Goal: Participate in discussion: Participate in discussion

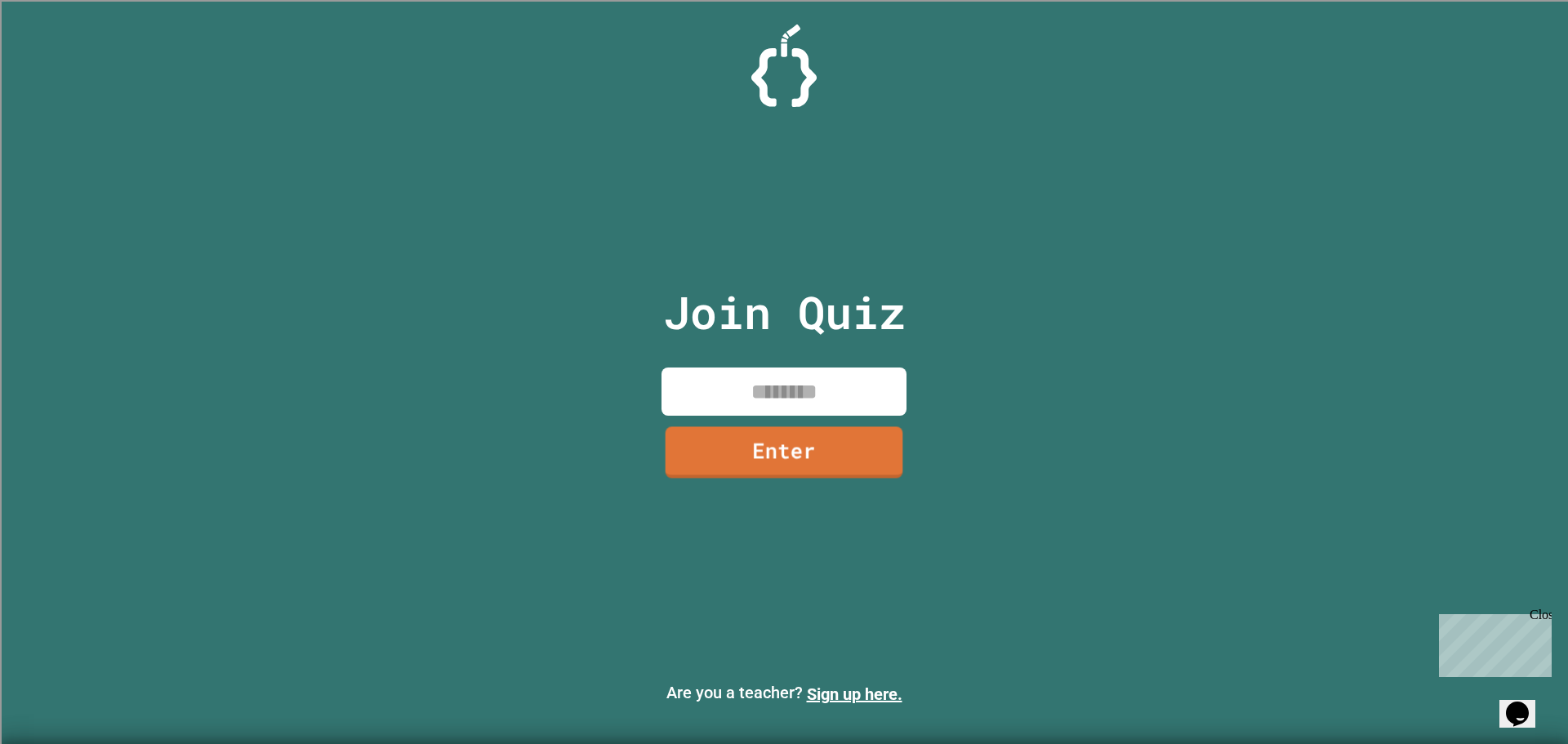
click at [842, 361] on div "Join Quiz Enter" at bounding box center [784, 372] width 276 height 662
click at [825, 388] on input at bounding box center [784, 391] width 245 height 48
type input "********"
drag, startPoint x: 864, startPoint y: 418, endPoint x: 845, endPoint y: 432, distance: 23.6
click at [850, 425] on div "Join Quiz ******** Enter" at bounding box center [784, 372] width 276 height 662
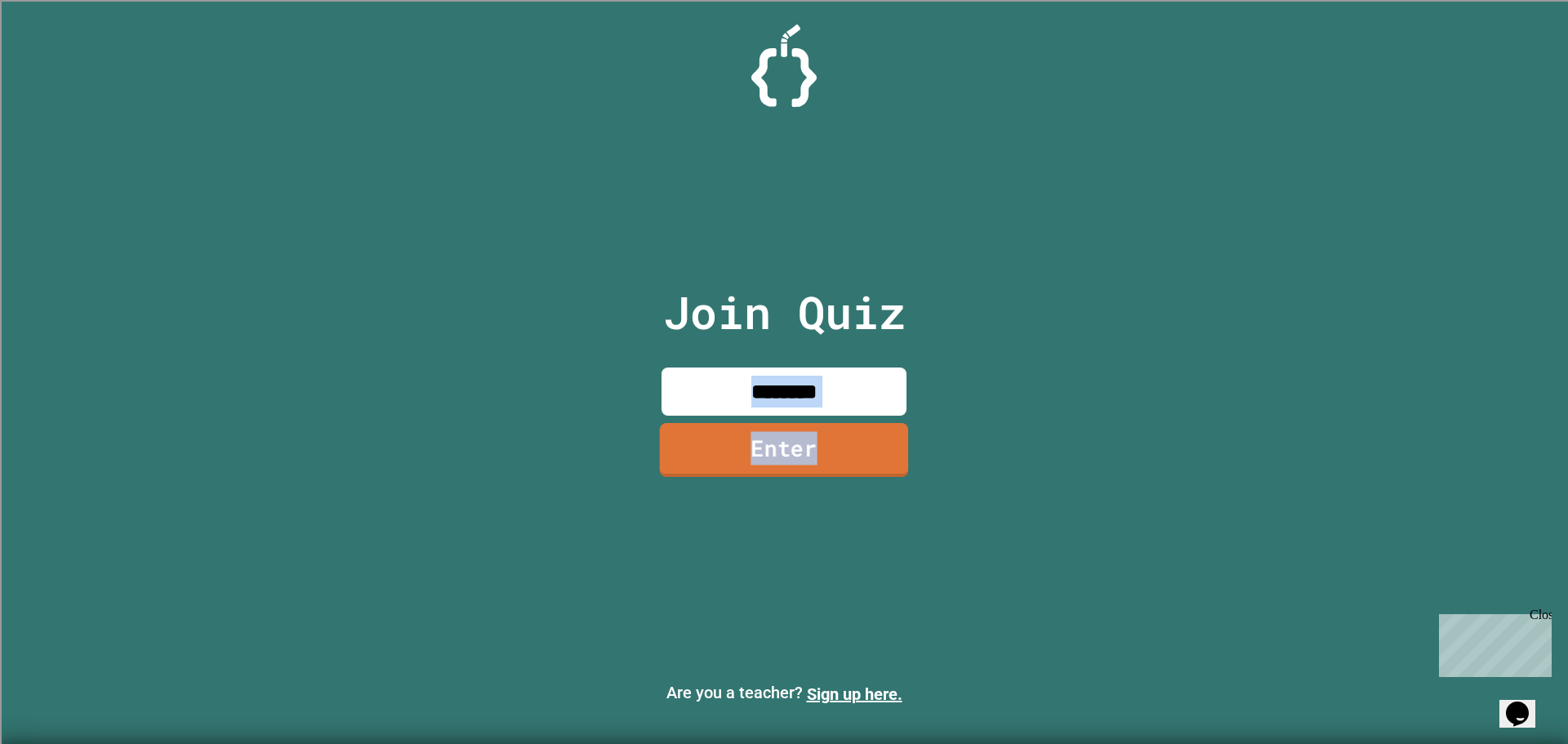
click at [845, 439] on link "Enter" at bounding box center [784, 450] width 249 height 54
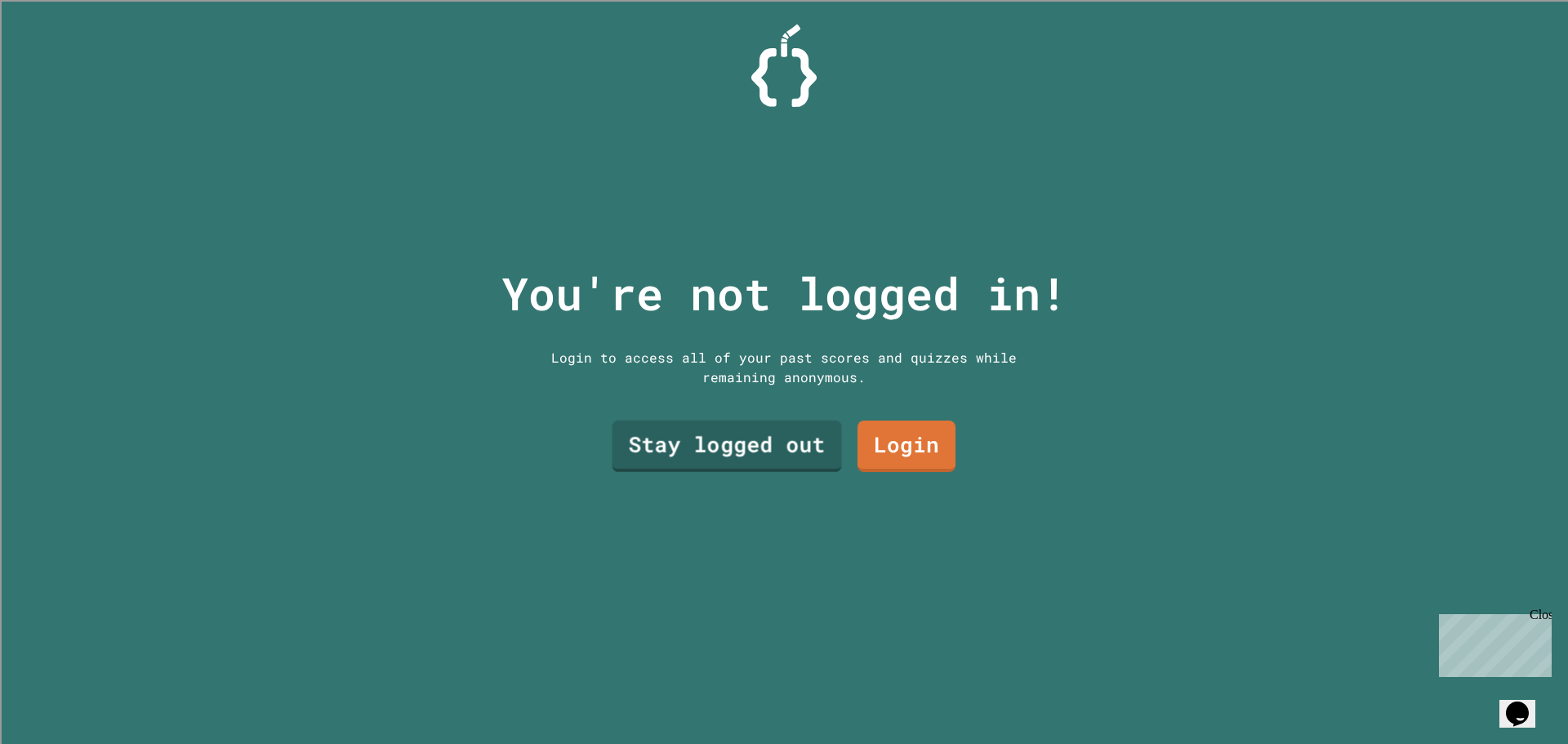
click at [751, 455] on link "Stay logged out" at bounding box center [726, 446] width 230 height 52
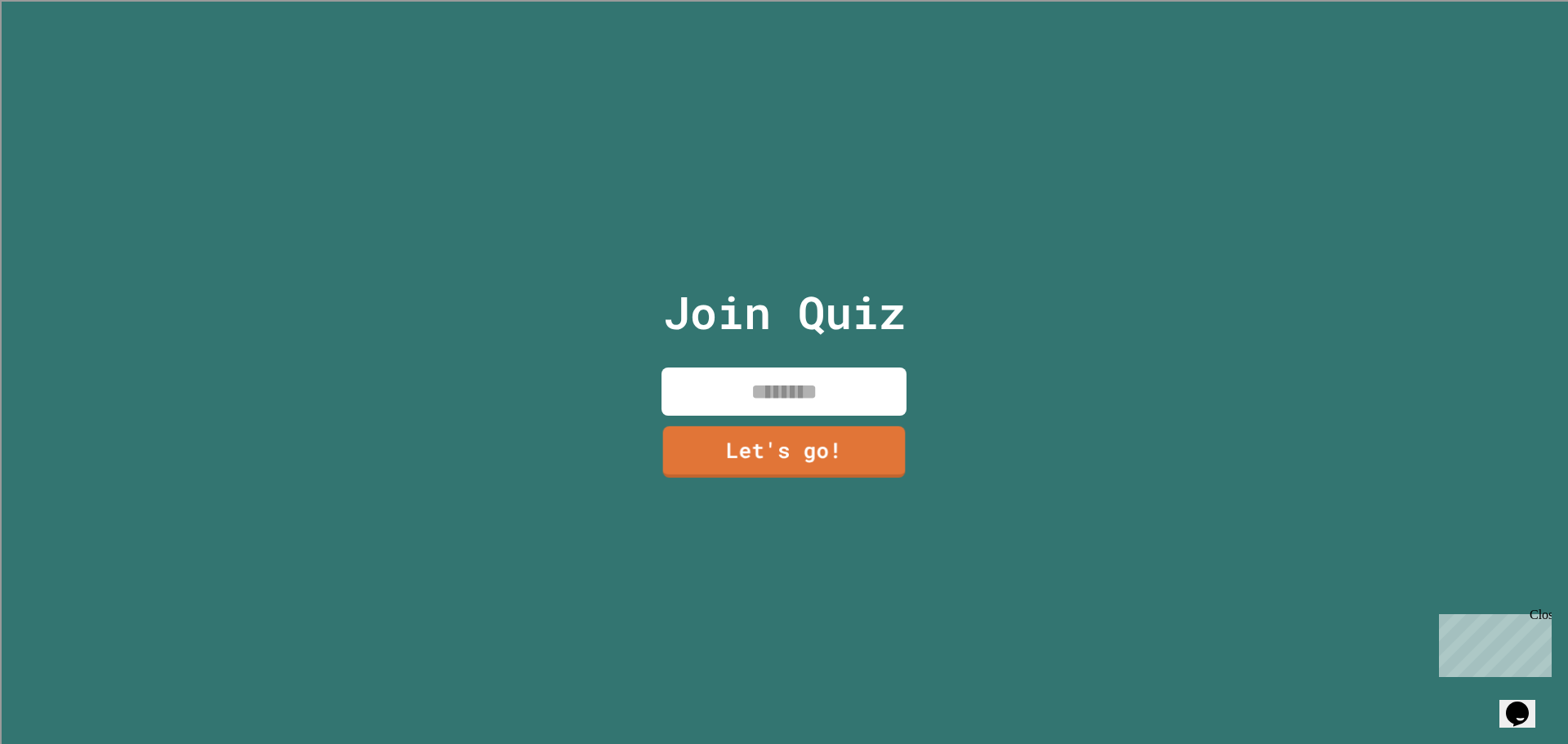
click at [767, 373] on input at bounding box center [784, 391] width 245 height 48
type input "******"
click at [784, 422] on link "Let's go!" at bounding box center [784, 449] width 243 height 54
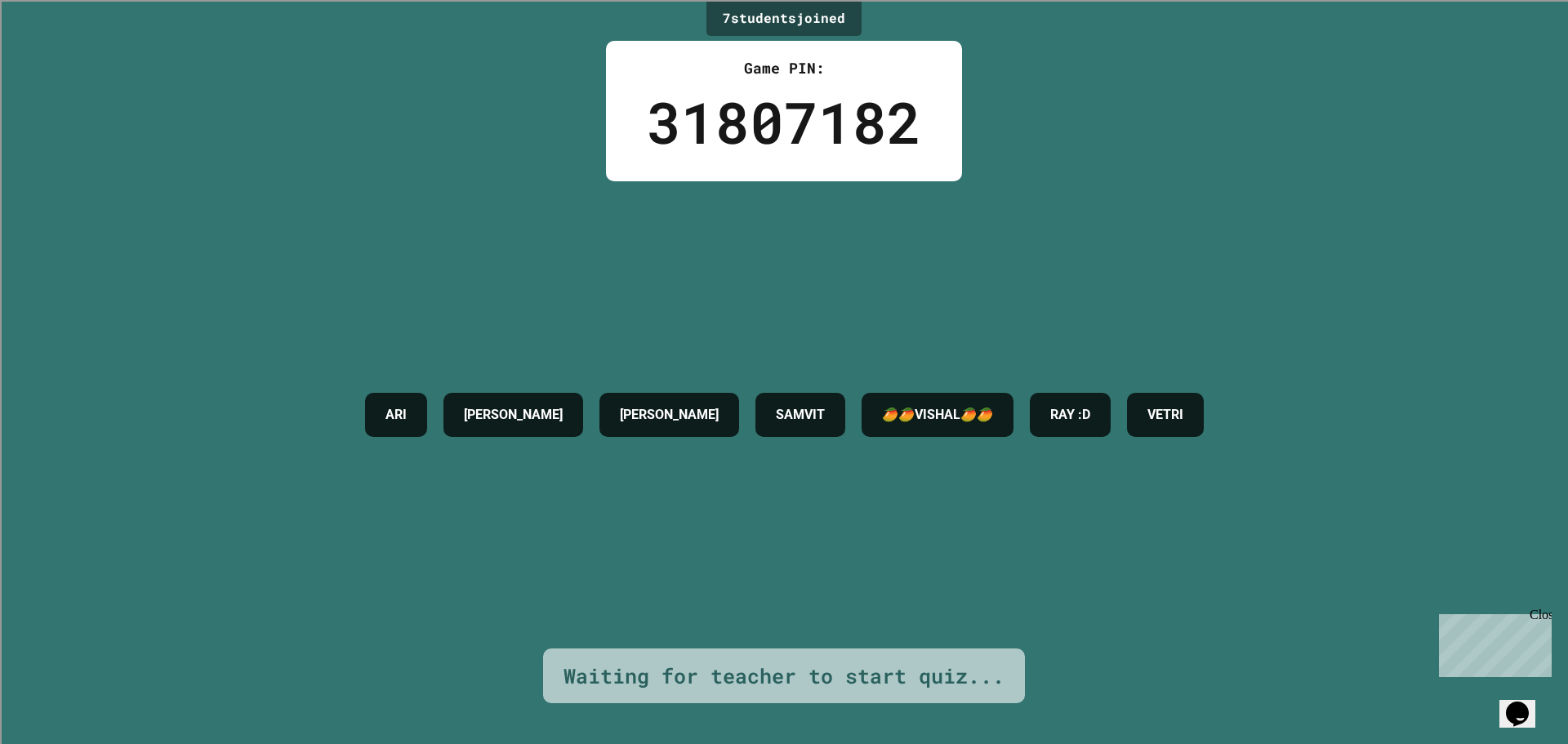
click at [784, 424] on div "[PERSON_NAME] [PERSON_NAME] 🥭🥭VISHAL🥭🥭 RAY :D VETRI" at bounding box center [784, 415] width 855 height 60
click at [784, 424] on h4 "SAMVIT" at bounding box center [800, 415] width 49 height 20
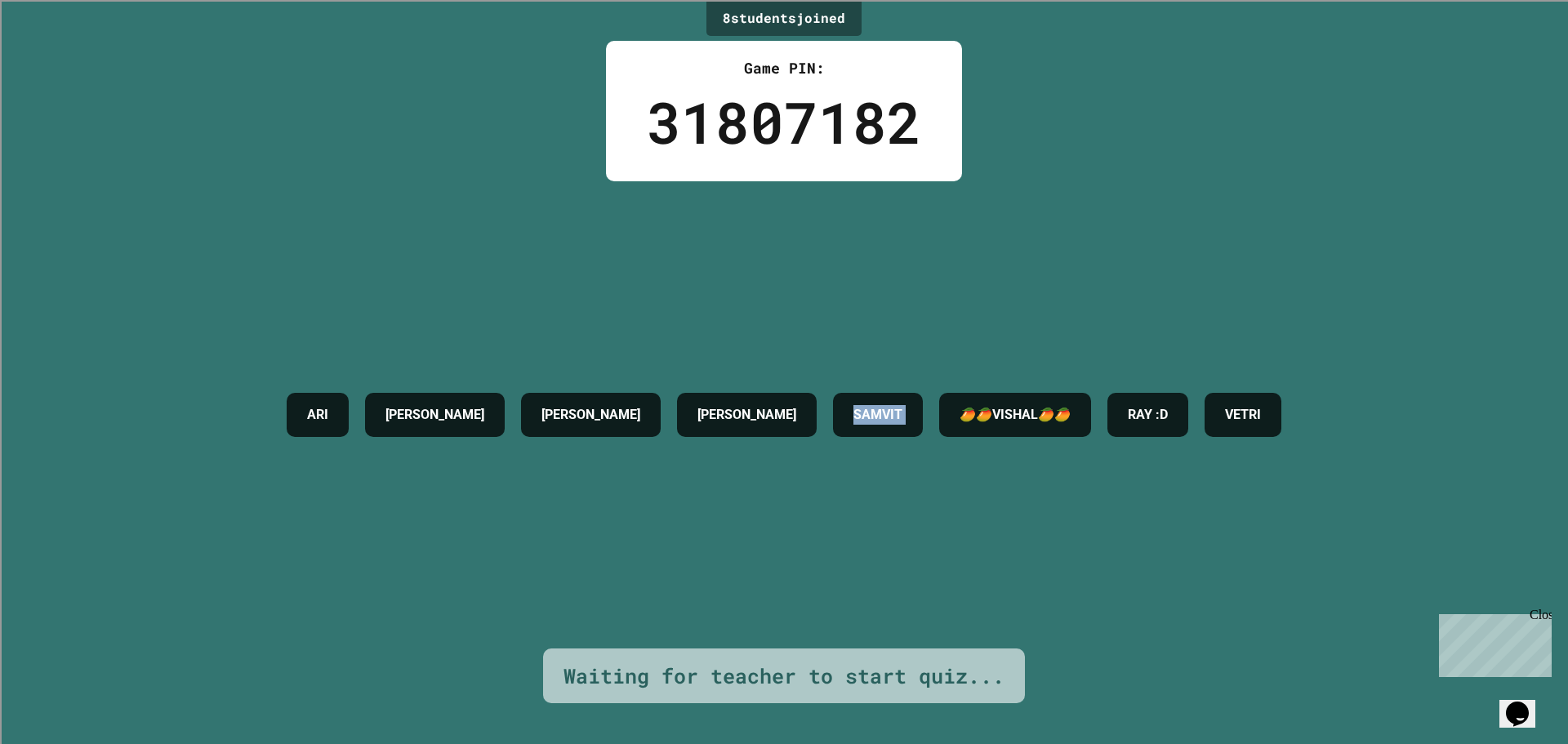
click at [853, 405] on h4 "SAMVIT" at bounding box center [878, 415] width 49 height 20
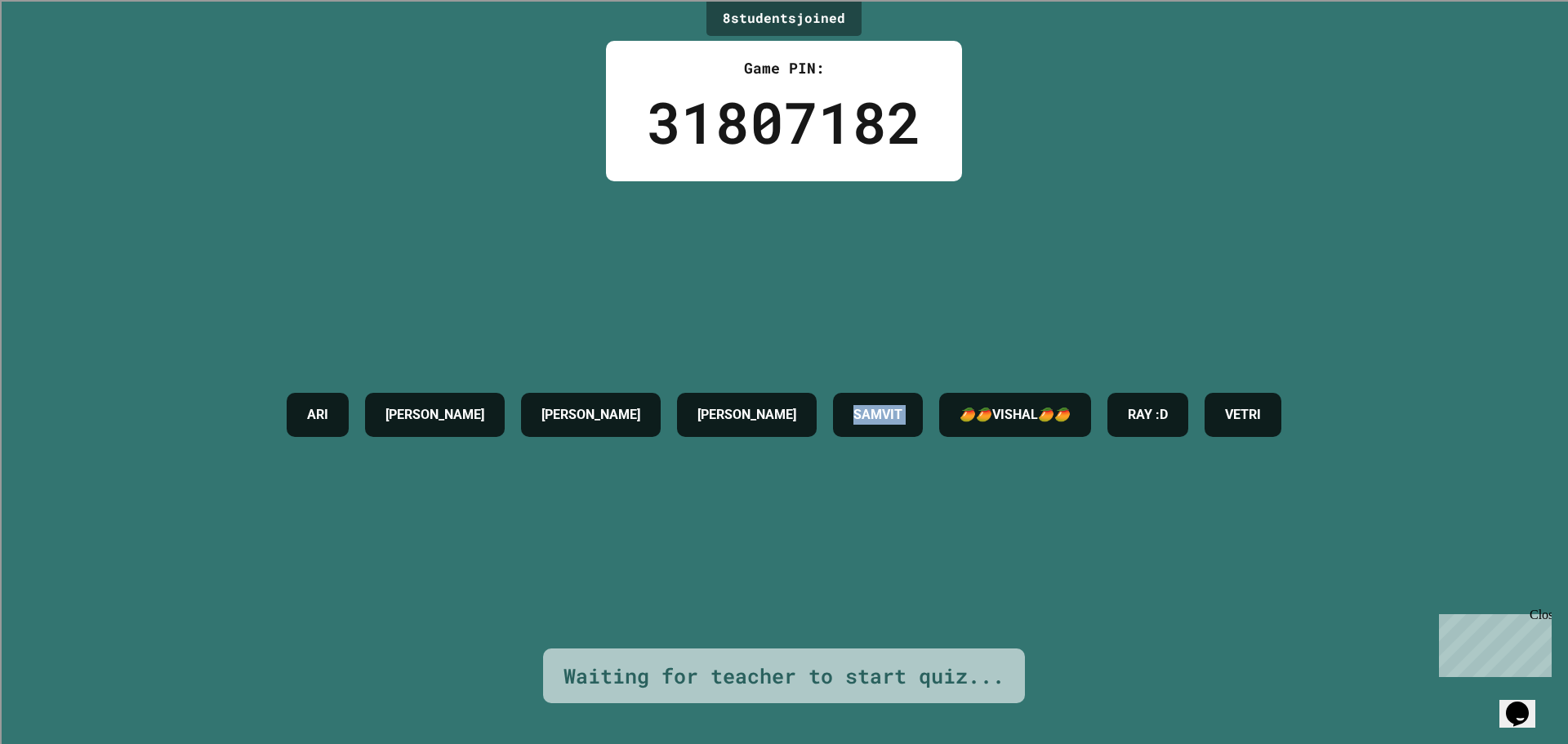
click at [853, 405] on h4 "SAMVIT" at bounding box center [878, 415] width 49 height 20
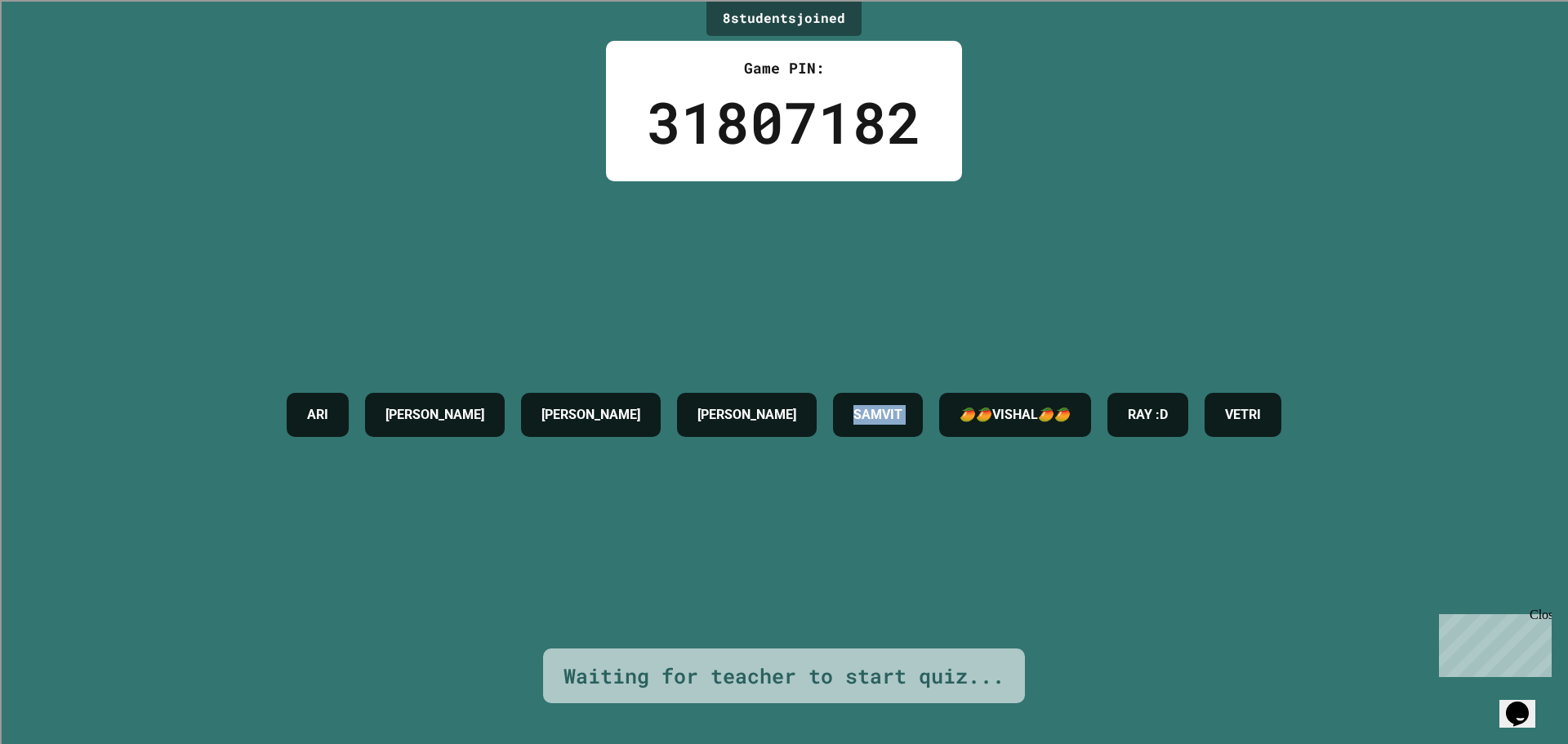
click at [853, 405] on h4 "SAMVIT" at bounding box center [878, 415] width 49 height 20
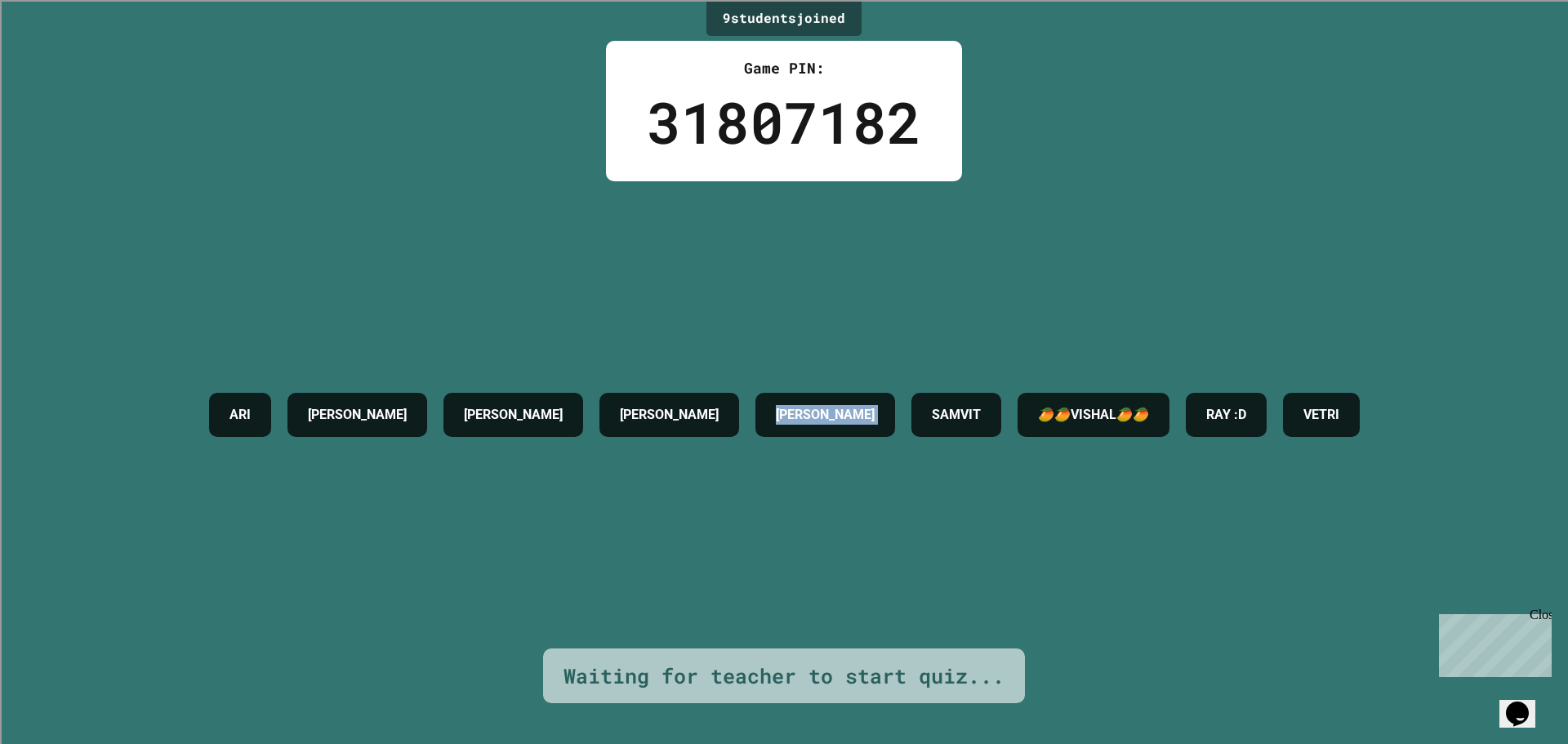
click at [755, 403] on div "[PERSON_NAME]" at bounding box center [825, 415] width 139 height 44
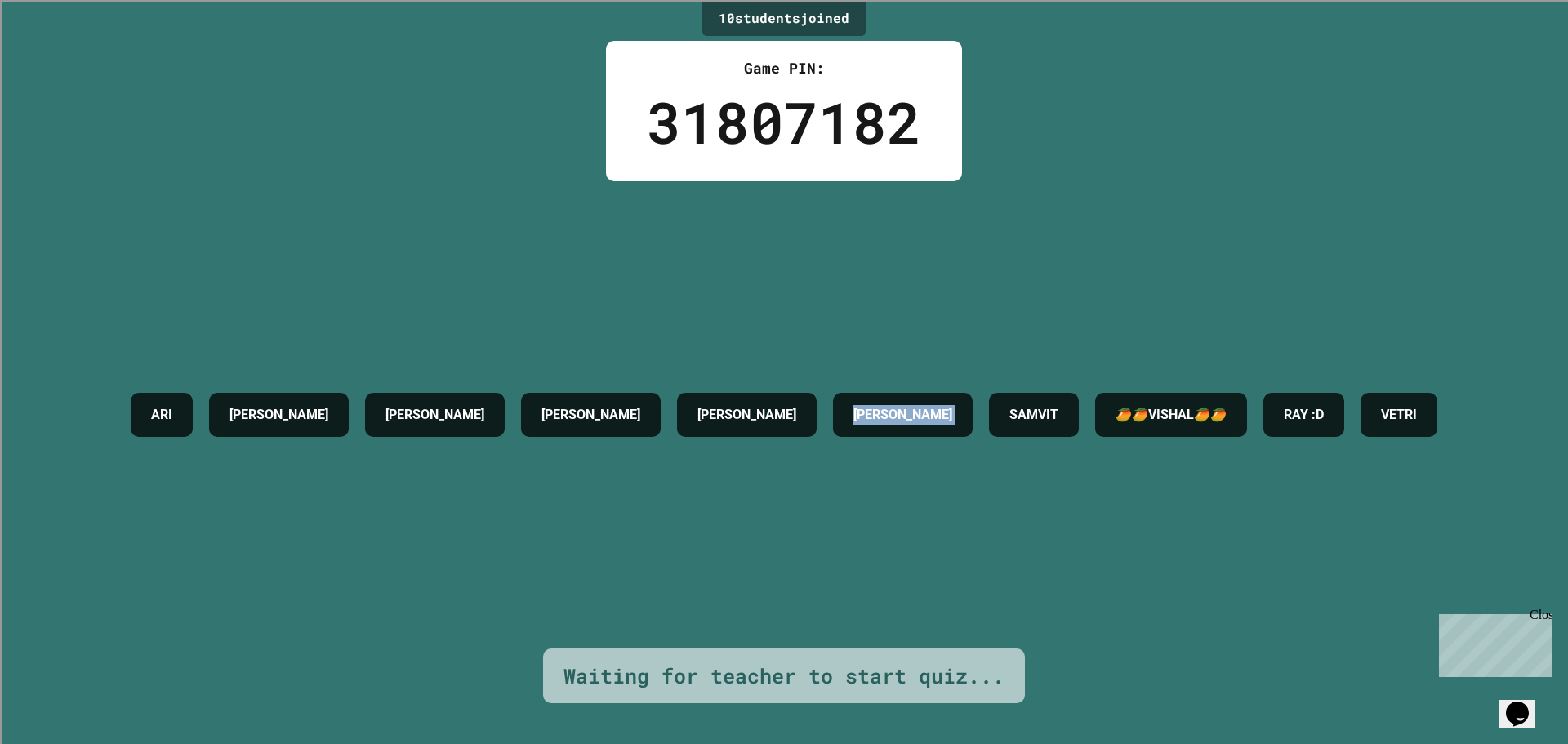
click at [748, 403] on div "[PERSON_NAME] [PERSON_NAME] [PERSON_NAME] [PERSON_NAME] 🥭🥭VISHAL🥭🥭 RAY :D VETRI" at bounding box center [784, 415] width 1323 height 60
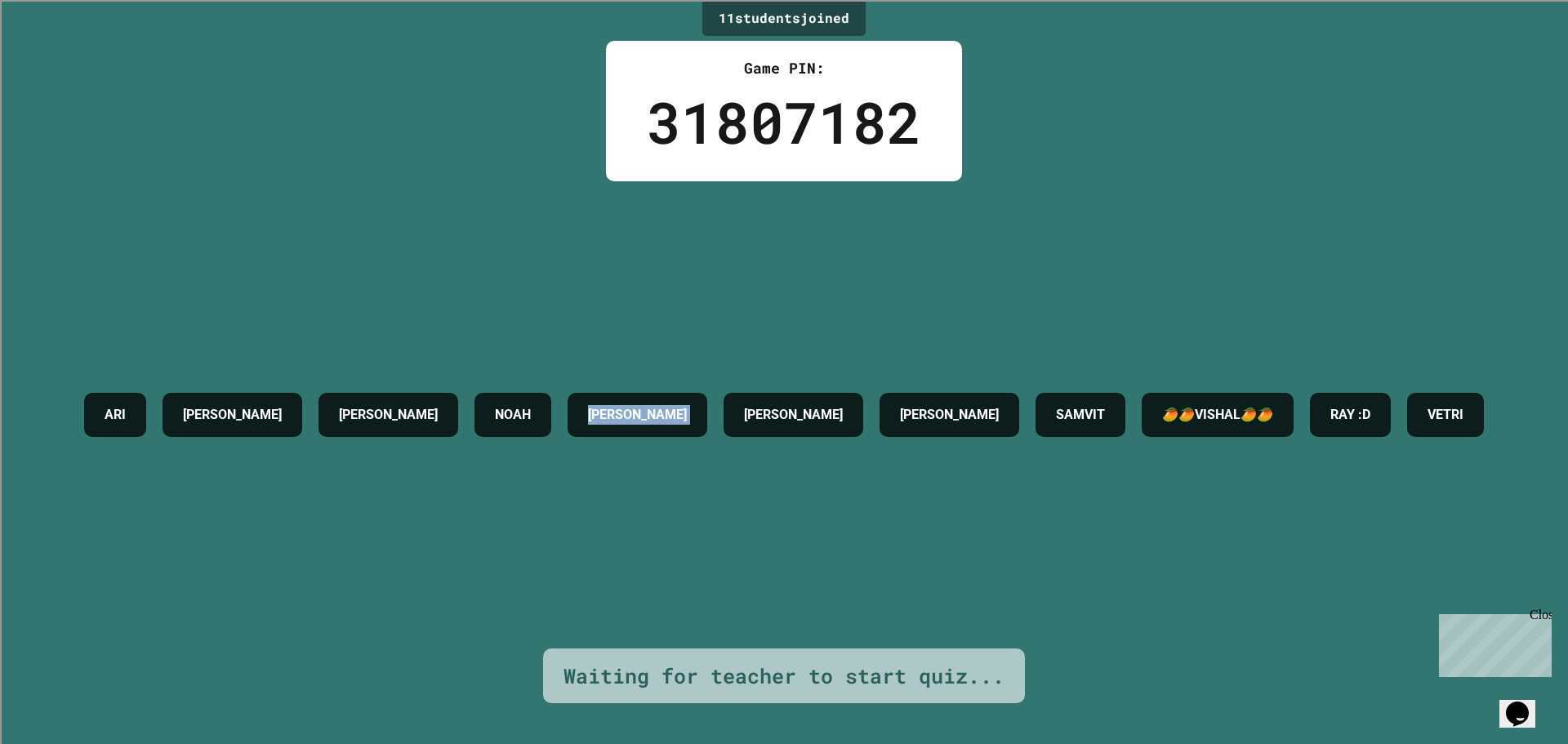
click at [748, 403] on div "[PERSON_NAME] [PERSON_NAME] [PERSON_NAME] [PERSON_NAME] [PERSON_NAME] 🥭🥭VISHAL🥭…" at bounding box center [784, 415] width 1416 height 60
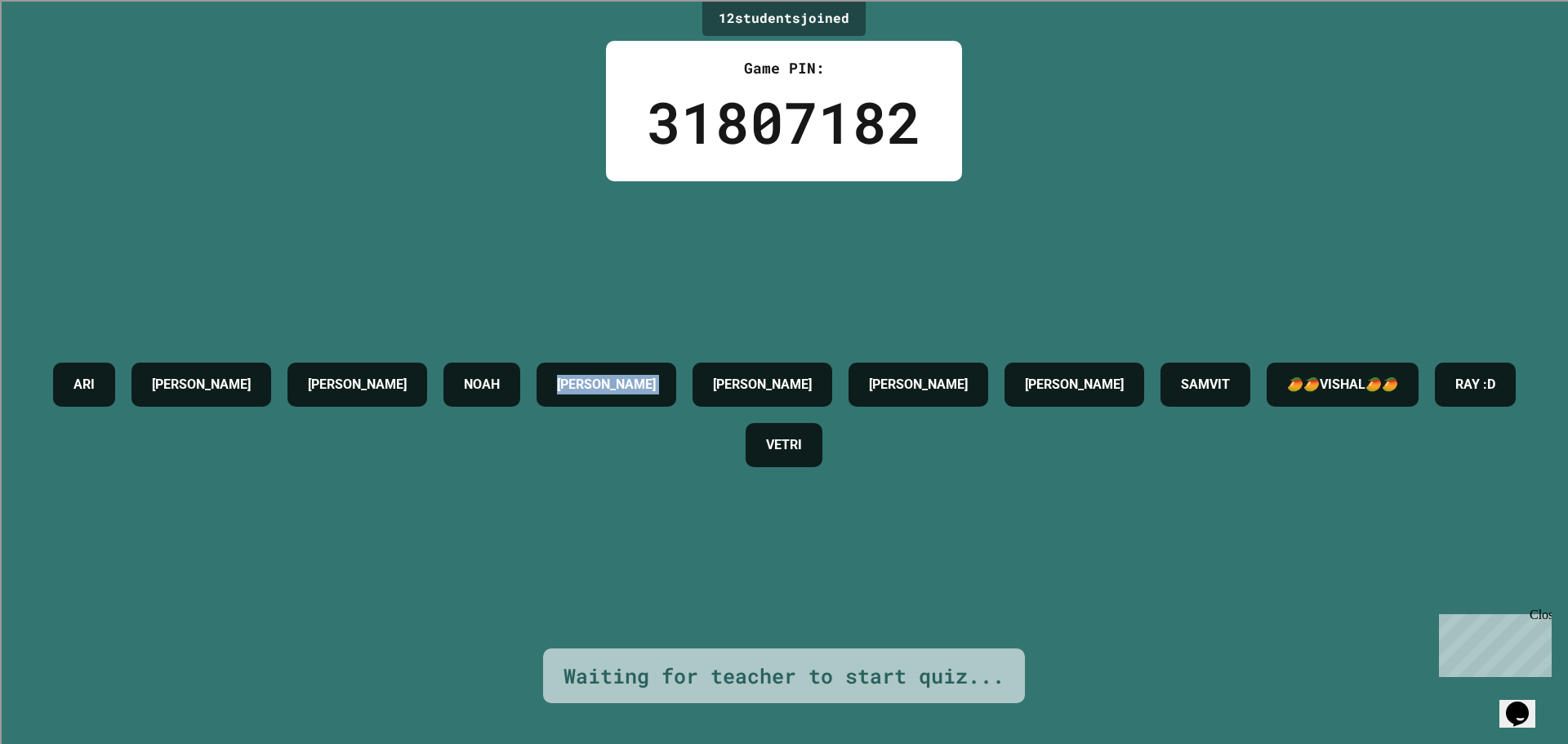
click at [748, 403] on div "[PERSON_NAME] [PERSON_NAME] [PERSON_NAME] [PERSON_NAME] [PERSON_NAME] 🥭🥭VISHAL🥭…" at bounding box center [784, 415] width 1486 height 120
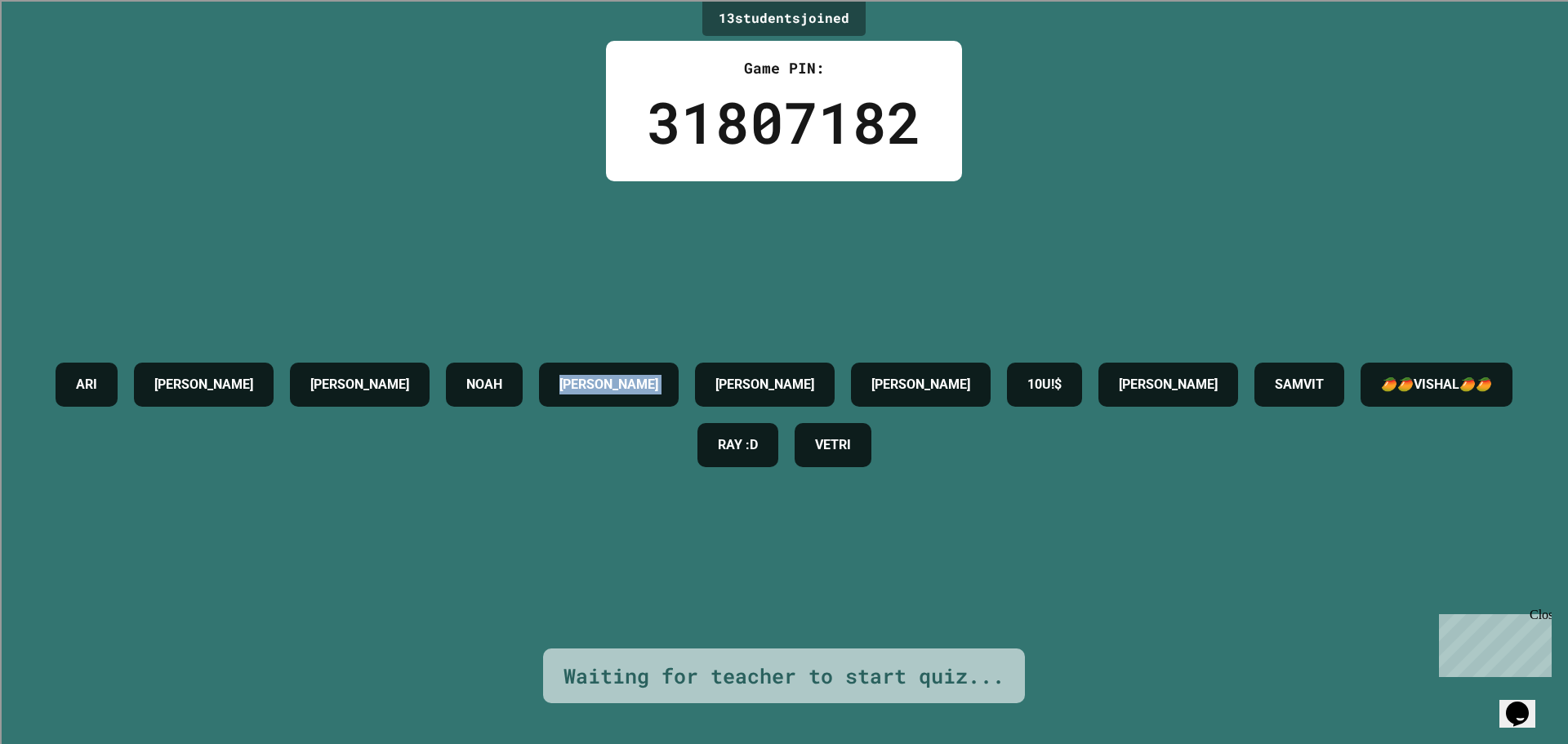
click at [748, 403] on div "[PERSON_NAME] [PERSON_NAME] [PERSON_NAME] [PERSON_NAME] 10U!$ [PERSON_NAME] 🥭🥭V…" at bounding box center [784, 415] width 1486 height 120
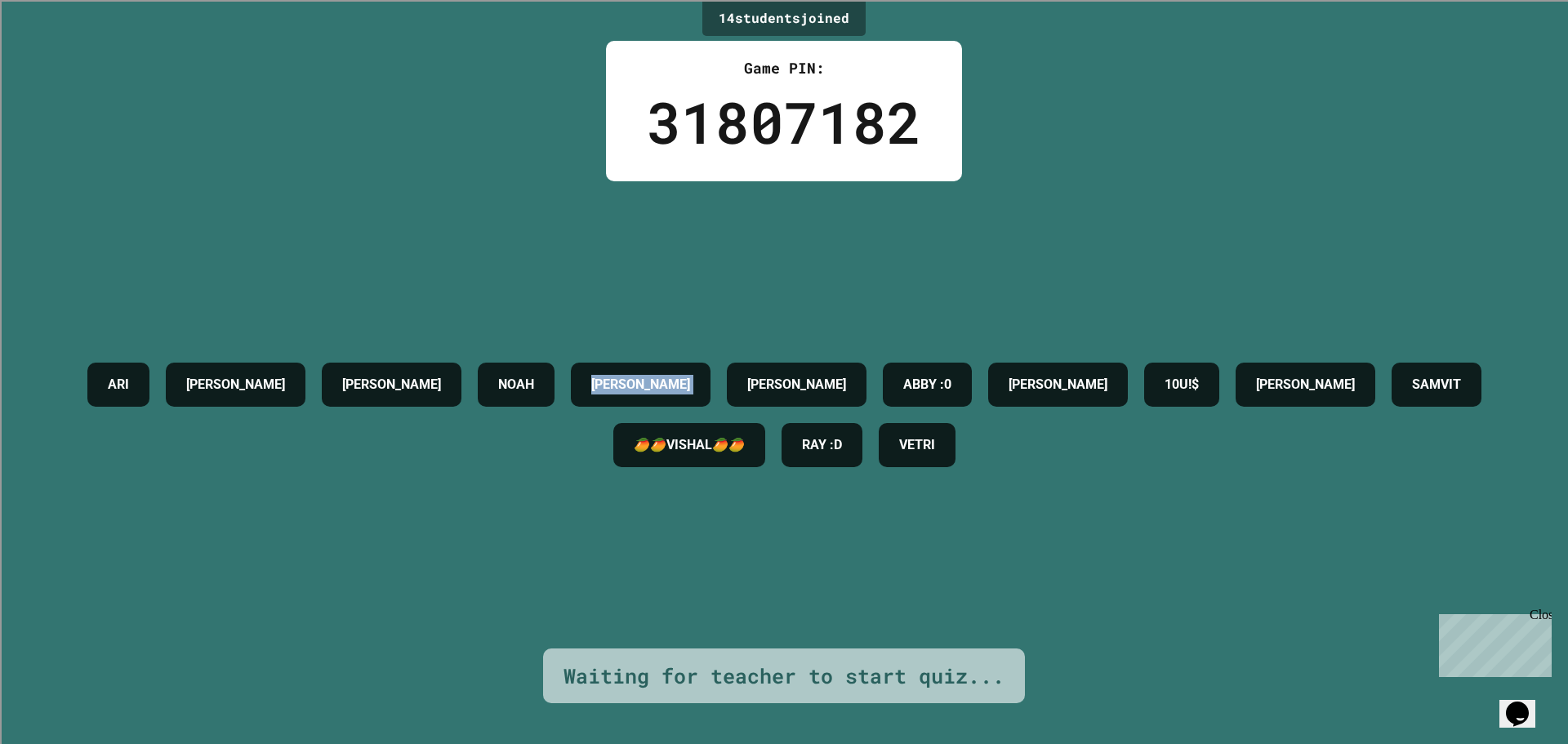
click at [748, 403] on div "[PERSON_NAME] [PERSON_NAME] [PERSON_NAME] [PERSON_NAME] [PERSON_NAME] :0 [PERSO…" at bounding box center [784, 415] width 1486 height 120
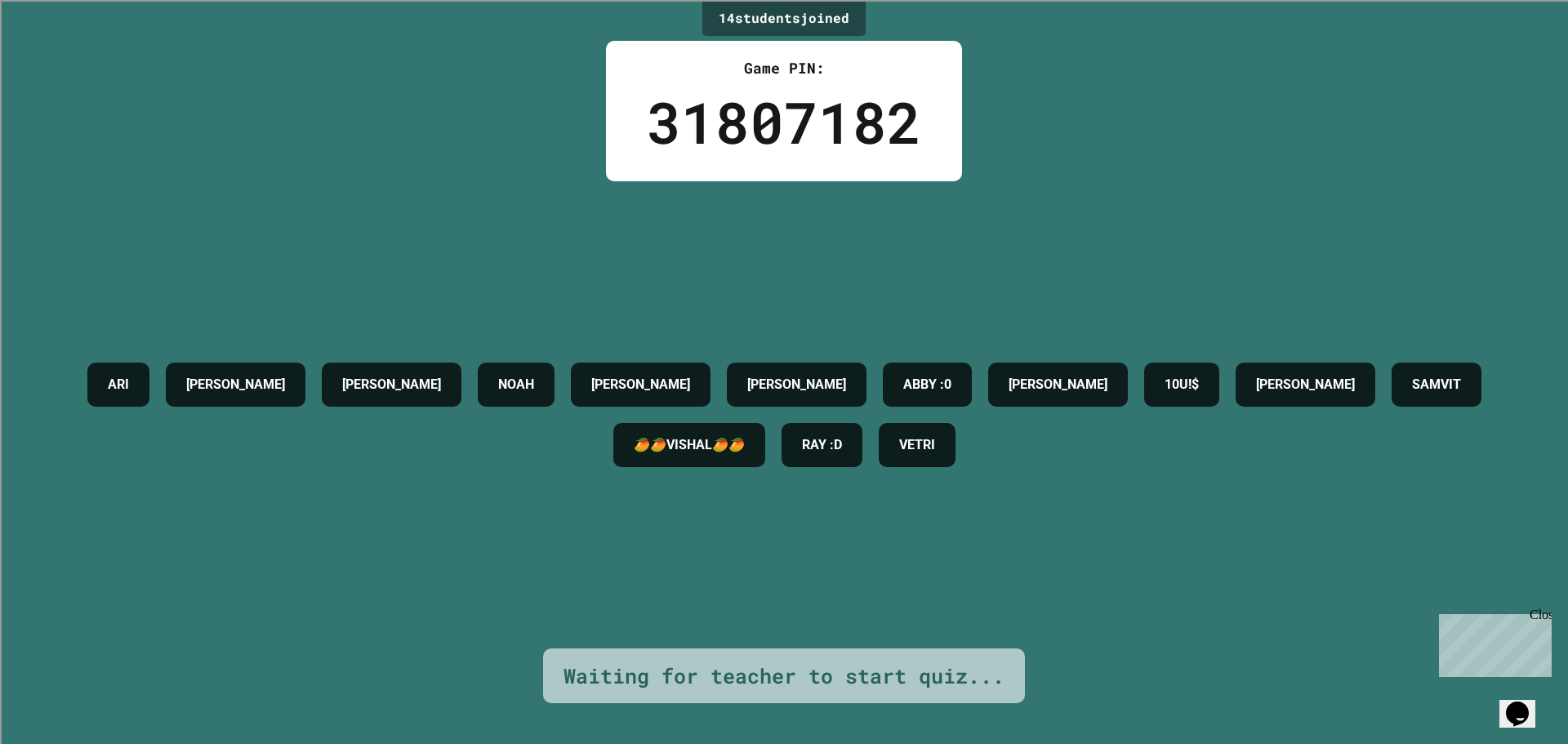
click at [748, 403] on div "[PERSON_NAME] [PERSON_NAME] [PERSON_NAME] [PERSON_NAME] [PERSON_NAME] :0 [PERSO…" at bounding box center [784, 415] width 1486 height 120
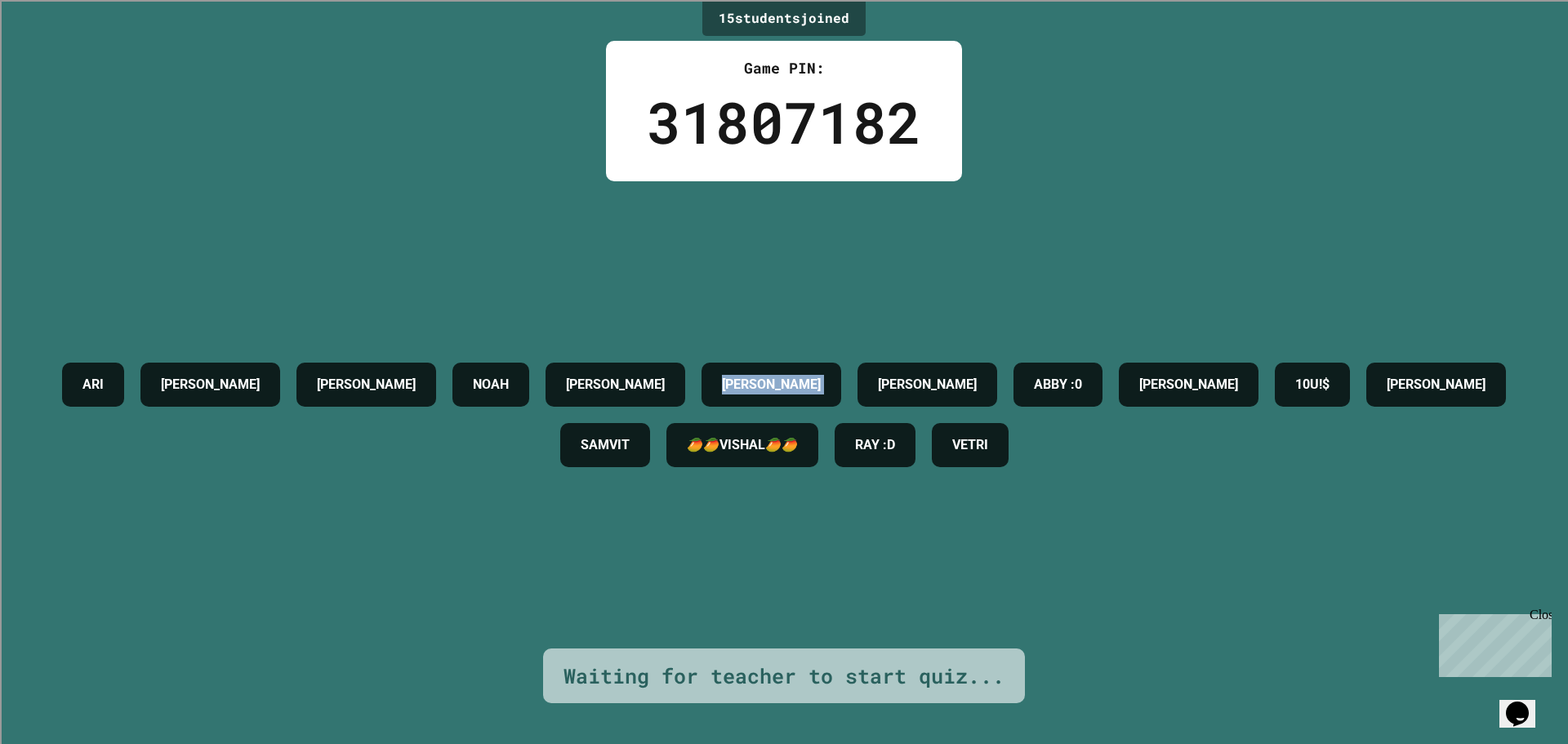
click at [748, 403] on div "[PERSON_NAME] [PERSON_NAME] [PERSON_NAME] [PERSON_NAME] [PERSON_NAME] :0 [PERSO…" at bounding box center [784, 415] width 1486 height 120
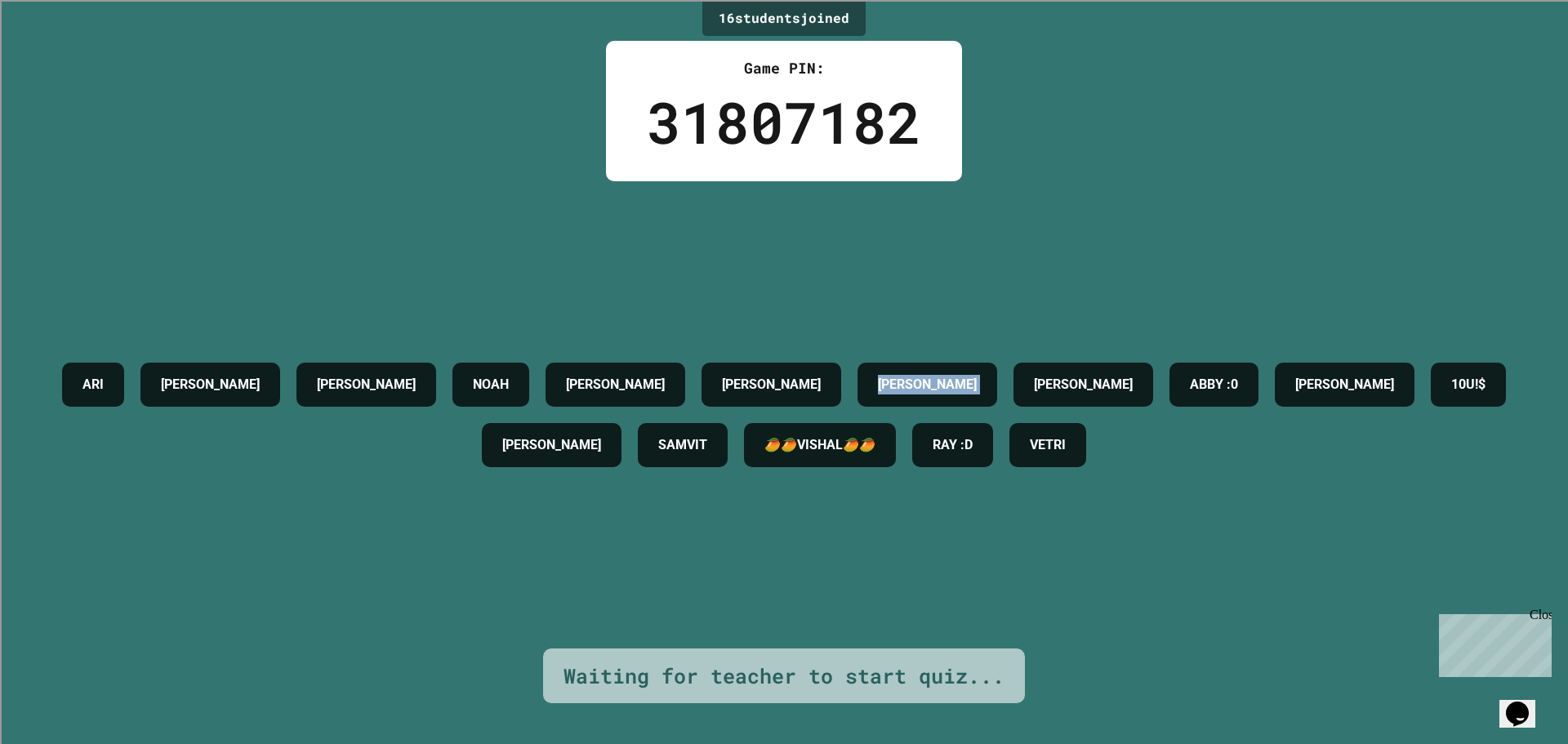
click at [748, 403] on div "[PERSON_NAME] [PERSON_NAME] [PERSON_NAME] [PERSON_NAME] [PERSON_NAME] :0 [PERSO…" at bounding box center [784, 415] width 1486 height 120
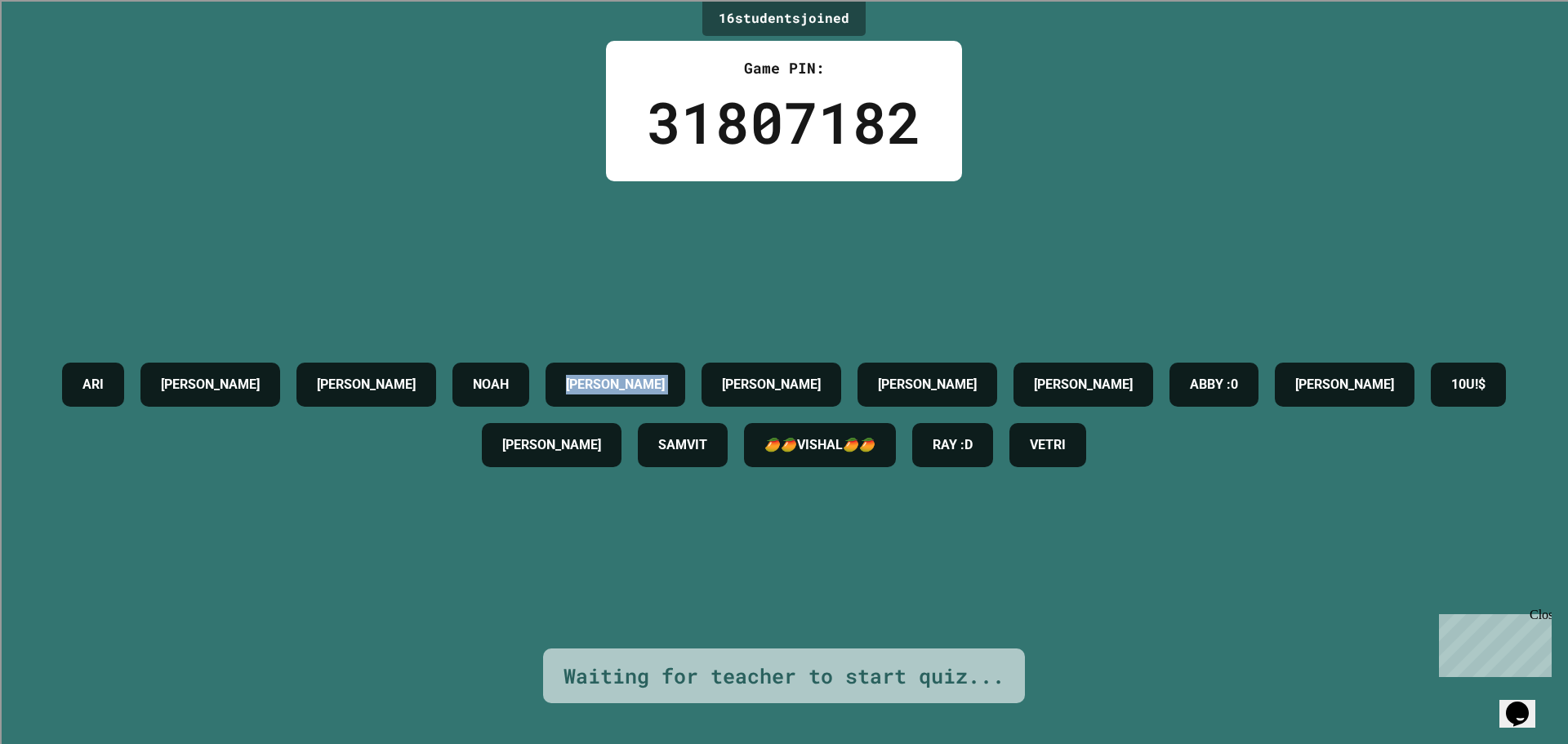
click at [748, 403] on div "[PERSON_NAME] [PERSON_NAME] [PERSON_NAME] [PERSON_NAME] [PERSON_NAME] :0 [PERSO…" at bounding box center [784, 415] width 1486 height 120
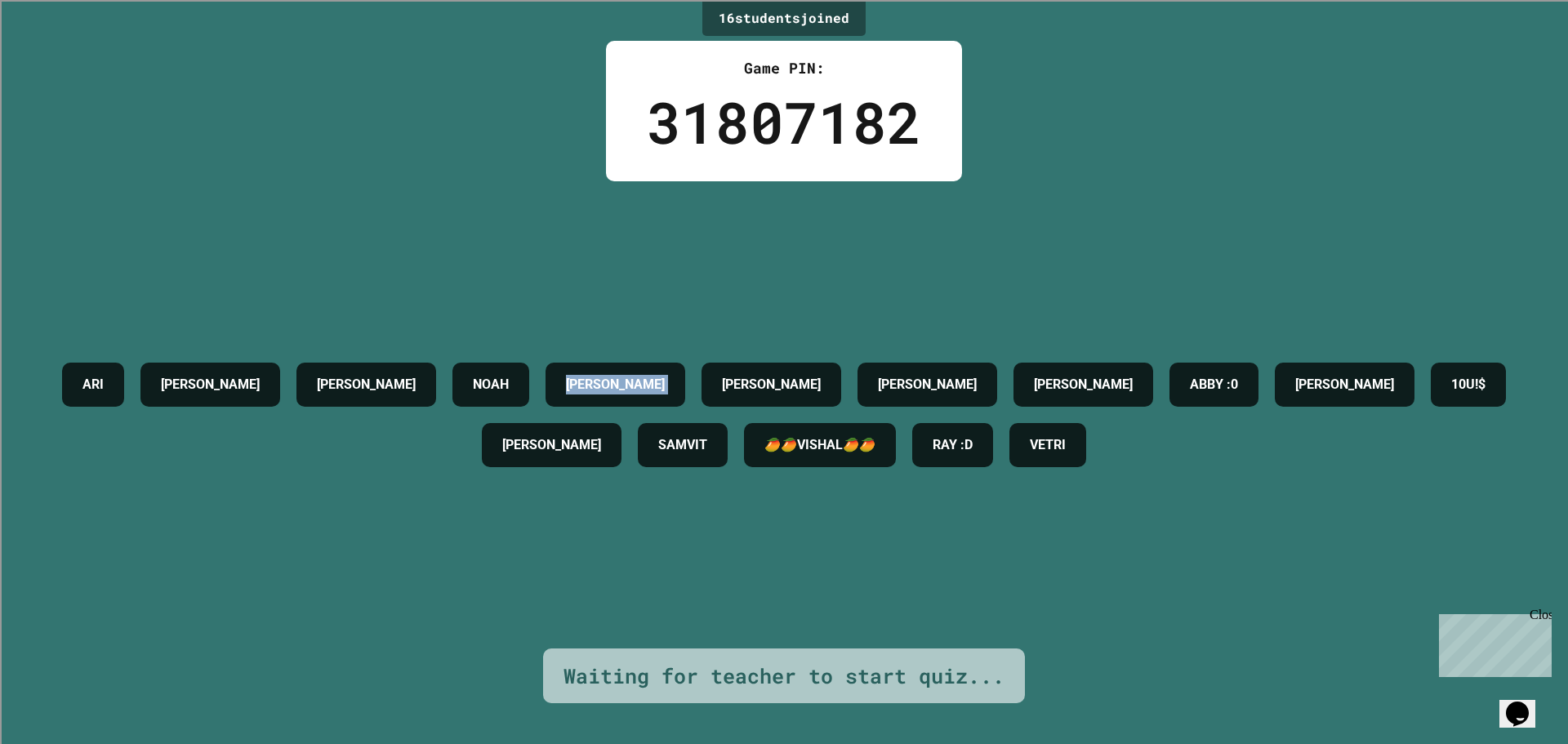
click at [748, 403] on div "[PERSON_NAME] [PERSON_NAME] [PERSON_NAME] [PERSON_NAME] [PERSON_NAME] :0 [PERSO…" at bounding box center [784, 415] width 1486 height 120
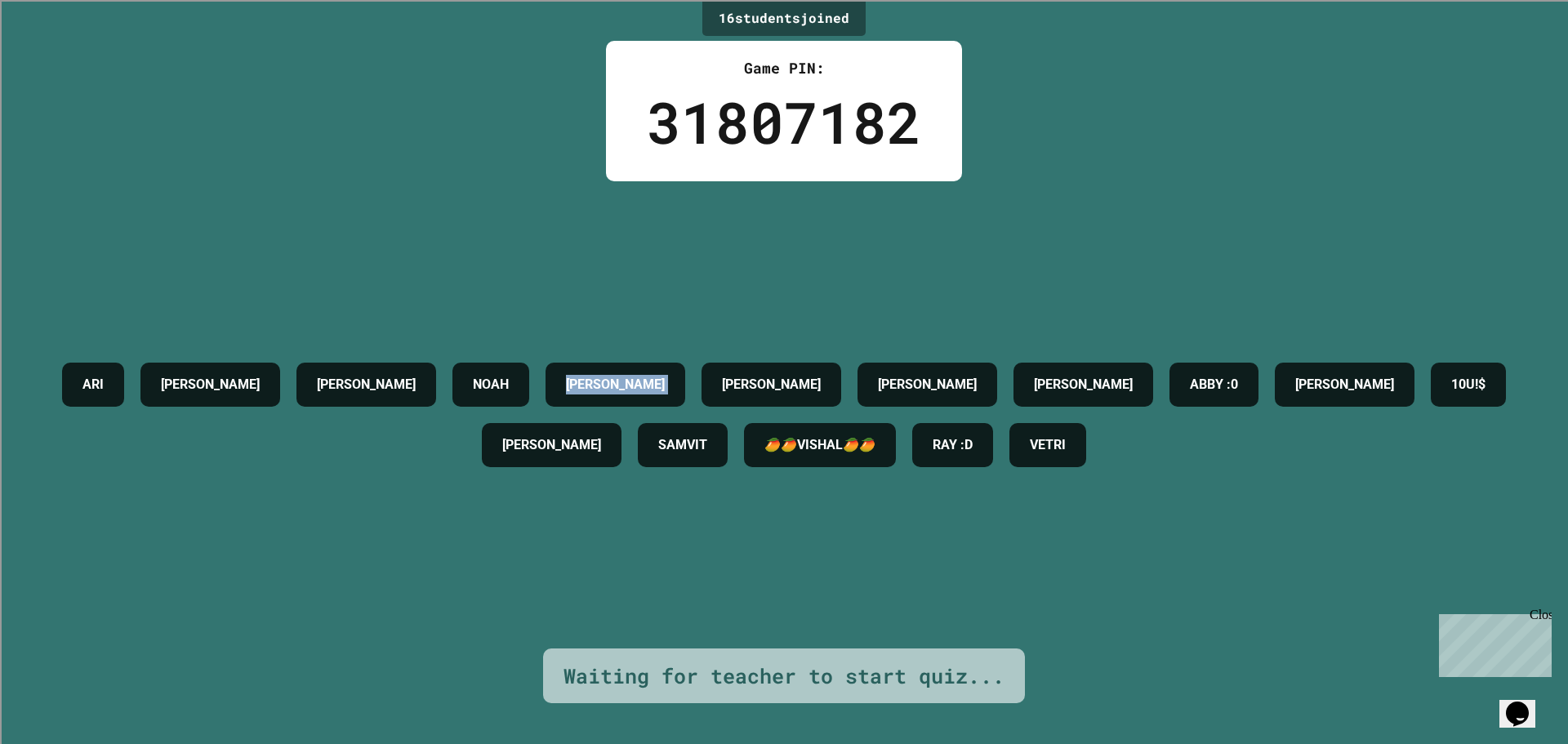
click at [748, 403] on div "[PERSON_NAME] [PERSON_NAME] [PERSON_NAME] [PERSON_NAME] [PERSON_NAME] :0 [PERSO…" at bounding box center [784, 415] width 1486 height 120
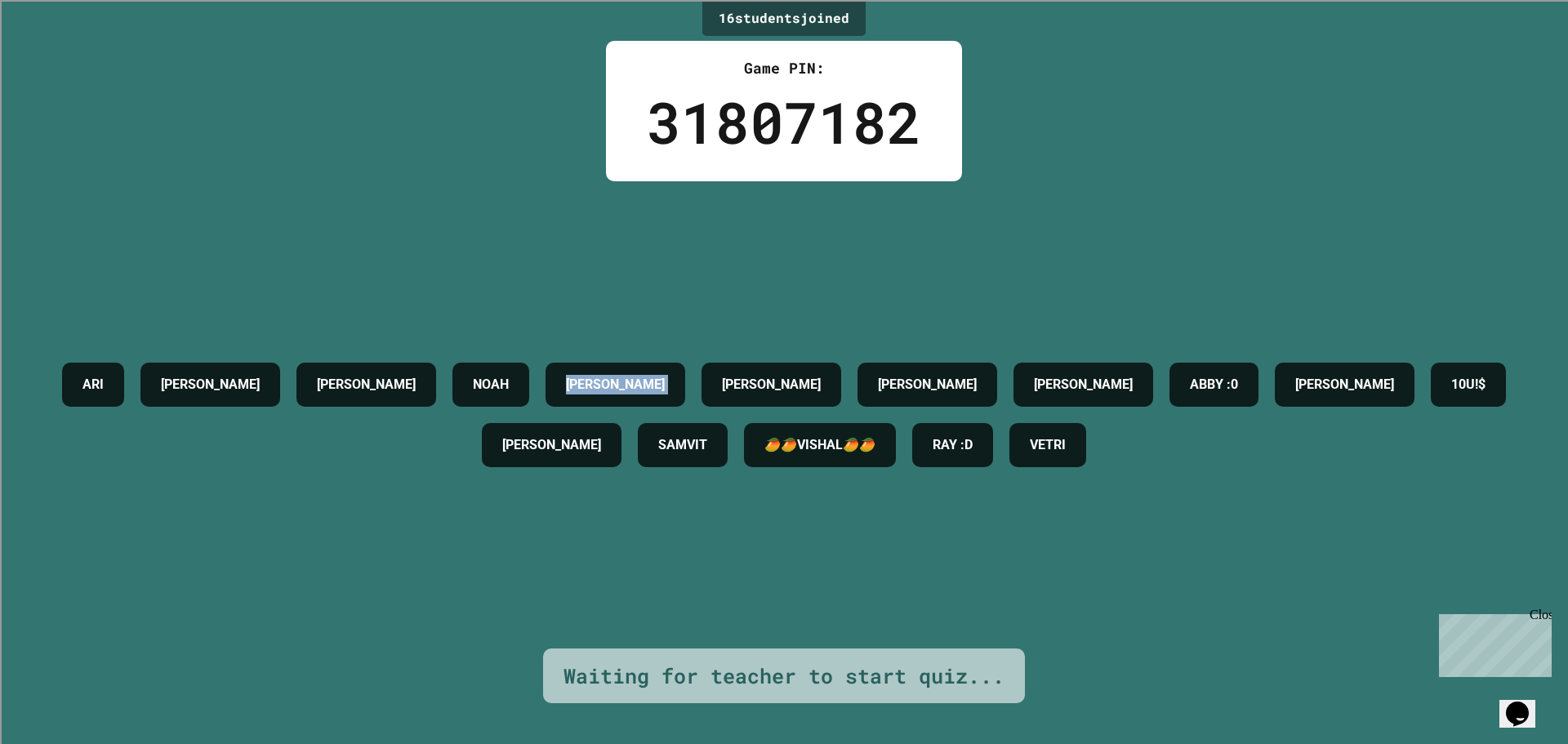
click at [748, 403] on div "[PERSON_NAME] [PERSON_NAME] [PERSON_NAME] [PERSON_NAME] [PERSON_NAME] :0 [PERSO…" at bounding box center [784, 415] width 1486 height 120
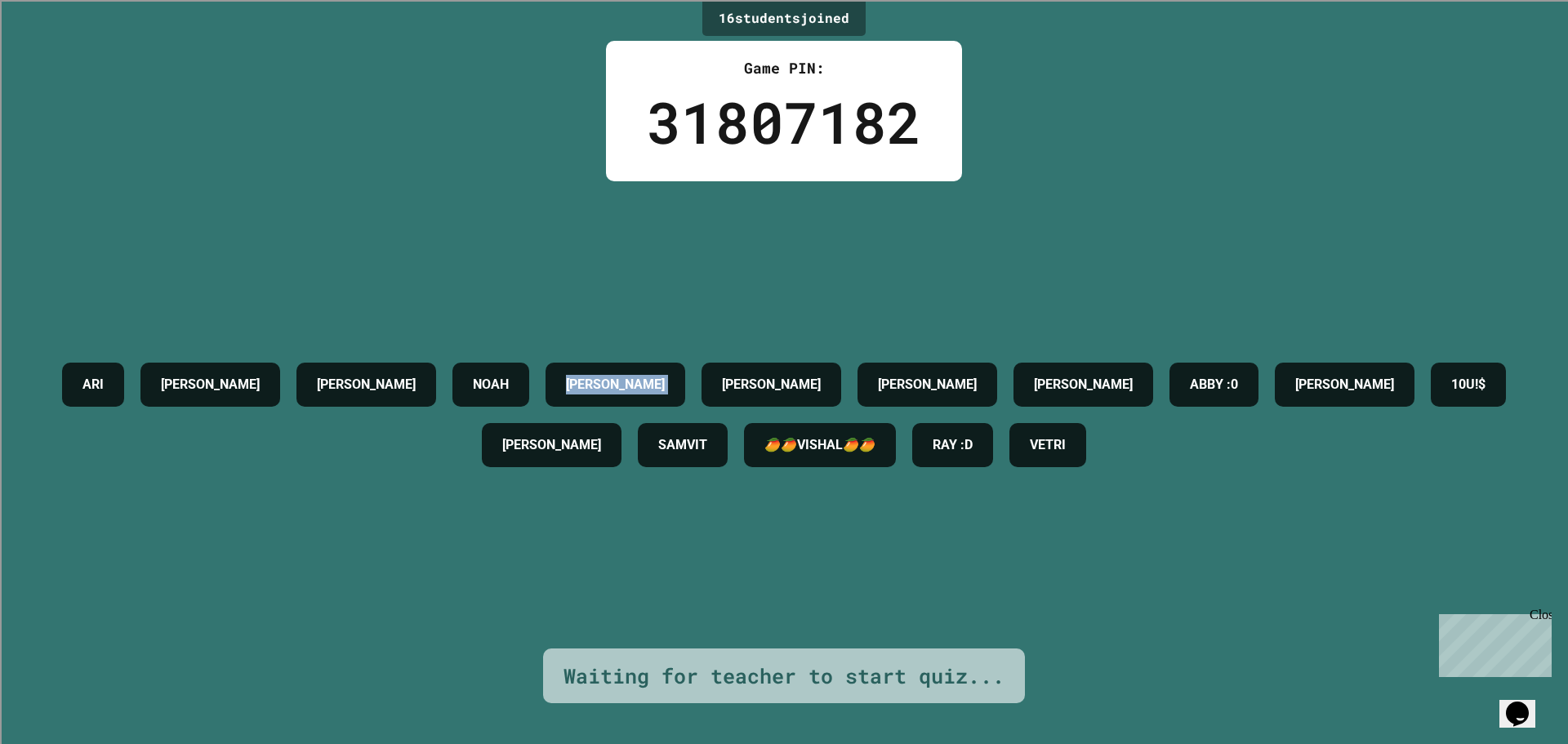
click at [748, 403] on div "[PERSON_NAME] [PERSON_NAME] [PERSON_NAME] [PERSON_NAME] [PERSON_NAME] :0 [PERSO…" at bounding box center [784, 415] width 1486 height 120
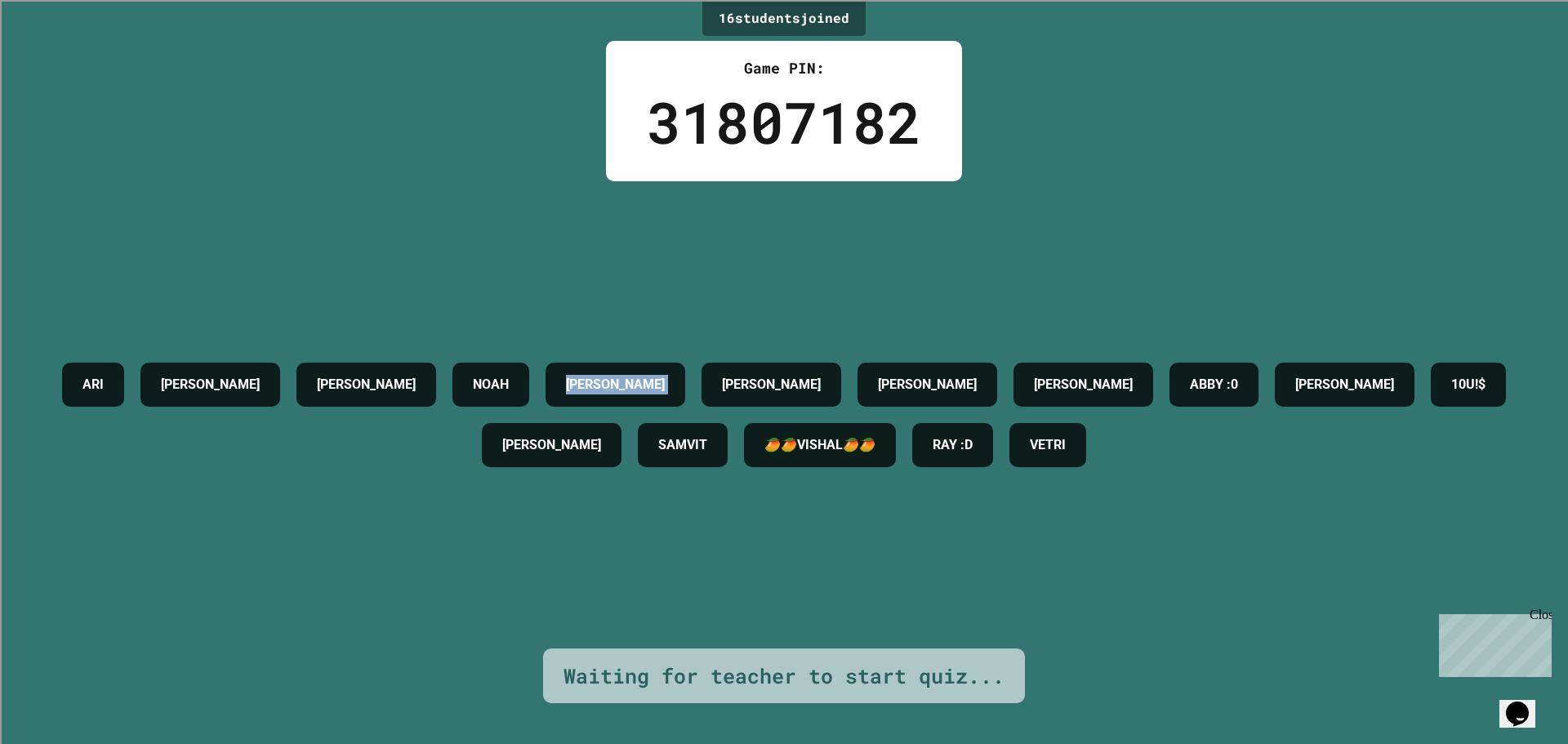
click at [748, 403] on div "[PERSON_NAME] [PERSON_NAME] [PERSON_NAME] [PERSON_NAME] [PERSON_NAME] :0 [PERSO…" at bounding box center [784, 415] width 1486 height 120
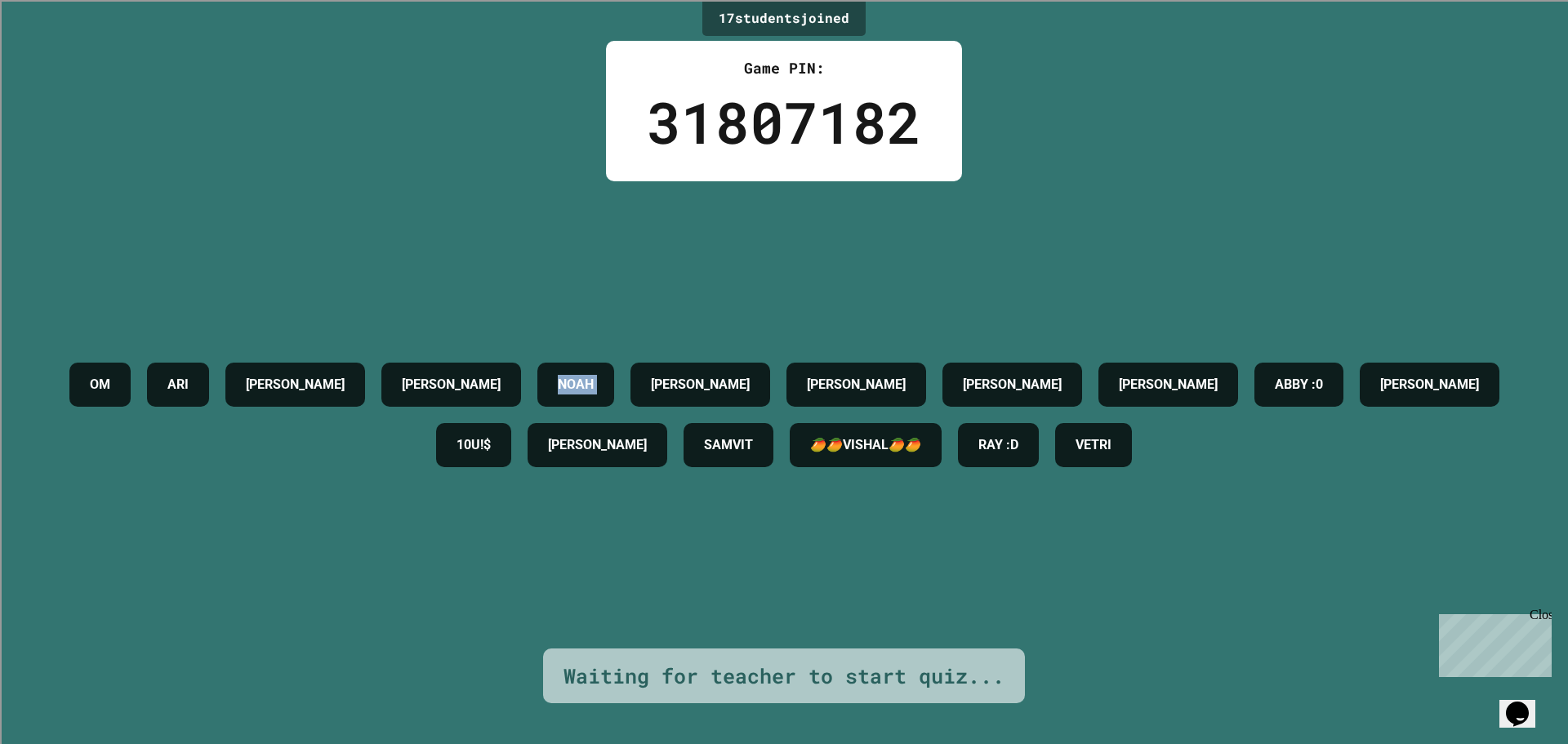
click at [748, 403] on div "OM [PERSON_NAME] [PERSON_NAME] [PERSON_NAME] [PERSON_NAME] [PERSON_NAME] :0 [PE…" at bounding box center [784, 415] width 1486 height 120
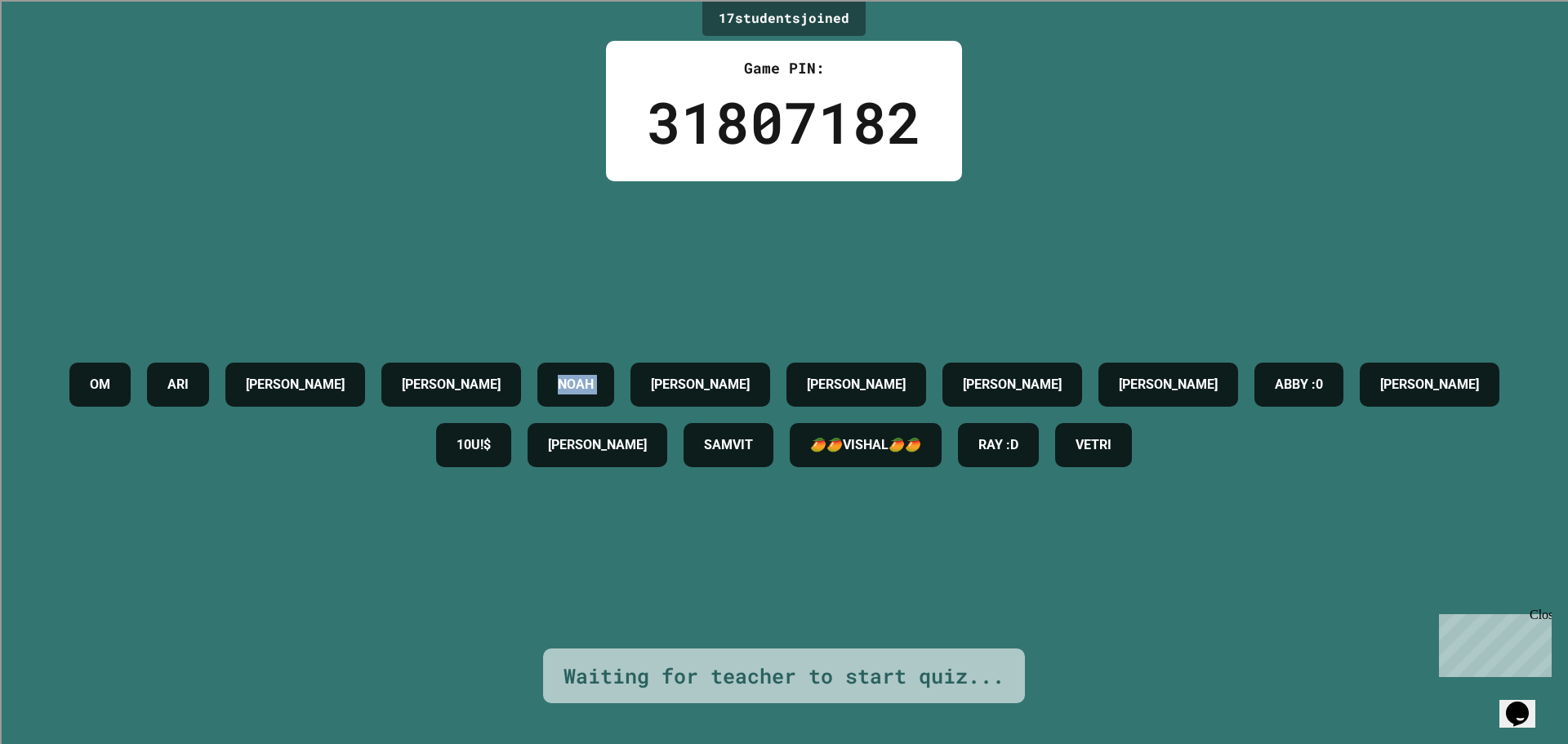
click at [748, 403] on div "OM [PERSON_NAME] [PERSON_NAME] [PERSON_NAME] [PERSON_NAME] [PERSON_NAME] :0 [PE…" at bounding box center [784, 415] width 1486 height 120
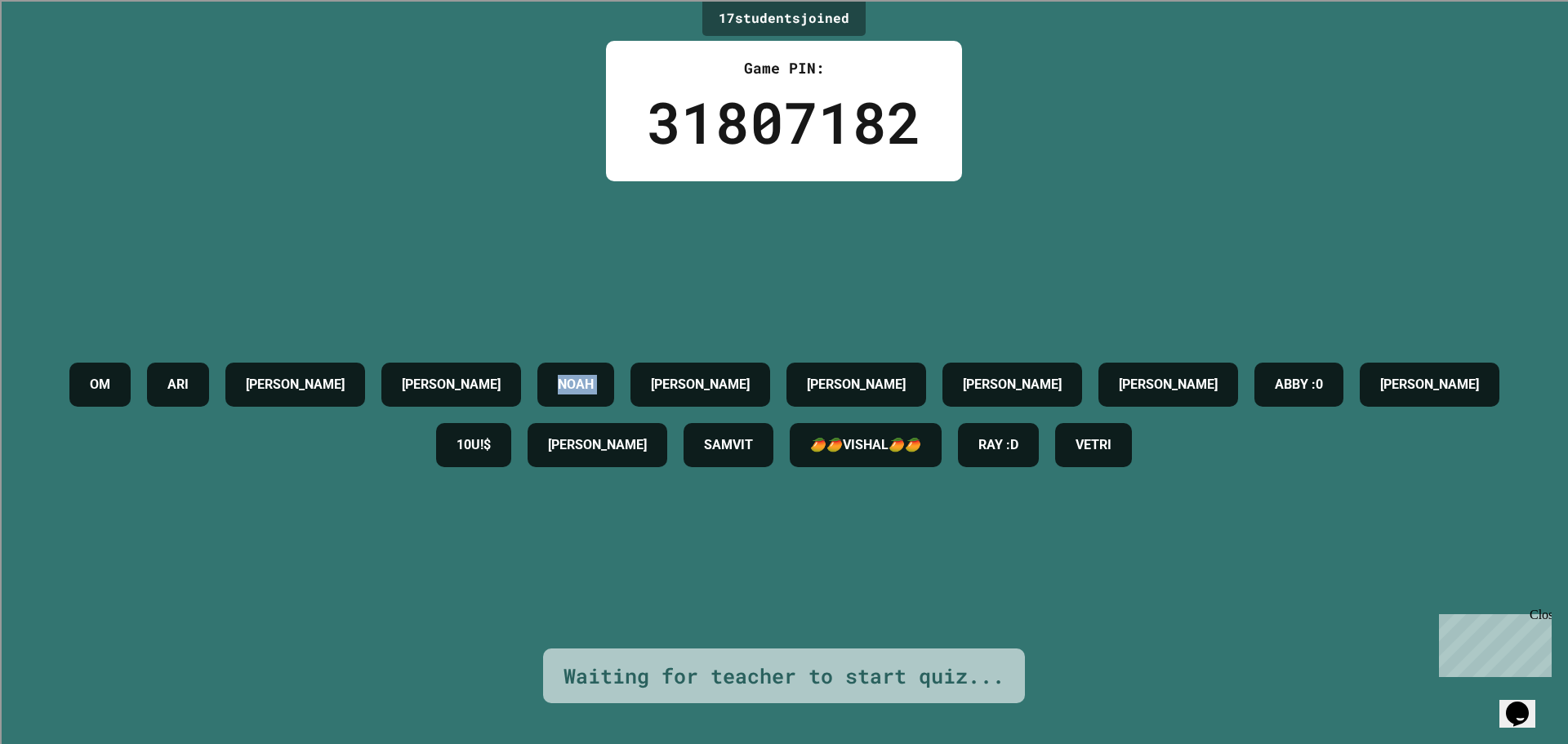
click at [748, 403] on div "OM [PERSON_NAME] [PERSON_NAME] [PERSON_NAME] [PERSON_NAME] [PERSON_NAME] :0 [PE…" at bounding box center [784, 415] width 1486 height 120
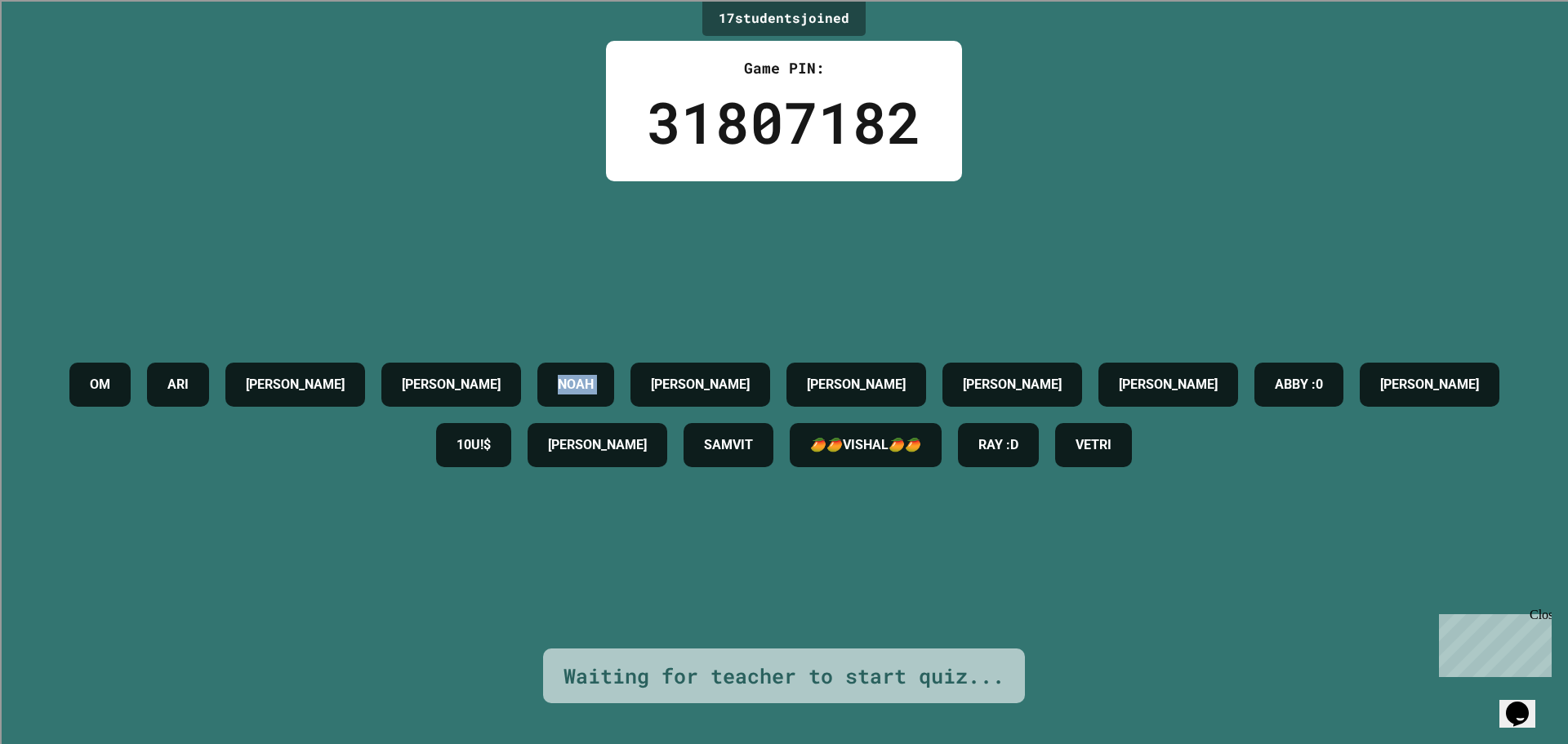
click at [748, 403] on div "OM [PERSON_NAME] [PERSON_NAME] [PERSON_NAME] [PERSON_NAME] [PERSON_NAME] :0 [PE…" at bounding box center [784, 415] width 1486 height 120
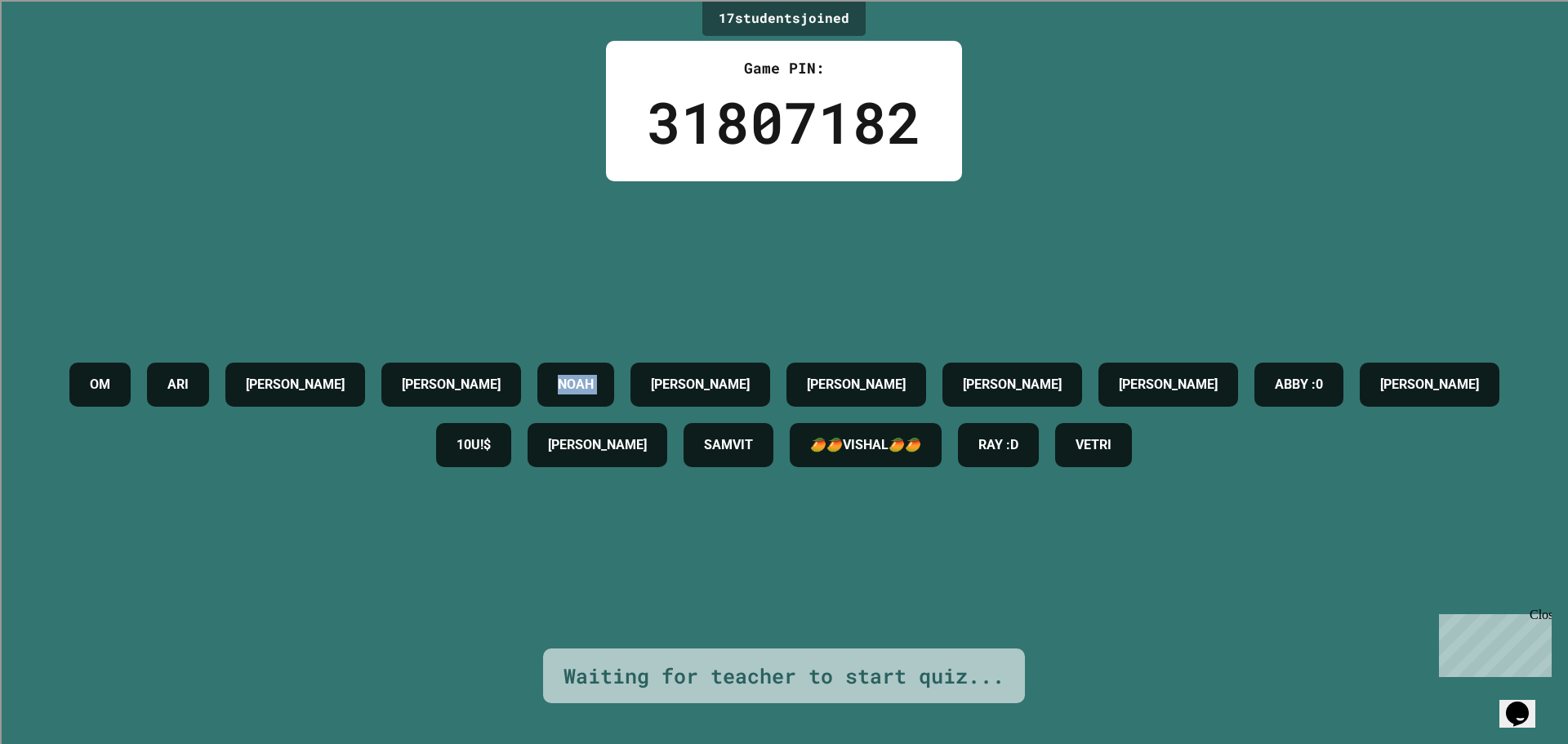
click at [748, 403] on div "OM [PERSON_NAME] [PERSON_NAME] [PERSON_NAME] [PERSON_NAME] [PERSON_NAME] :0 [PE…" at bounding box center [784, 415] width 1486 height 120
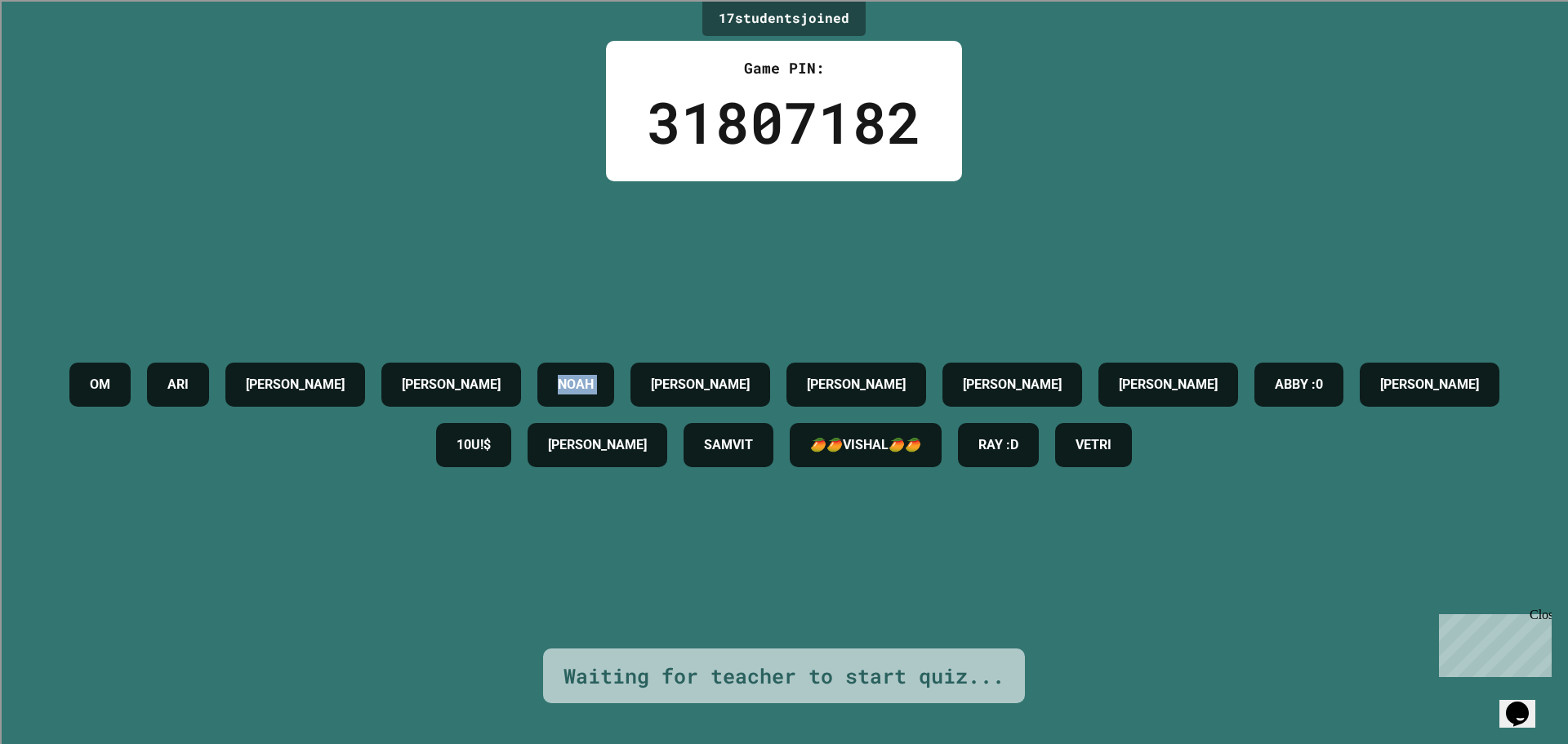
click at [748, 403] on div "OM [PERSON_NAME] [PERSON_NAME] [PERSON_NAME] [PERSON_NAME] [PERSON_NAME] :0 [PE…" at bounding box center [784, 415] width 1486 height 120
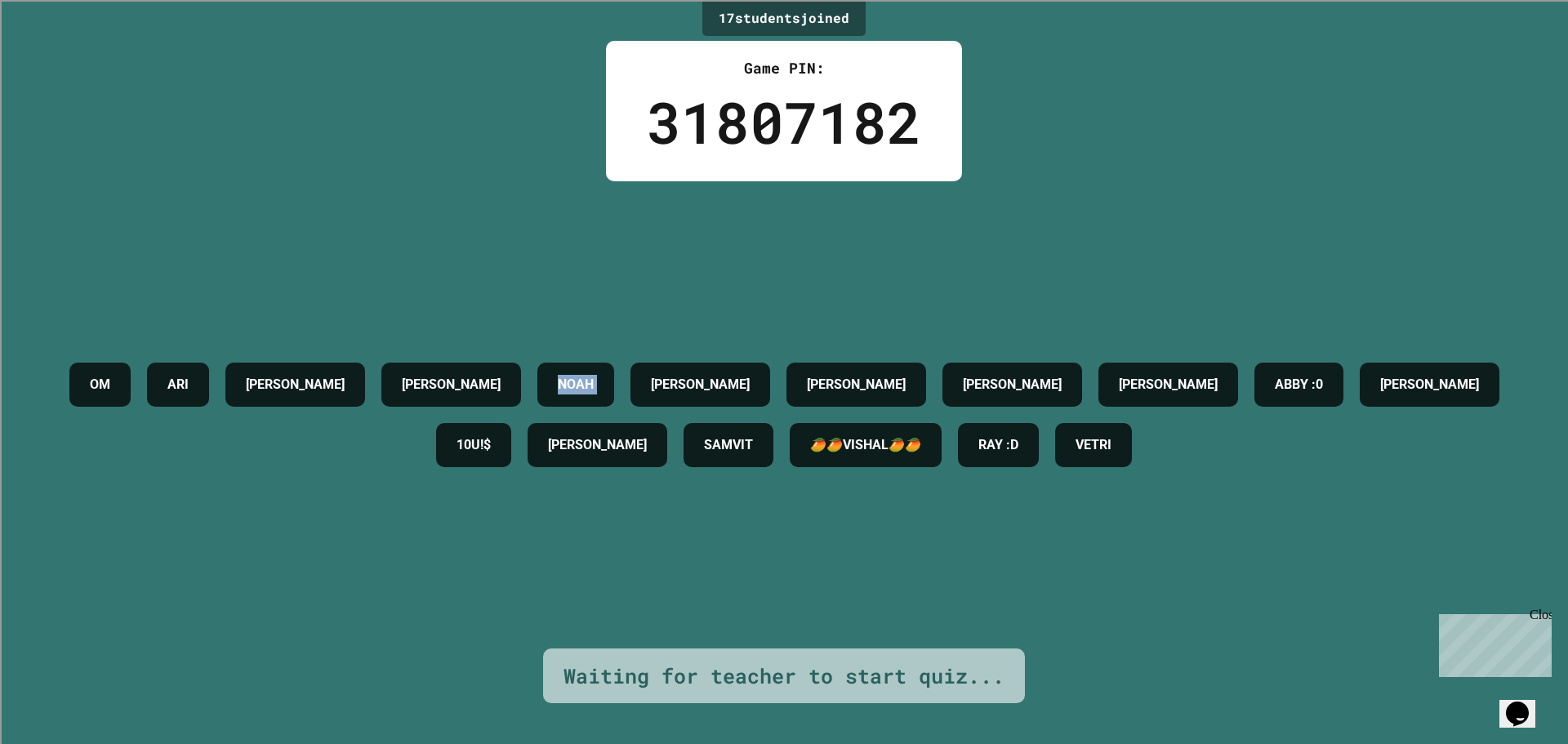
click at [748, 403] on div "OM [PERSON_NAME] [PERSON_NAME] [PERSON_NAME] [PERSON_NAME] [PERSON_NAME] :0 [PE…" at bounding box center [784, 415] width 1486 height 120
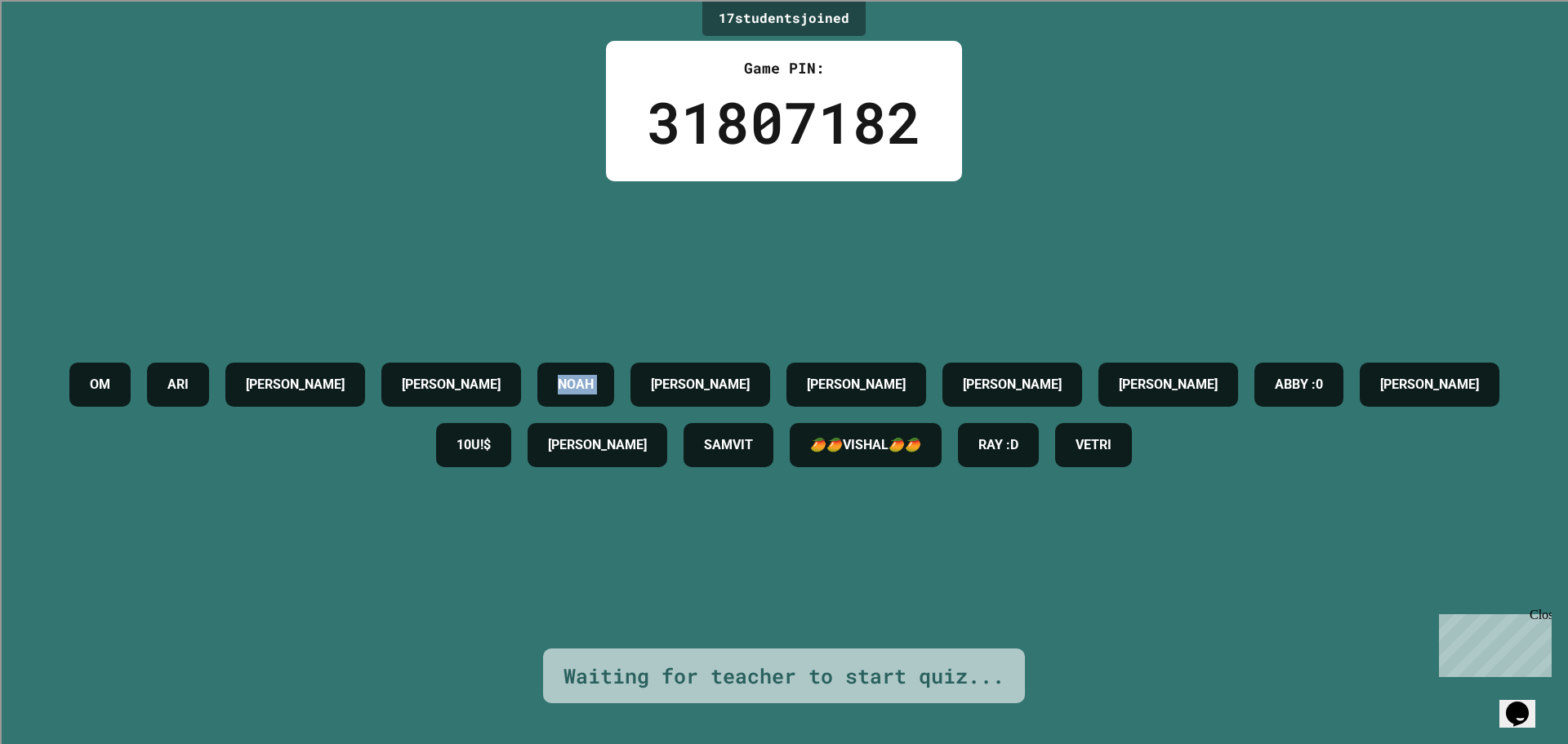
click at [748, 403] on div "OM [PERSON_NAME] [PERSON_NAME] [PERSON_NAME] [PERSON_NAME] [PERSON_NAME] :0 [PE…" at bounding box center [784, 415] width 1486 height 120
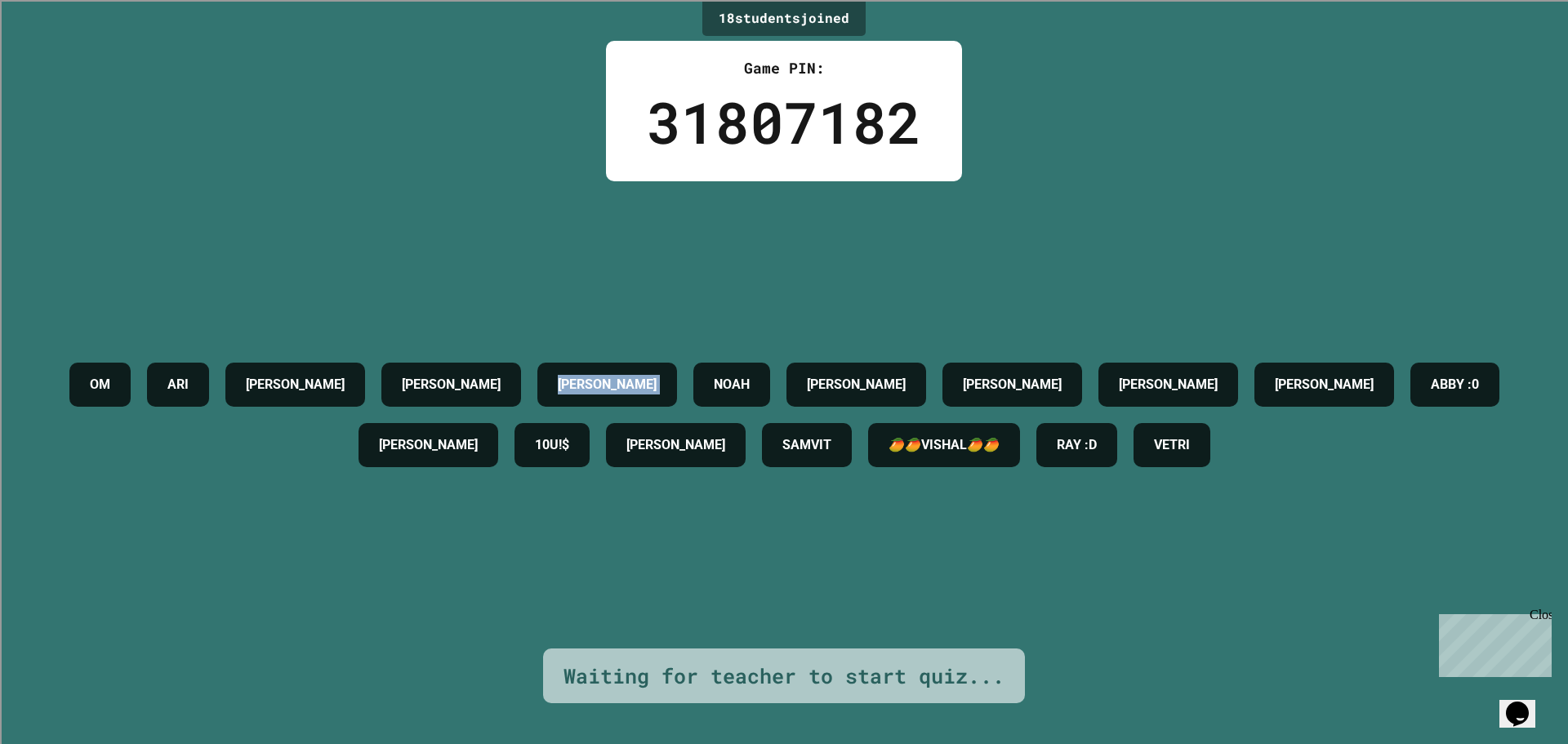
click at [748, 403] on div "OM [PERSON_NAME] [PERSON_NAME] [PERSON_NAME] [PERSON_NAME] [PERSON_NAME] :0 [PE…" at bounding box center [784, 415] width 1486 height 120
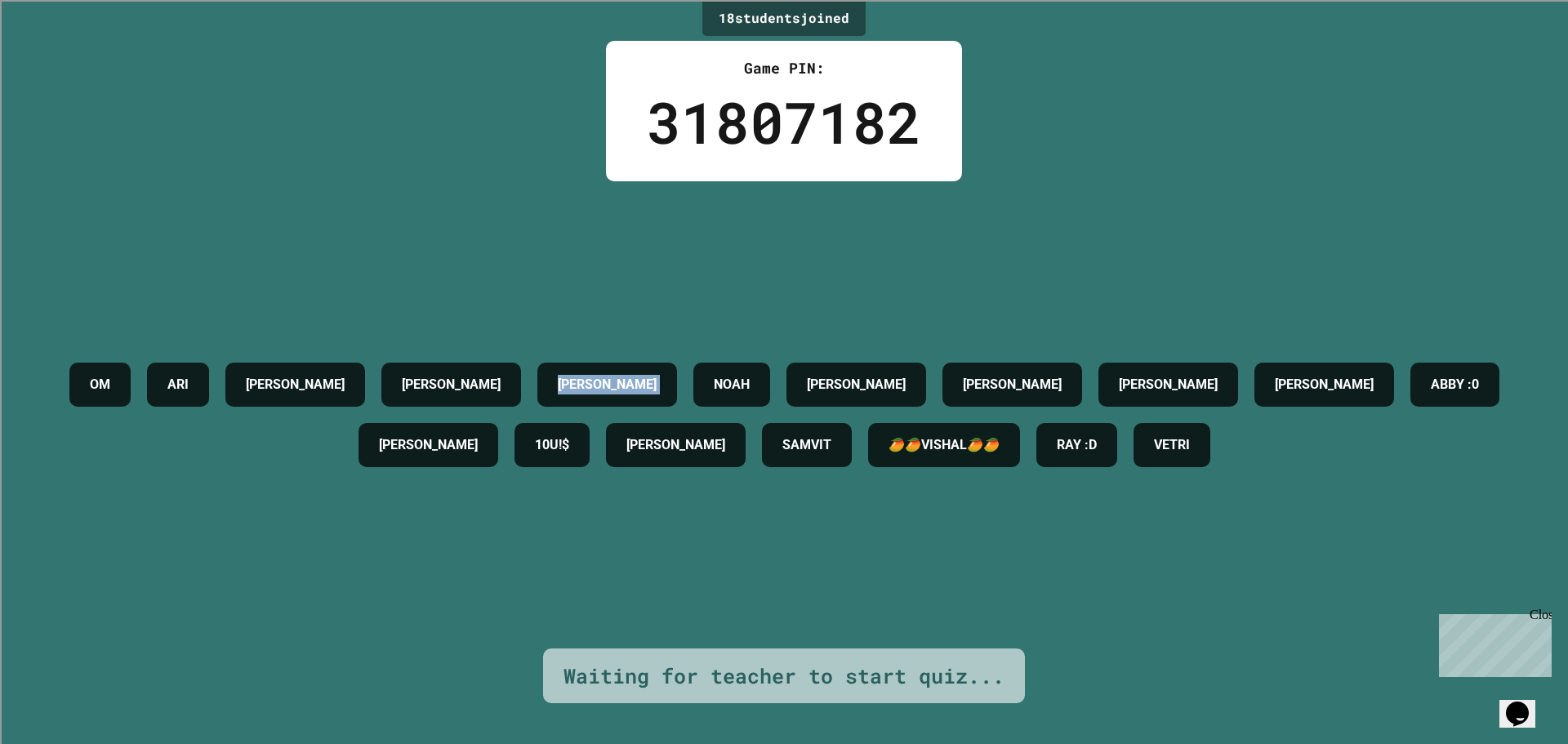
click at [748, 403] on div "OM [PERSON_NAME] [PERSON_NAME] [PERSON_NAME] [PERSON_NAME] [PERSON_NAME] :0 [PE…" at bounding box center [784, 415] width 1486 height 120
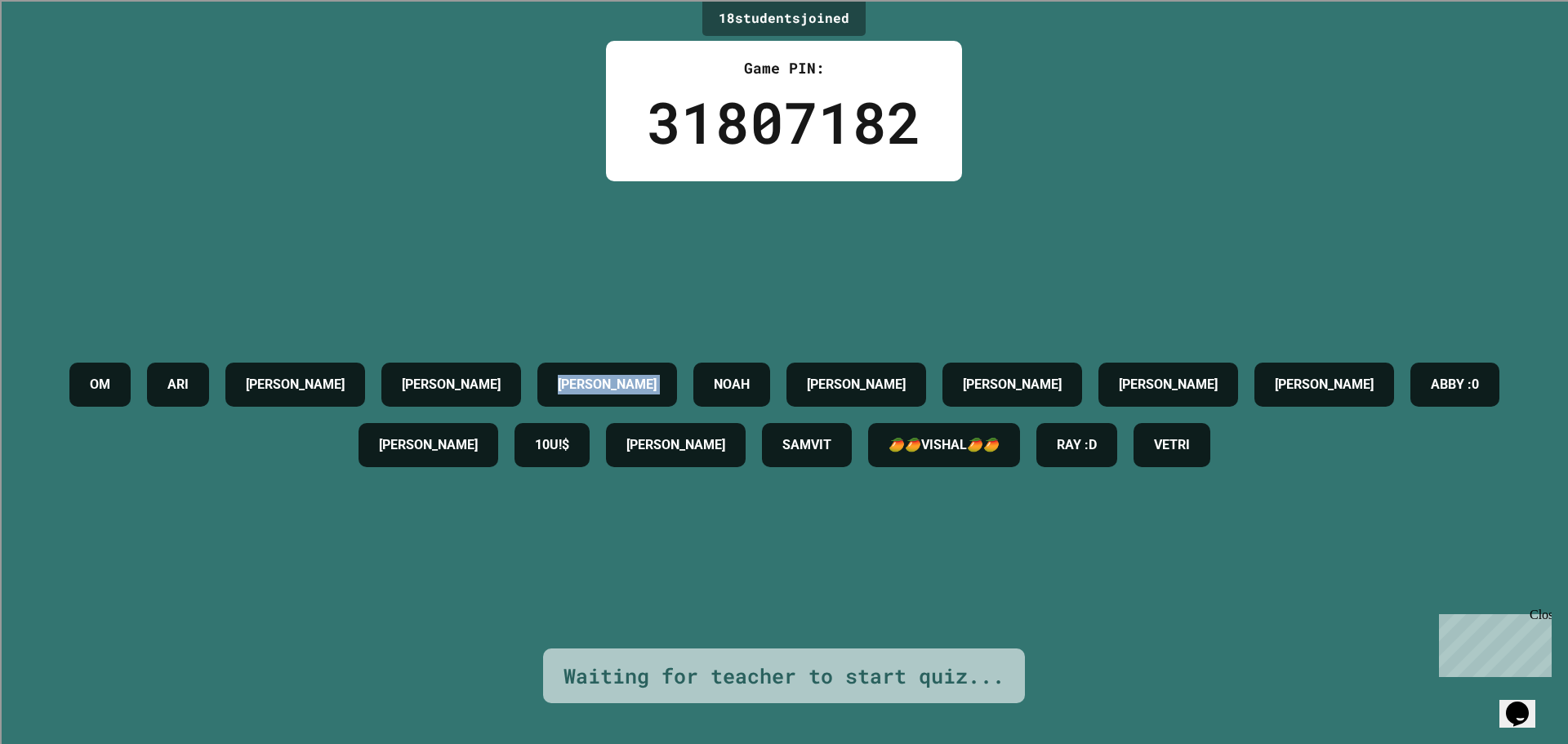
click at [748, 403] on div "OM [PERSON_NAME] [PERSON_NAME] [PERSON_NAME] [PERSON_NAME] [PERSON_NAME] :0 [PE…" at bounding box center [784, 415] width 1486 height 120
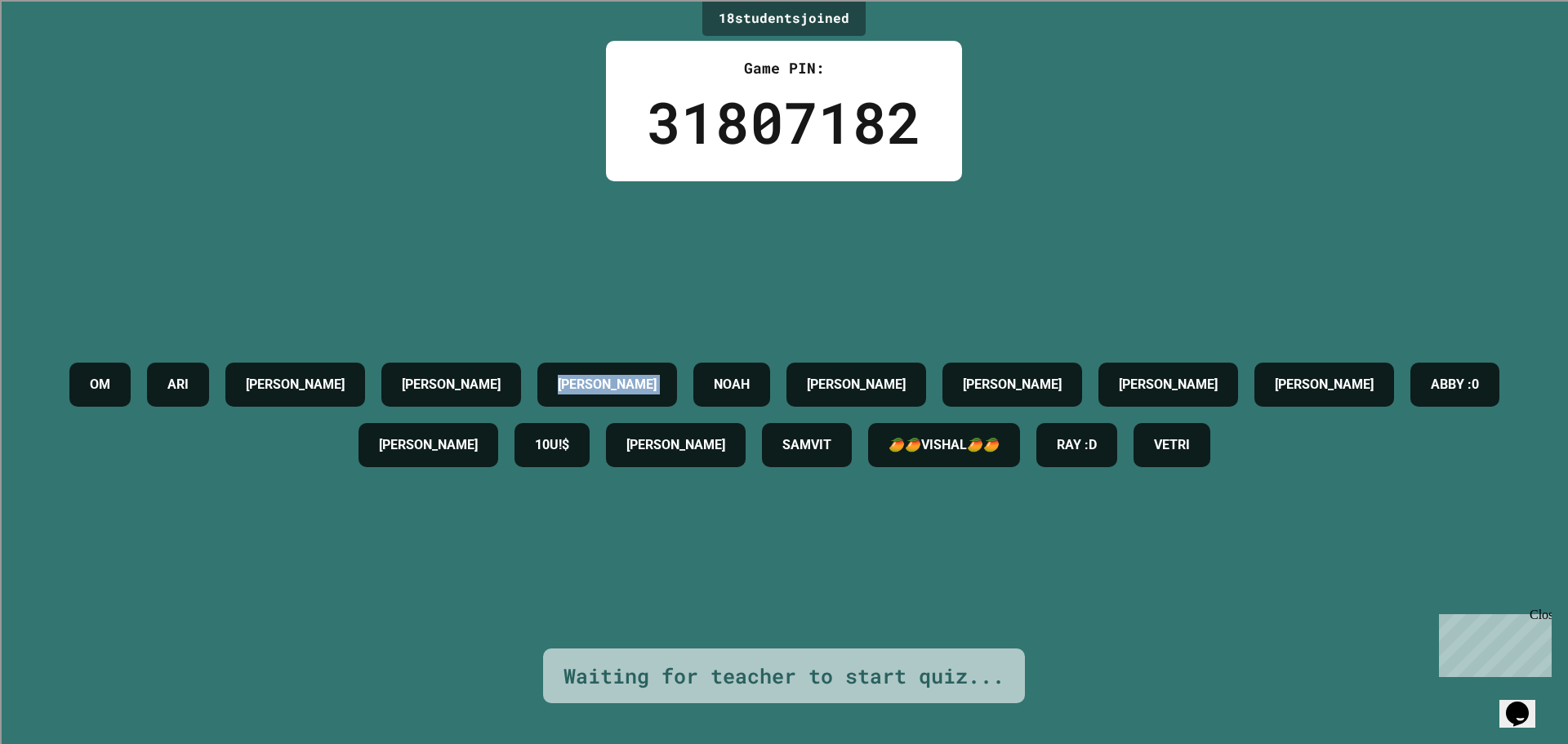
click at [748, 403] on div "OM [PERSON_NAME] [PERSON_NAME] [PERSON_NAME] [PERSON_NAME] [PERSON_NAME] :0 [PE…" at bounding box center [784, 415] width 1486 height 120
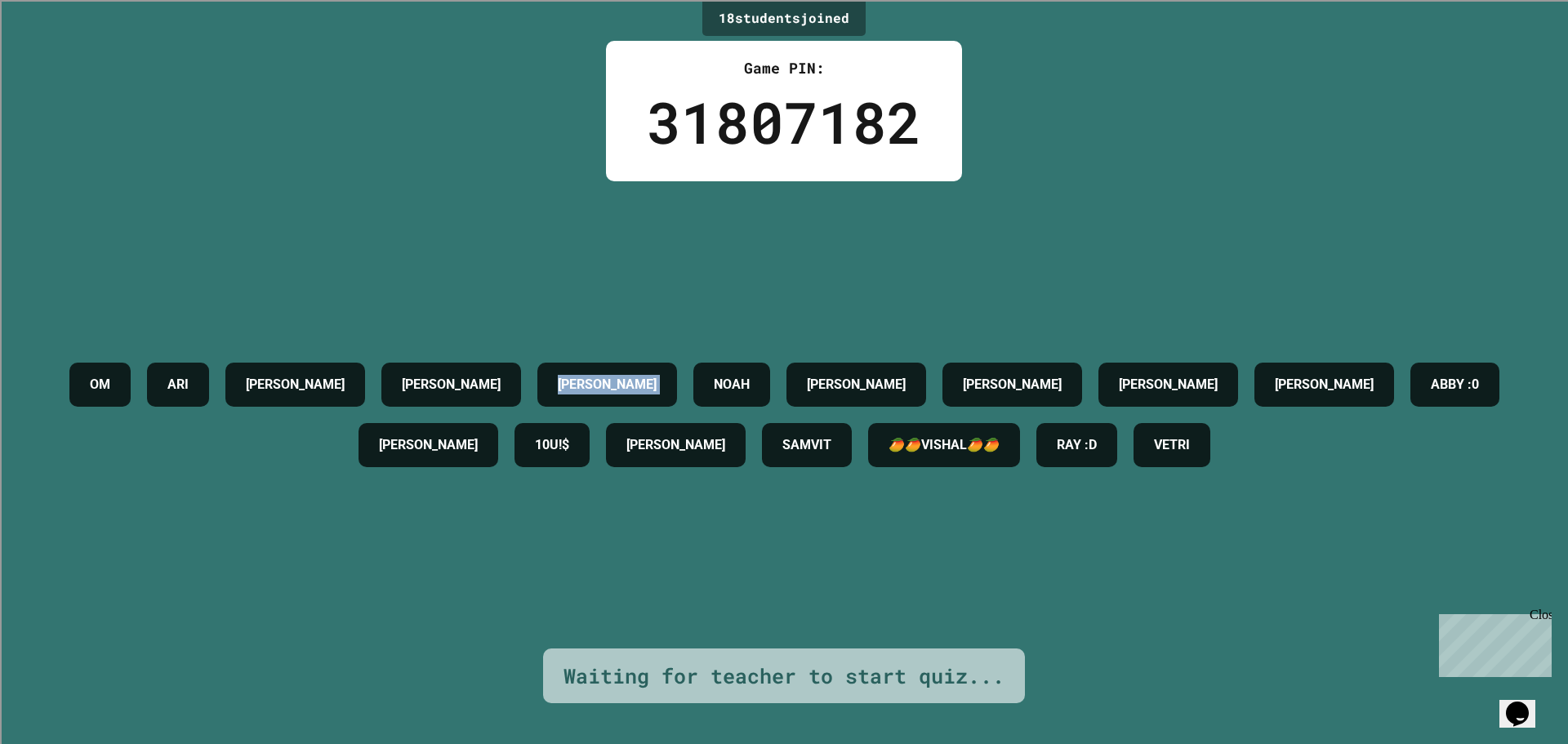
click at [748, 403] on div "OM [PERSON_NAME] [PERSON_NAME] [PERSON_NAME] [PERSON_NAME] [PERSON_NAME] :0 [PE…" at bounding box center [784, 415] width 1486 height 120
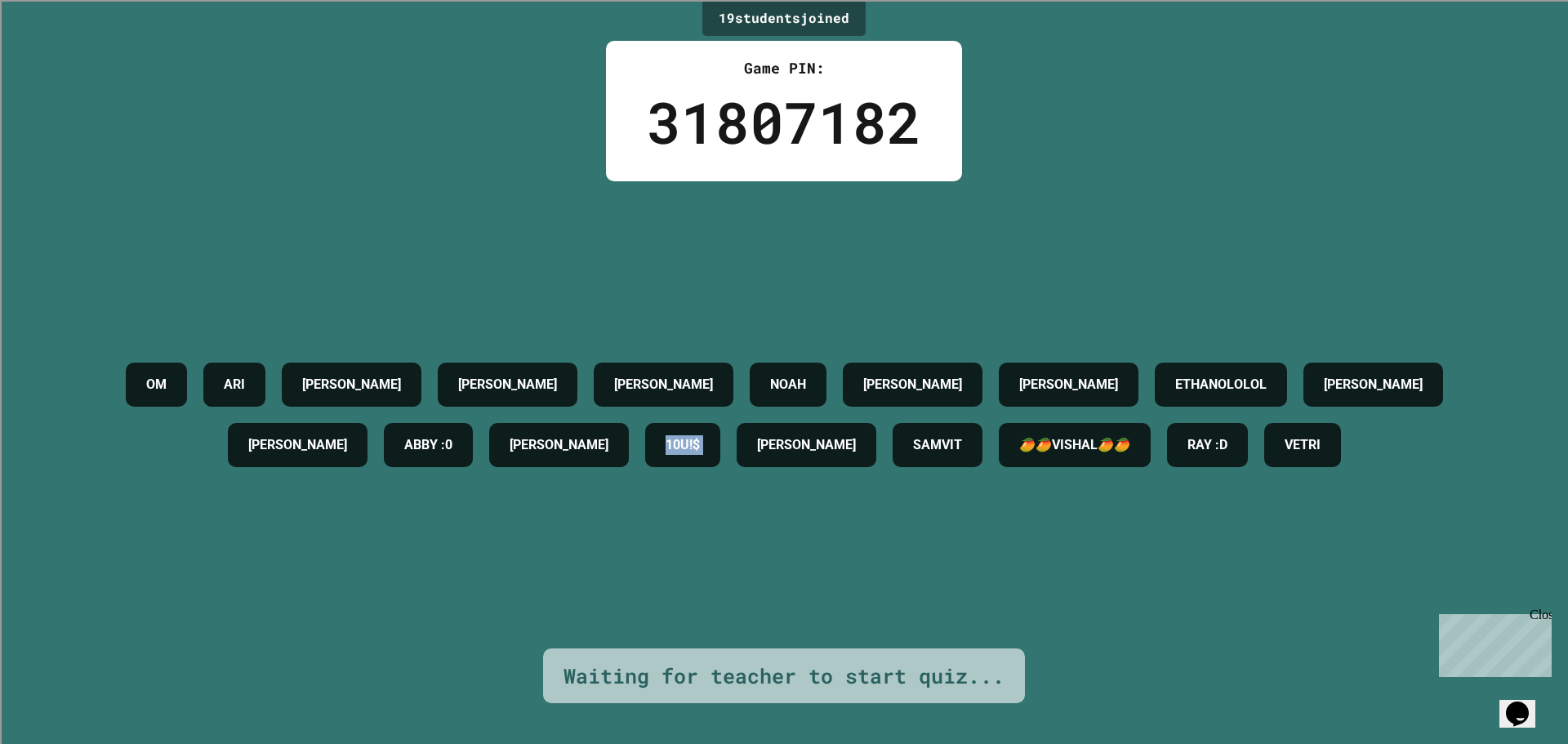
click at [700, 435] on h4 "10U!$" at bounding box center [682, 445] width 34 height 20
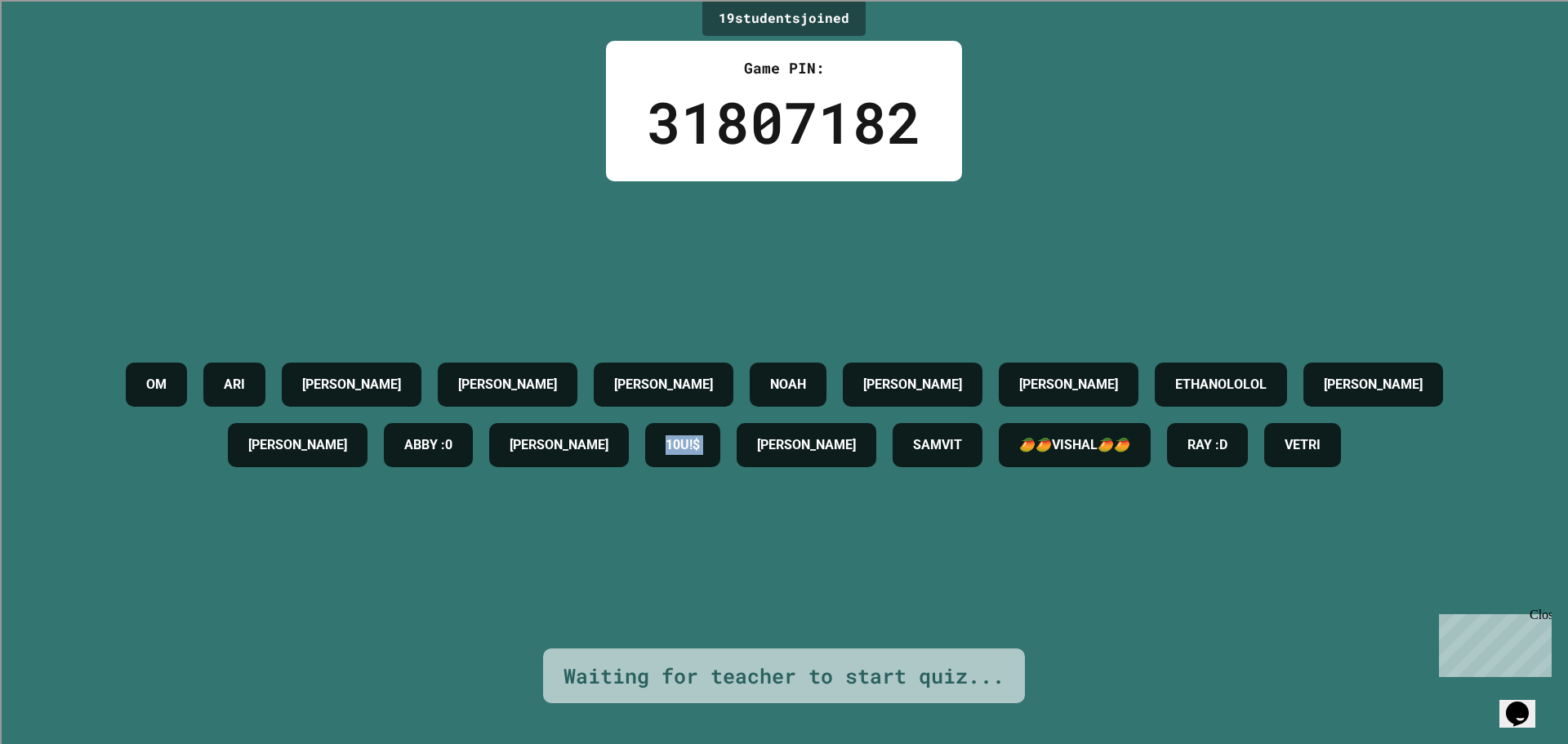
click at [700, 435] on h4 "10U!$" at bounding box center [682, 445] width 34 height 20
click at [609, 435] on h4 "[PERSON_NAME]" at bounding box center [559, 445] width 99 height 20
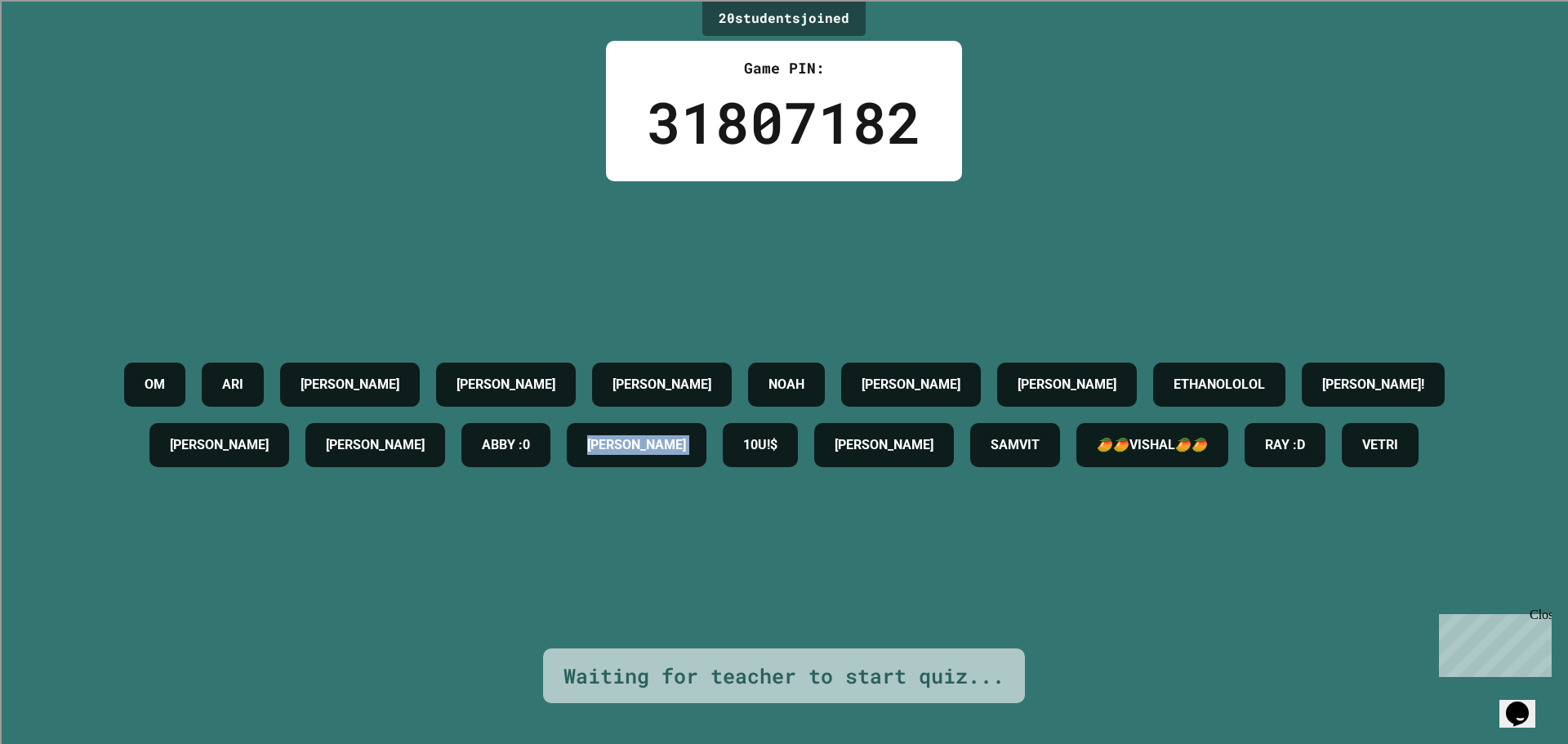
click at [686, 435] on h4 "[PERSON_NAME]" at bounding box center [636, 445] width 99 height 20
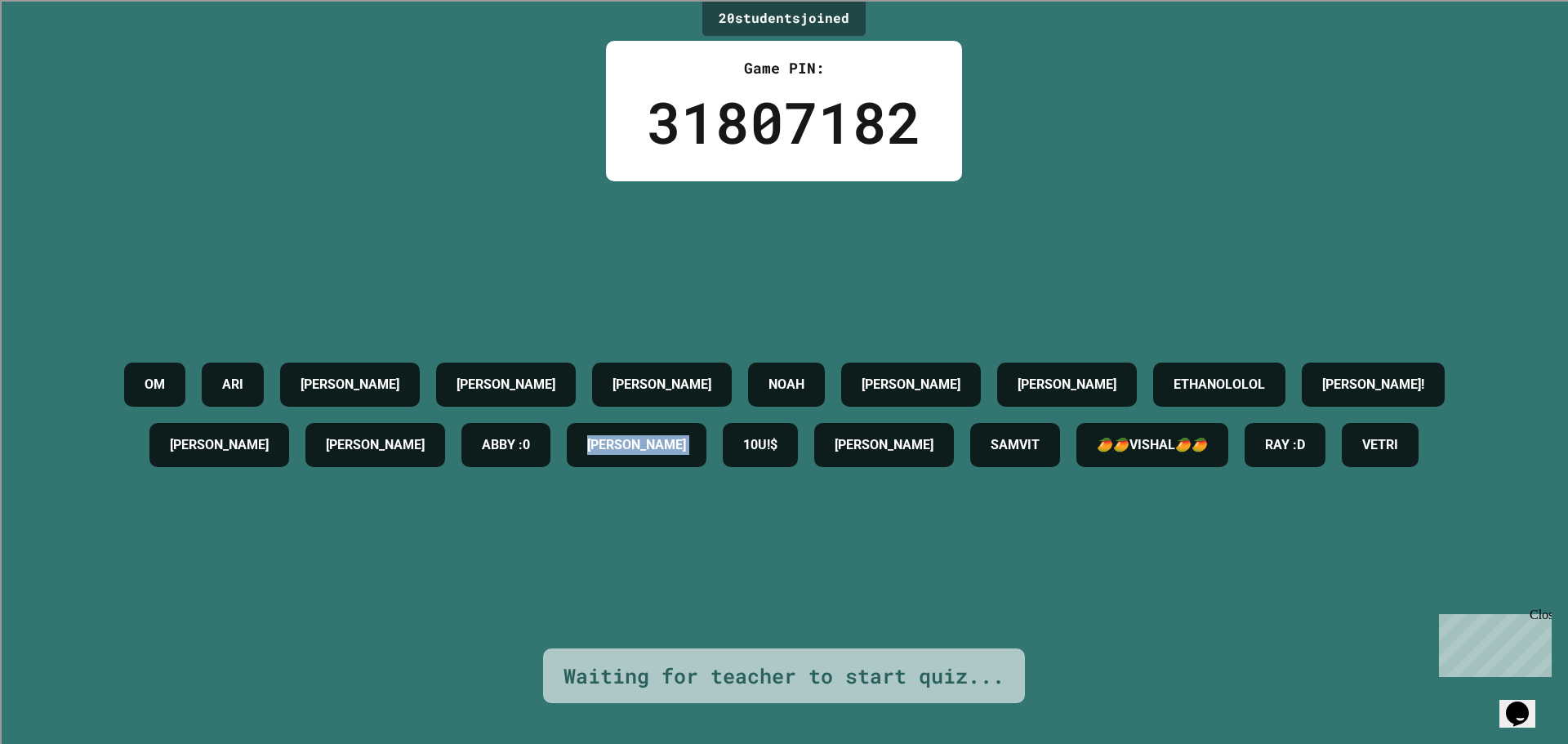
click at [686, 435] on h4 "[PERSON_NAME]" at bounding box center [636, 445] width 99 height 20
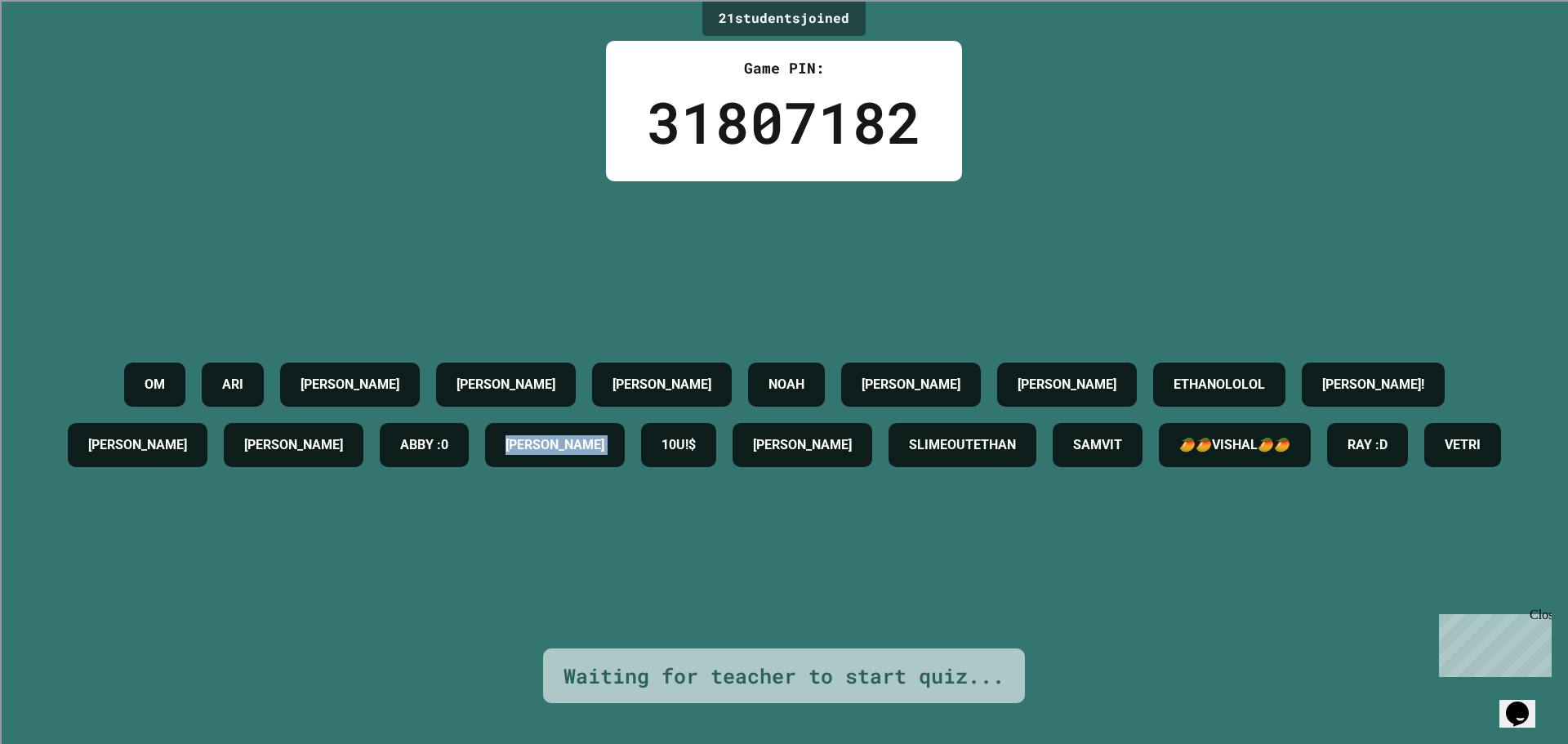
click at [604, 435] on h4 "[PERSON_NAME]" at bounding box center [554, 445] width 99 height 20
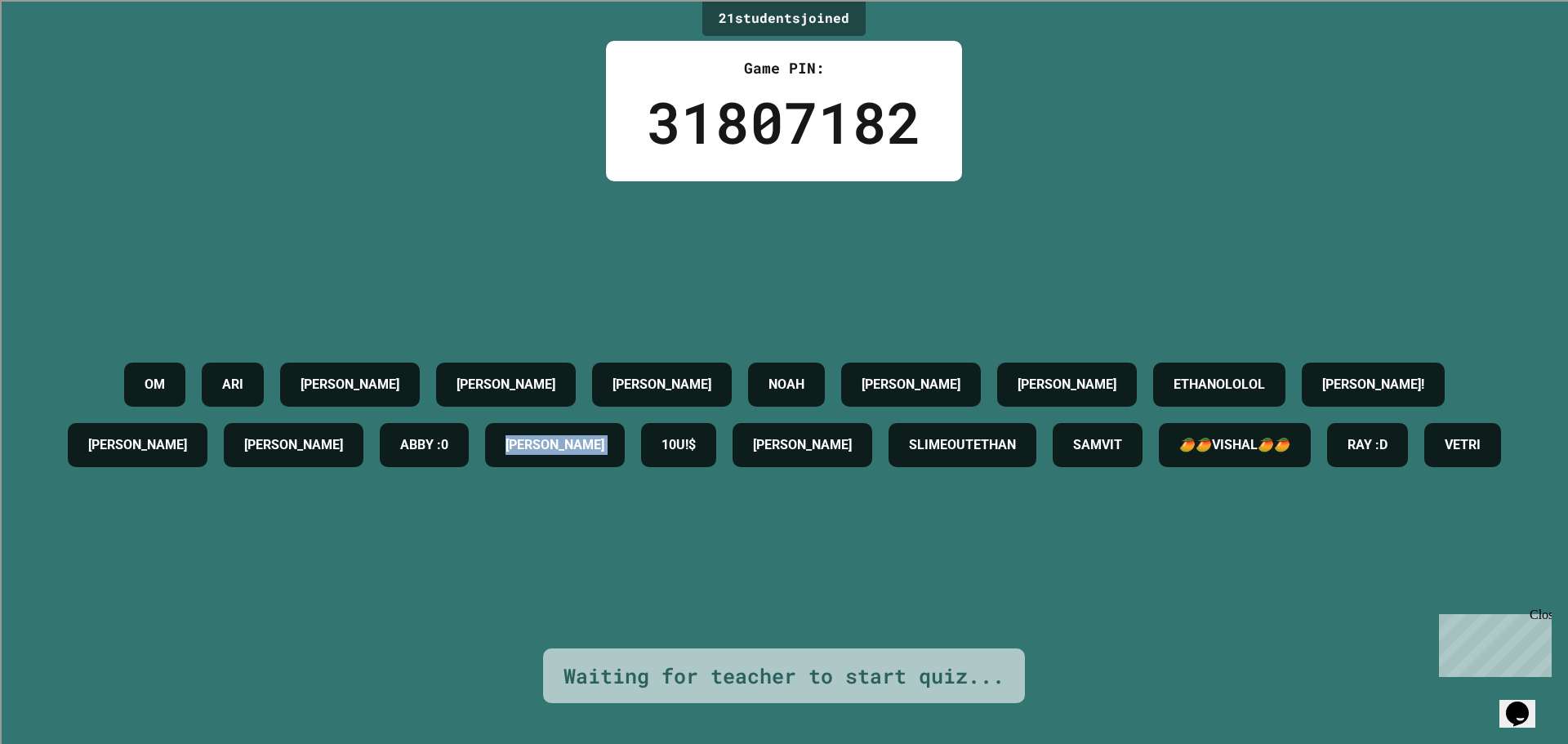
click at [604, 435] on h4 "[PERSON_NAME]" at bounding box center [554, 445] width 99 height 20
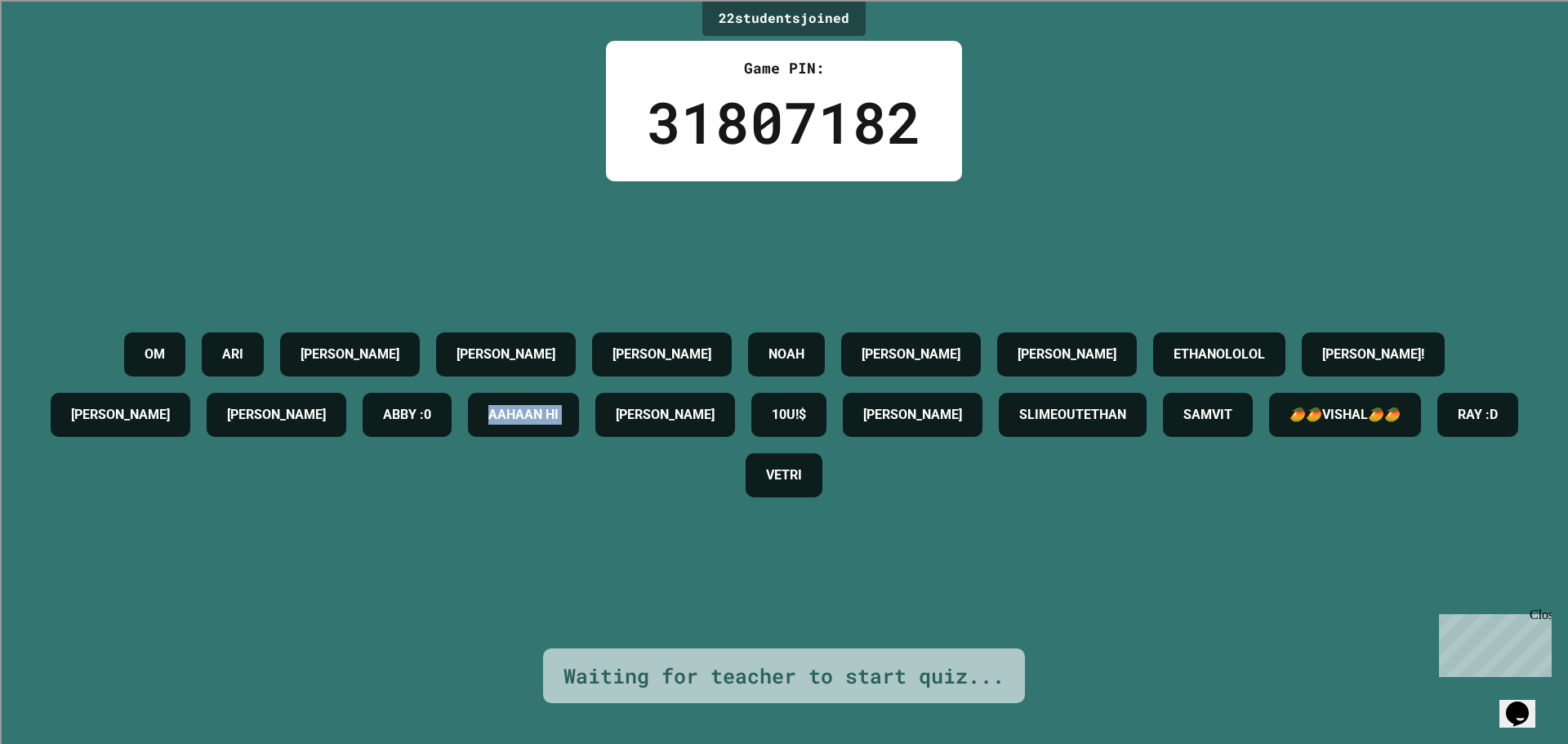
click at [559, 405] on h4 "AAHAAN HI" at bounding box center [523, 415] width 71 height 20
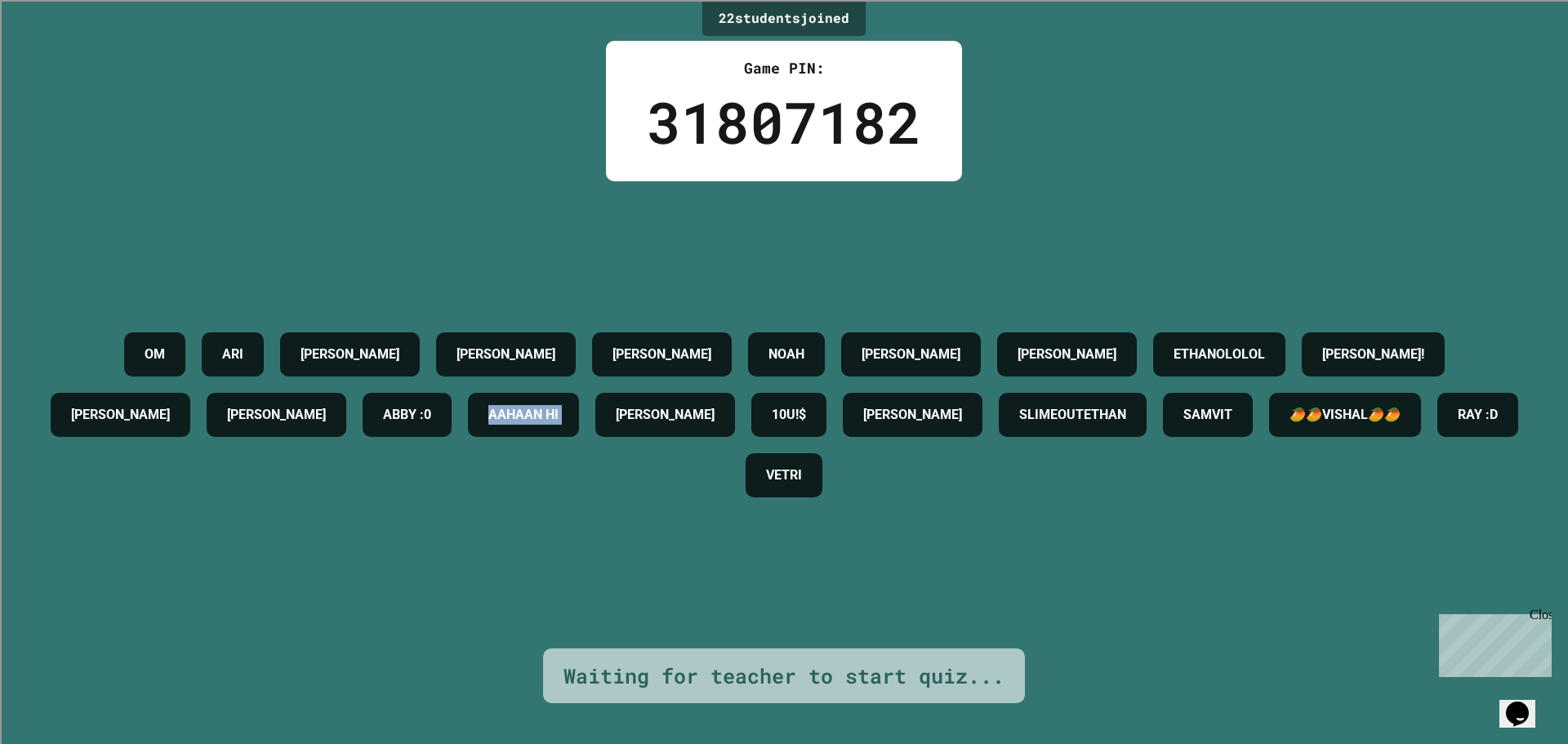
click at [559, 405] on h4 "AAHAAN HI" at bounding box center [523, 415] width 71 height 20
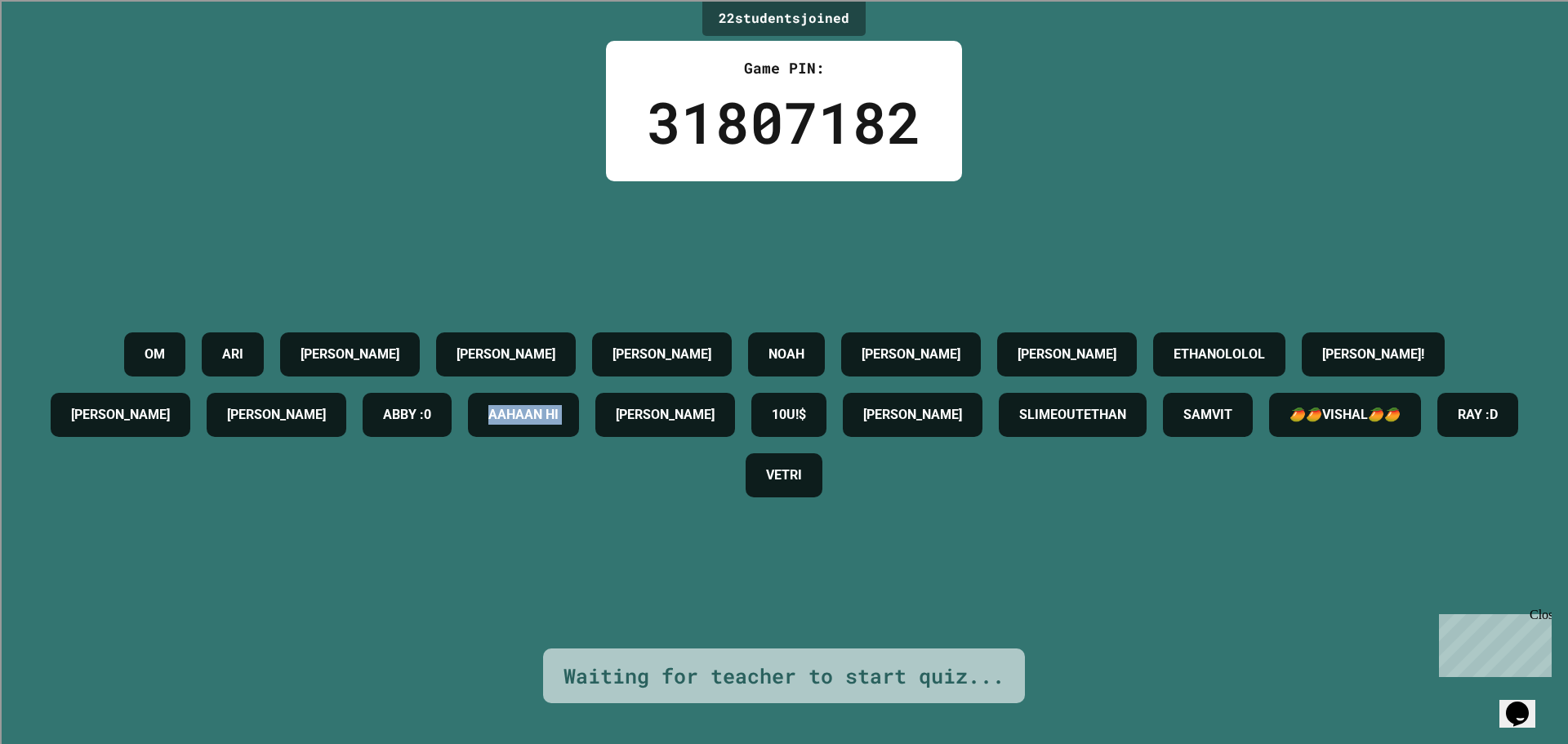
click at [559, 405] on h4 "AAHAAN HI" at bounding box center [523, 415] width 71 height 20
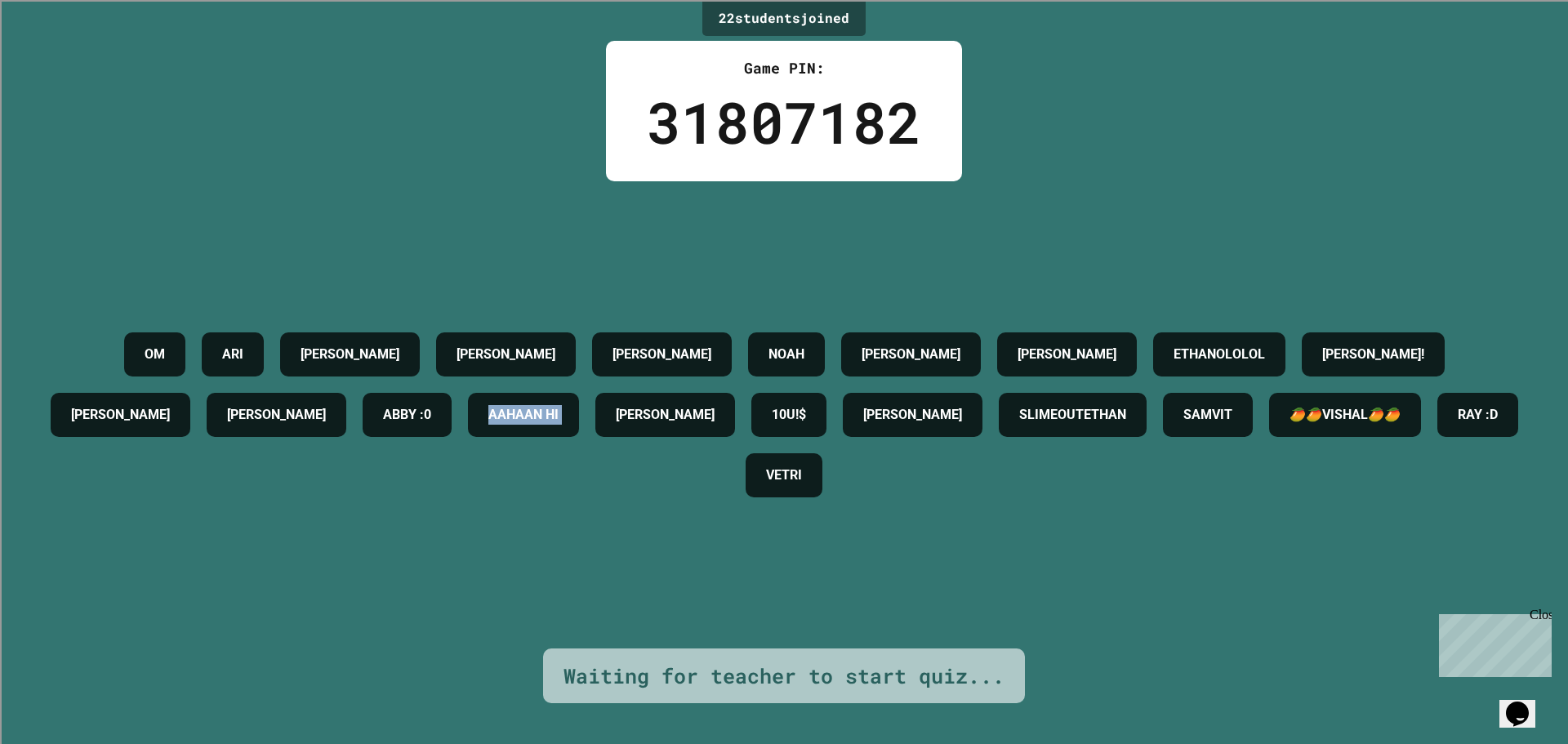
click at [559, 405] on h4 "AAHAAN HI" at bounding box center [523, 415] width 71 height 20
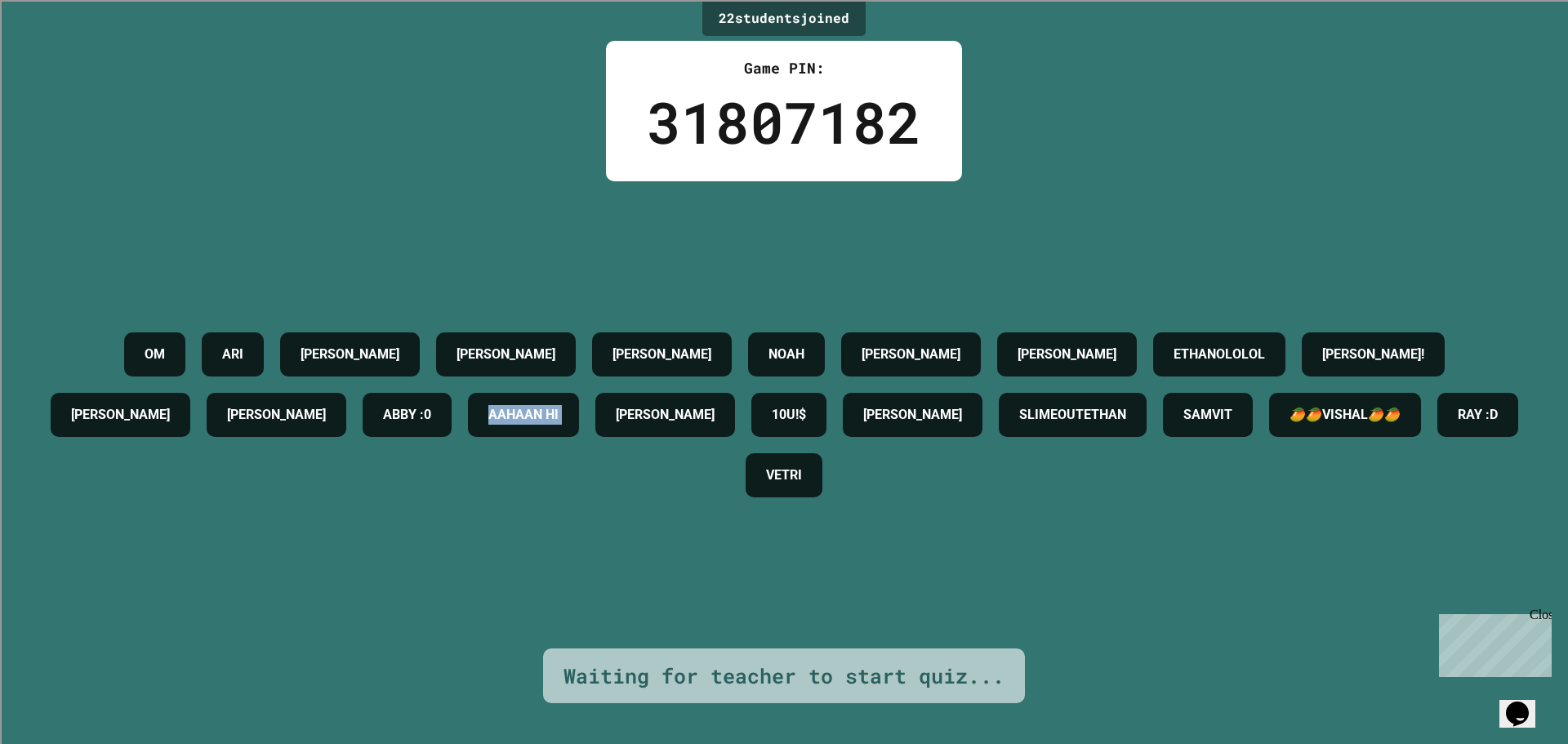
click at [559, 405] on h4 "AAHAAN HI" at bounding box center [523, 415] width 71 height 20
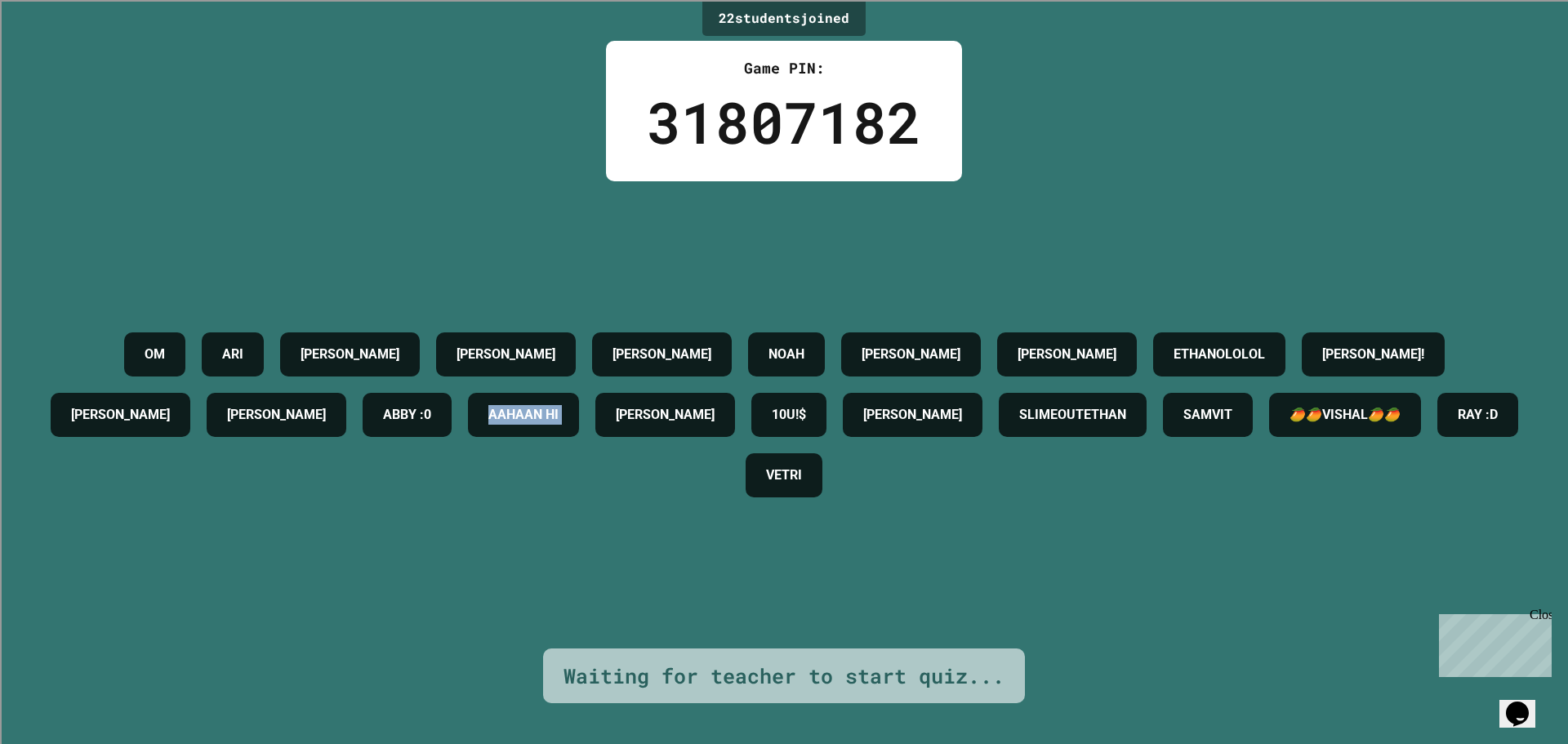
click at [559, 405] on h4 "AAHAAN HI" at bounding box center [523, 415] width 71 height 20
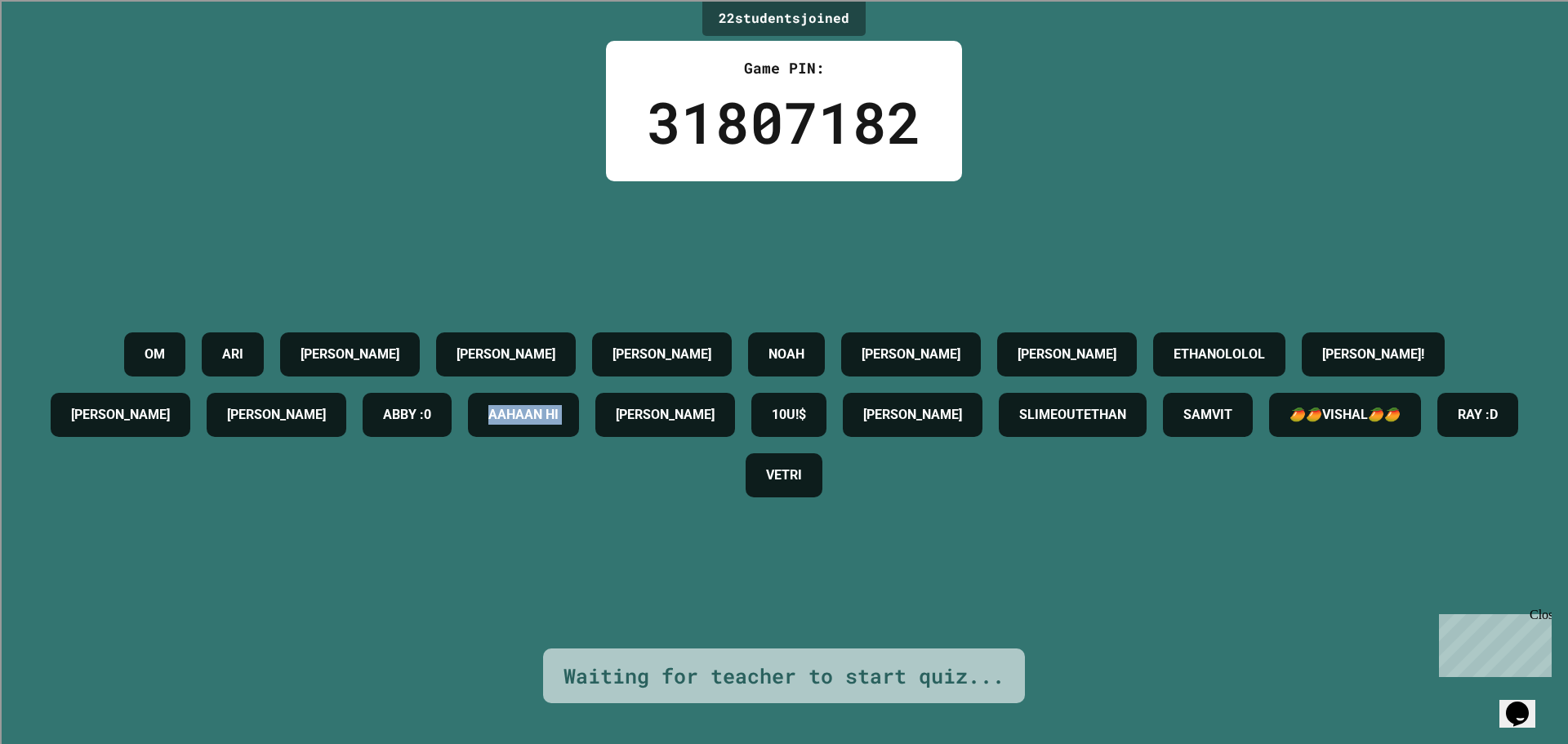
click at [559, 405] on h4 "AAHAAN HI" at bounding box center [523, 415] width 71 height 20
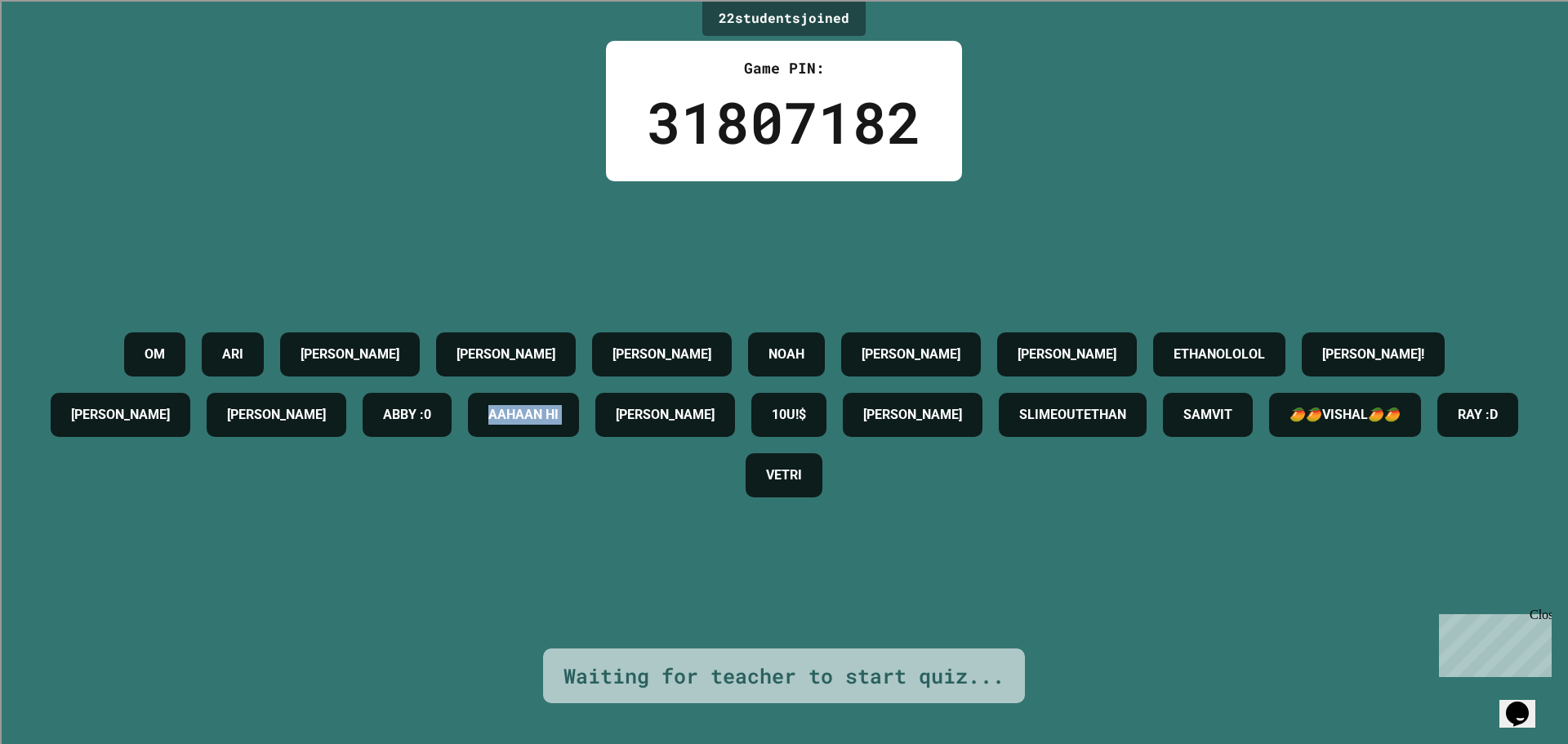
click at [559, 405] on h4 "AAHAAN HI" at bounding box center [523, 415] width 71 height 20
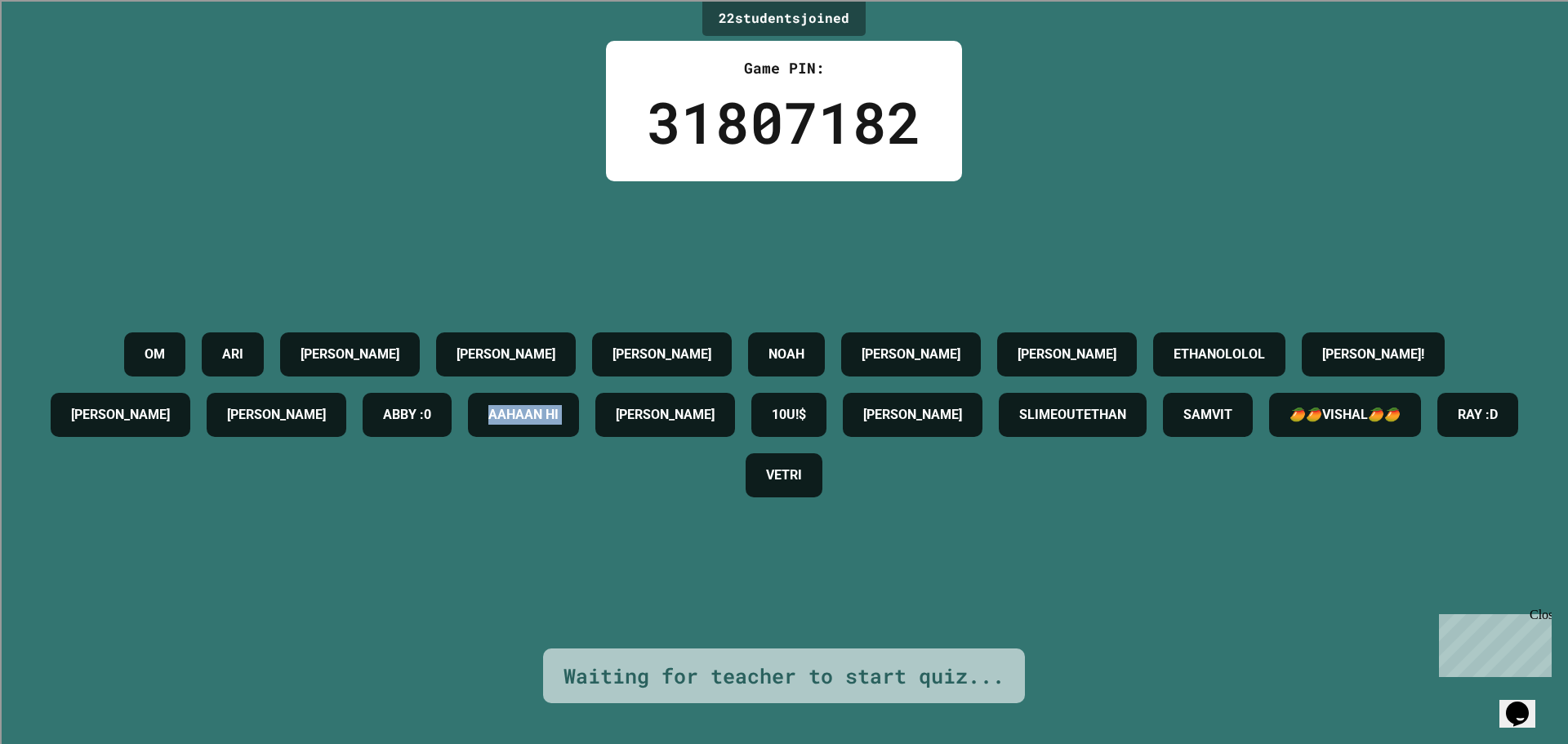
click at [559, 405] on h4 "AAHAAN HI" at bounding box center [523, 415] width 71 height 20
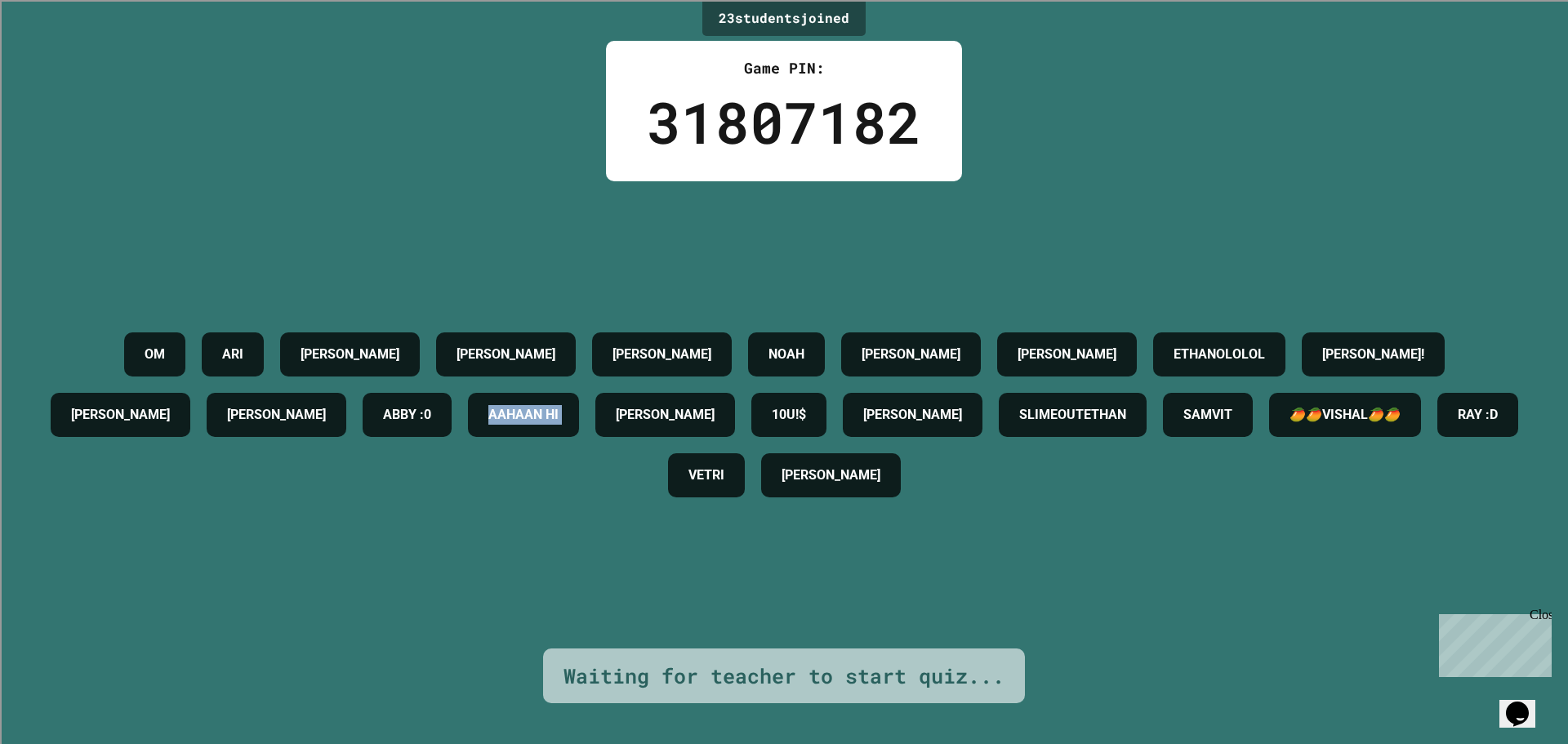
click at [559, 405] on h4 "AAHAAN HI" at bounding box center [523, 415] width 71 height 20
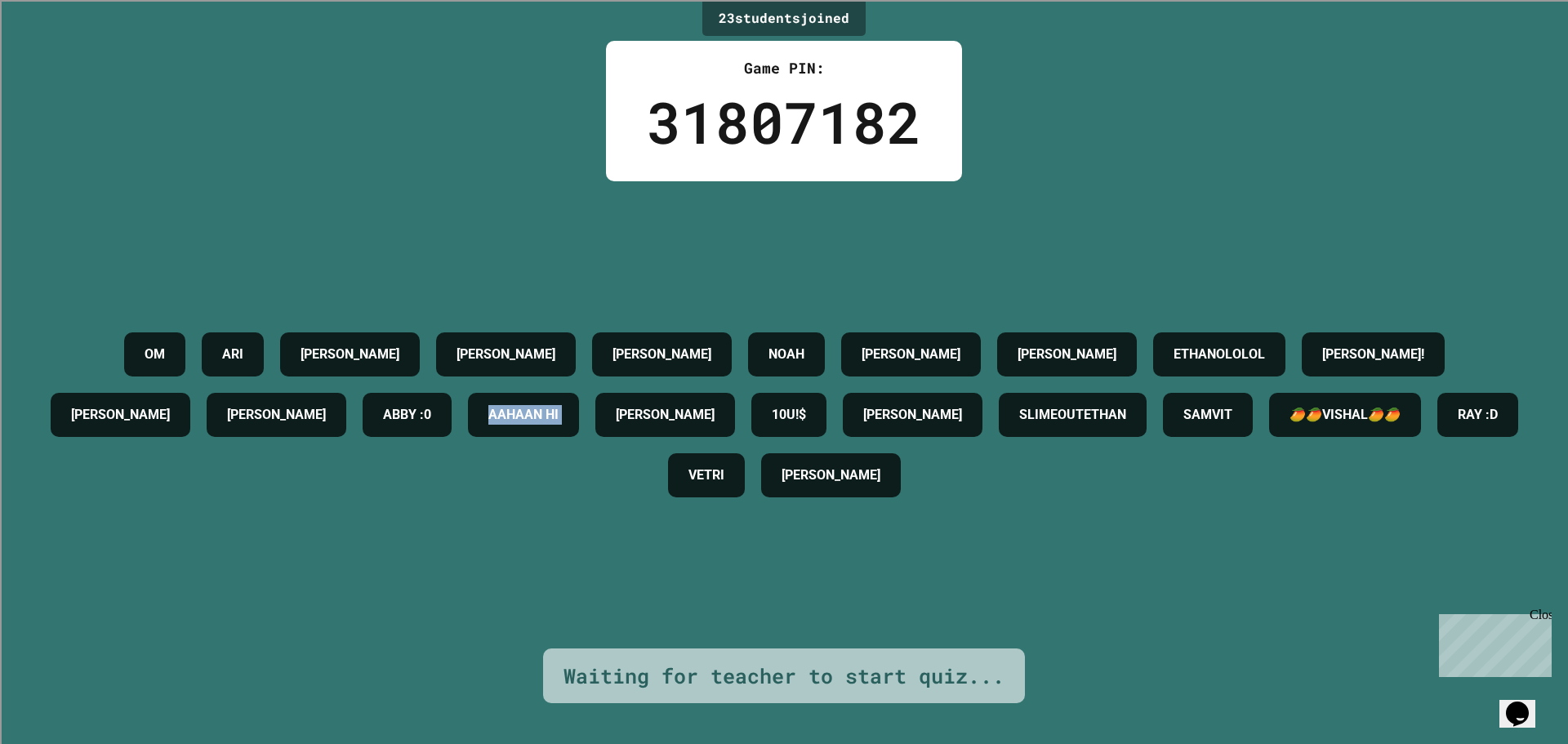
click at [559, 405] on h4 "AAHAAN HI" at bounding box center [523, 415] width 71 height 20
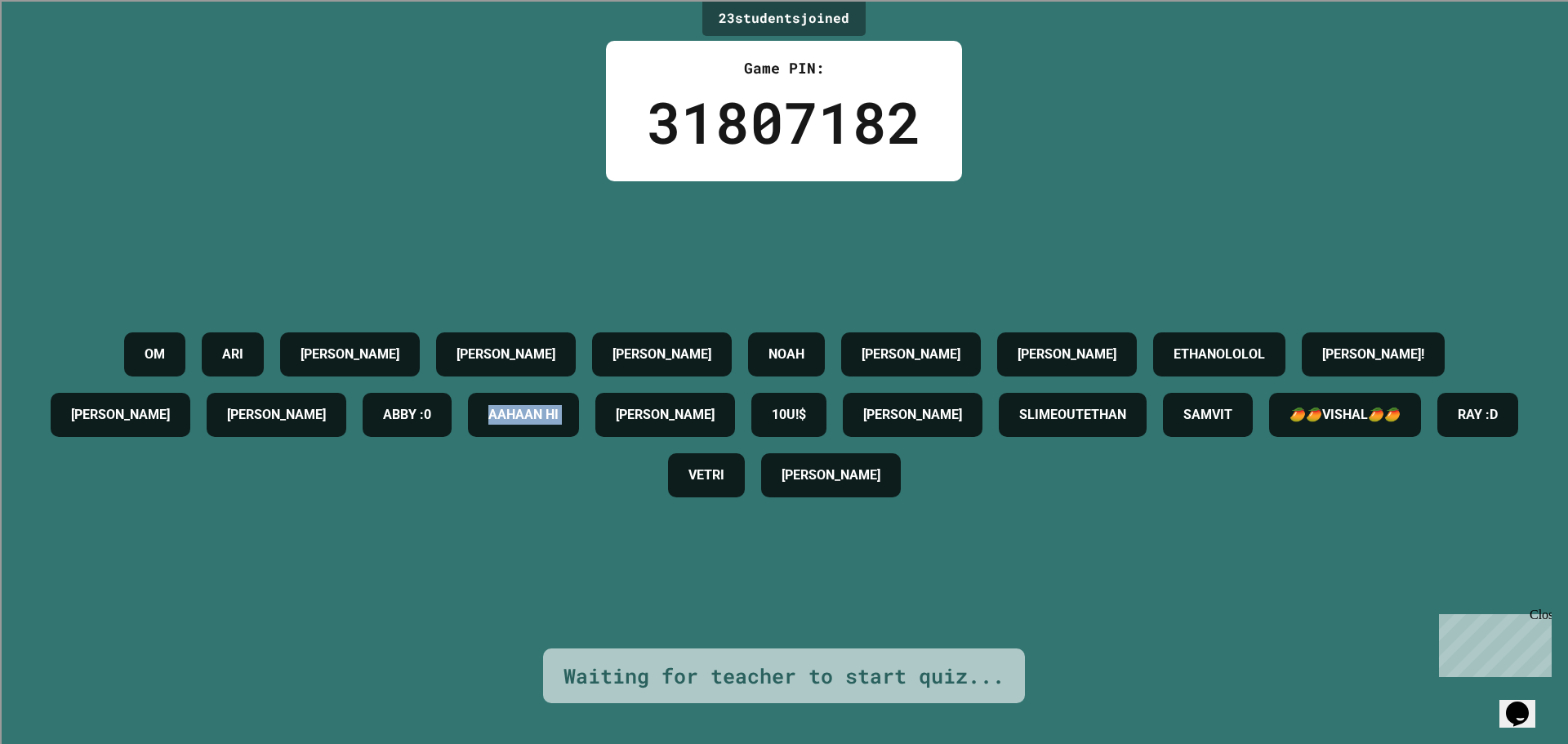
click at [559, 405] on h4 "AAHAAN HI" at bounding box center [523, 415] width 71 height 20
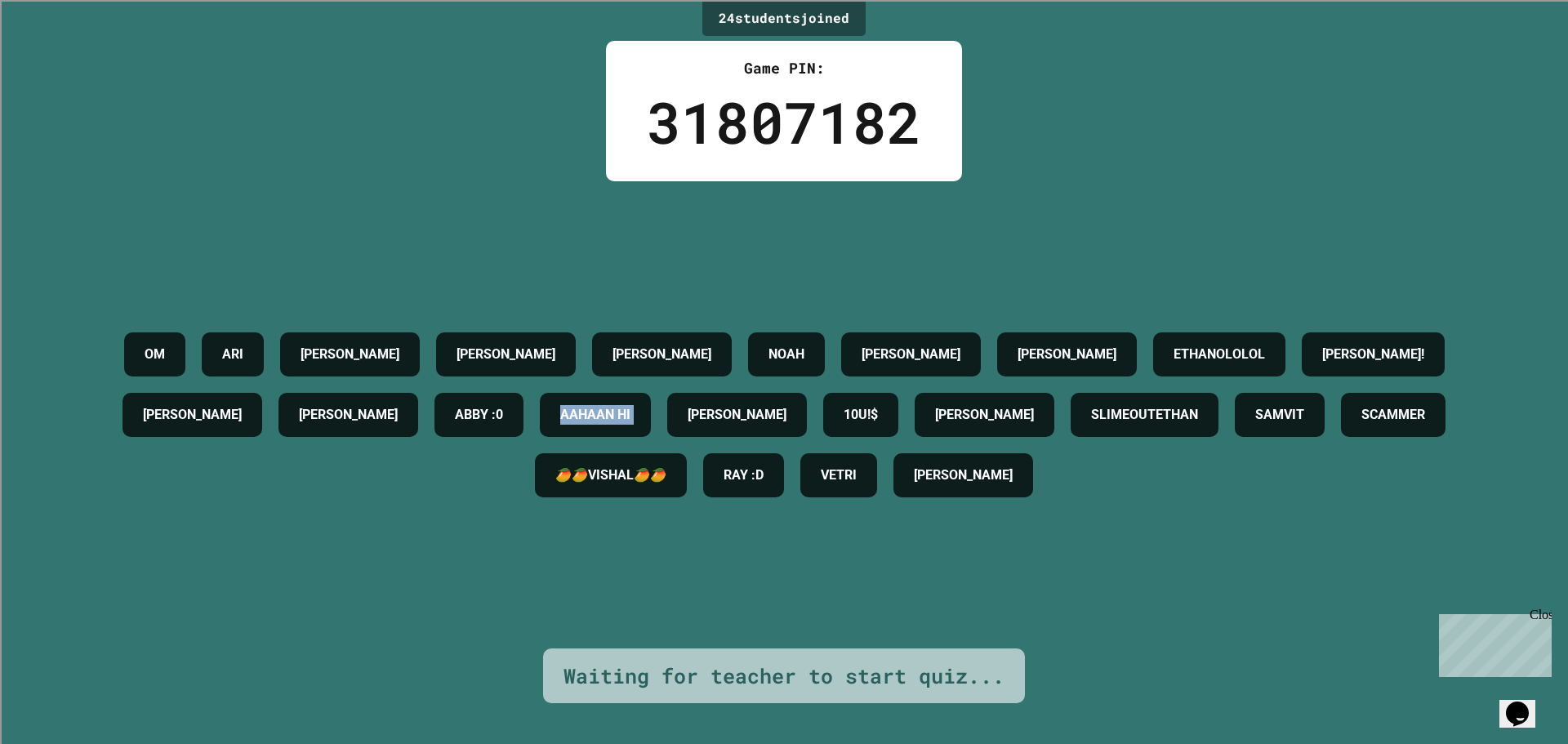
click at [630, 405] on h4 "AAHAAN HI" at bounding box center [594, 415] width 71 height 20
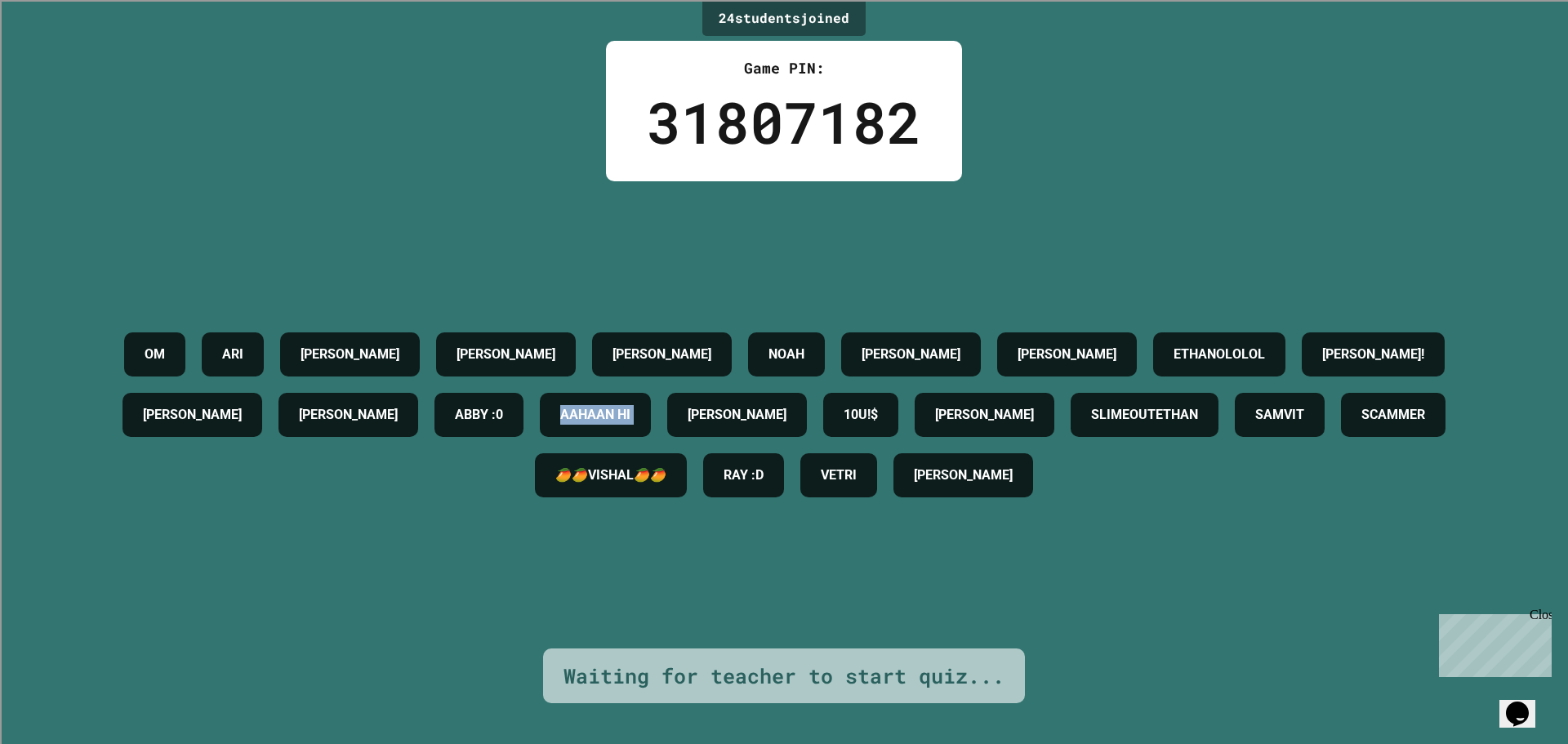
click at [630, 405] on h4 "AAHAAN HI" at bounding box center [594, 415] width 71 height 20
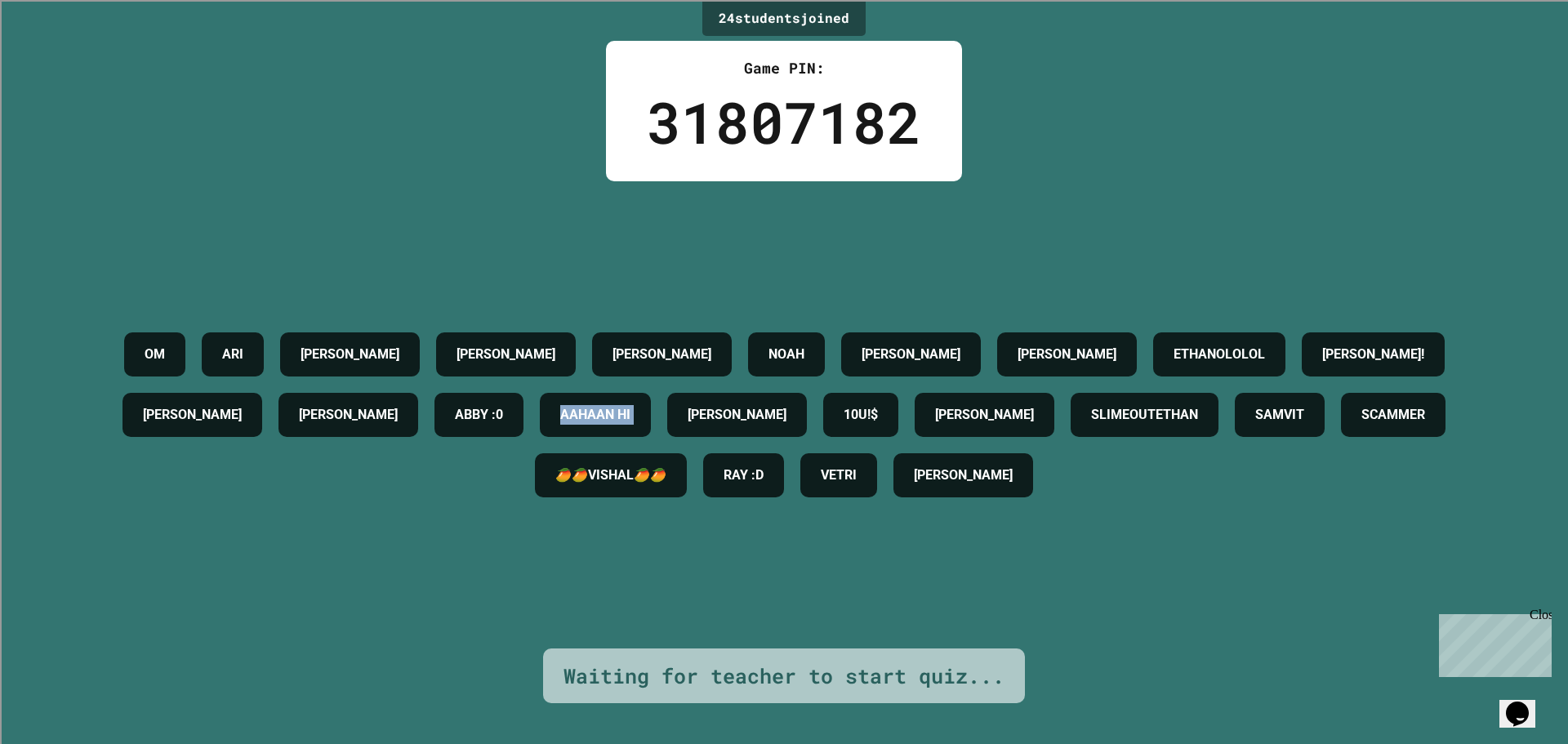
click at [630, 405] on h4 "AAHAAN HI" at bounding box center [594, 415] width 71 height 20
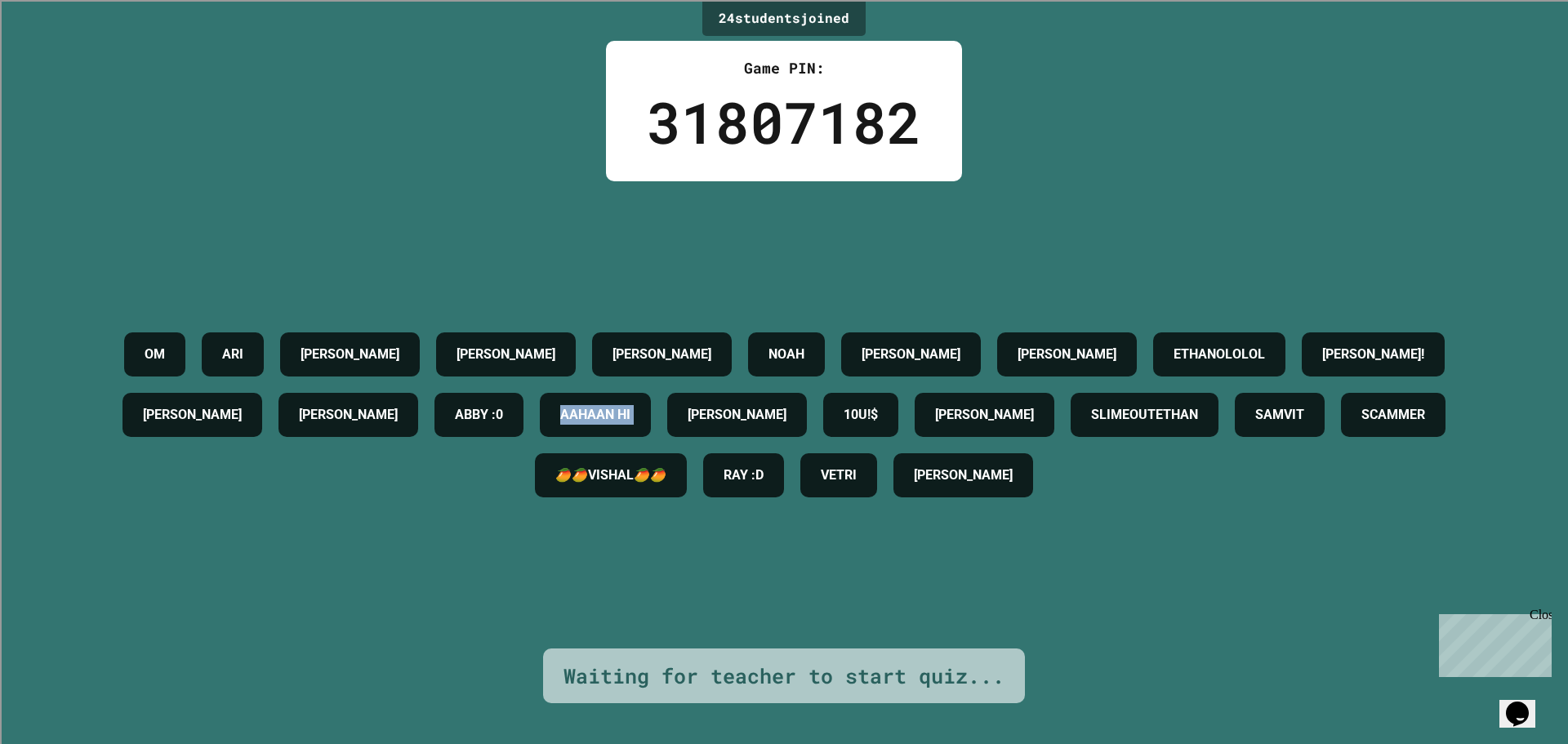
click at [630, 405] on h4 "AAHAAN HI" at bounding box center [594, 415] width 71 height 20
click at [806, 337] on div "NOAH" at bounding box center [786, 354] width 77 height 44
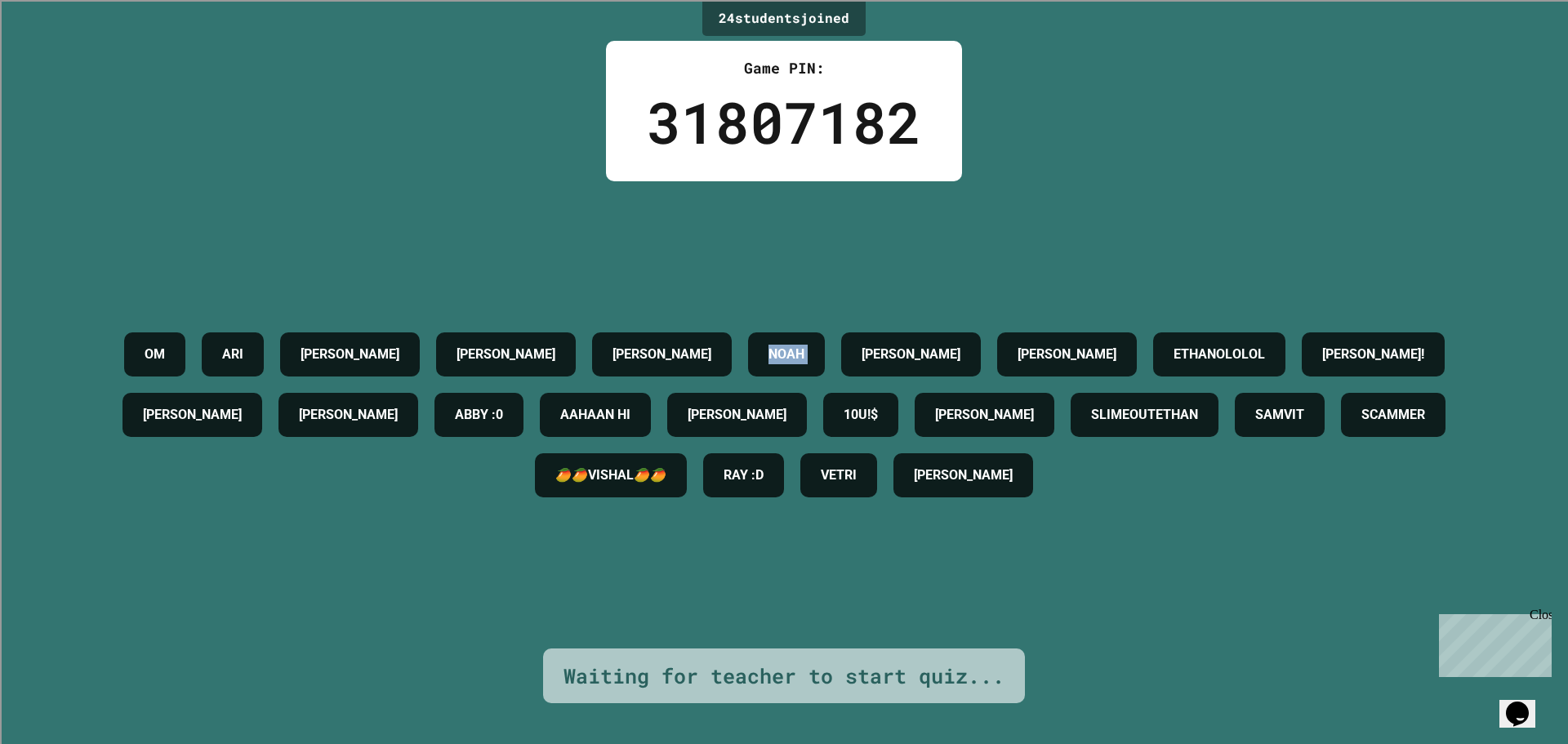
click at [807, 337] on div "NOAH" at bounding box center [786, 354] width 77 height 44
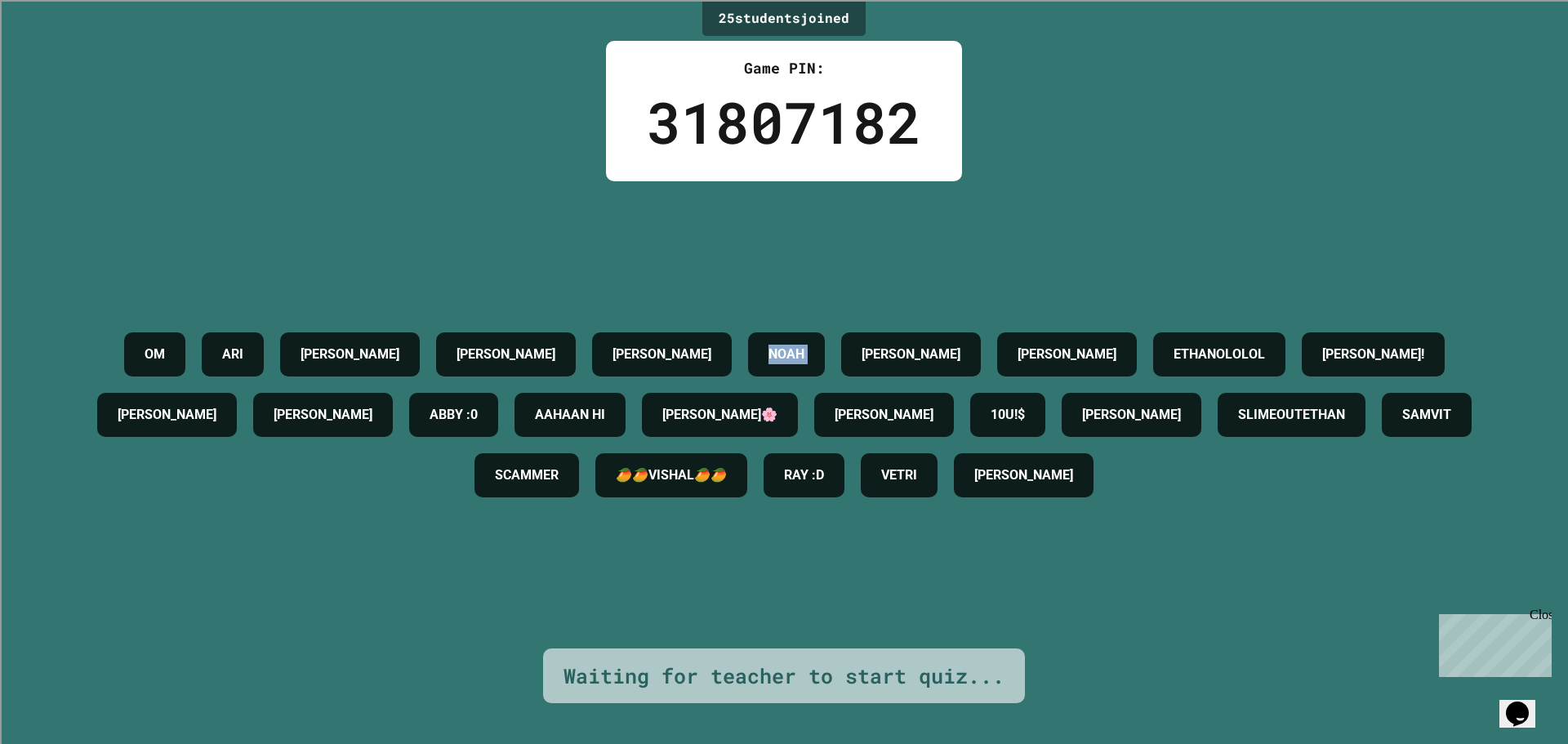
click at [807, 337] on div "NOAH" at bounding box center [786, 354] width 77 height 44
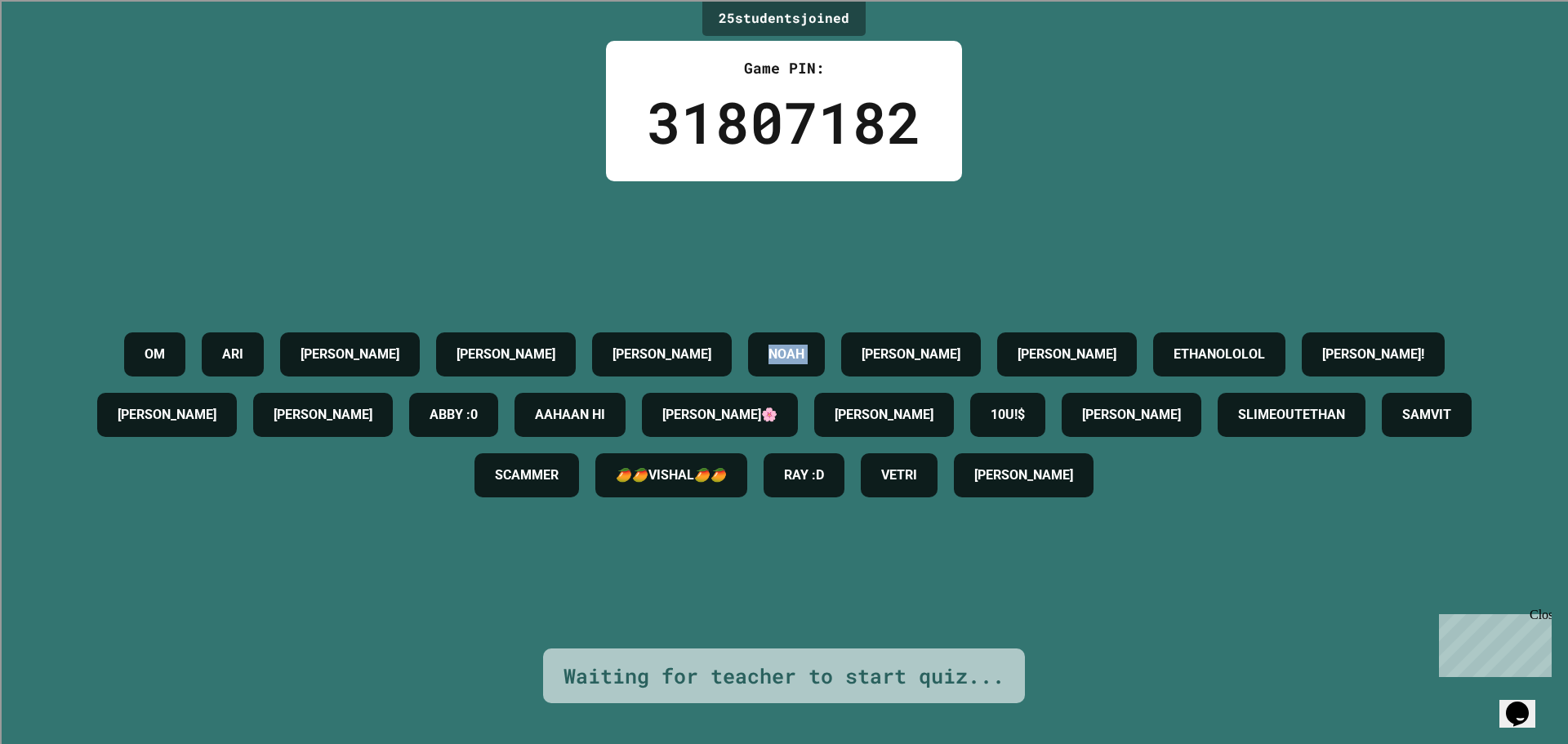
click at [807, 337] on div "NOAH" at bounding box center [786, 354] width 77 height 44
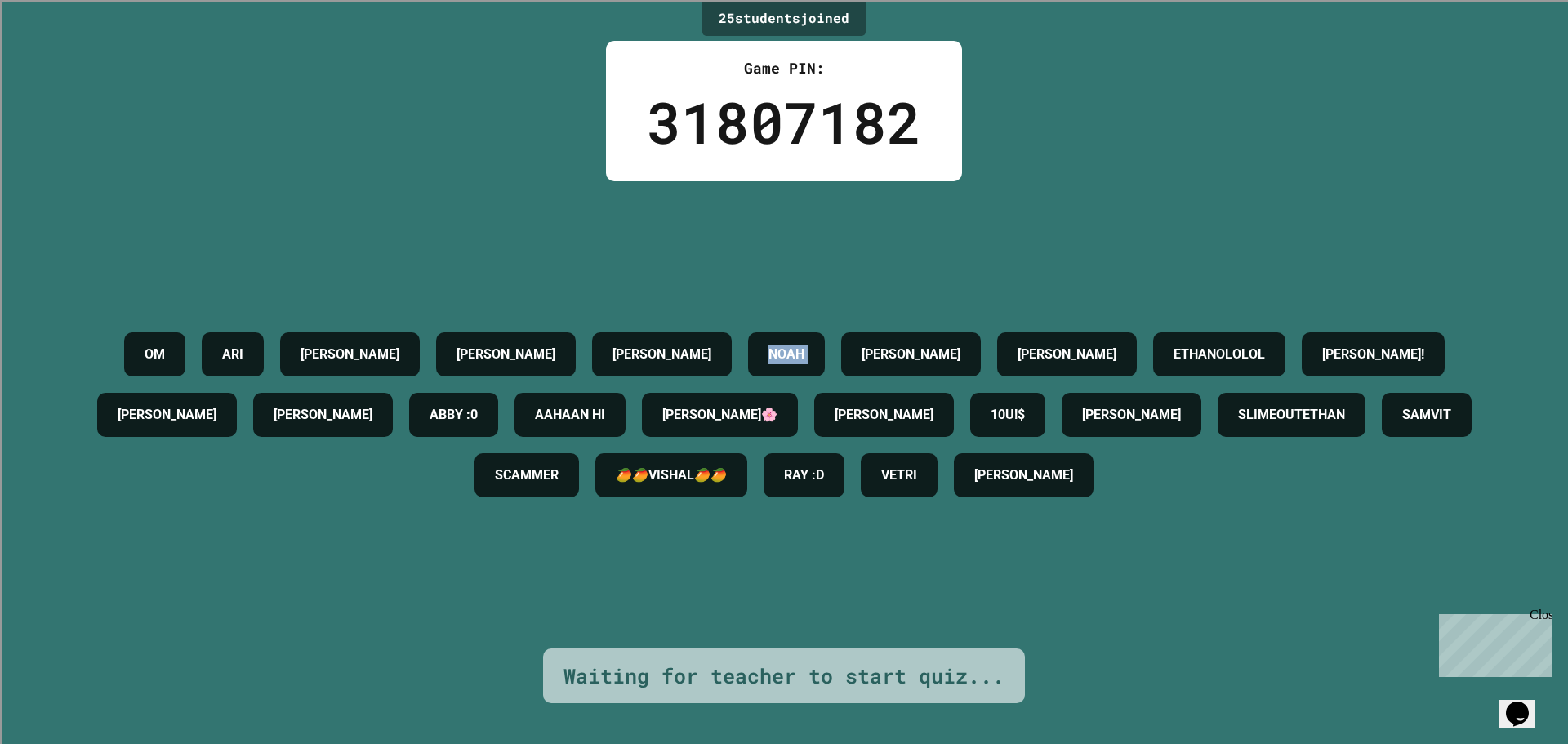
click at [807, 337] on div "NOAH" at bounding box center [786, 354] width 77 height 44
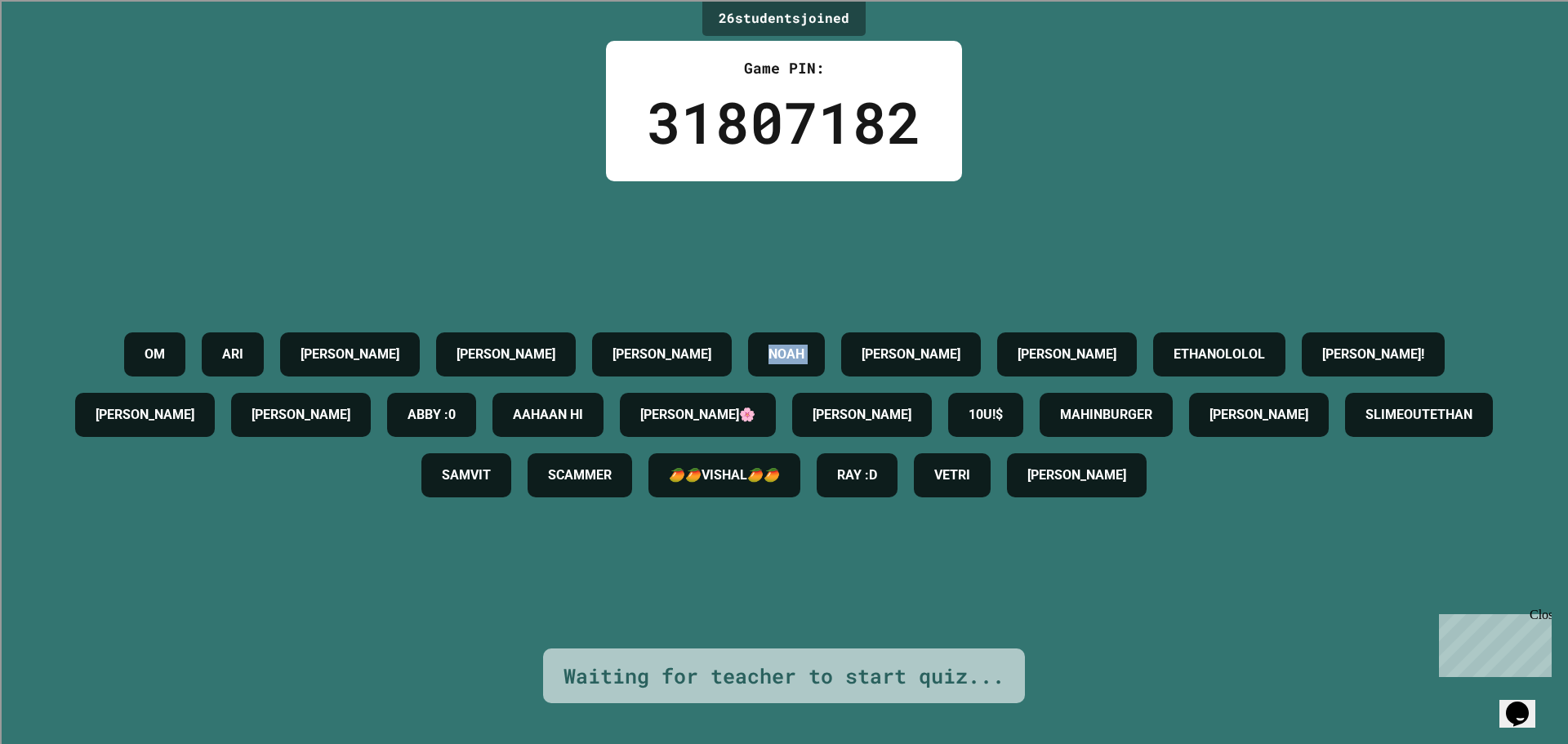
click at [807, 337] on div "NOAH" at bounding box center [786, 354] width 77 height 44
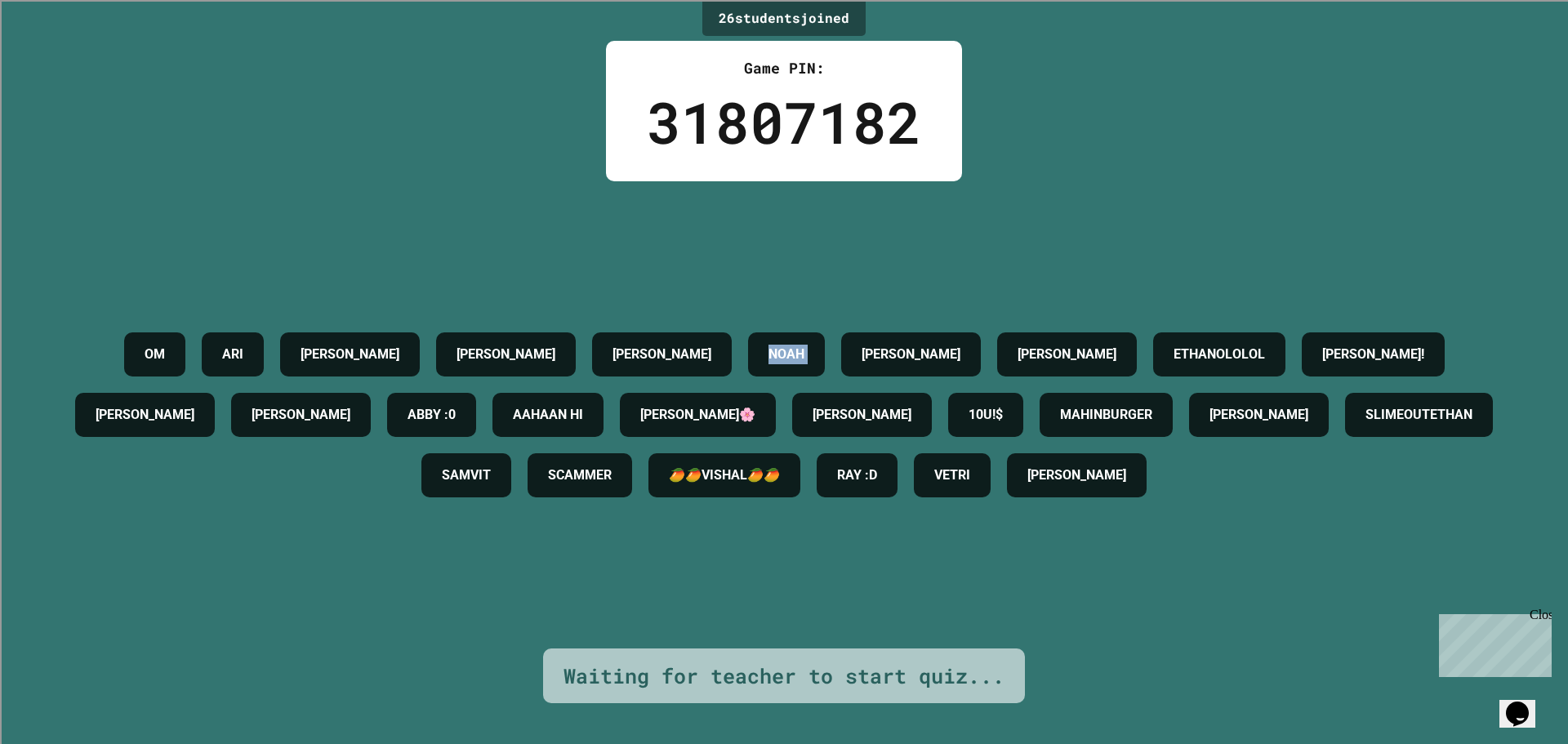
click at [807, 337] on div "NOAH" at bounding box center [786, 354] width 77 height 44
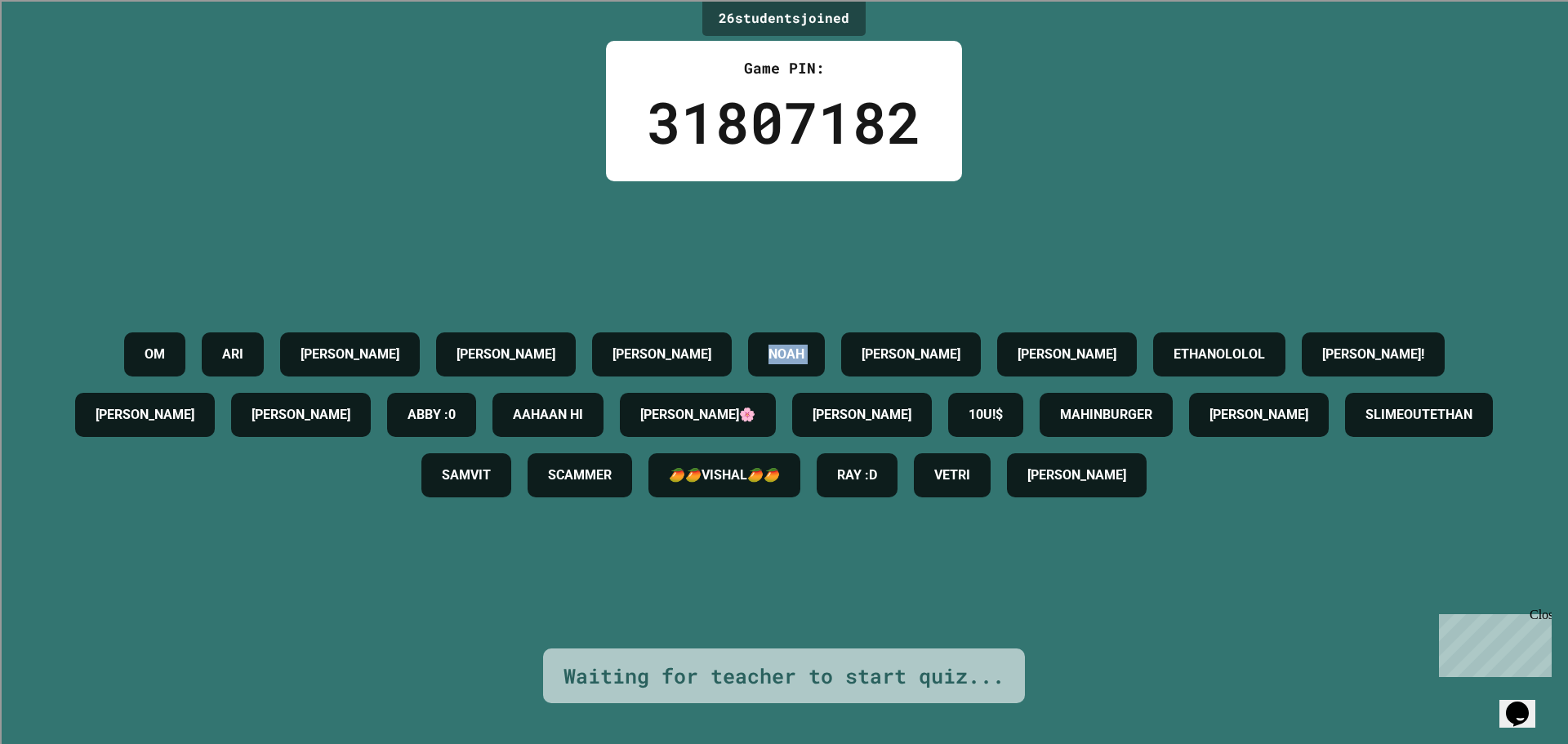
click at [807, 337] on div "NOAH" at bounding box center [786, 354] width 77 height 44
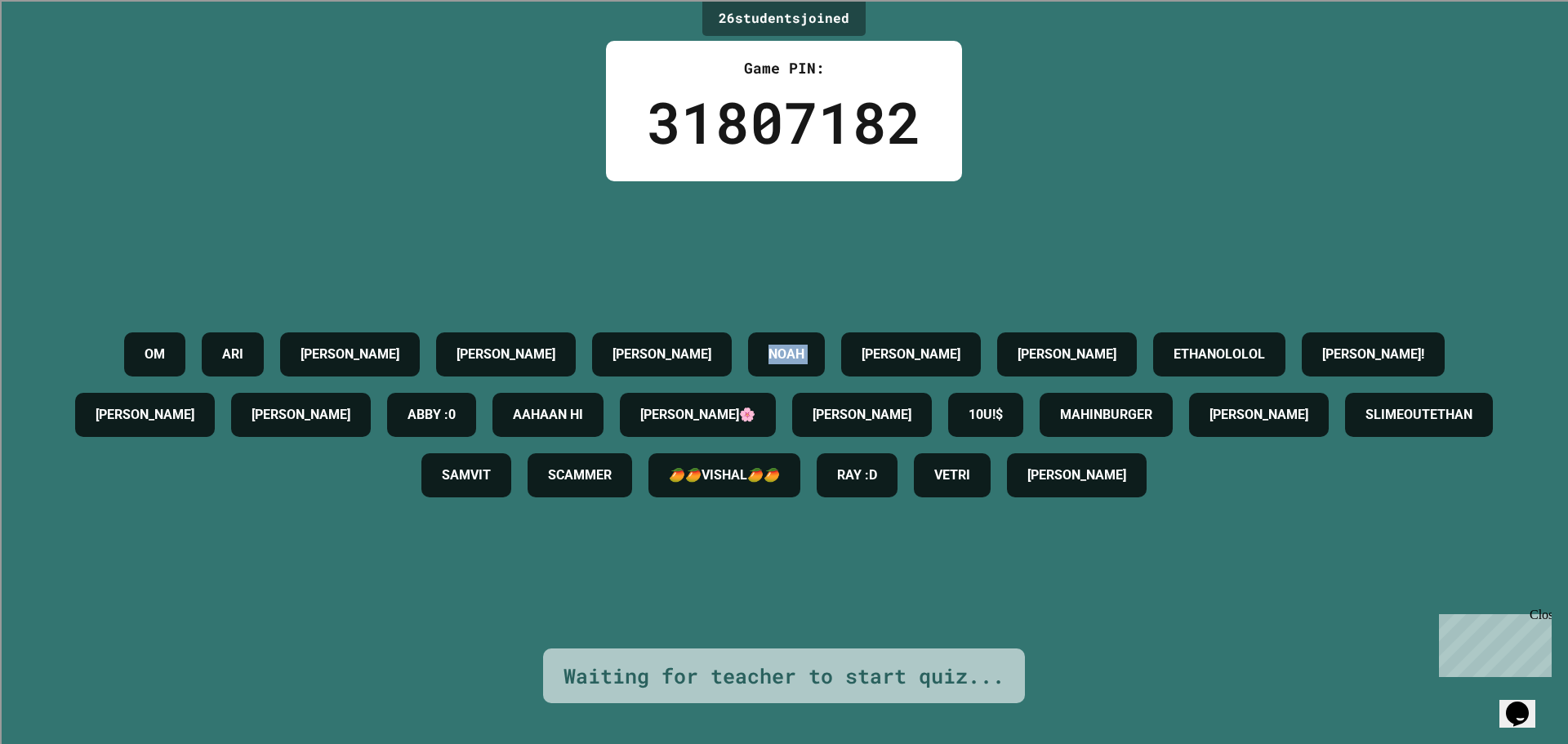
click at [807, 337] on div "NOAH" at bounding box center [786, 354] width 77 height 44
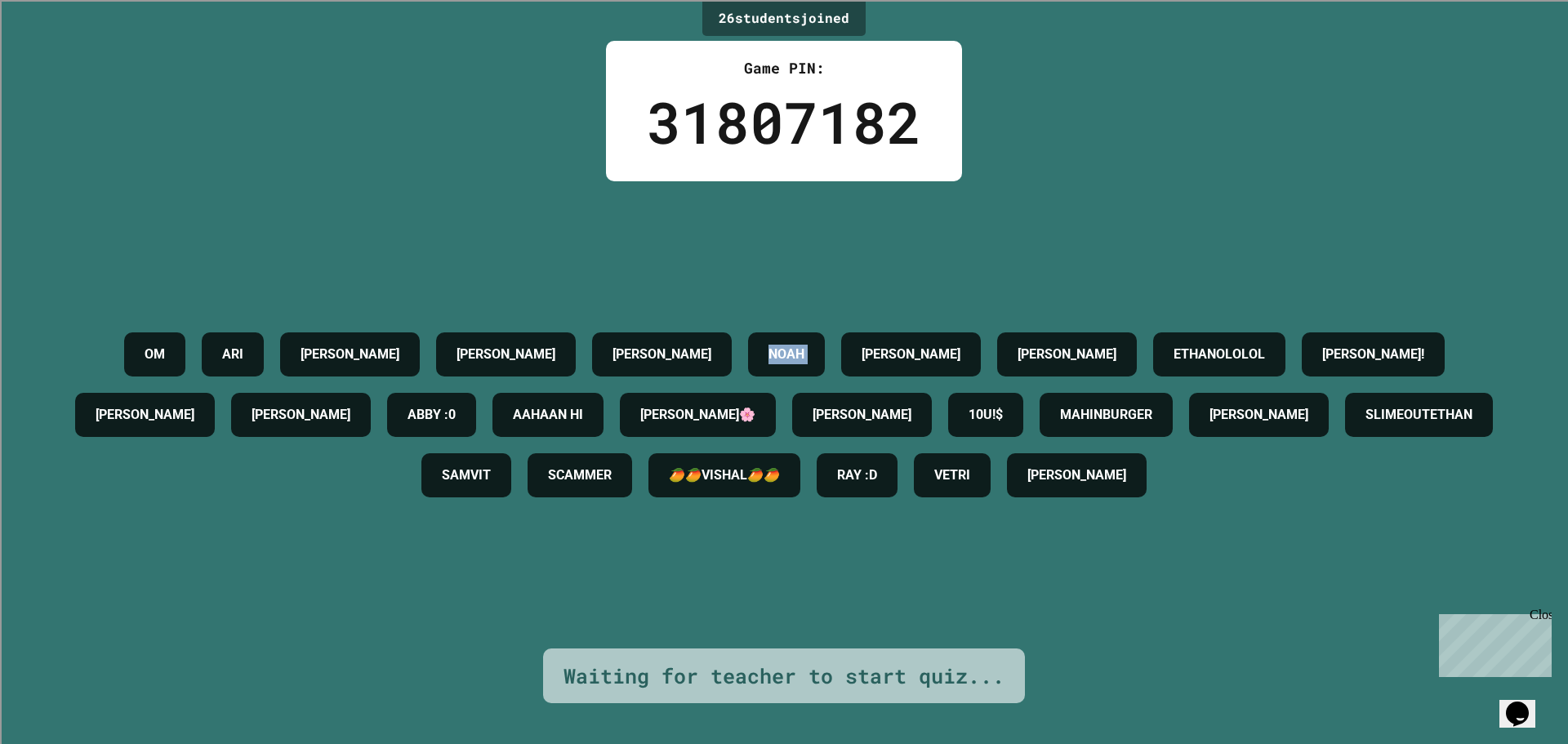
click at [807, 337] on div "NOAH" at bounding box center [786, 354] width 77 height 44
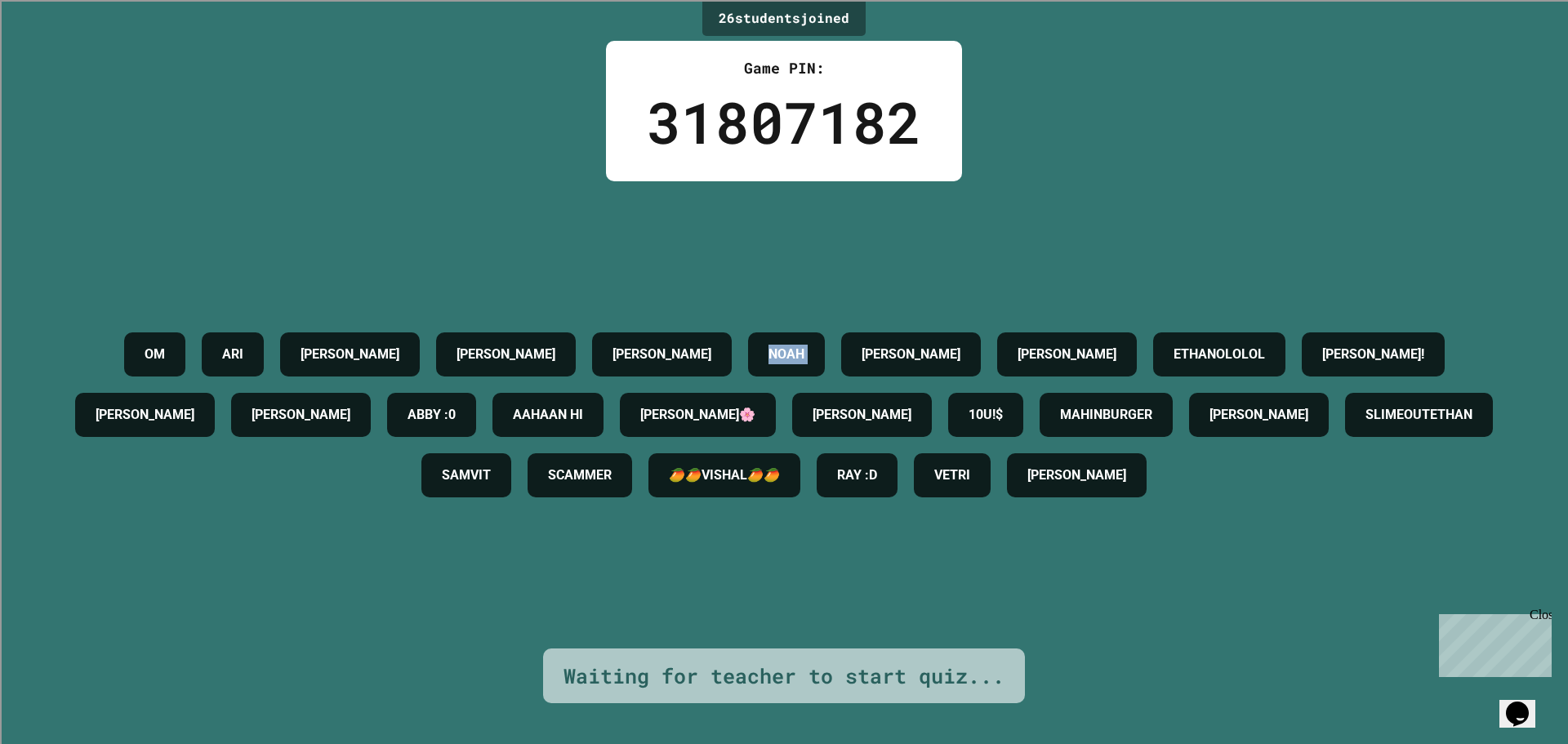
click at [807, 337] on div "NOAH" at bounding box center [786, 354] width 77 height 44
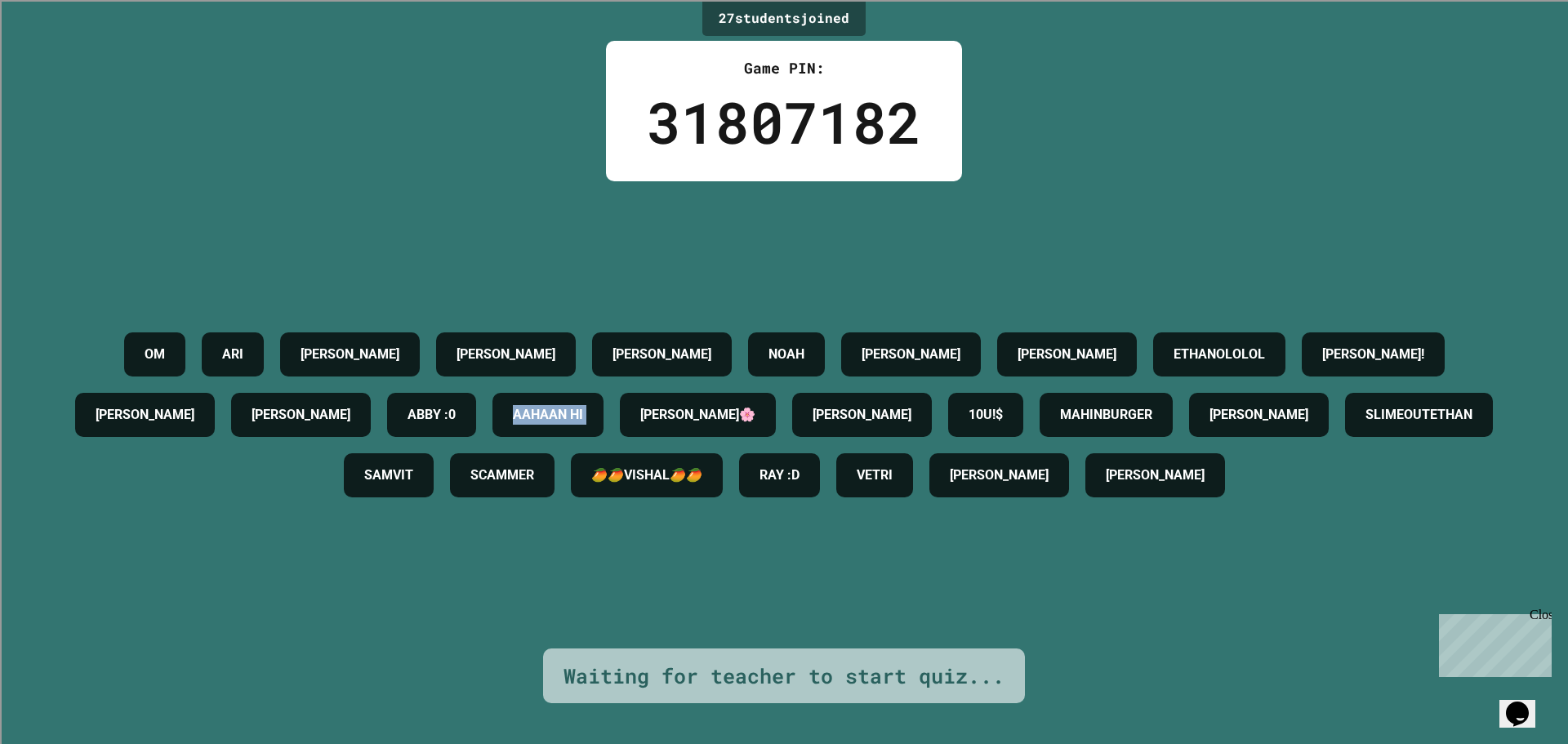
click at [807, 337] on div "OM [PERSON_NAME] [PERSON_NAME] [PERSON_NAME] [PERSON_NAME] ETHANOLOLOL [PERSON_…" at bounding box center [784, 415] width 1486 height 182
click at [811, 334] on div "OM [PERSON_NAME] [PERSON_NAME] [PERSON_NAME] [PERSON_NAME] ETHANOLOLOL [PERSON_…" at bounding box center [784, 415] width 1486 height 182
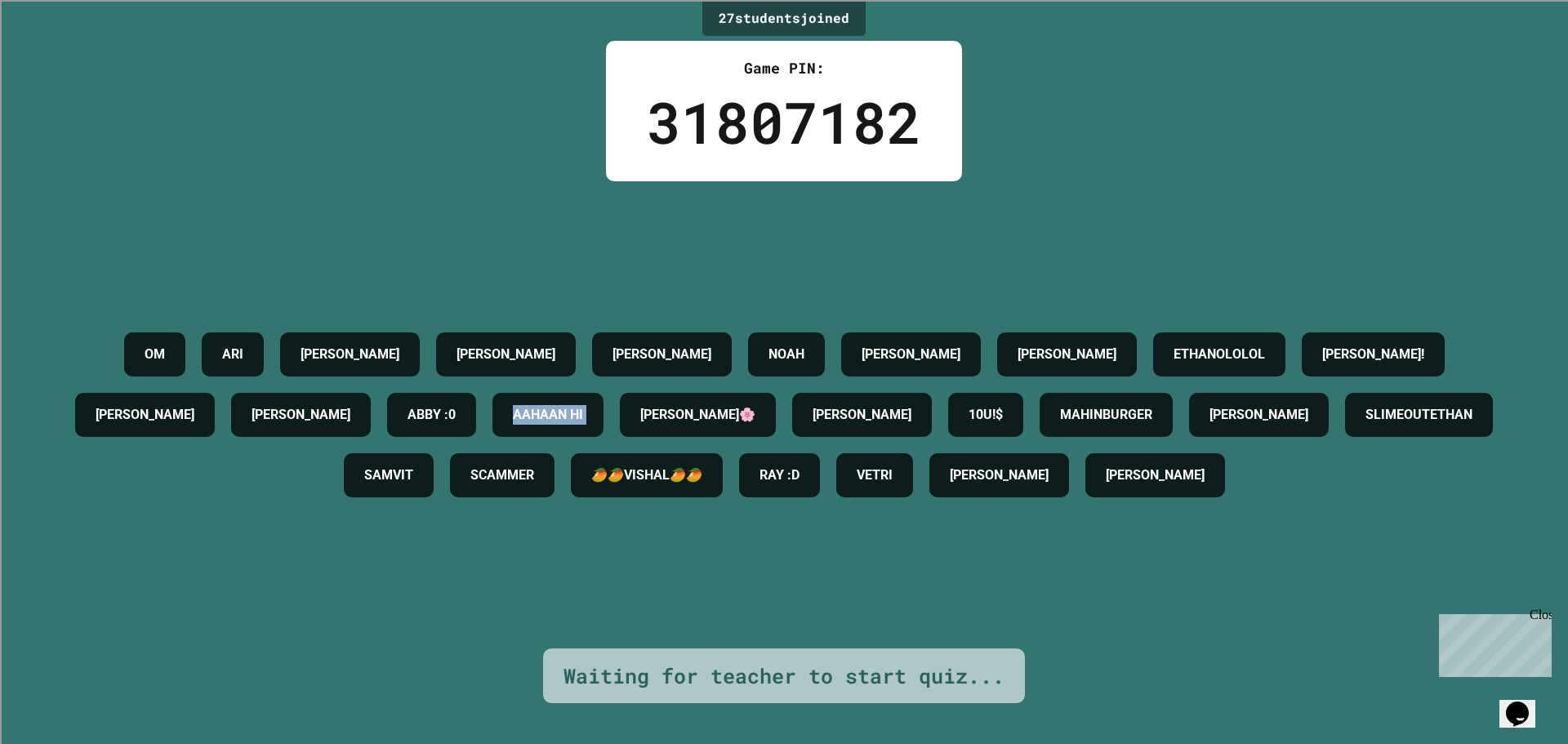
click at [811, 334] on div "OM [PERSON_NAME] [PERSON_NAME] [PERSON_NAME] [PERSON_NAME] ETHANOLOLOL [PERSON_…" at bounding box center [784, 415] width 1486 height 182
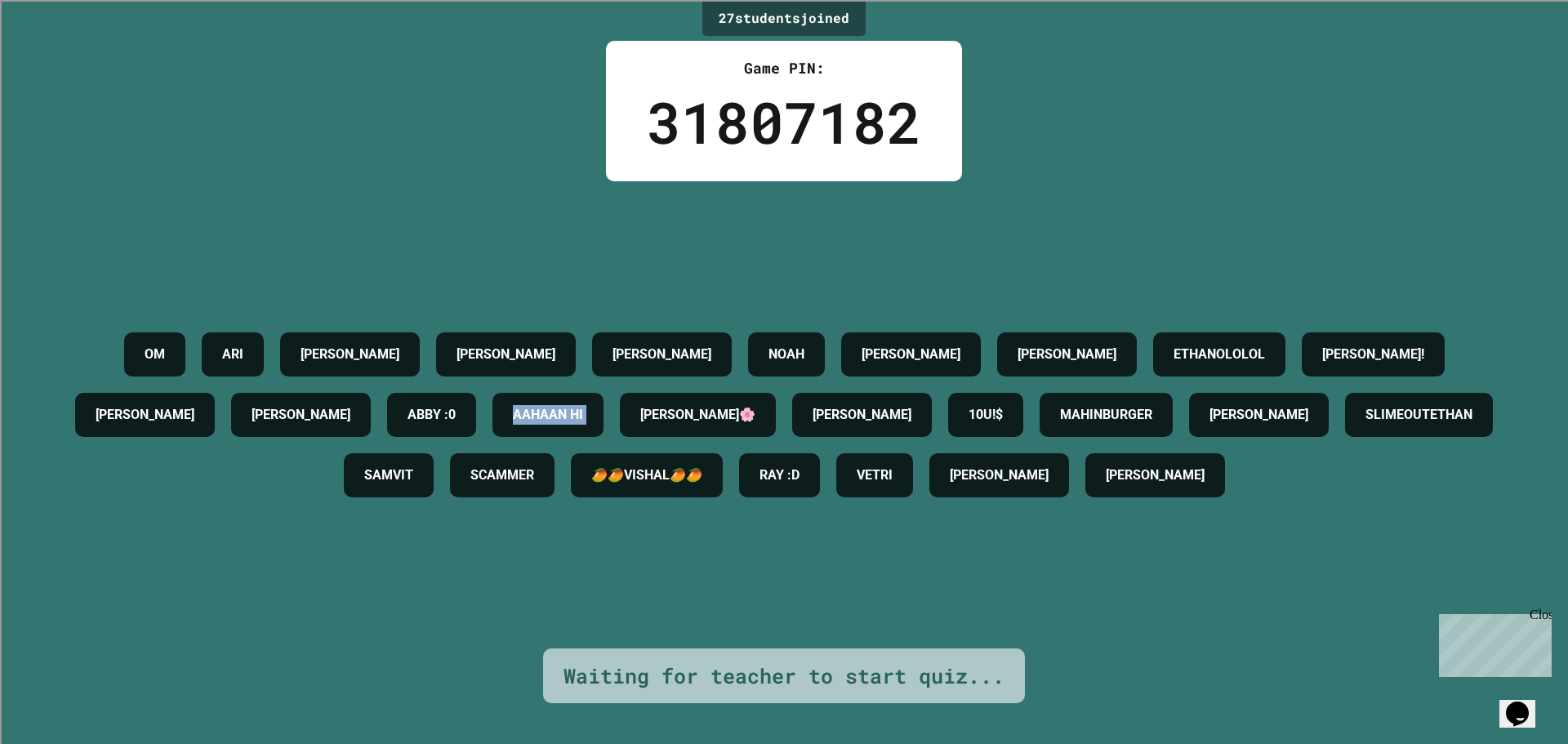
click at [811, 334] on div "OM [PERSON_NAME] [PERSON_NAME] [PERSON_NAME] [PERSON_NAME] ETHANOLOLOL [PERSON_…" at bounding box center [784, 415] width 1486 height 182
click at [811, 333] on div "OM [PERSON_NAME] [PERSON_NAME] [PERSON_NAME] [PERSON_NAME] ETHANOLOLOL [PERSON_…" at bounding box center [784, 415] width 1486 height 182
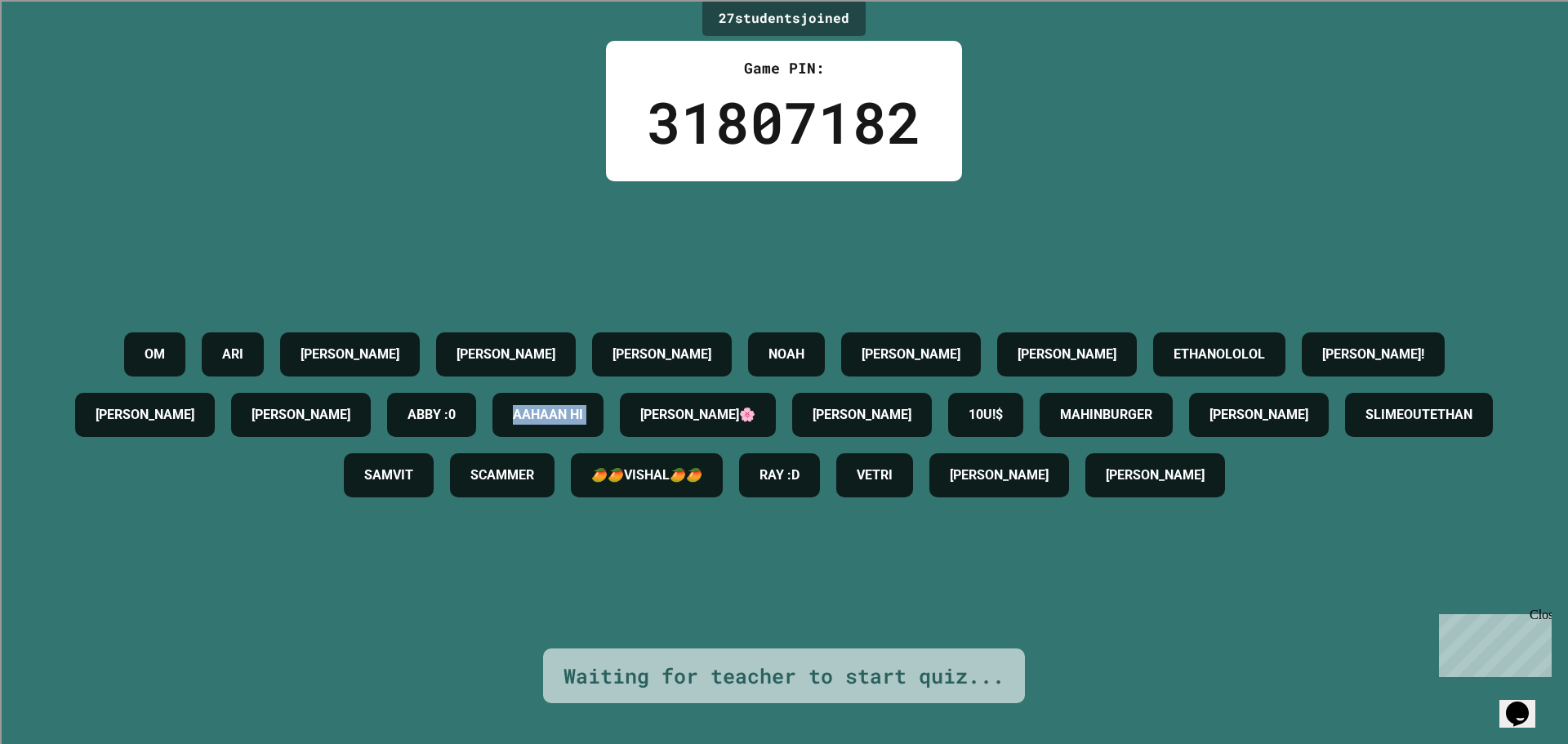
click at [811, 333] on div "OM [PERSON_NAME] [PERSON_NAME] [PERSON_NAME] [PERSON_NAME] ETHANOLOLOL [PERSON_…" at bounding box center [784, 415] width 1486 height 182
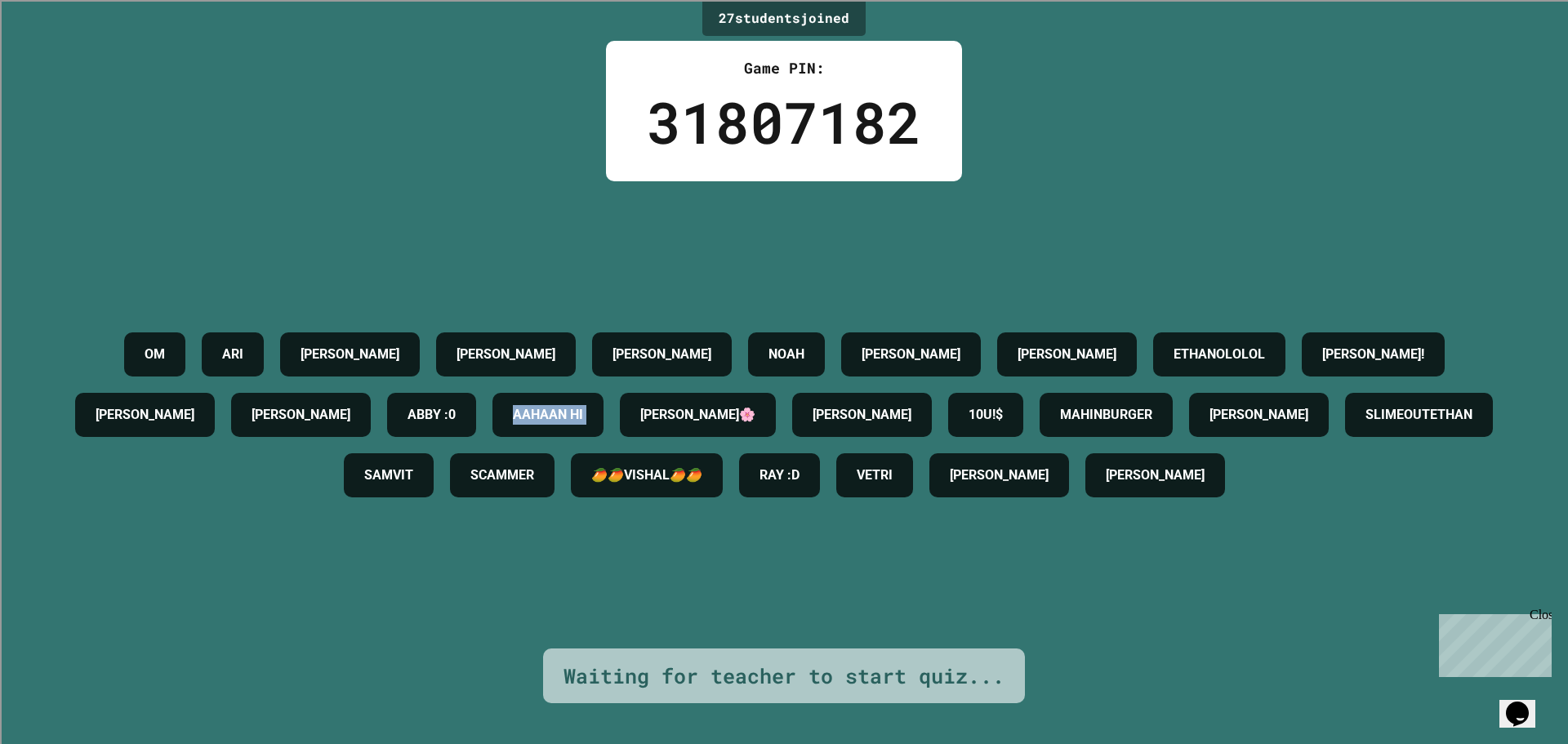
click at [811, 333] on div "OM [PERSON_NAME] [PERSON_NAME] [PERSON_NAME] [PERSON_NAME] ETHANOLOLOL [PERSON_…" at bounding box center [784, 415] width 1486 height 182
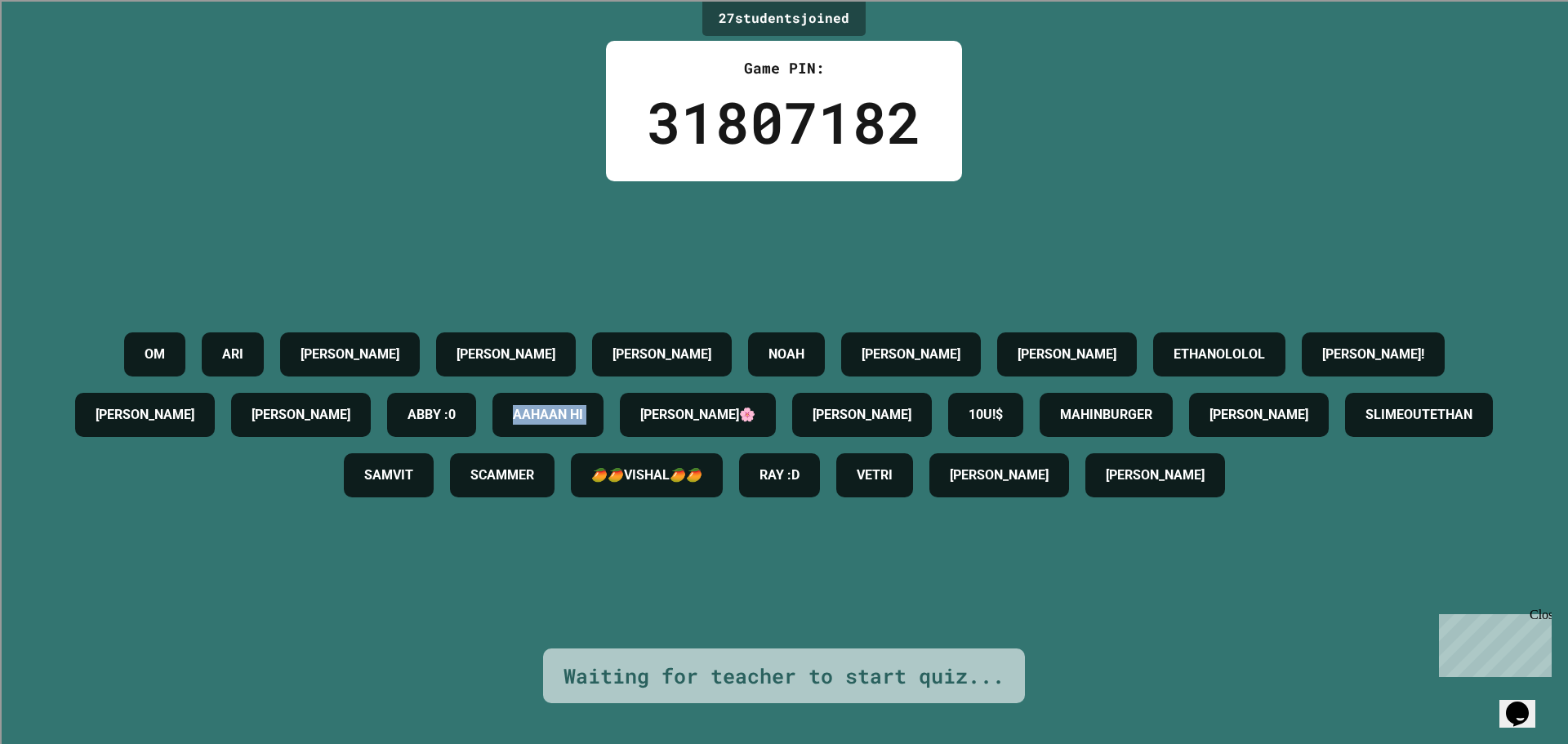
click at [811, 333] on div "OM [PERSON_NAME] [PERSON_NAME] [PERSON_NAME] [PERSON_NAME] ETHANOLOLOL [PERSON_…" at bounding box center [784, 415] width 1486 height 182
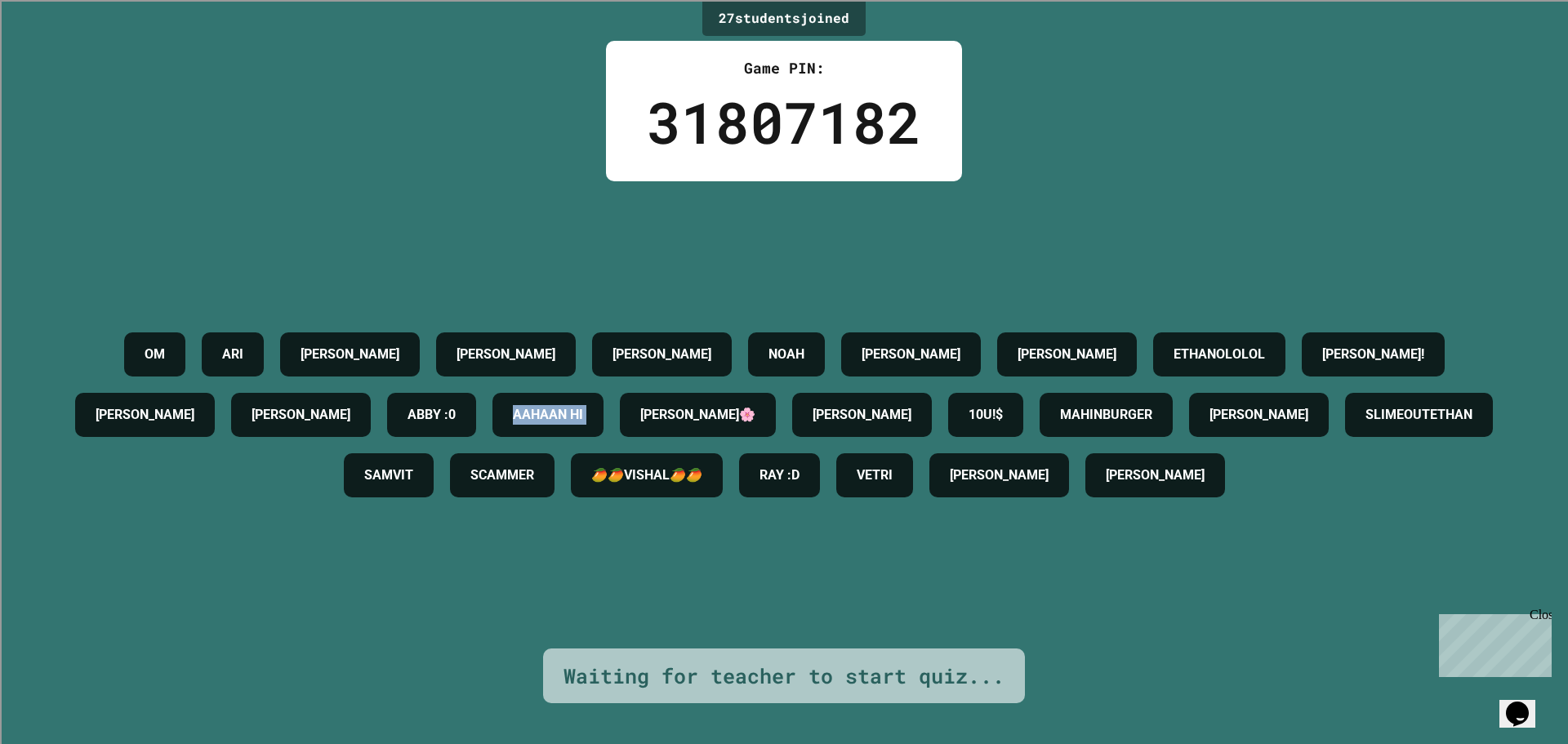
click at [811, 333] on div "OM [PERSON_NAME] [PERSON_NAME] [PERSON_NAME] [PERSON_NAME] ETHANOLOLOL [PERSON_…" at bounding box center [784, 415] width 1486 height 182
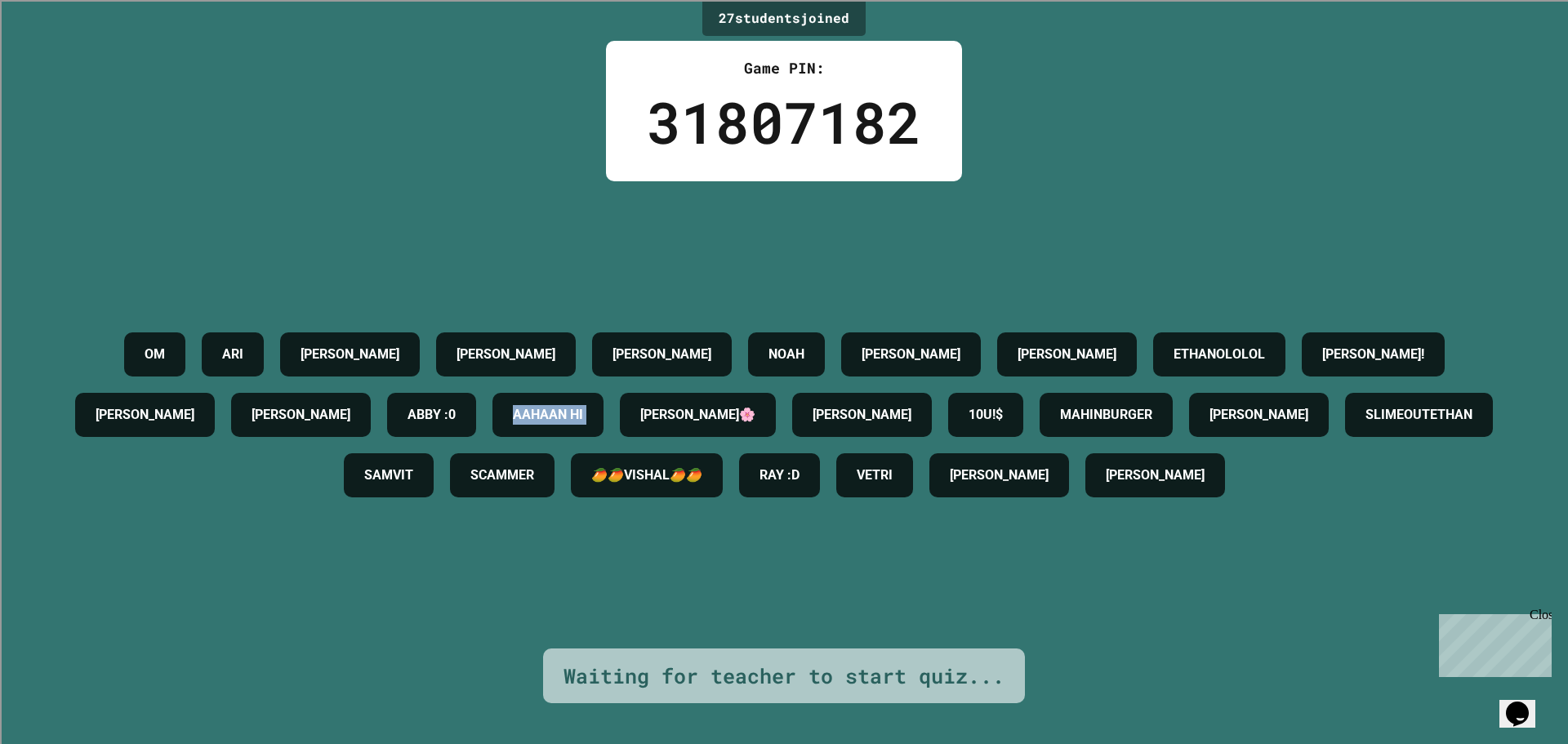
click at [811, 333] on div "OM [PERSON_NAME] [PERSON_NAME] [PERSON_NAME] [PERSON_NAME] ETHANOLOLOL [PERSON_…" at bounding box center [784, 415] width 1486 height 182
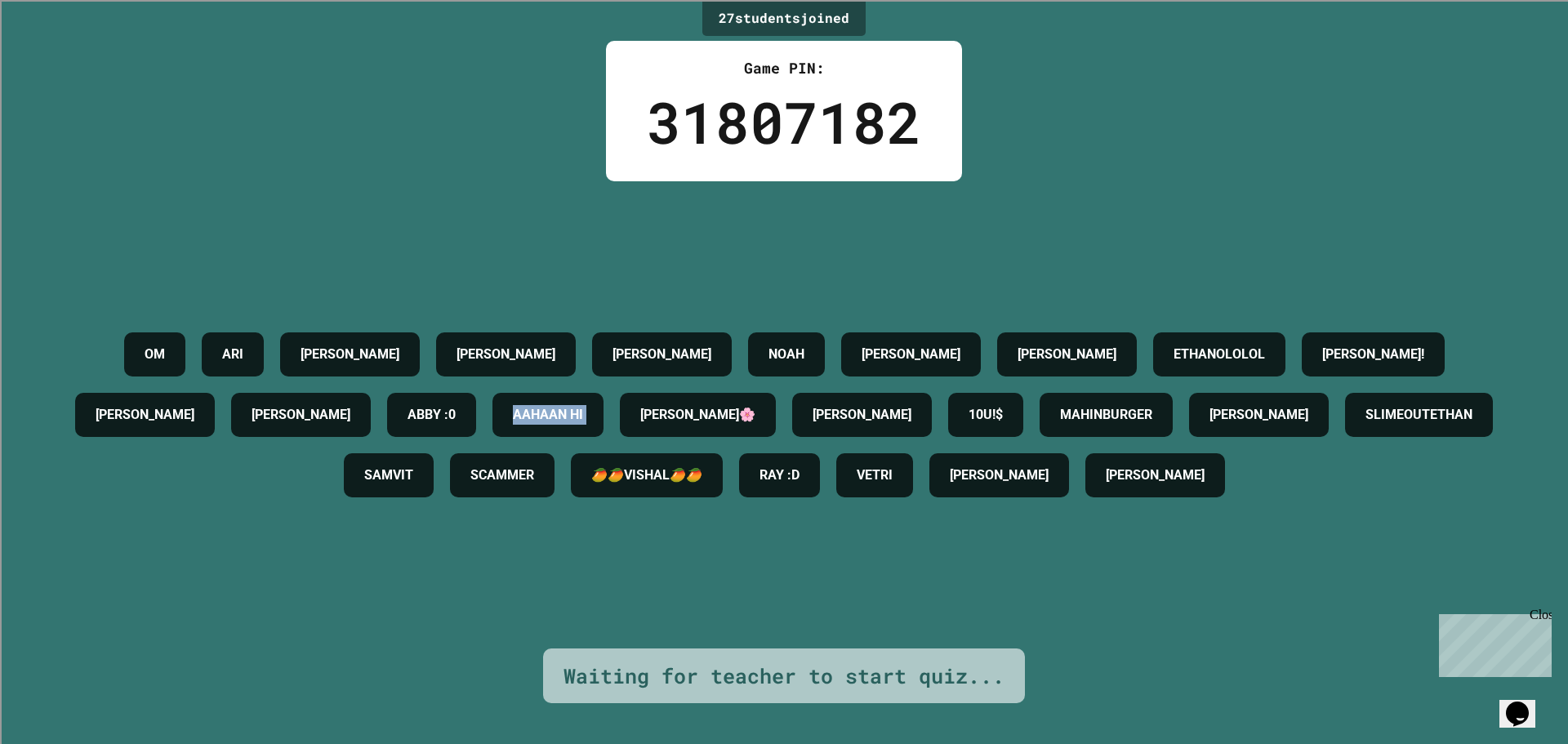
click at [811, 333] on div "OM [PERSON_NAME] [PERSON_NAME] [PERSON_NAME] [PERSON_NAME] ETHANOLOLOL [PERSON_…" at bounding box center [784, 415] width 1486 height 182
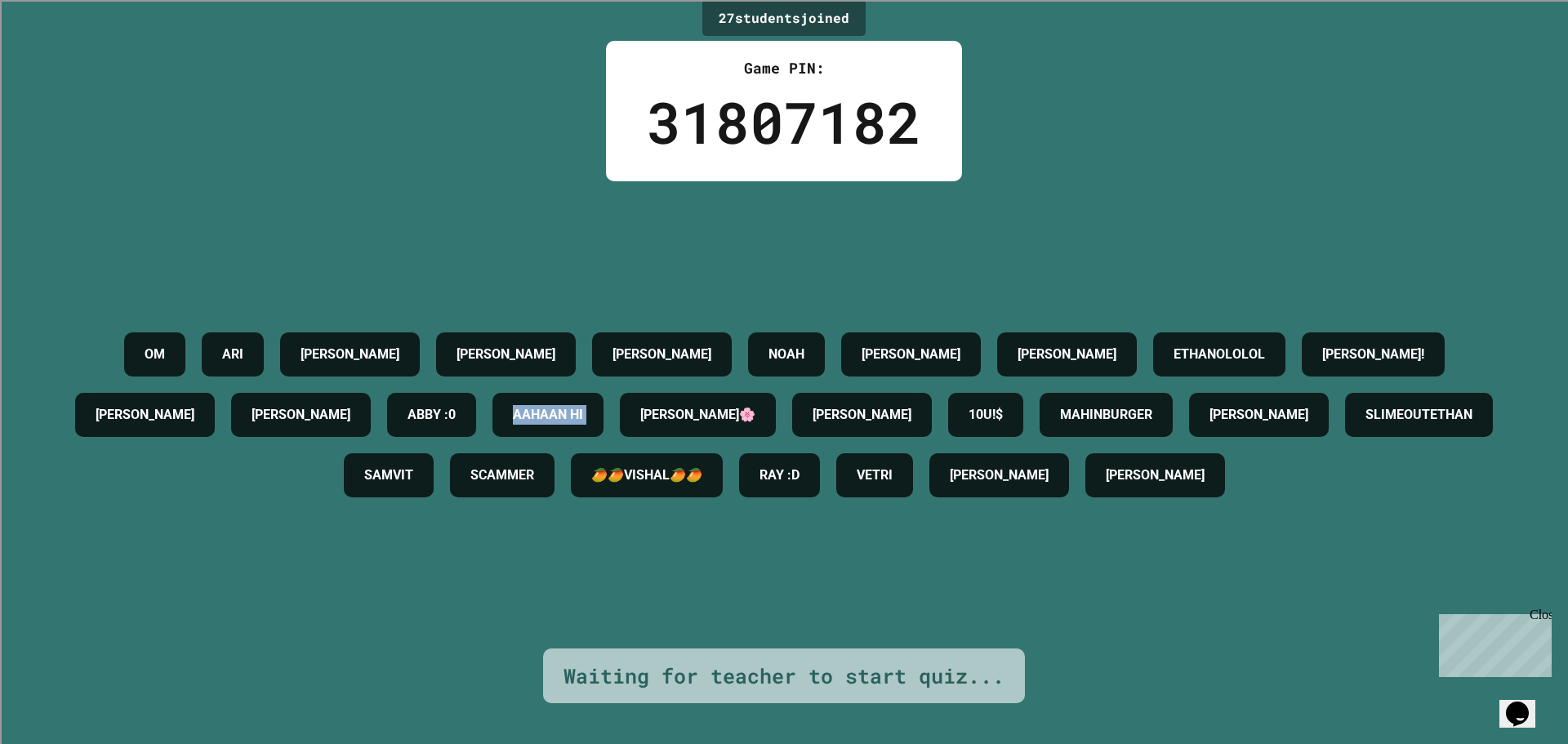
click at [811, 333] on div "OM [PERSON_NAME] [PERSON_NAME] [PERSON_NAME] [PERSON_NAME] ETHANOLOLOL [PERSON_…" at bounding box center [784, 415] width 1486 height 182
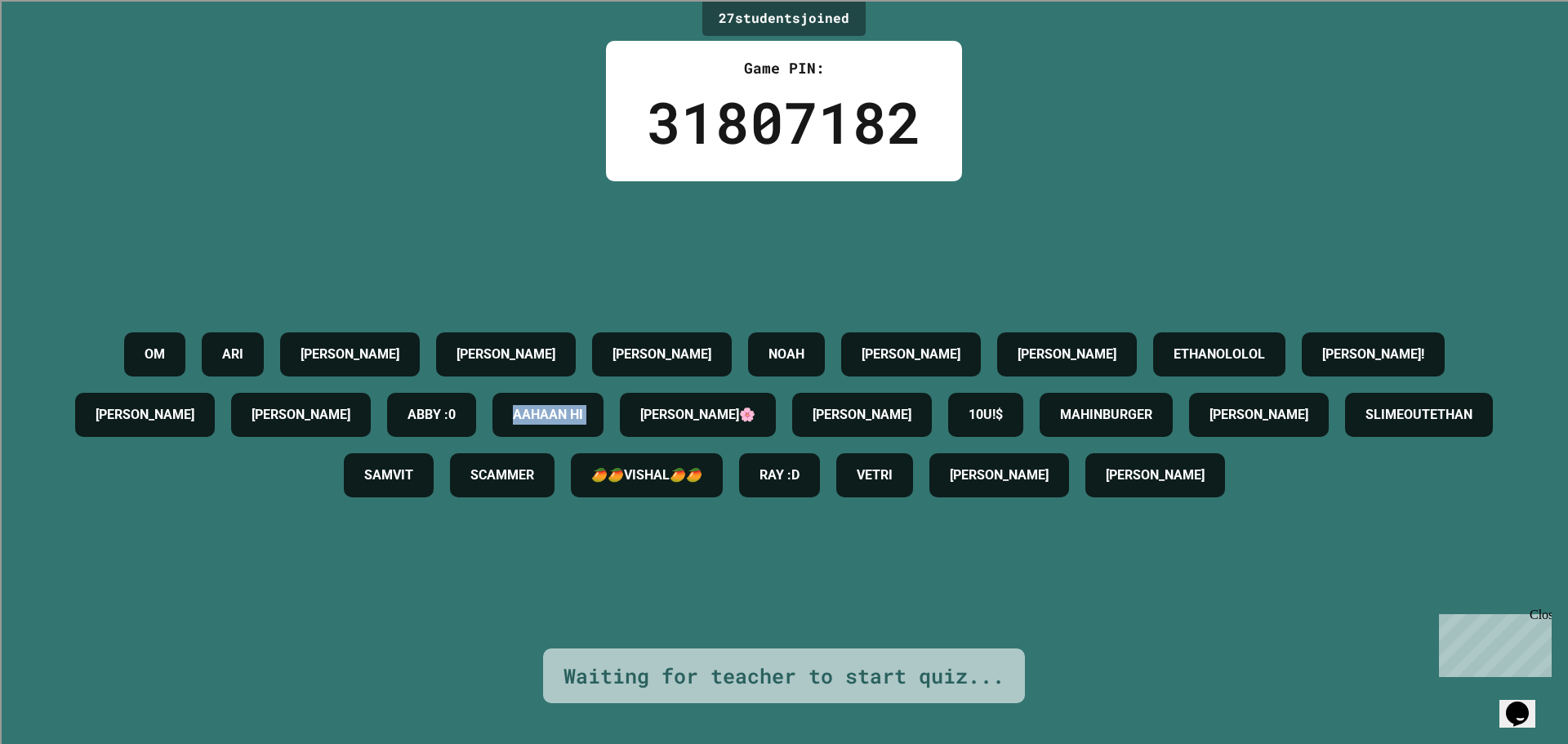
click at [811, 333] on div "OM [PERSON_NAME] [PERSON_NAME] [PERSON_NAME] [PERSON_NAME] ETHANOLOLOL [PERSON_…" at bounding box center [784, 415] width 1486 height 182
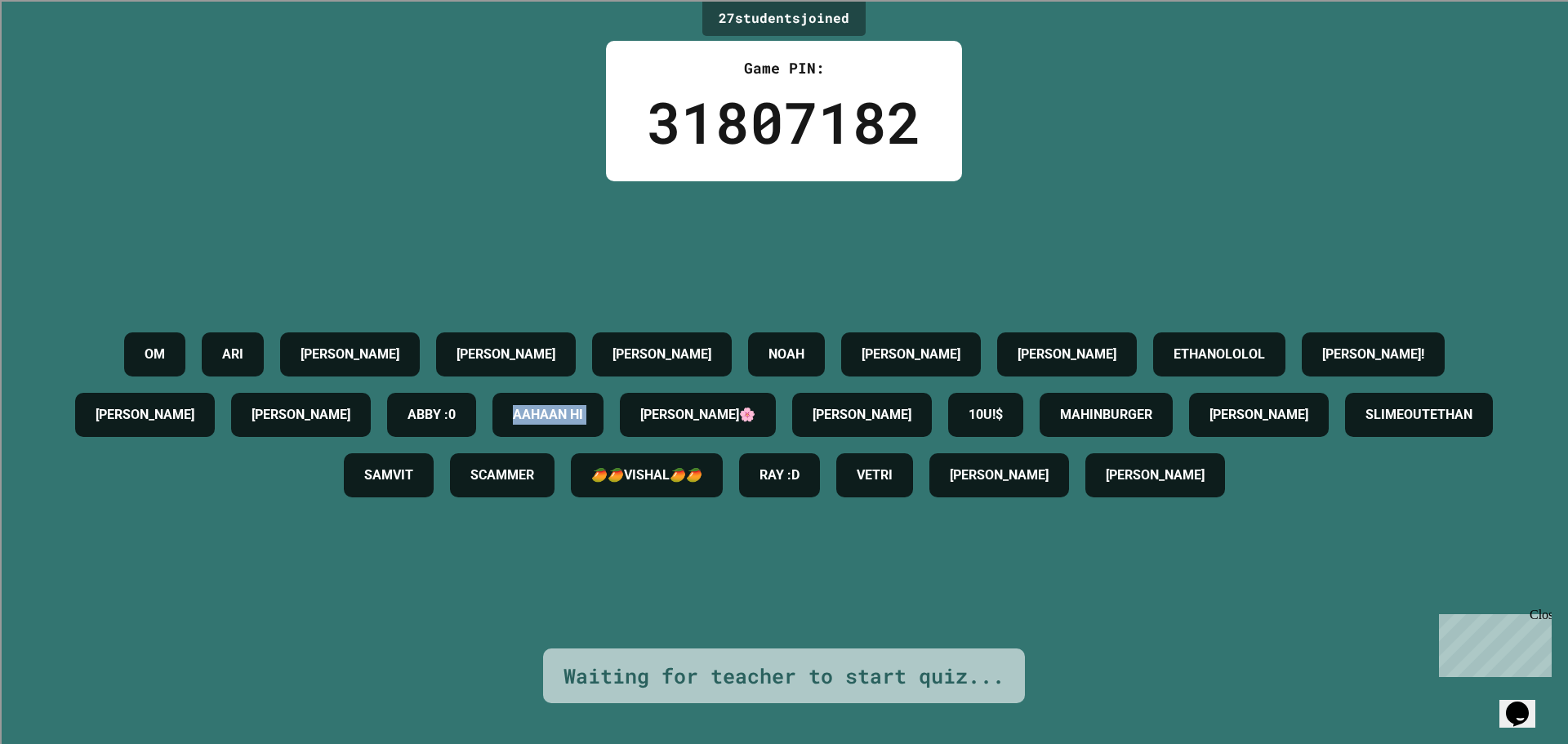
click at [811, 333] on div "OM [PERSON_NAME] [PERSON_NAME] [PERSON_NAME] [PERSON_NAME] ETHANOLOLOL [PERSON_…" at bounding box center [784, 415] width 1486 height 182
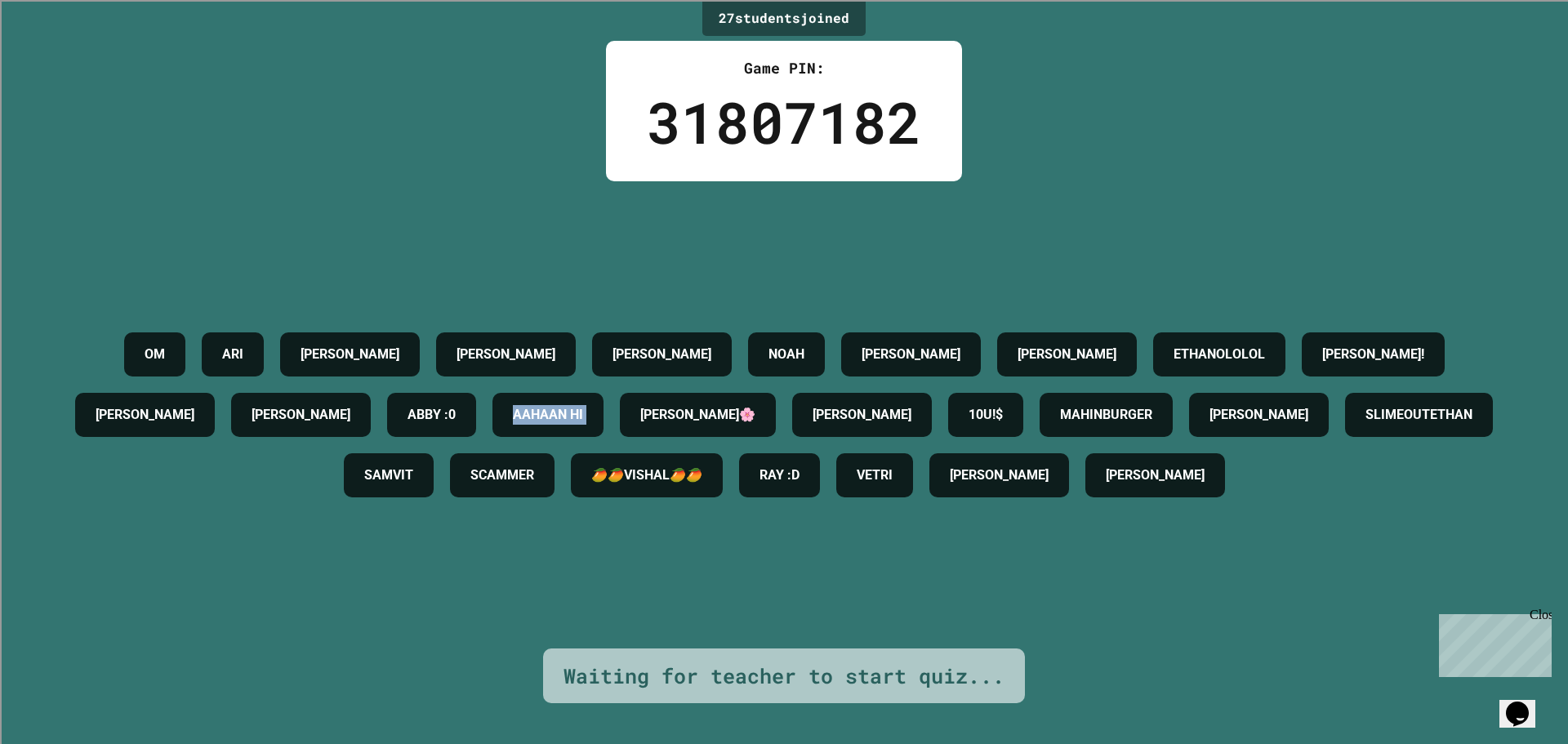
click at [811, 333] on div "OM [PERSON_NAME] [PERSON_NAME] [PERSON_NAME] [PERSON_NAME] ETHANOLOLOL [PERSON_…" at bounding box center [784, 415] width 1486 height 182
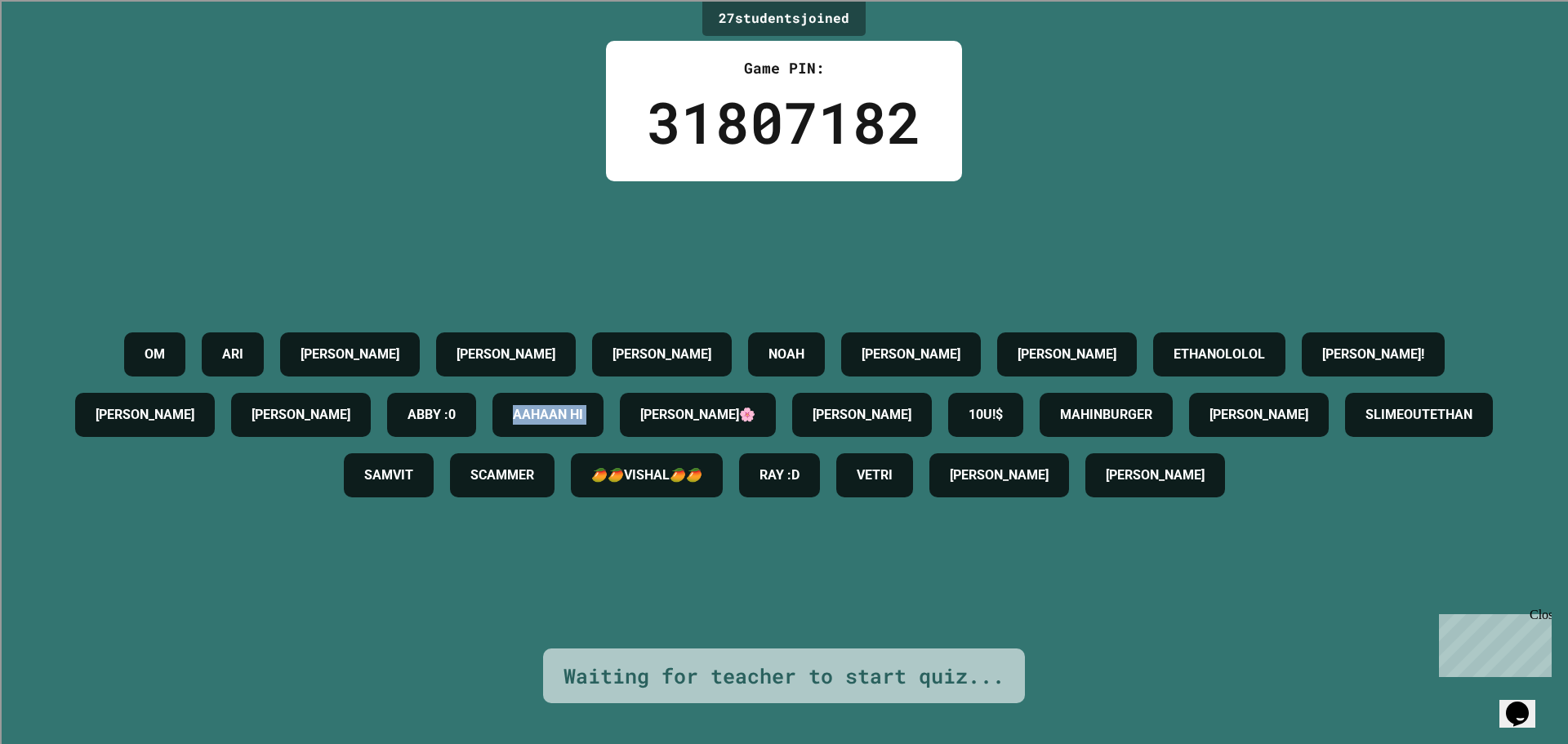
click at [811, 333] on div "OM [PERSON_NAME] [PERSON_NAME] [PERSON_NAME] [PERSON_NAME] ETHANOLOLOL [PERSON_…" at bounding box center [784, 415] width 1486 height 182
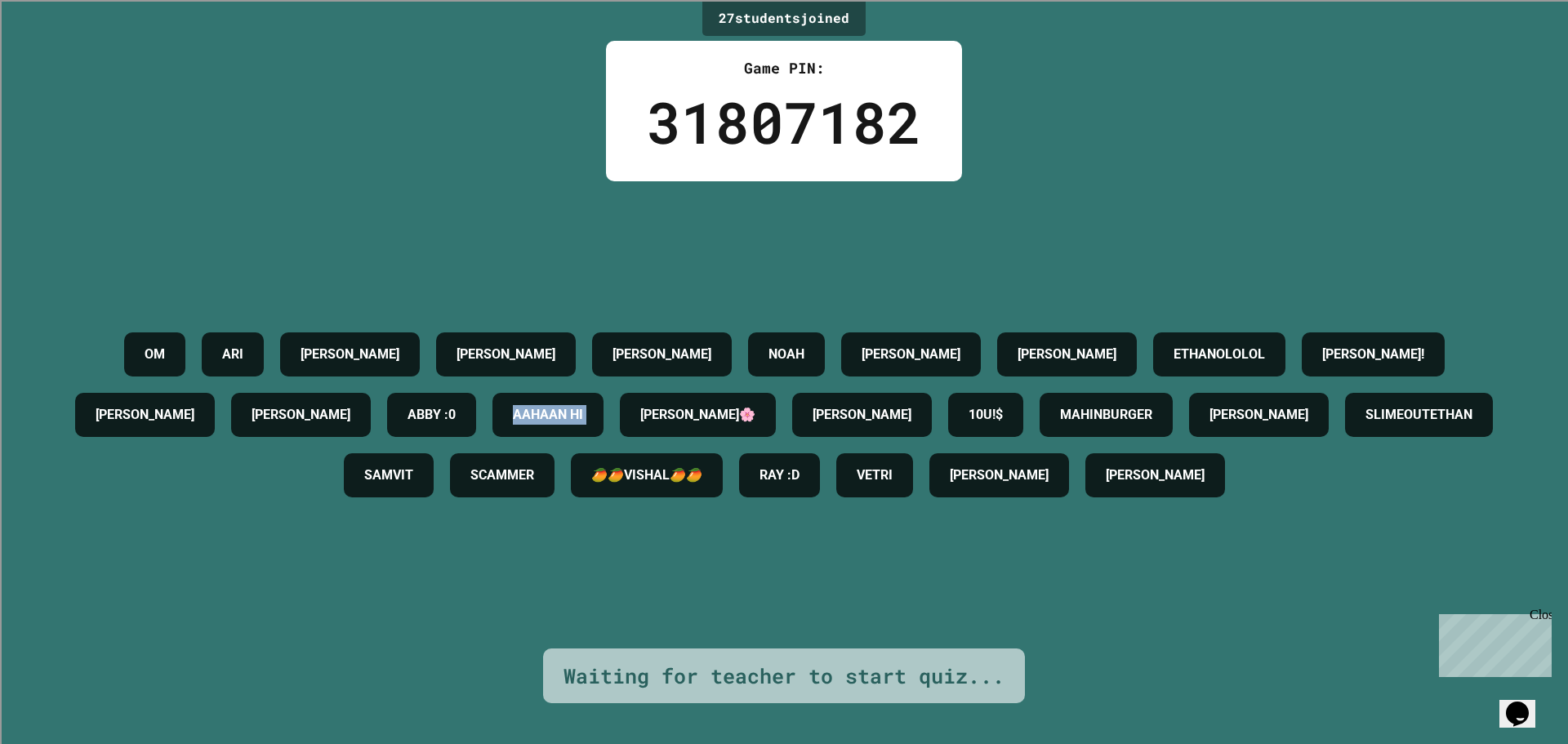
click at [811, 333] on div "OM [PERSON_NAME] [PERSON_NAME] [PERSON_NAME] [PERSON_NAME] ETHANOLOLOL [PERSON_…" at bounding box center [784, 415] width 1486 height 182
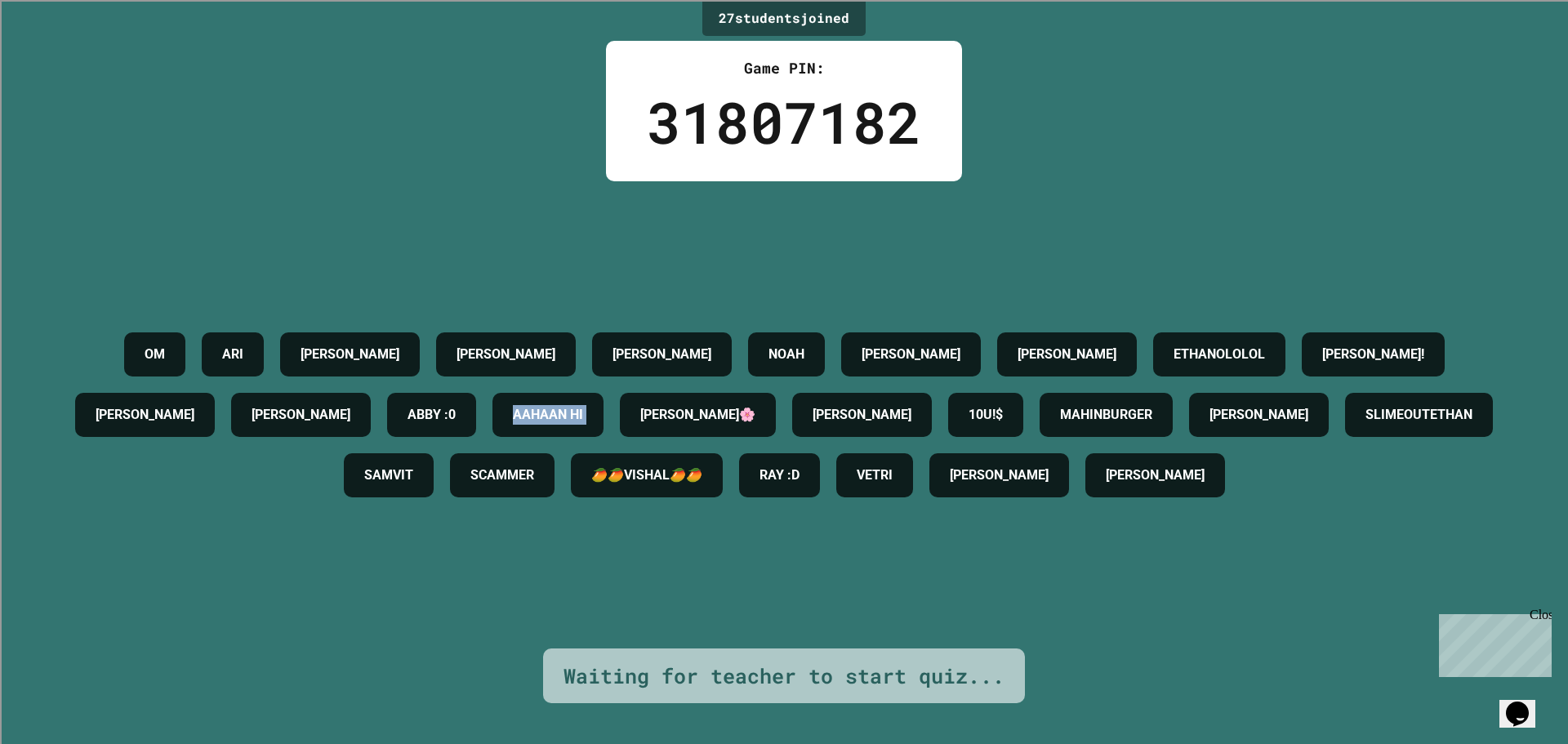
click at [811, 333] on div "OM [PERSON_NAME] [PERSON_NAME] [PERSON_NAME] [PERSON_NAME] ETHANOLOLOL [PERSON_…" at bounding box center [784, 415] width 1486 height 182
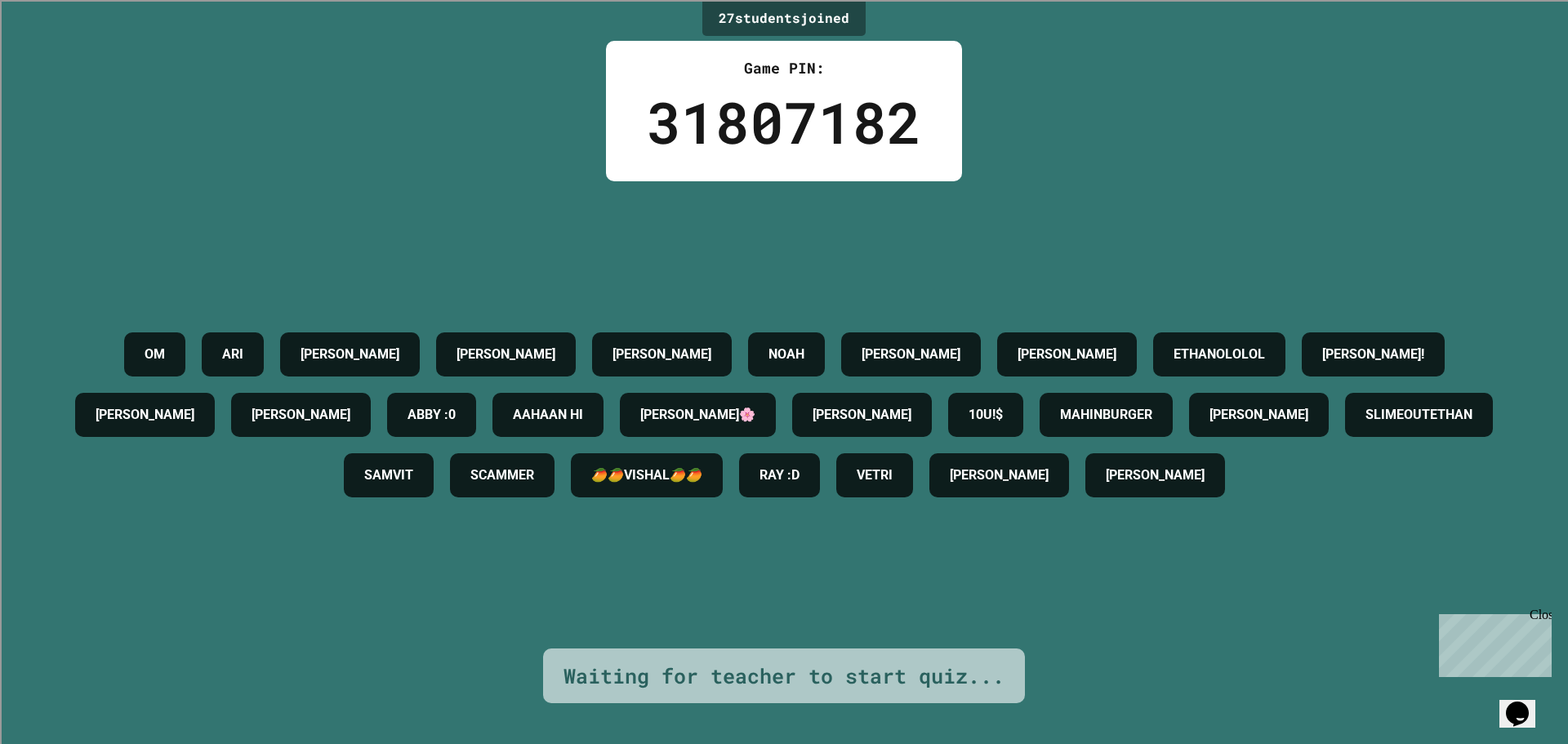
click at [1313, 505] on div "OM [PERSON_NAME] [PERSON_NAME] [PERSON_NAME] [PERSON_NAME] ETHANOLOLOL [PERSON_…" at bounding box center [784, 415] width 1486 height 182
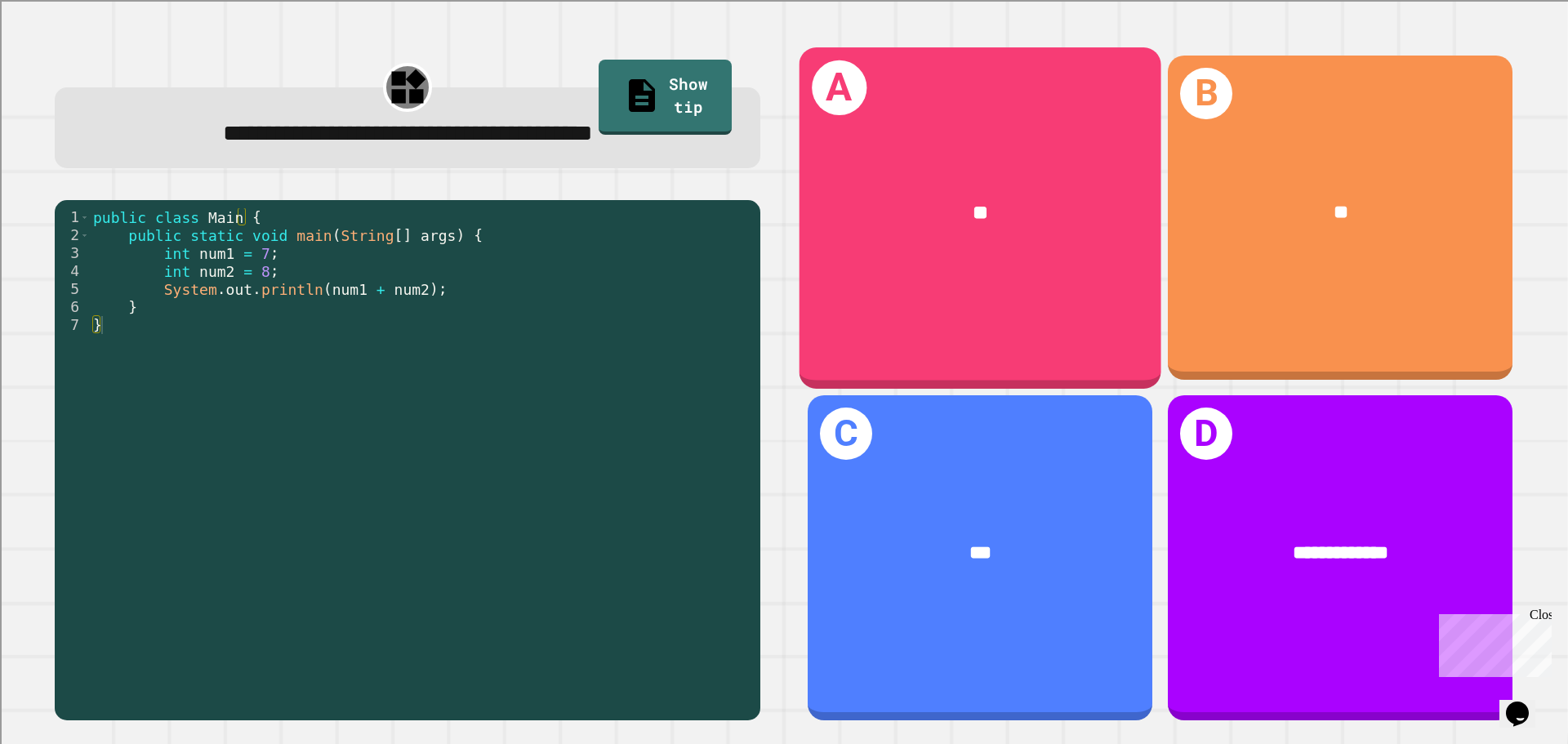
click at [995, 246] on div "**" at bounding box center [980, 213] width 362 height 109
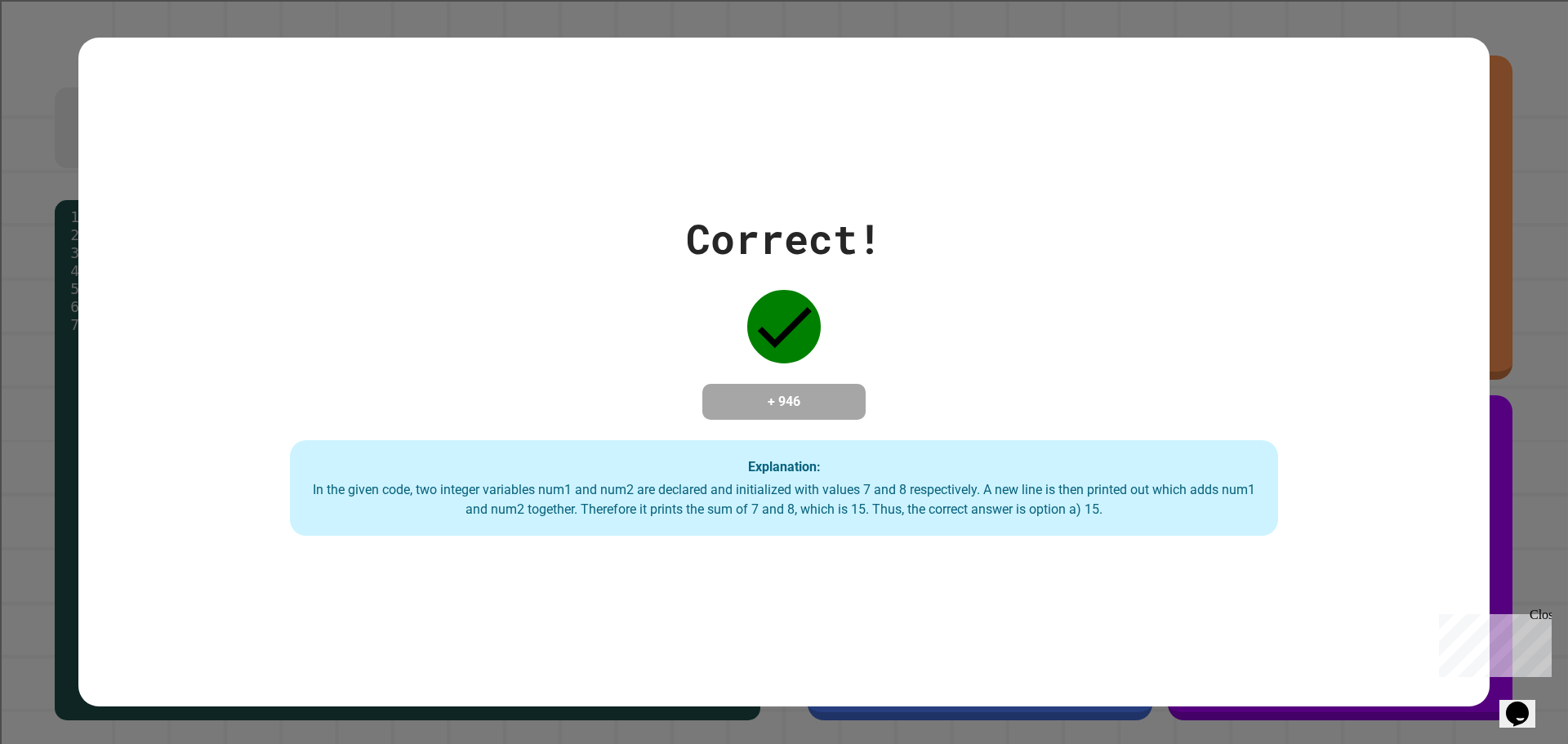
click at [995, 246] on div "Correct! + 946 Explanation: In the given code, two integer variables num1 and n…" at bounding box center [784, 372] width 1411 height 328
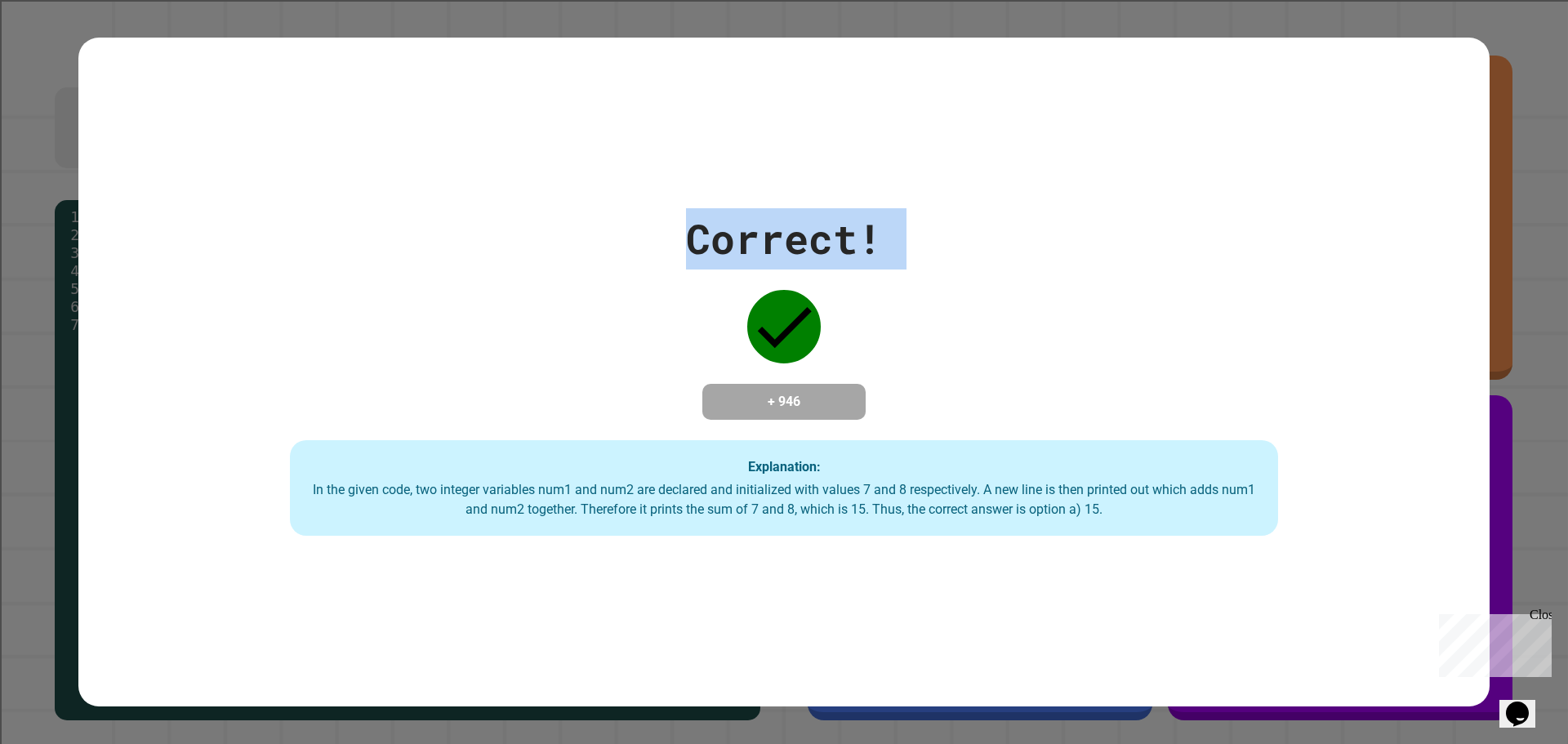
click at [995, 246] on div "Correct! + 946 Explanation: In the given code, two integer variables num1 and n…" at bounding box center [784, 372] width 1411 height 328
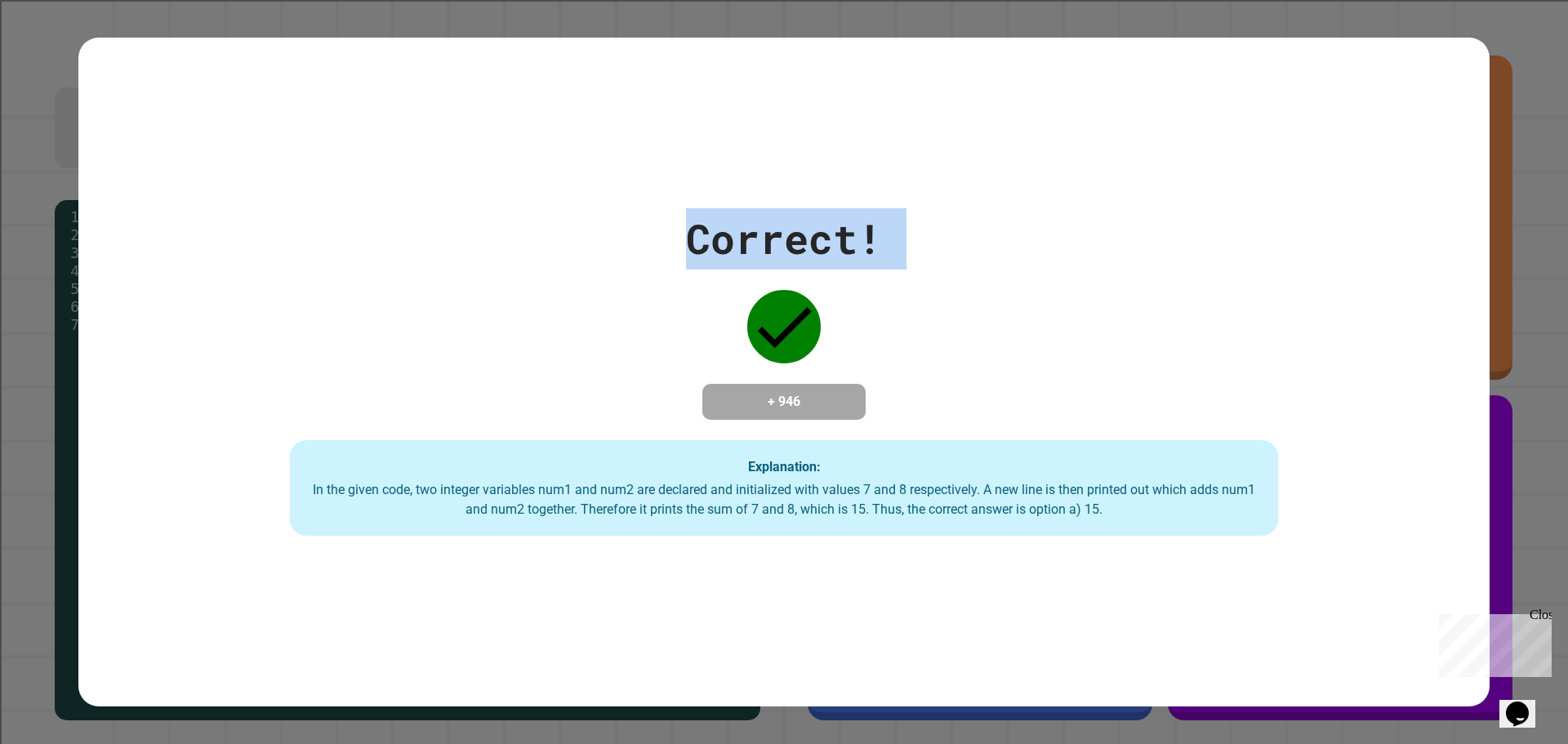
click at [995, 246] on div "Correct! + 946 Explanation: In the given code, two integer variables num1 and n…" at bounding box center [784, 372] width 1411 height 328
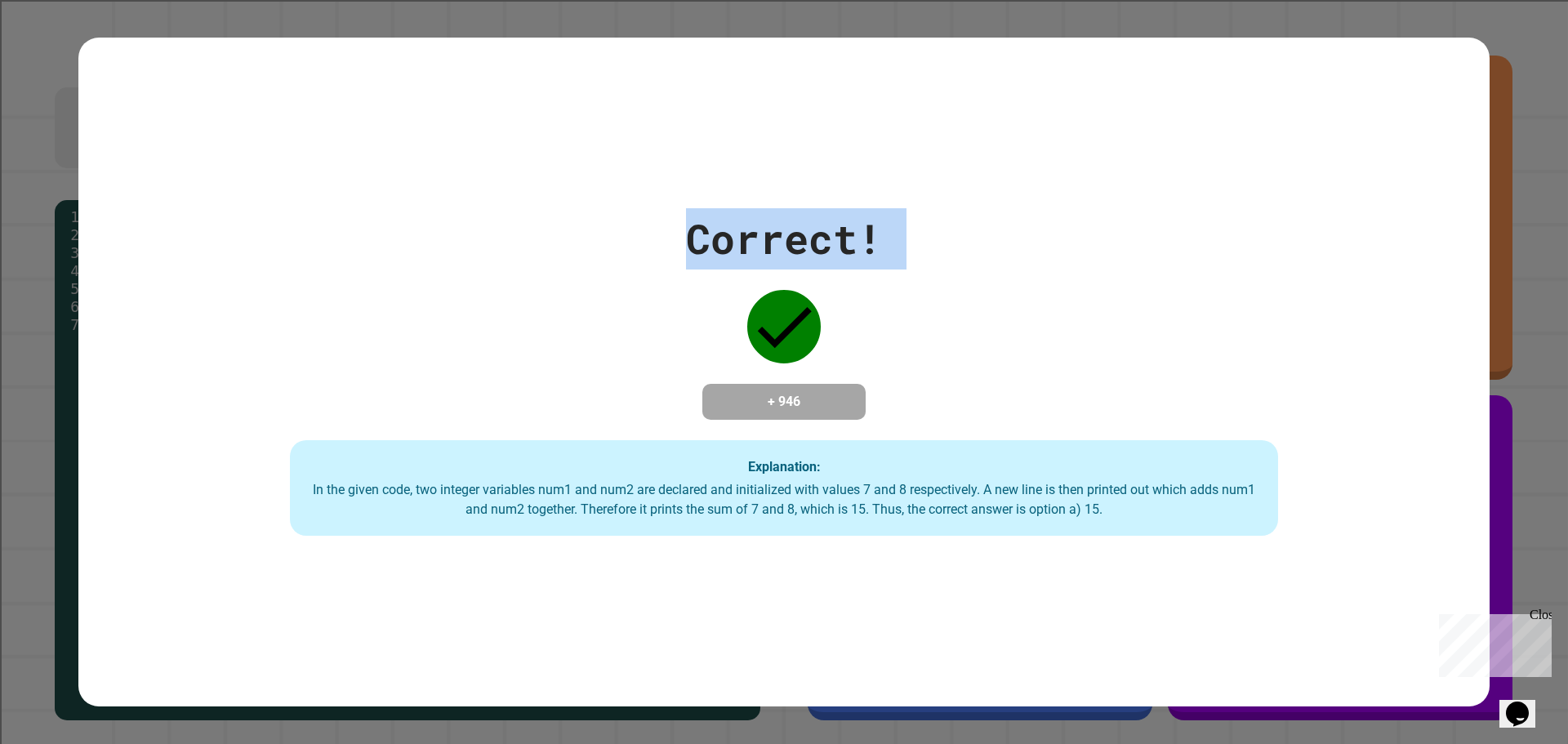
click at [995, 246] on div "Correct! + 946 Explanation: In the given code, two integer variables num1 and n…" at bounding box center [784, 372] width 1411 height 328
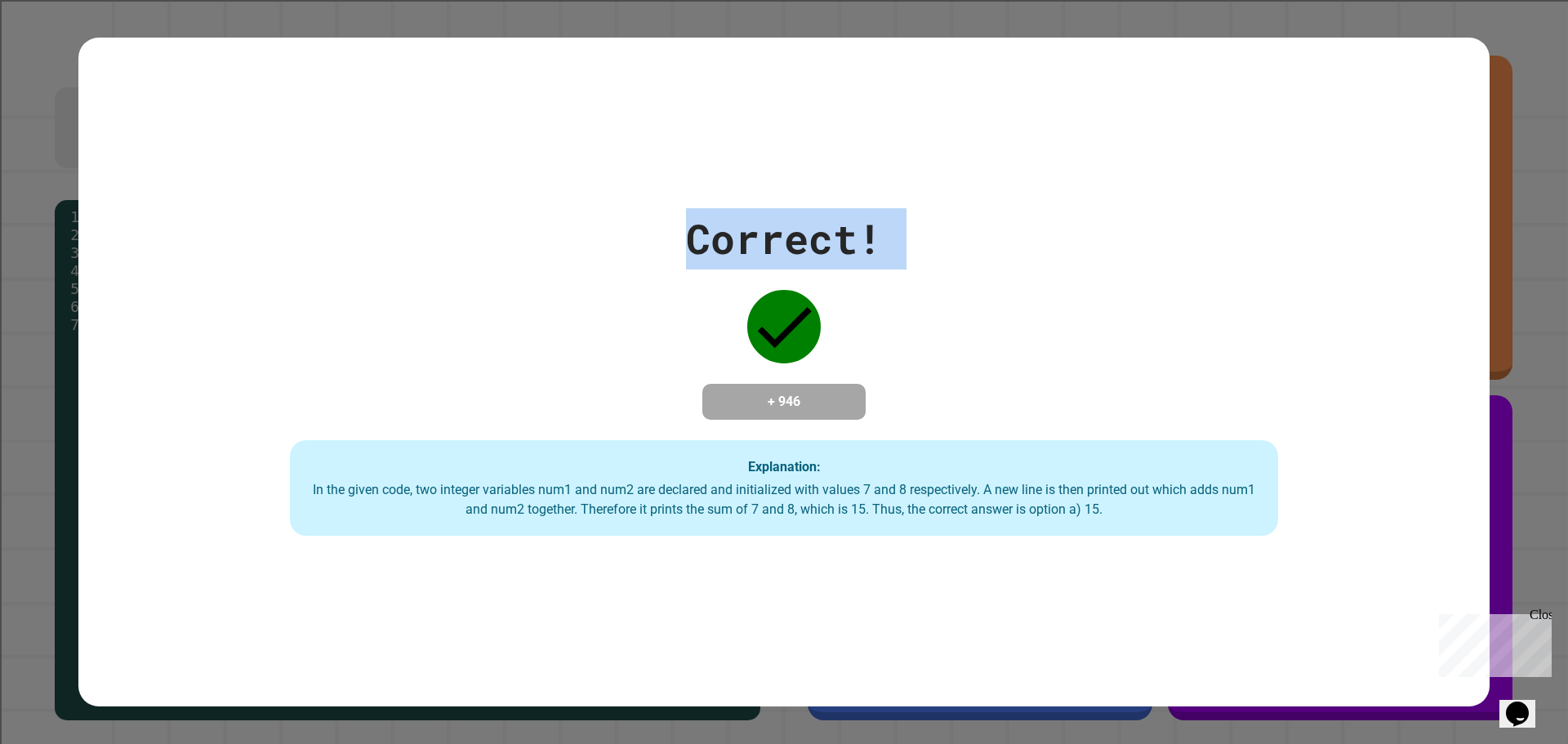
click at [995, 245] on div "Correct! + 946 Explanation: In the given code, two integer variables num1 and n…" at bounding box center [784, 372] width 1411 height 328
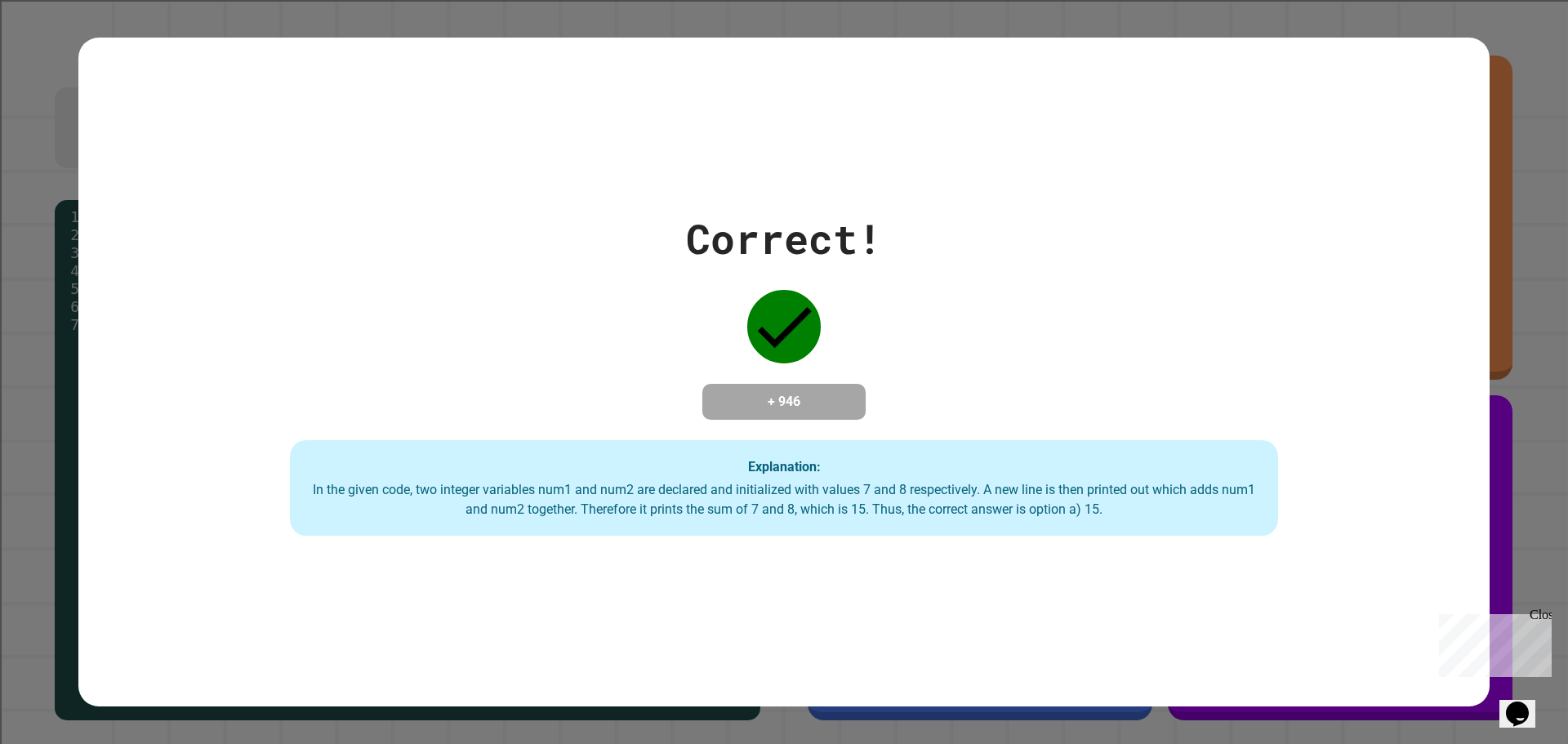
click at [995, 245] on div "Correct! + 946 Explanation: In the given code, two integer variables num1 and n…" at bounding box center [784, 372] width 1411 height 328
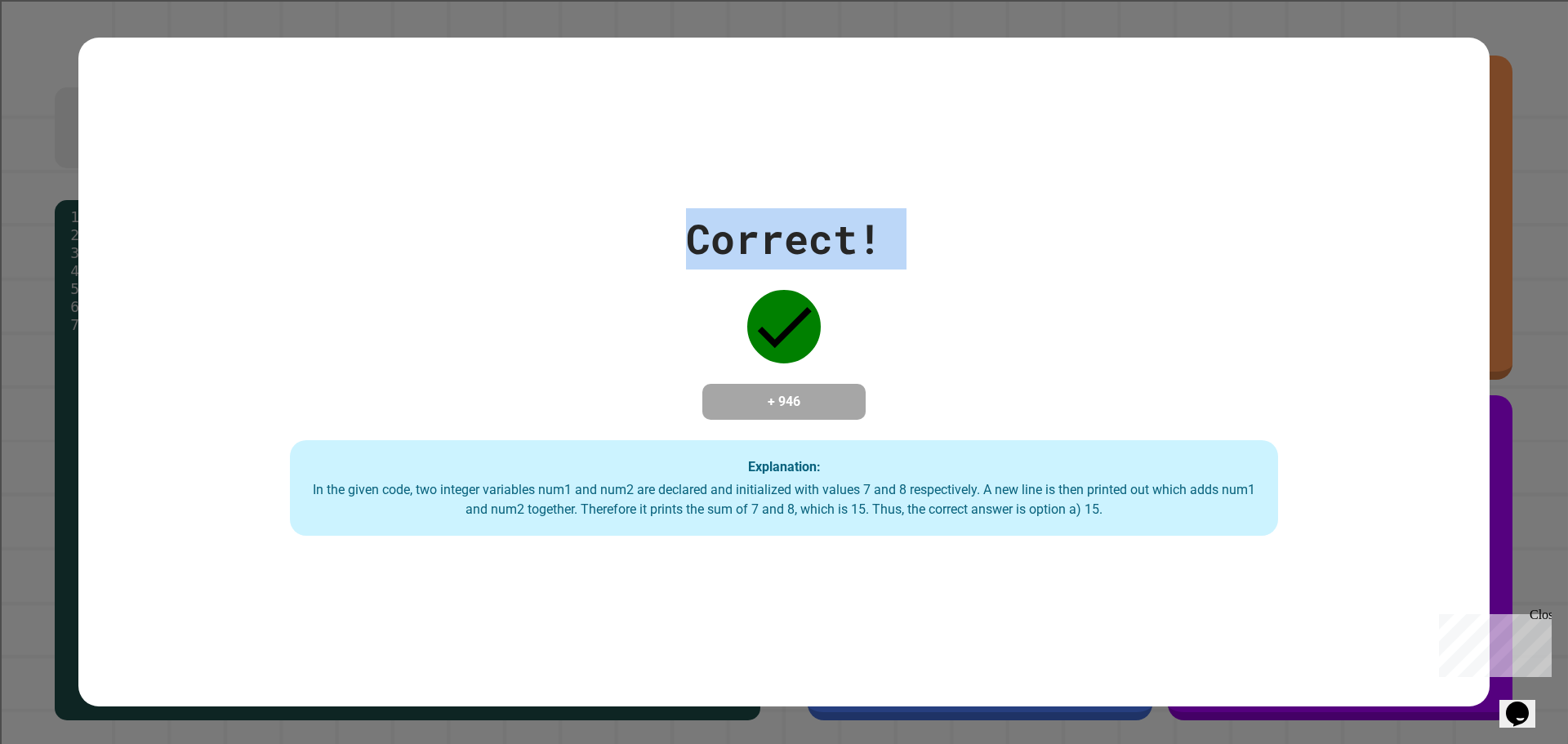
click at [995, 245] on div "Correct! + 946 Explanation: In the given code, two integer variables num1 and n…" at bounding box center [784, 372] width 1411 height 328
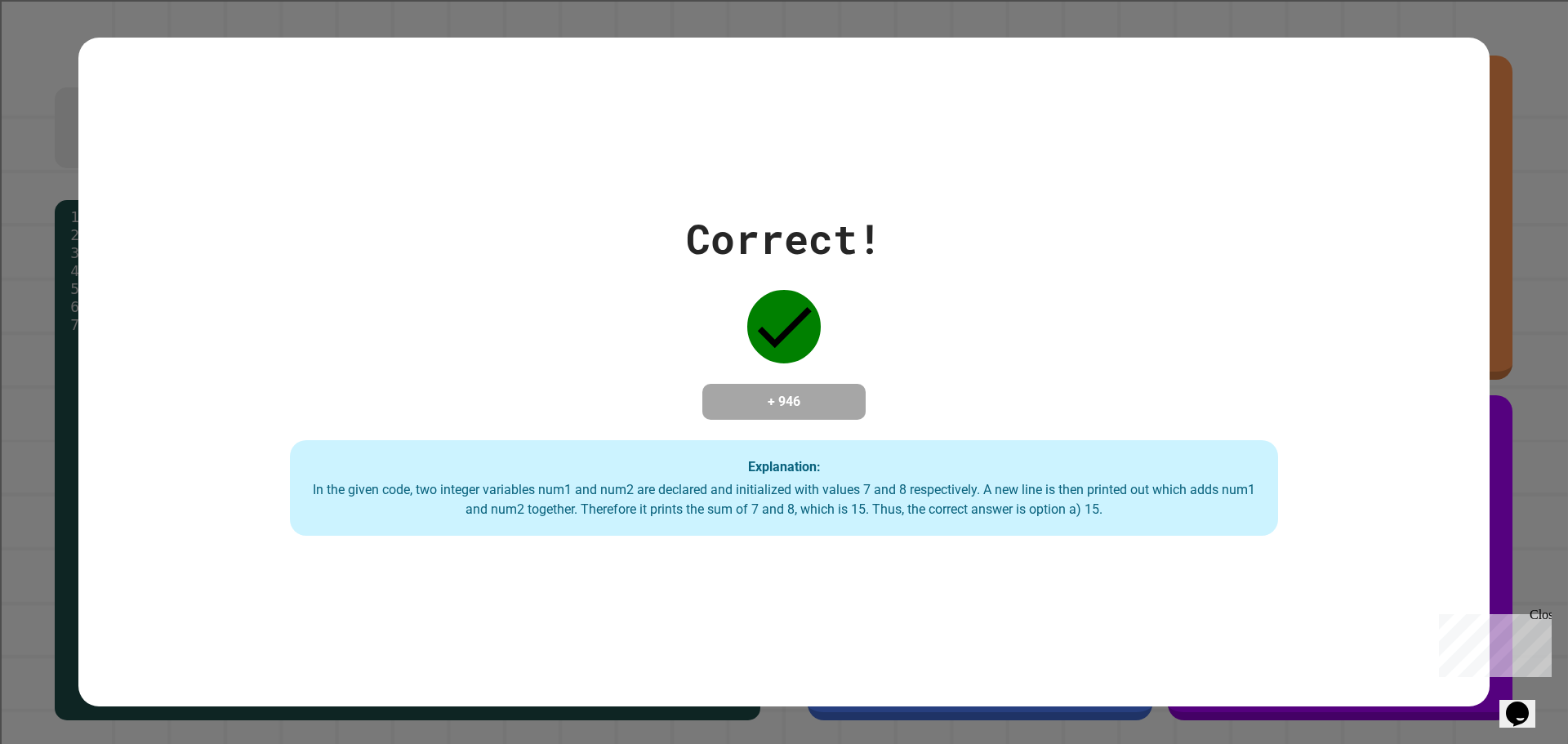
click at [995, 245] on div "Correct! + 946 Explanation: In the given code, two integer variables num1 and n…" at bounding box center [784, 372] width 1411 height 328
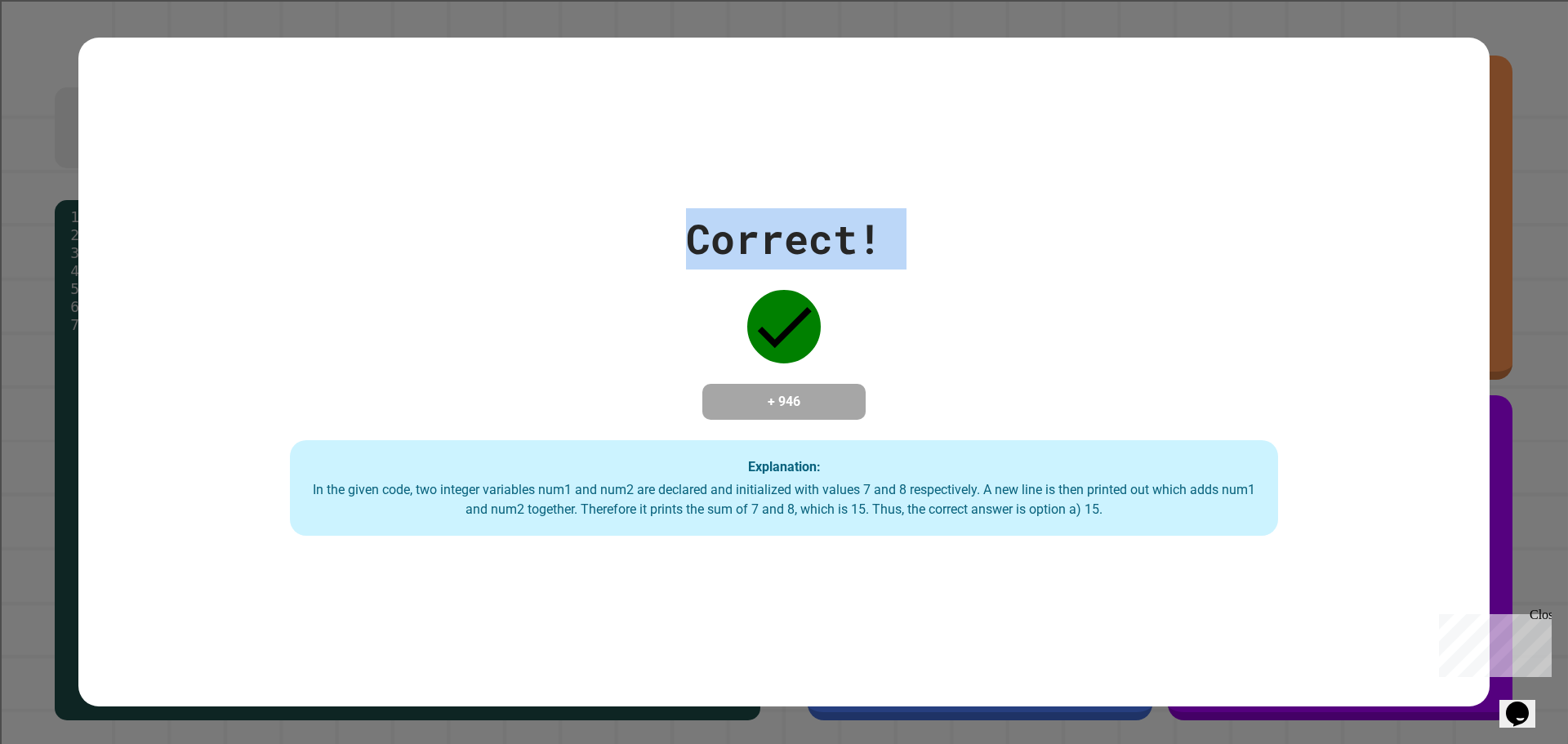
click at [995, 245] on div "Correct! + 946 Explanation: In the given code, two integer variables num1 and n…" at bounding box center [784, 372] width 1411 height 328
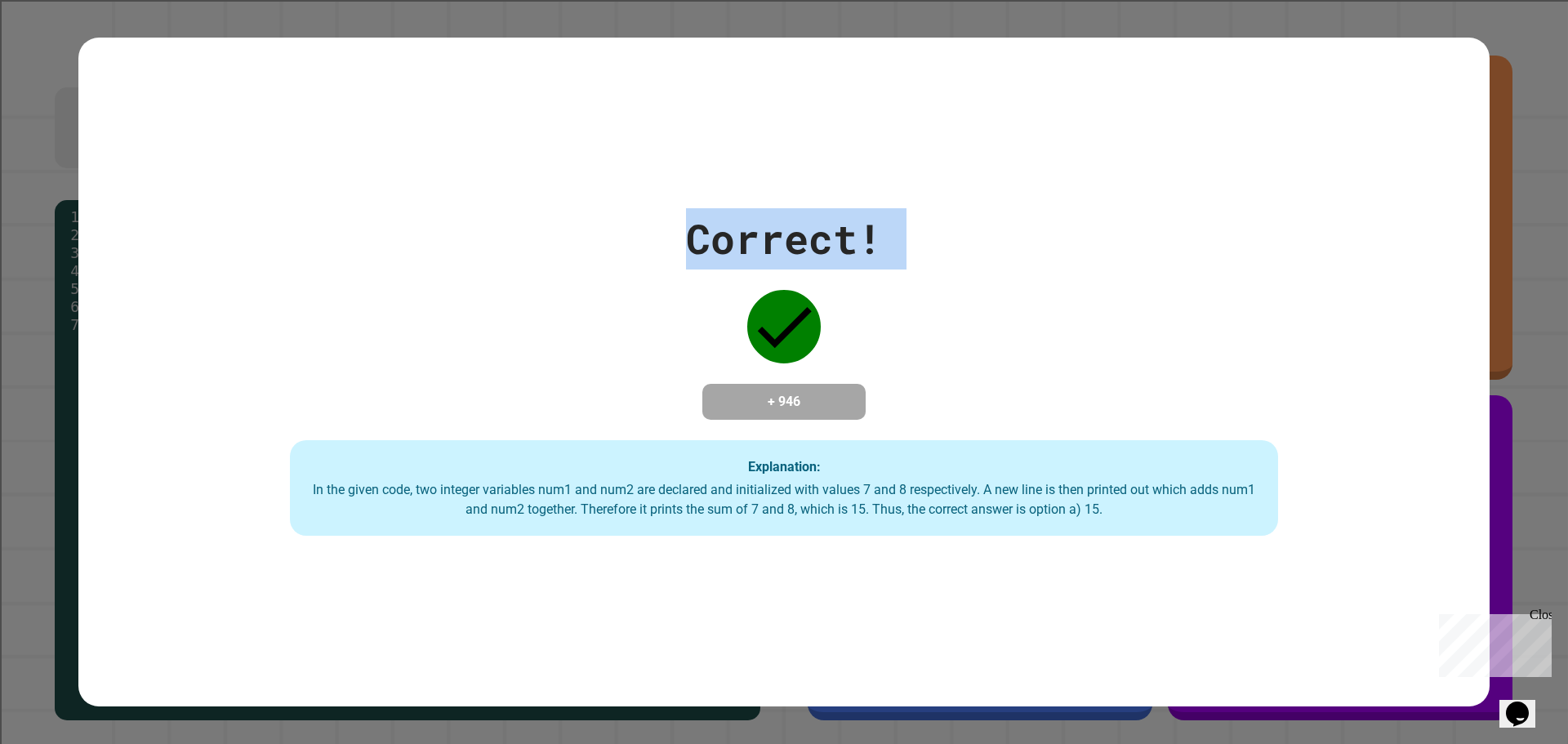
click at [995, 245] on div "Correct! + 946 Explanation: In the given code, two integer variables num1 and n…" at bounding box center [784, 372] width 1411 height 328
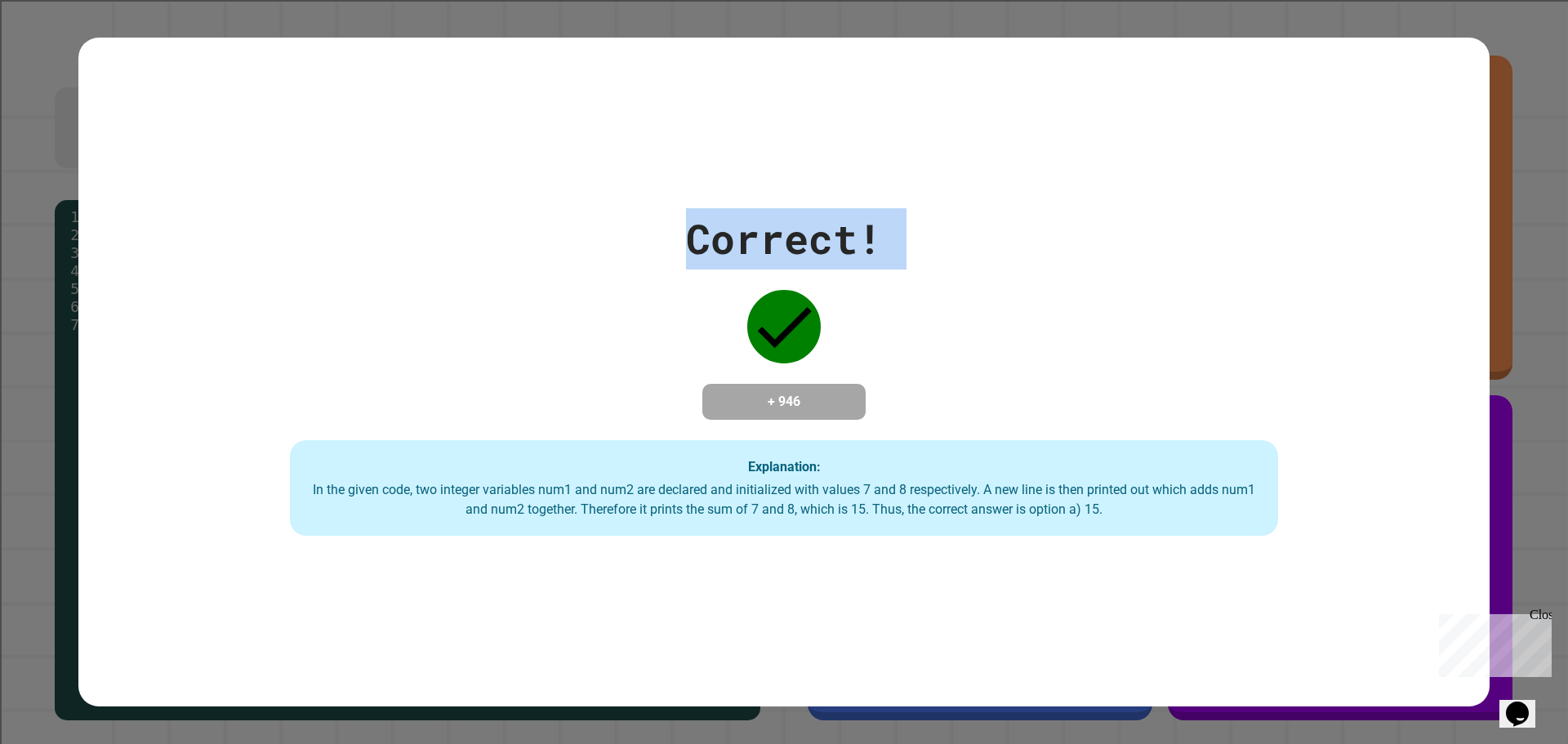
click at [995, 245] on div "Correct! + 946 Explanation: In the given code, two integer variables num1 and n…" at bounding box center [784, 372] width 1411 height 328
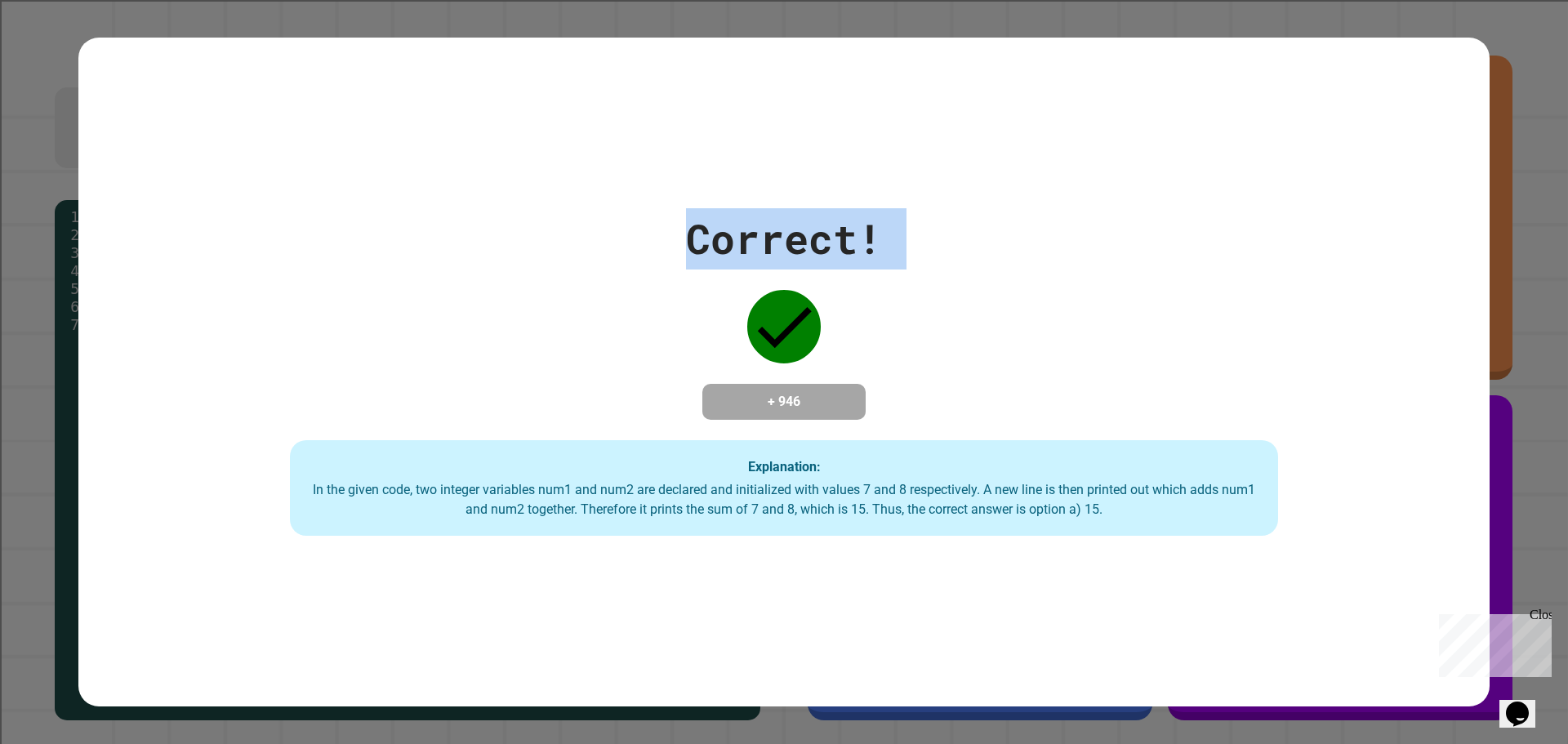
click at [995, 245] on div "Correct! + 946 Explanation: In the given code, two integer variables num1 and n…" at bounding box center [784, 372] width 1411 height 328
click at [999, 245] on div "Correct! + 946 Explanation: In the given code, two integer variables num1 and n…" at bounding box center [784, 372] width 1411 height 328
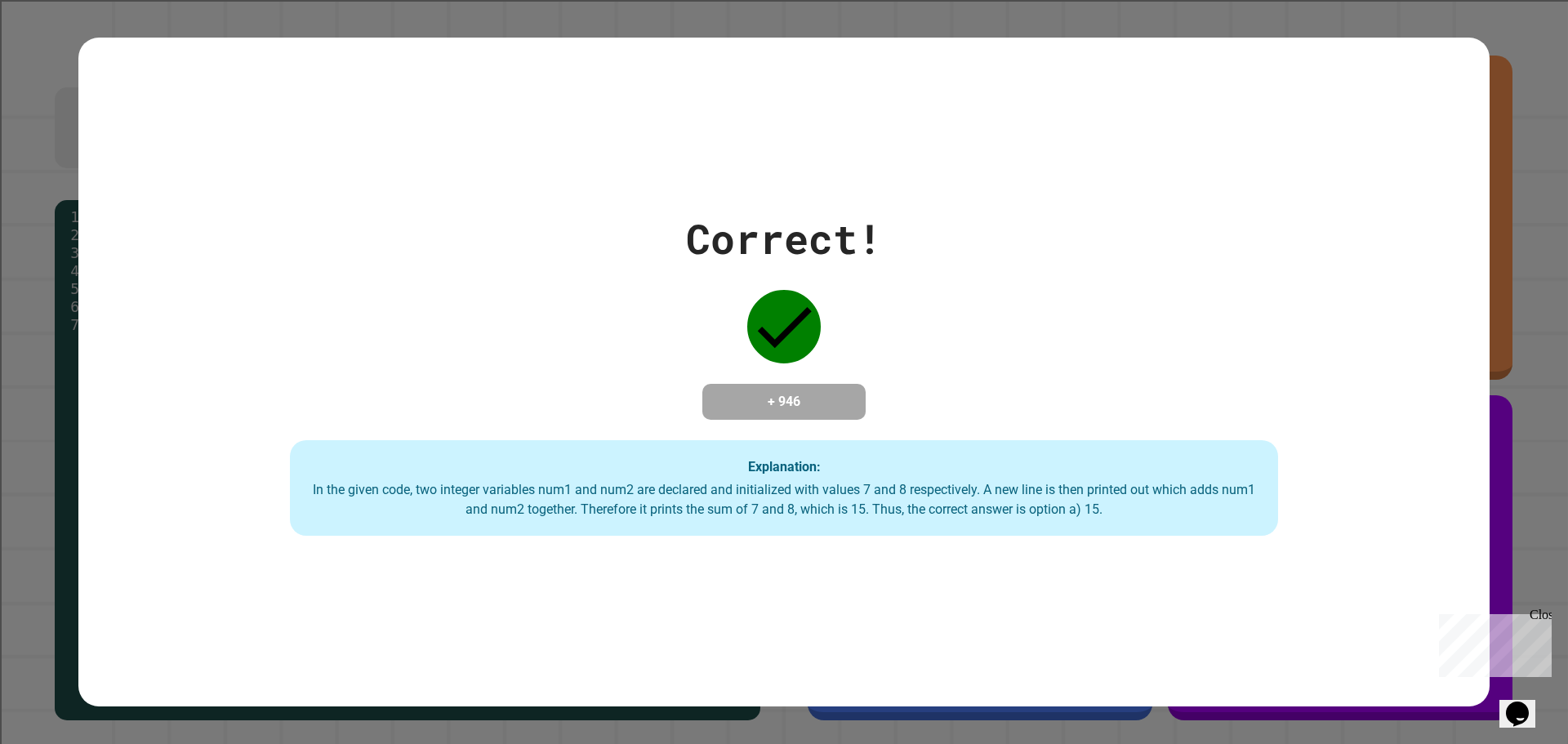
click at [999, 245] on div "Correct! + 946 Explanation: In the given code, two integer variables num1 and n…" at bounding box center [784, 372] width 1411 height 328
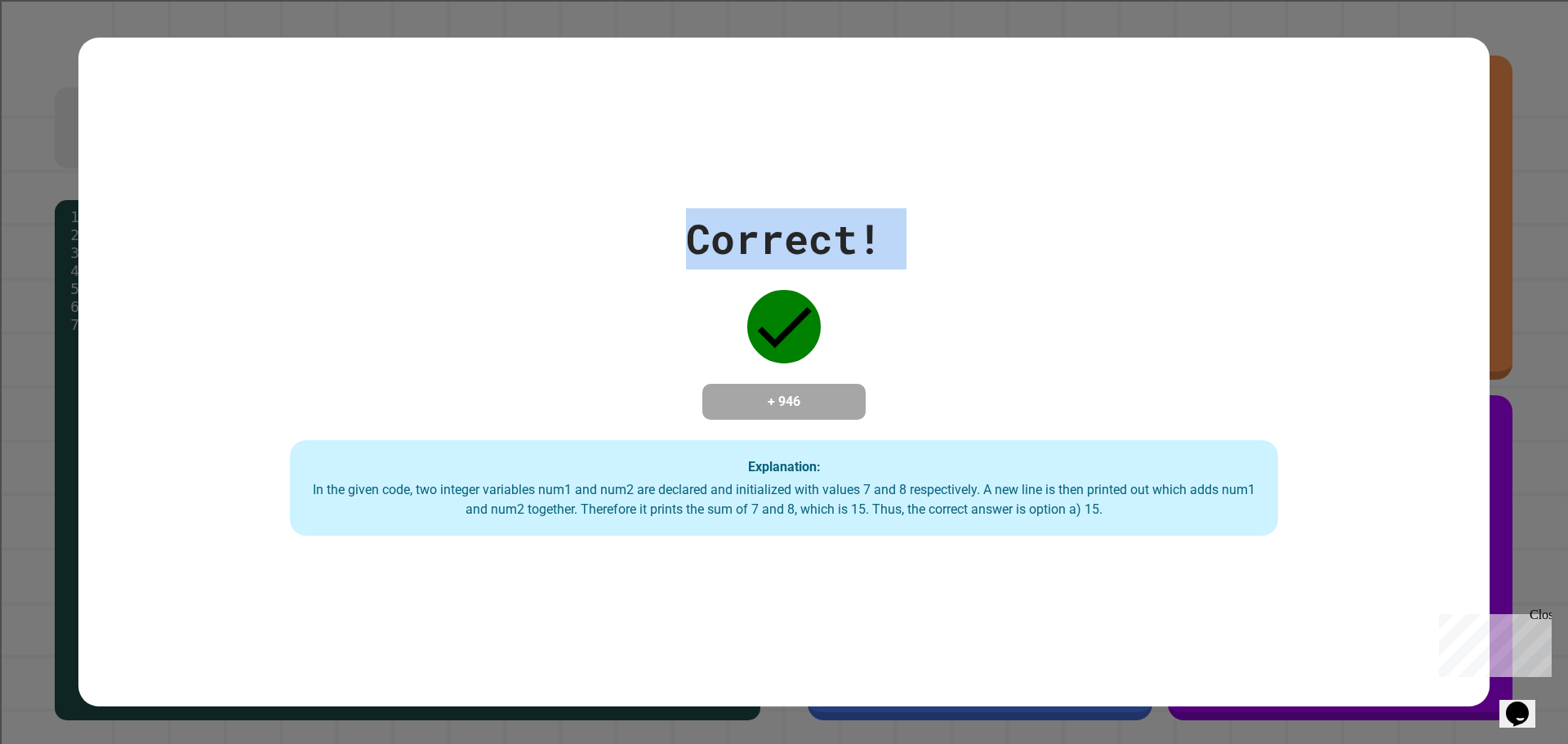
click at [999, 245] on div "Correct! + 946 Explanation: In the given code, two integer variables num1 and n…" at bounding box center [784, 372] width 1411 height 328
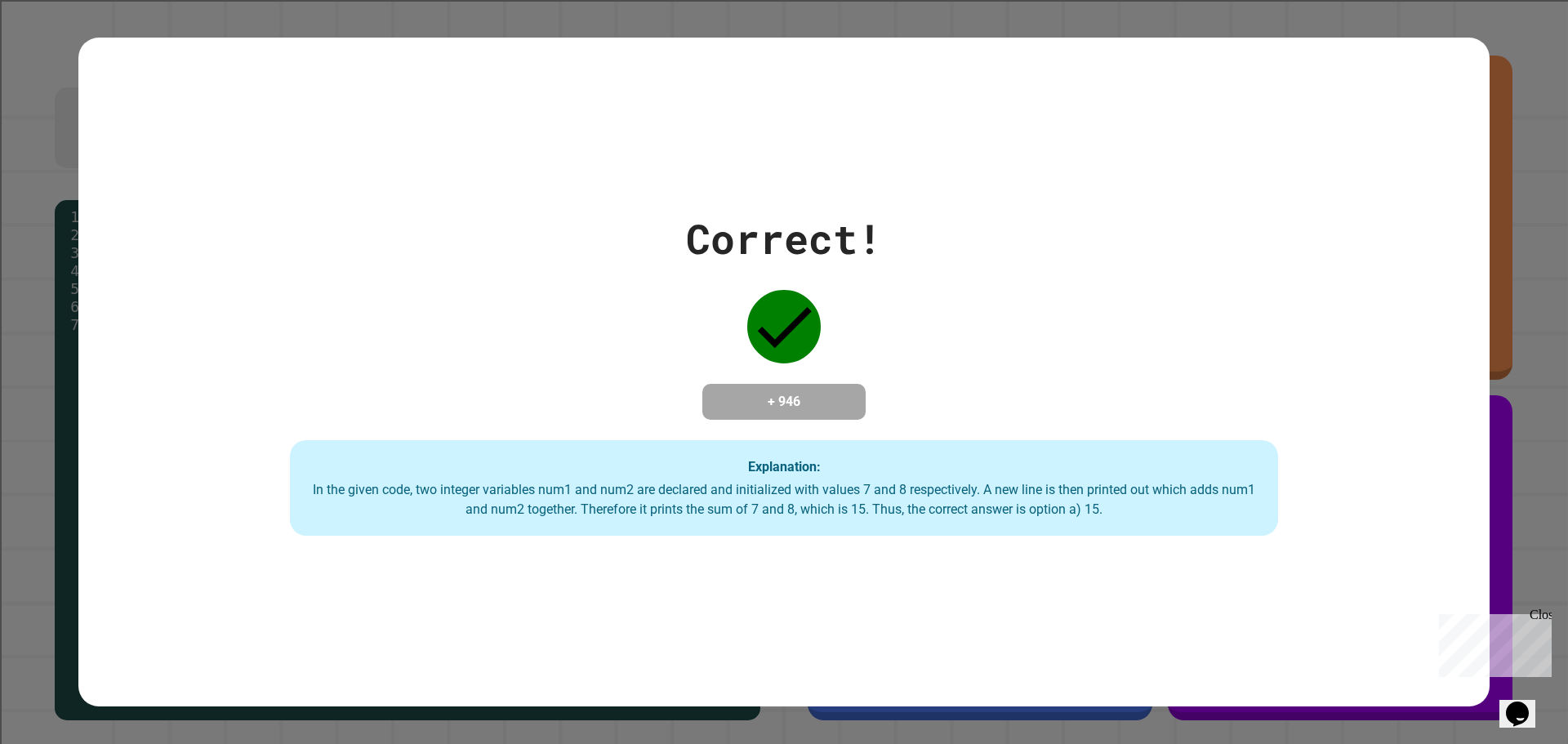
click at [999, 245] on div "Correct! + 946 Explanation: In the given code, two integer variables num1 and n…" at bounding box center [784, 372] width 1411 height 328
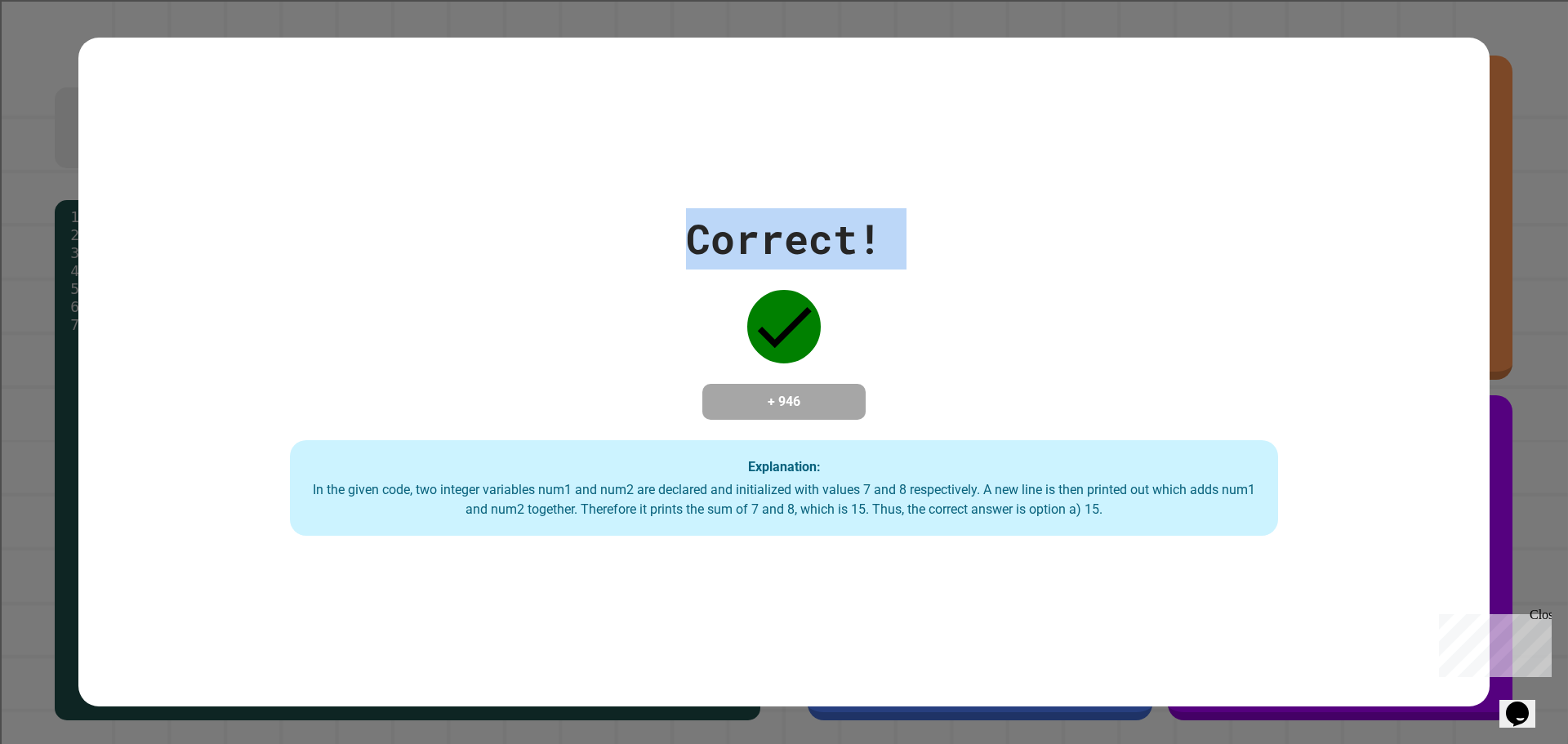
click at [999, 245] on div "Correct! + 946 Explanation: In the given code, two integer variables num1 and n…" at bounding box center [784, 372] width 1411 height 328
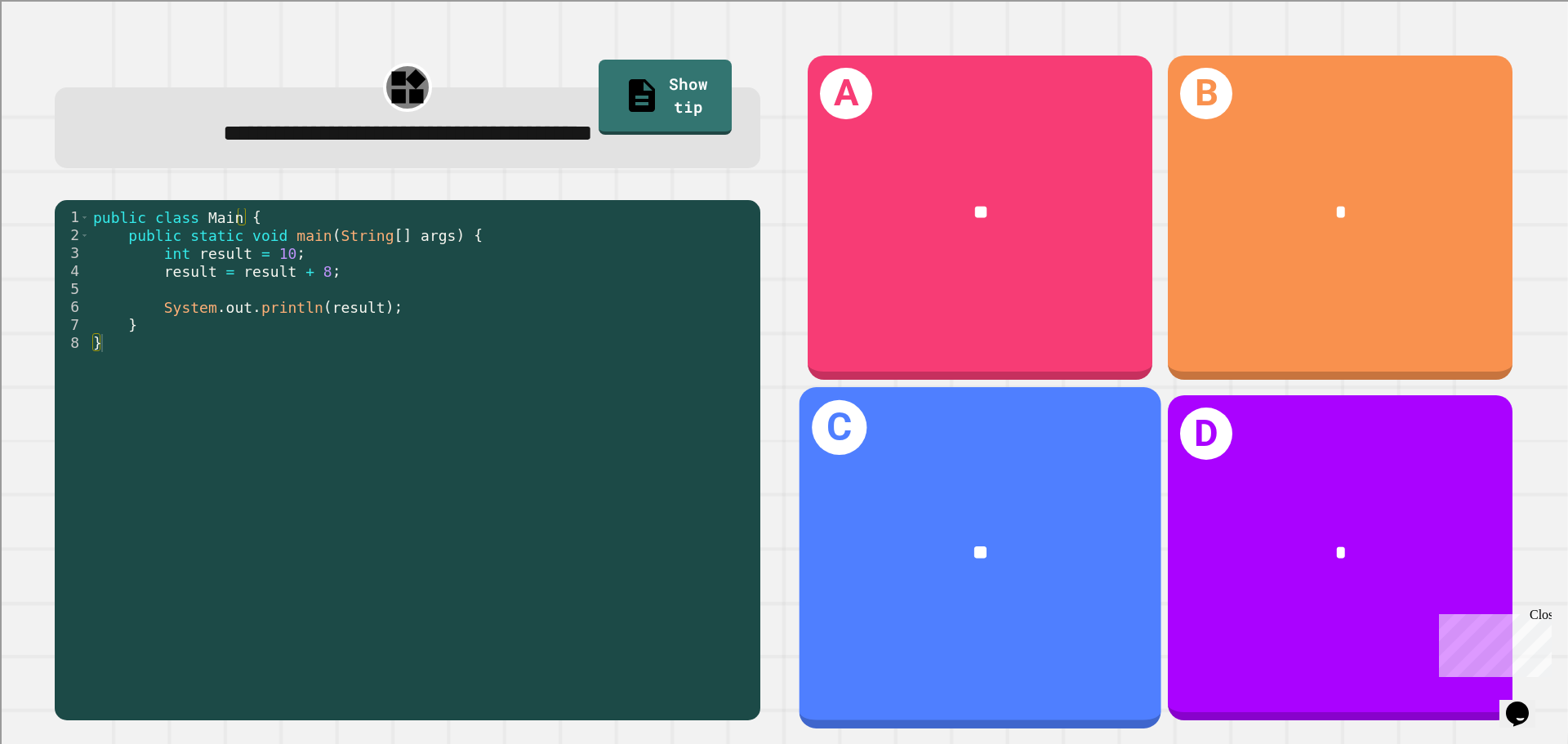
click at [1045, 609] on div "C **" at bounding box center [980, 557] width 362 height 340
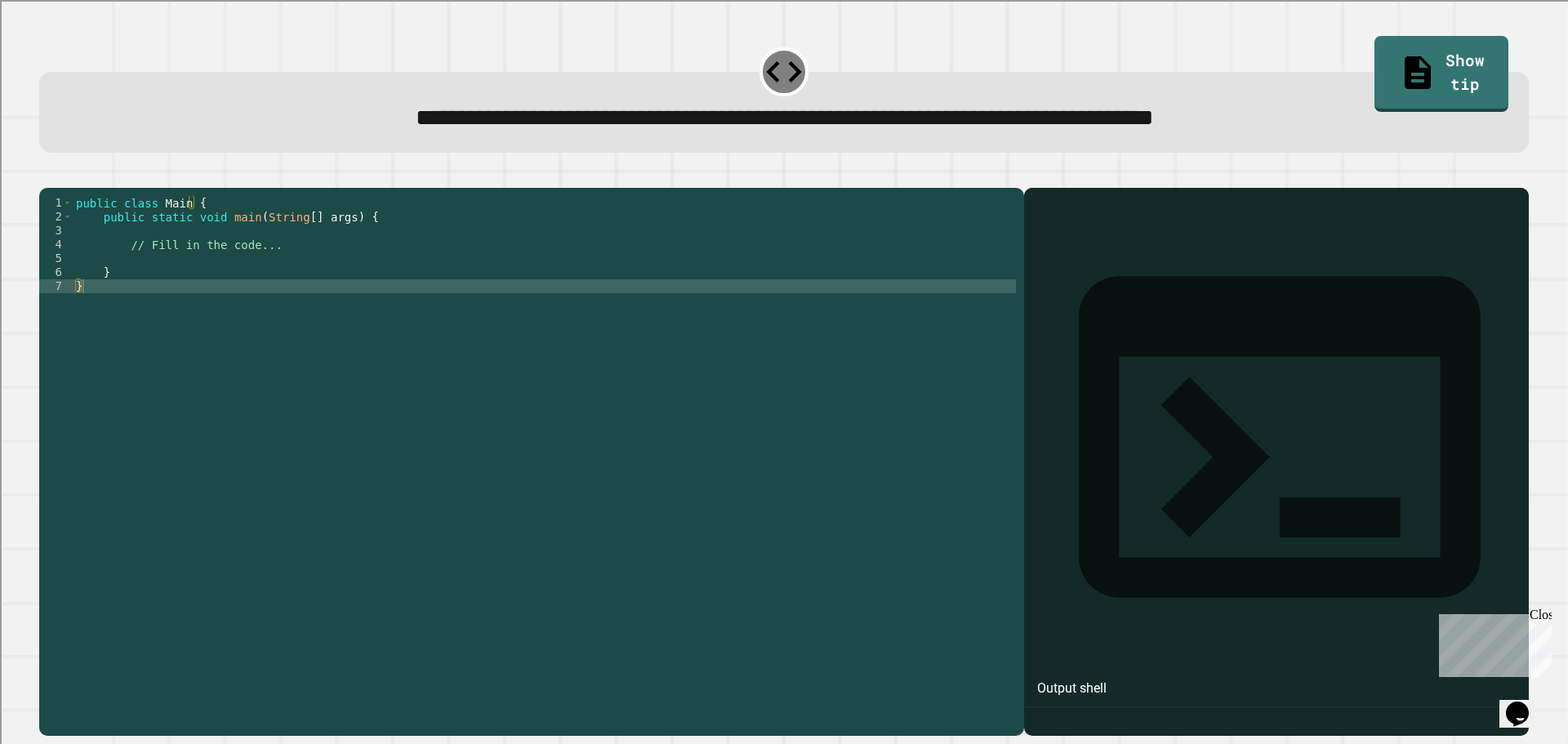
click at [275, 262] on div "public class Main { public static void main ( String [ ] args ) { // Fill in th…" at bounding box center [544, 445] width 943 height 499
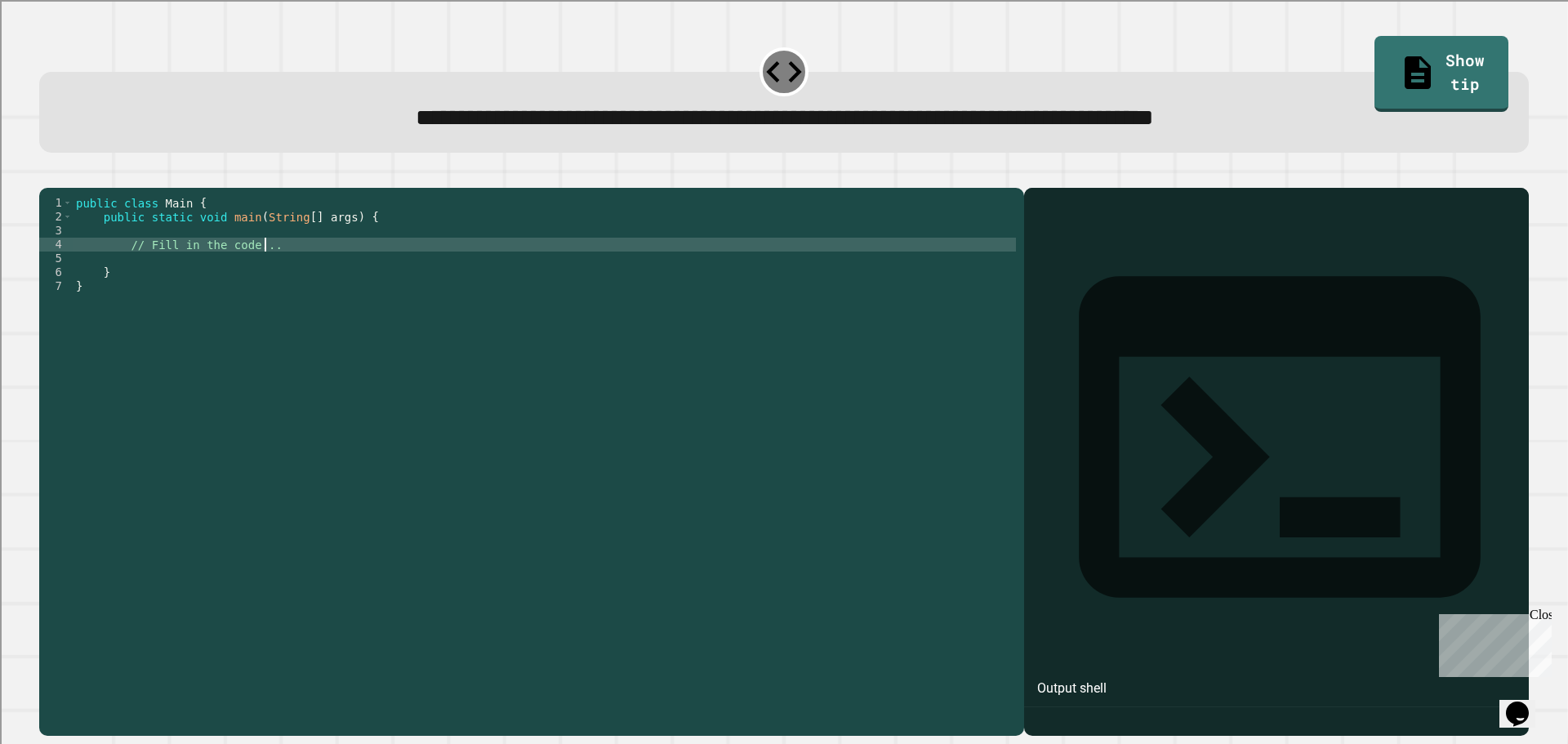
type textarea "**********"
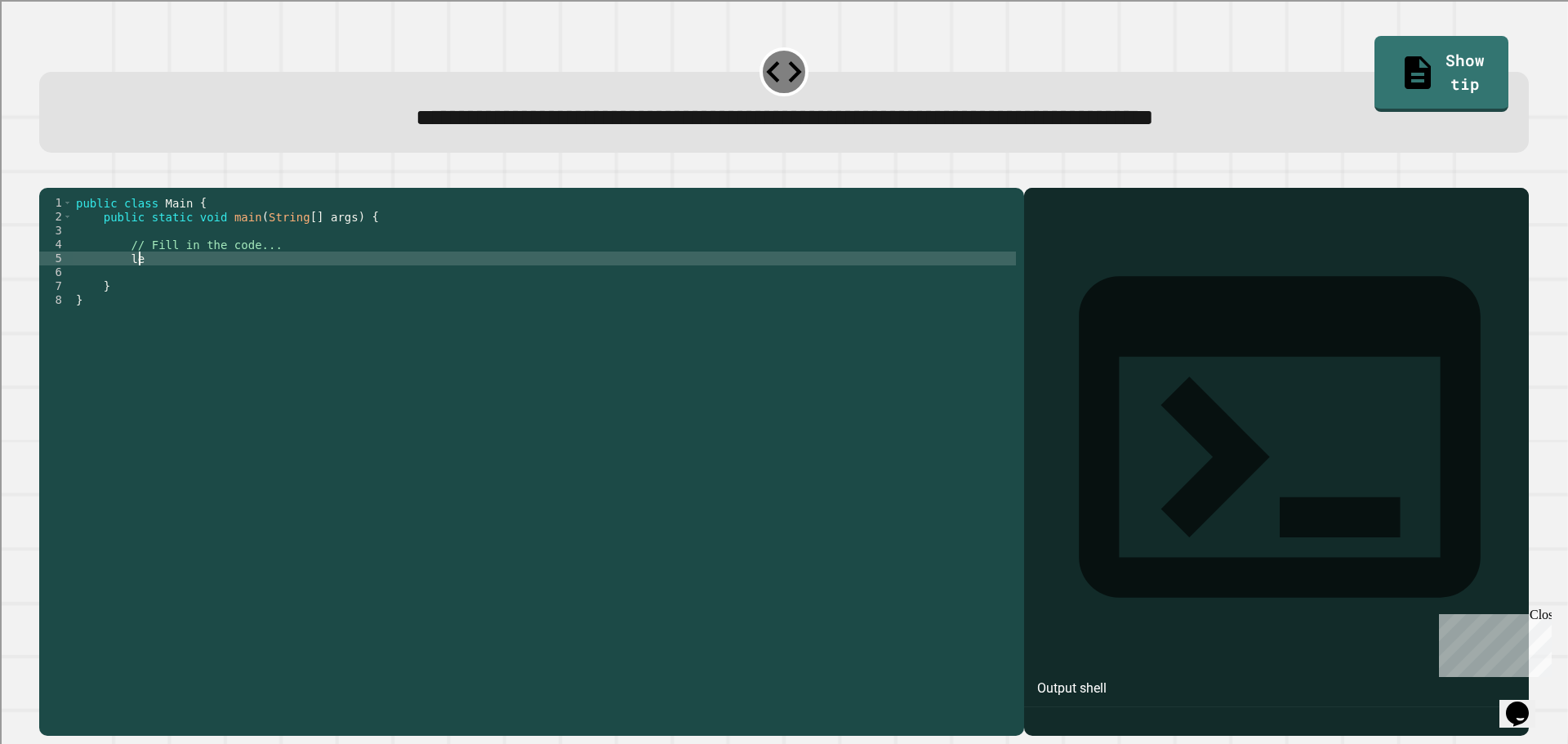
type textarea "*"
type textarea "**********"
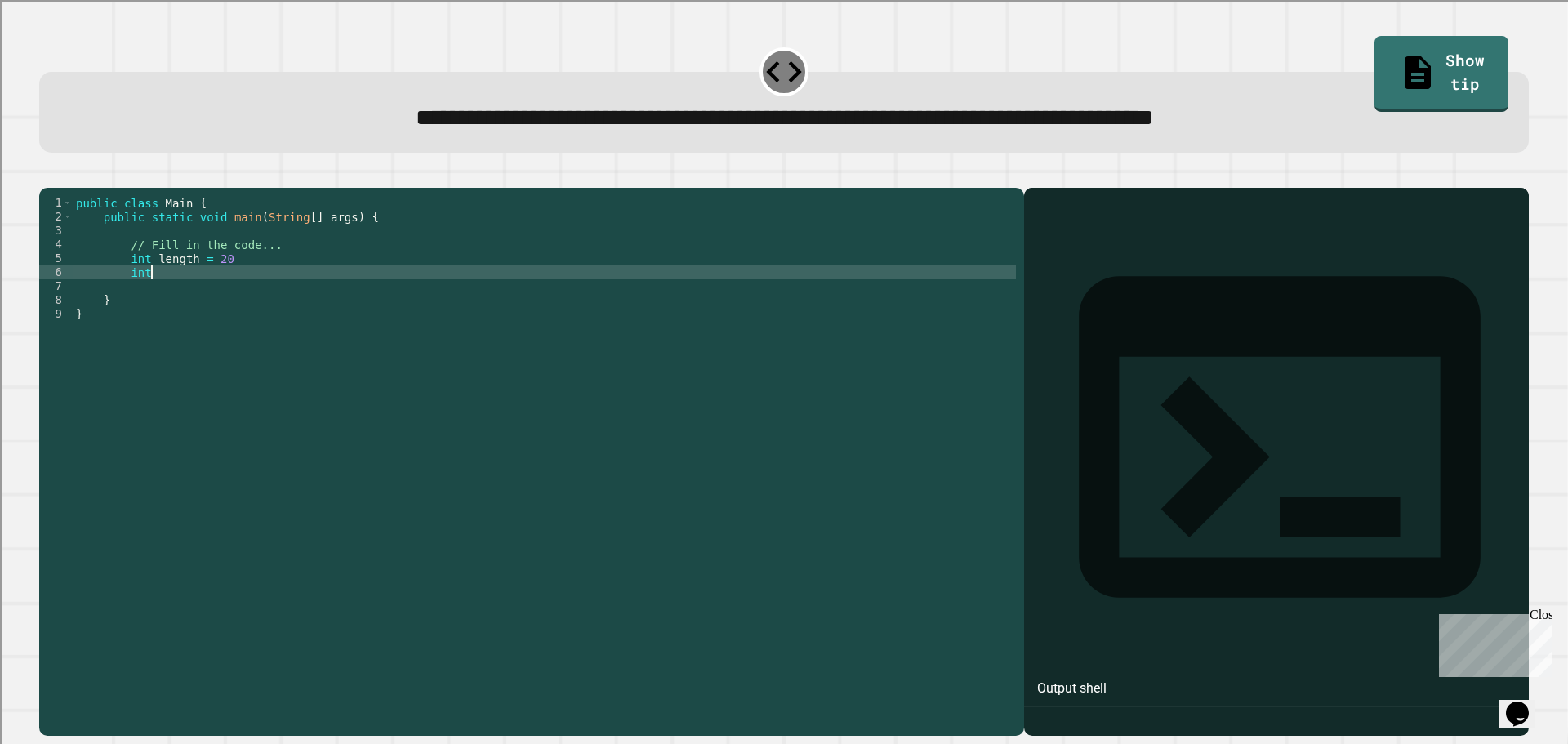
scroll to position [0, 5]
type textarea "**********"
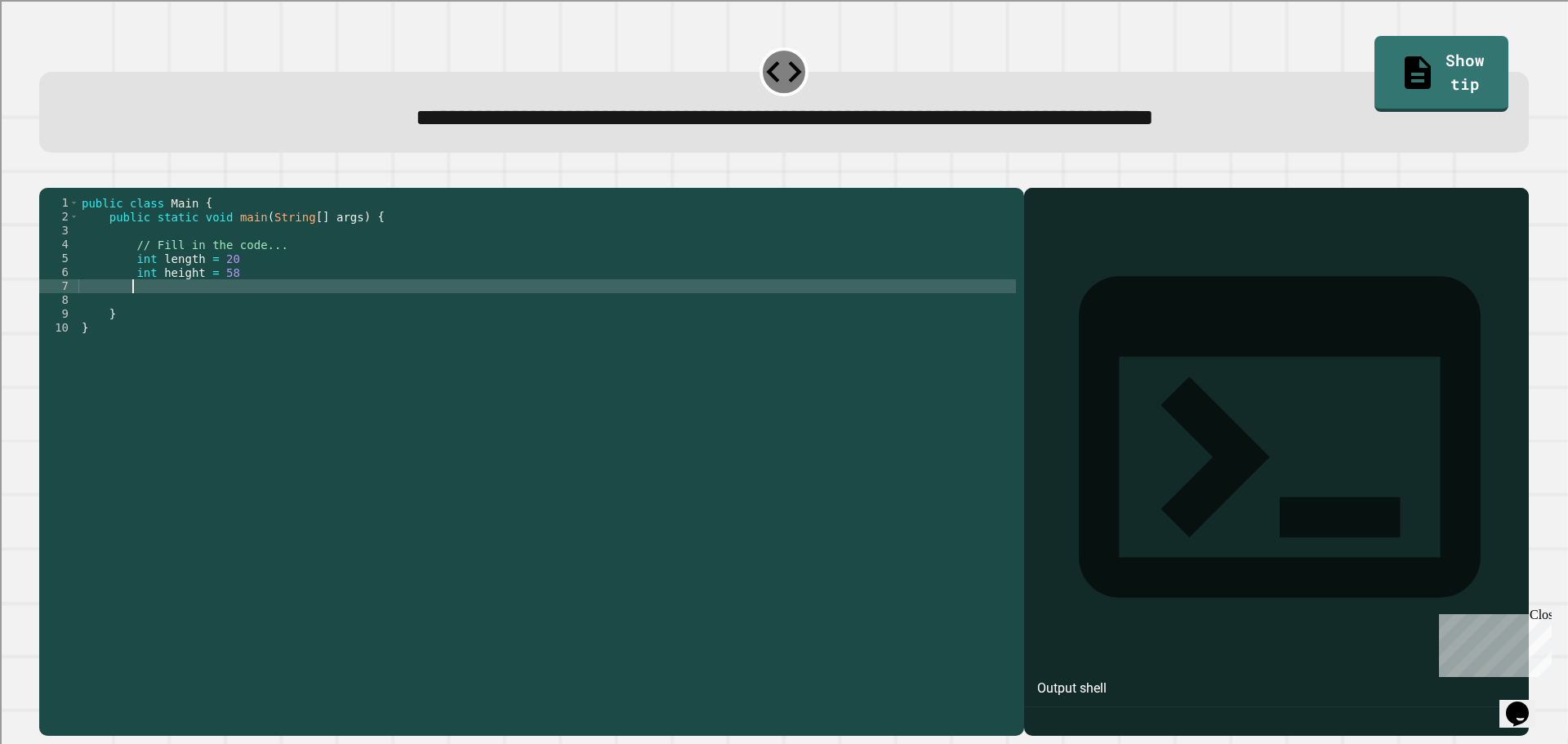
type textarea "*"
click at [47, 175] on icon "button" at bounding box center [47, 175] width 0 height 0
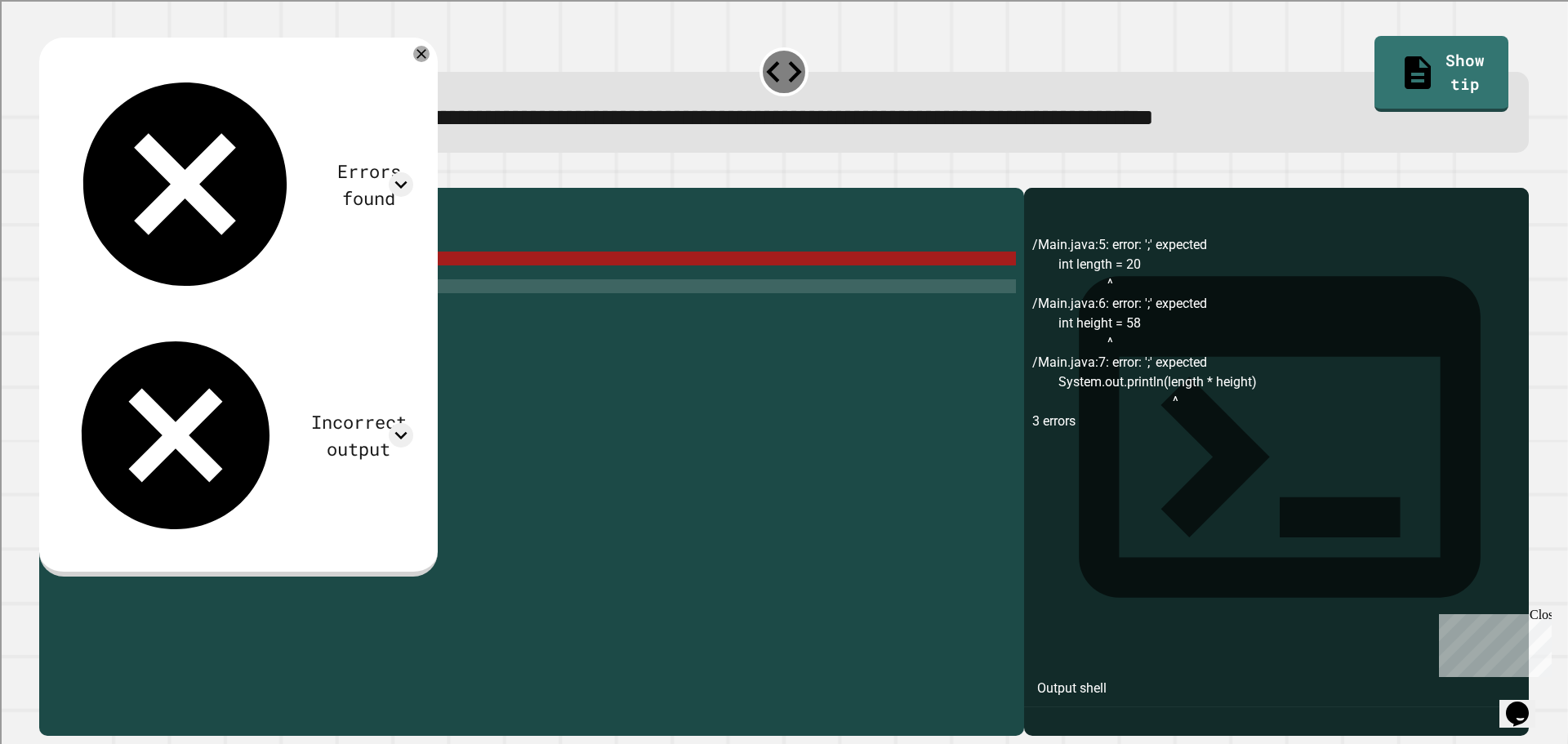
click at [90, 184] on div at bounding box center [784, 178] width 1489 height 20
click at [276, 286] on div "public class Main { public static void main ( String [ ] args ) { // Fill in th…" at bounding box center [546, 445] width 937 height 499
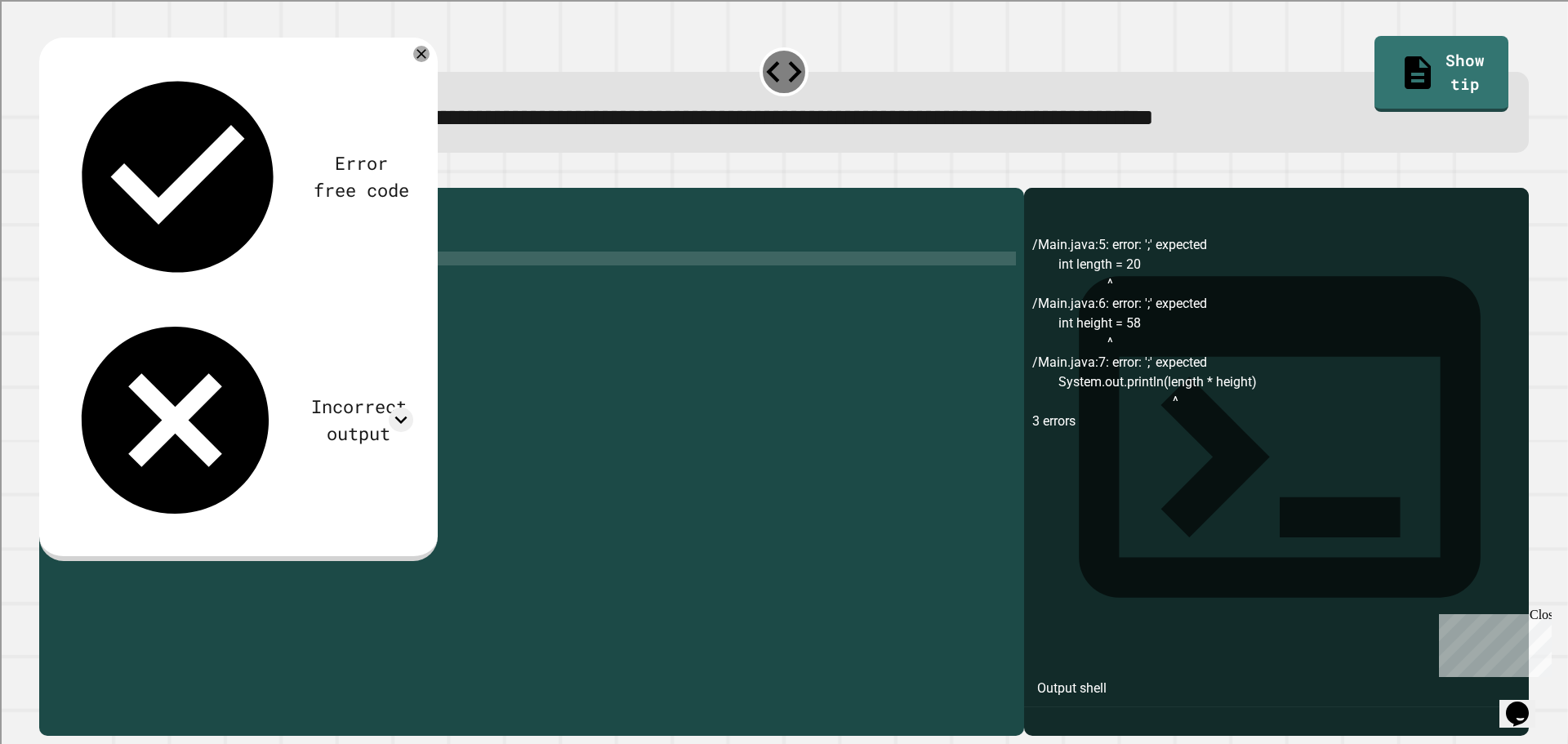
click at [273, 305] on div "public class Main { public static void main ( String [ ] args ) { // Fill in th…" at bounding box center [546, 445] width 937 height 499
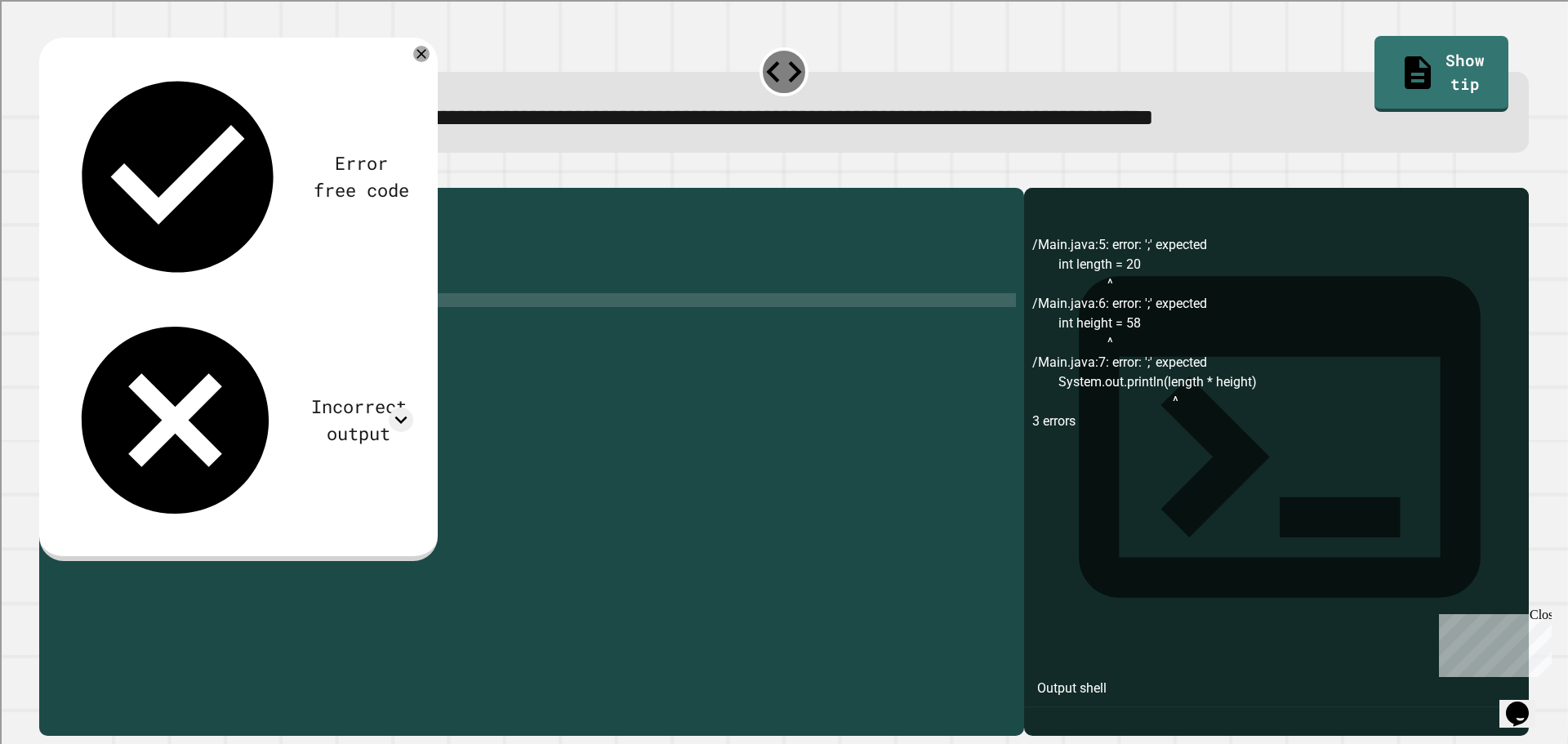
click at [511, 323] on div "public class Main { public static void main ( String [ ] args ) { // Fill in th…" at bounding box center [546, 445] width 937 height 499
drag, startPoint x: 535, startPoint y: 320, endPoint x: 548, endPoint y: 312, distance: 15.3
click at [536, 319] on div "public class Main { public static void main ( String [ ] args ) { // Fill in th…" at bounding box center [546, 445] width 937 height 499
click at [549, 312] on div "public class Main { public static void main ( String [ ] args ) { // Fill in th…" at bounding box center [546, 445] width 937 height 499
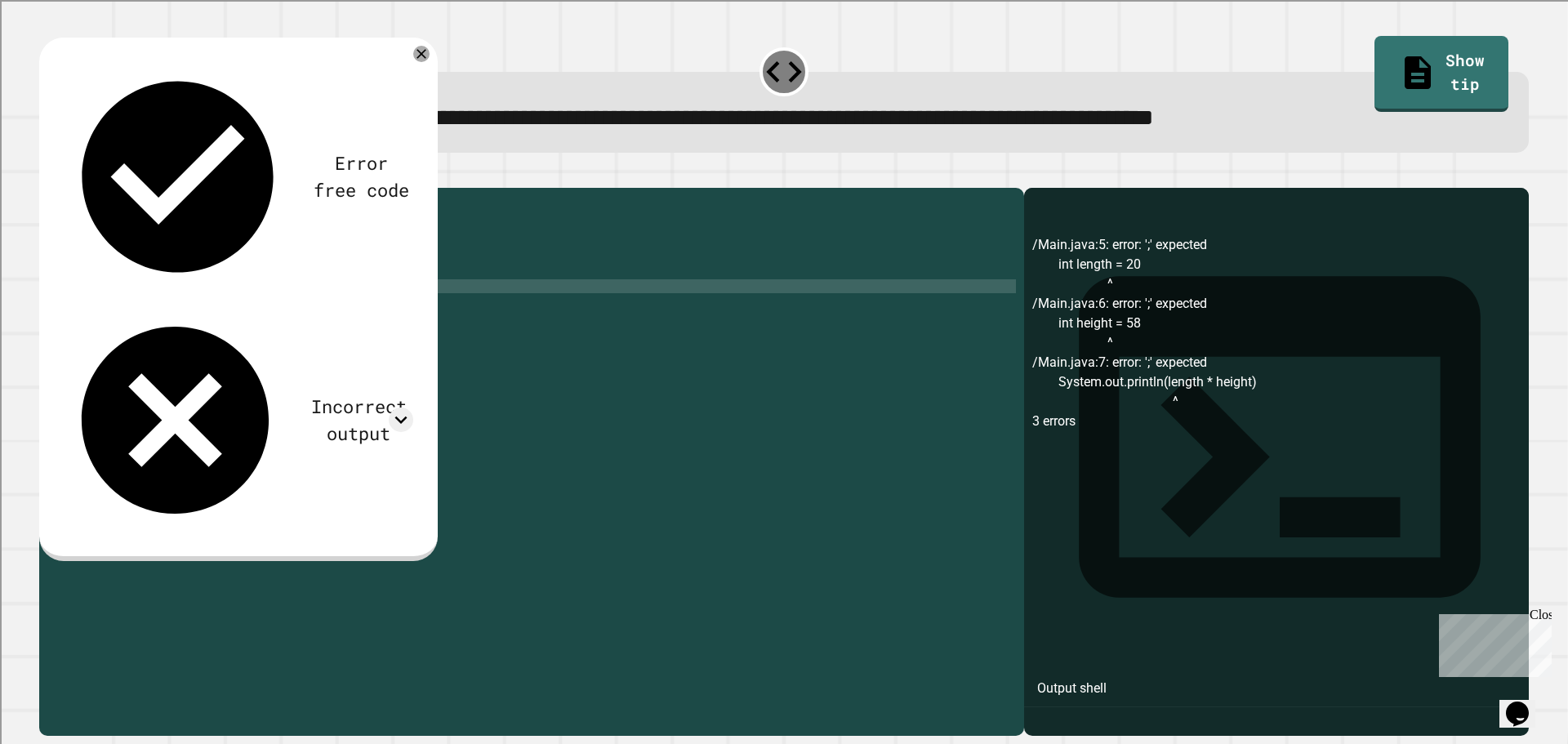
scroll to position [0, 19]
type textarea "**********"
click at [47, 175] on icon "button" at bounding box center [47, 175] width 0 height 0
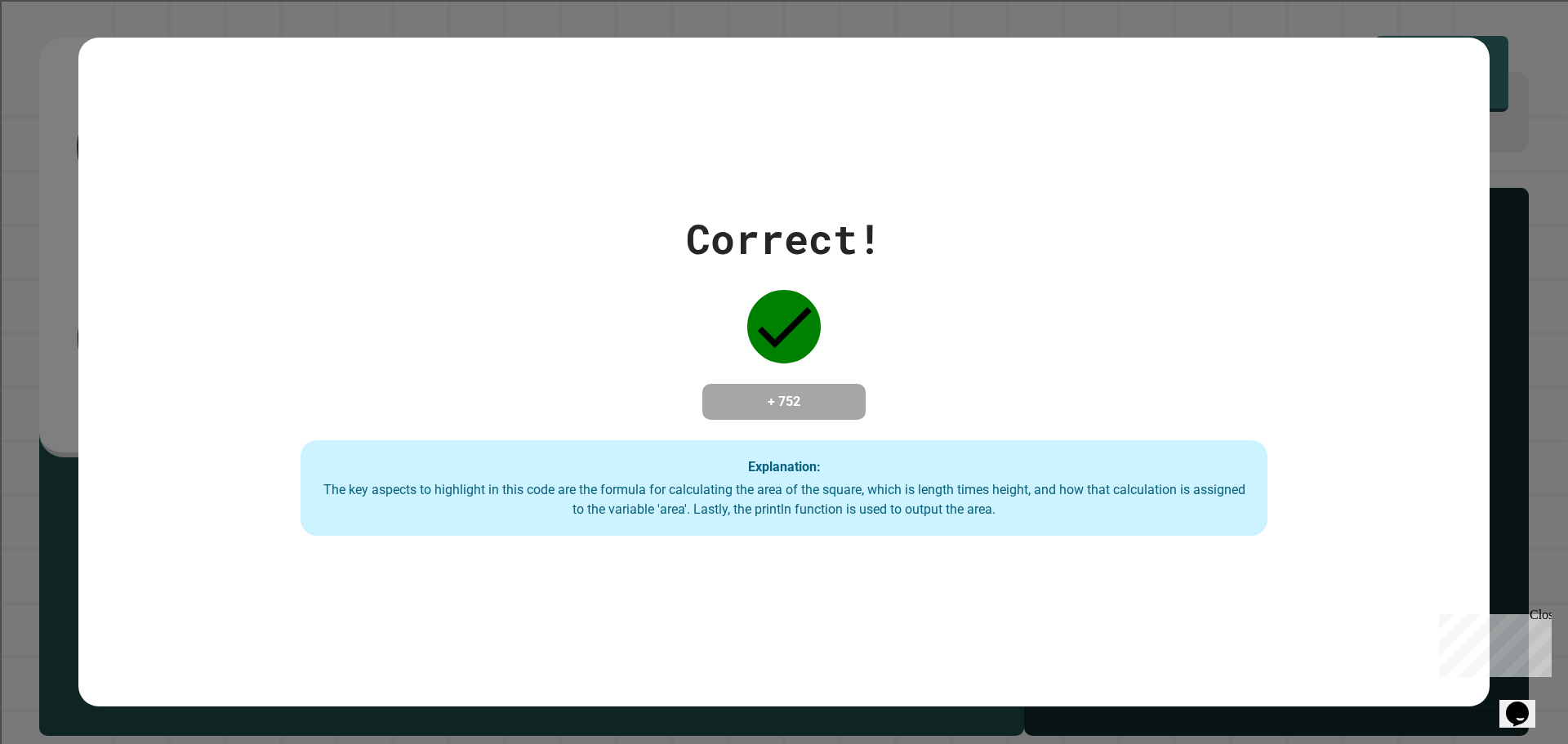
click at [480, 295] on div "Correct! + 752 Explanation: The key aspects to highlight in this code are the f…" at bounding box center [784, 372] width 1381 height 328
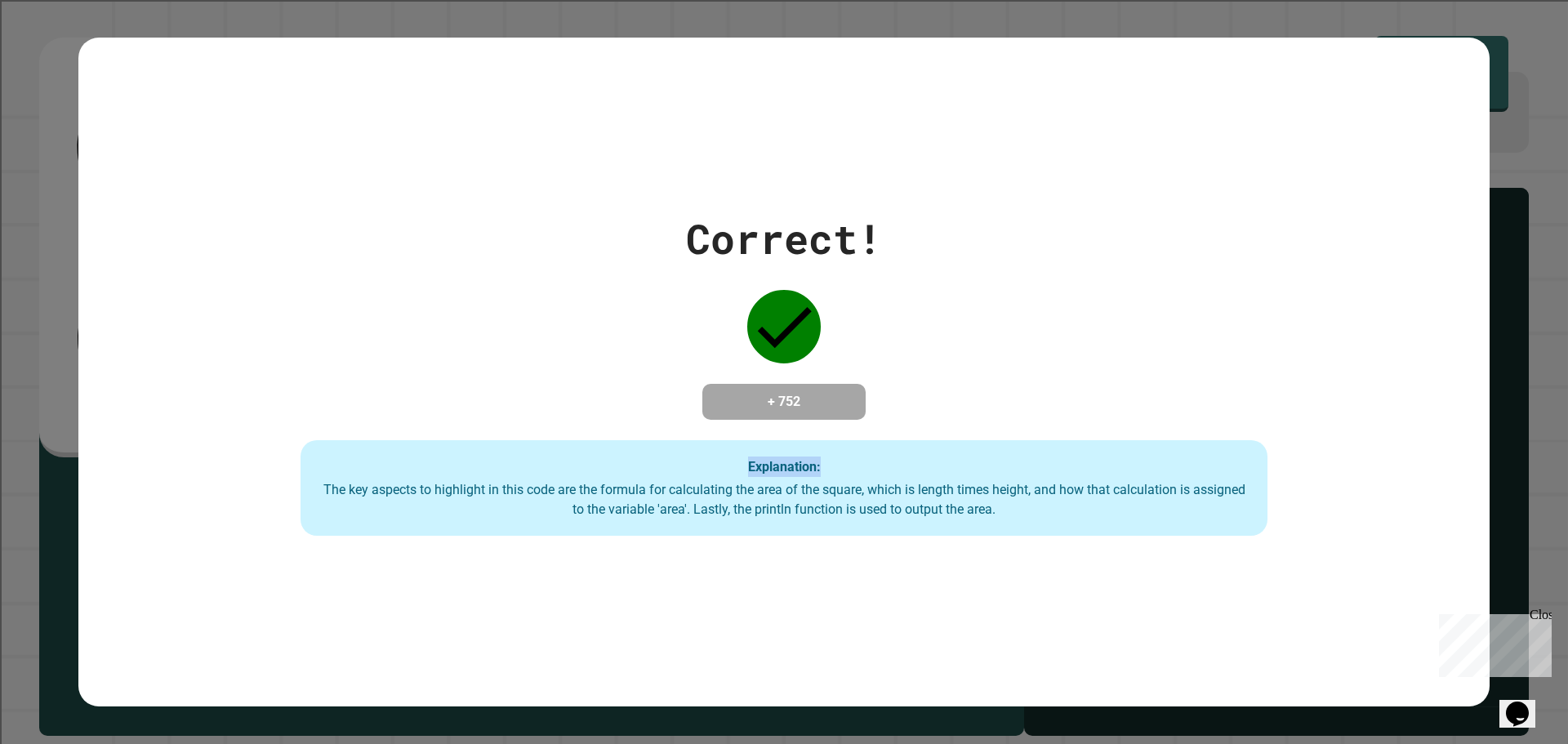
click at [480, 295] on div "Correct! + 752 Explanation: The key aspects to highlight in this code are the f…" at bounding box center [784, 372] width 1381 height 328
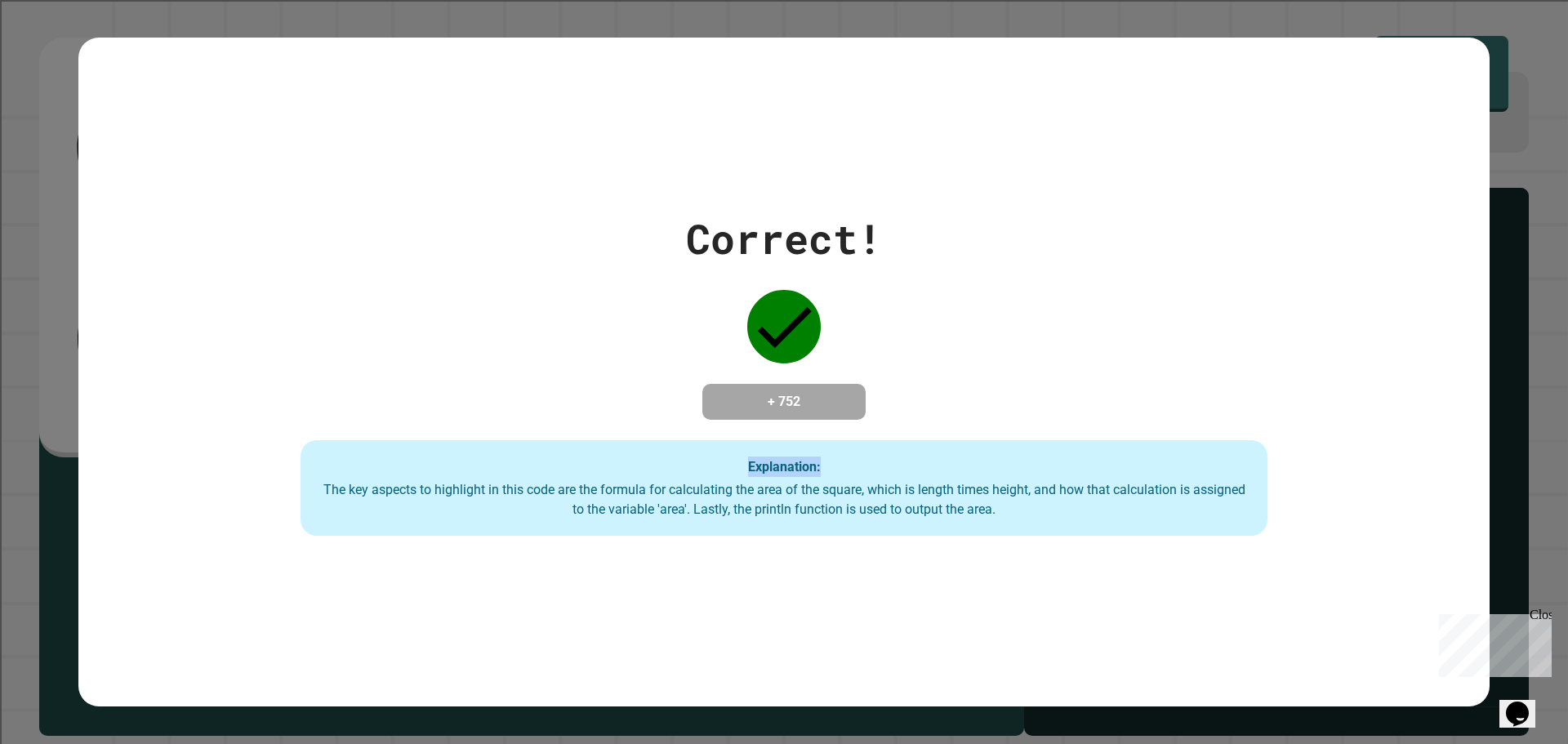
click at [480, 295] on div "Correct! + 752 Explanation: The key aspects to highlight in this code are the f…" at bounding box center [784, 372] width 1381 height 328
click at [480, 294] on div "Correct! + 752 Explanation: The key aspects to highlight in this code are the f…" at bounding box center [784, 372] width 1381 height 328
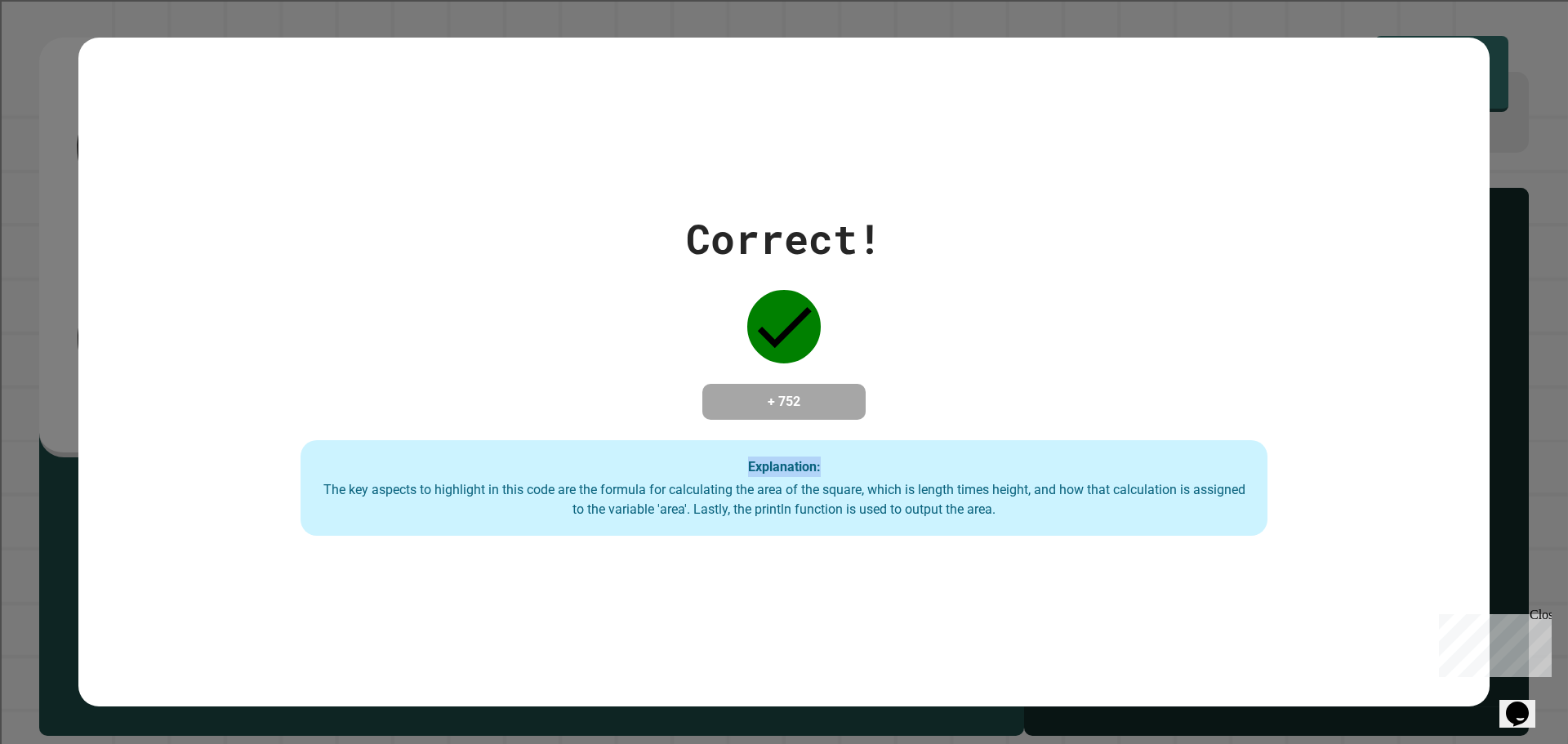
click at [480, 294] on div "Correct! + 752 Explanation: The key aspects to highlight in this code are the f…" at bounding box center [784, 372] width 1381 height 328
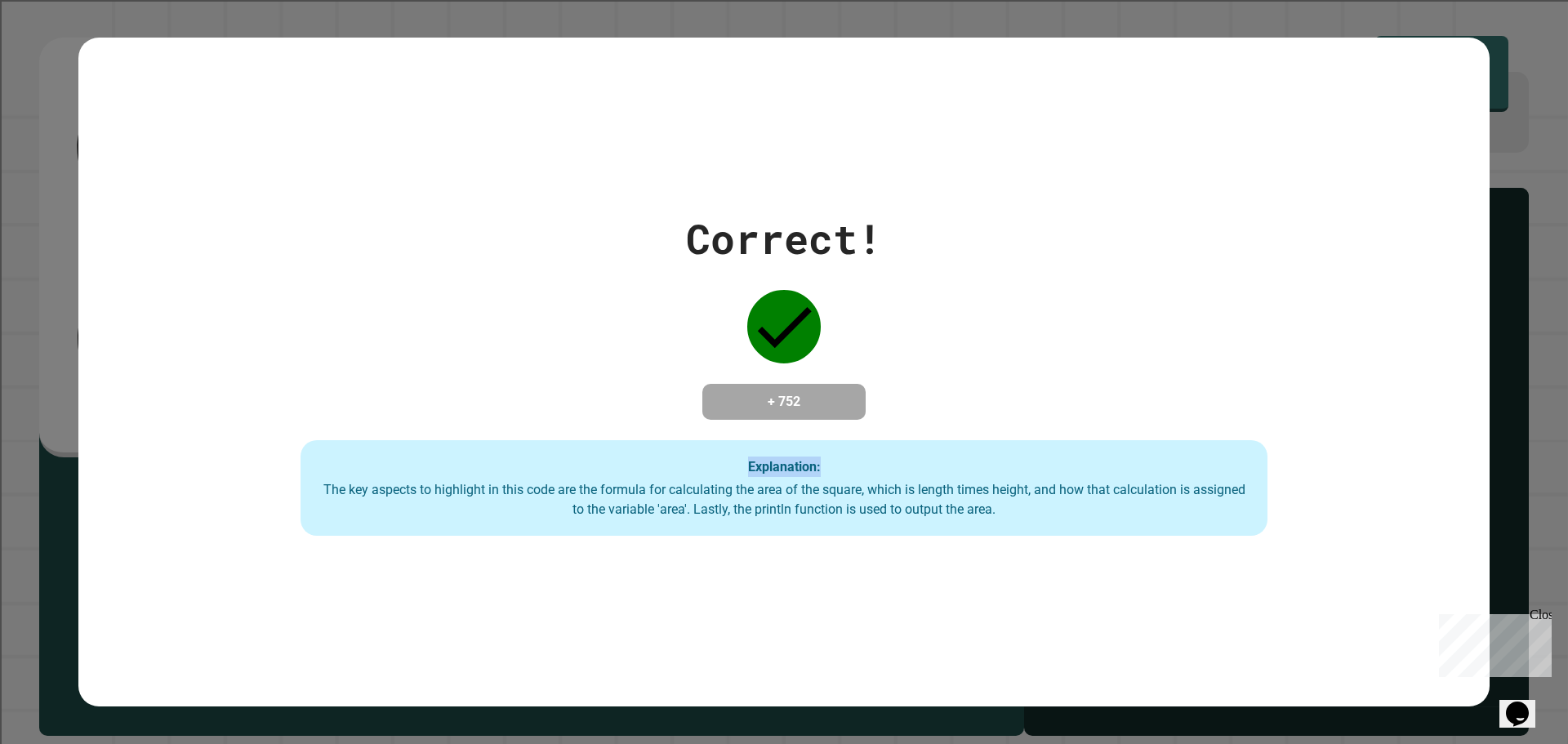
click at [480, 294] on div "Correct! + 752 Explanation: The key aspects to highlight in this code are the f…" at bounding box center [784, 372] width 1381 height 328
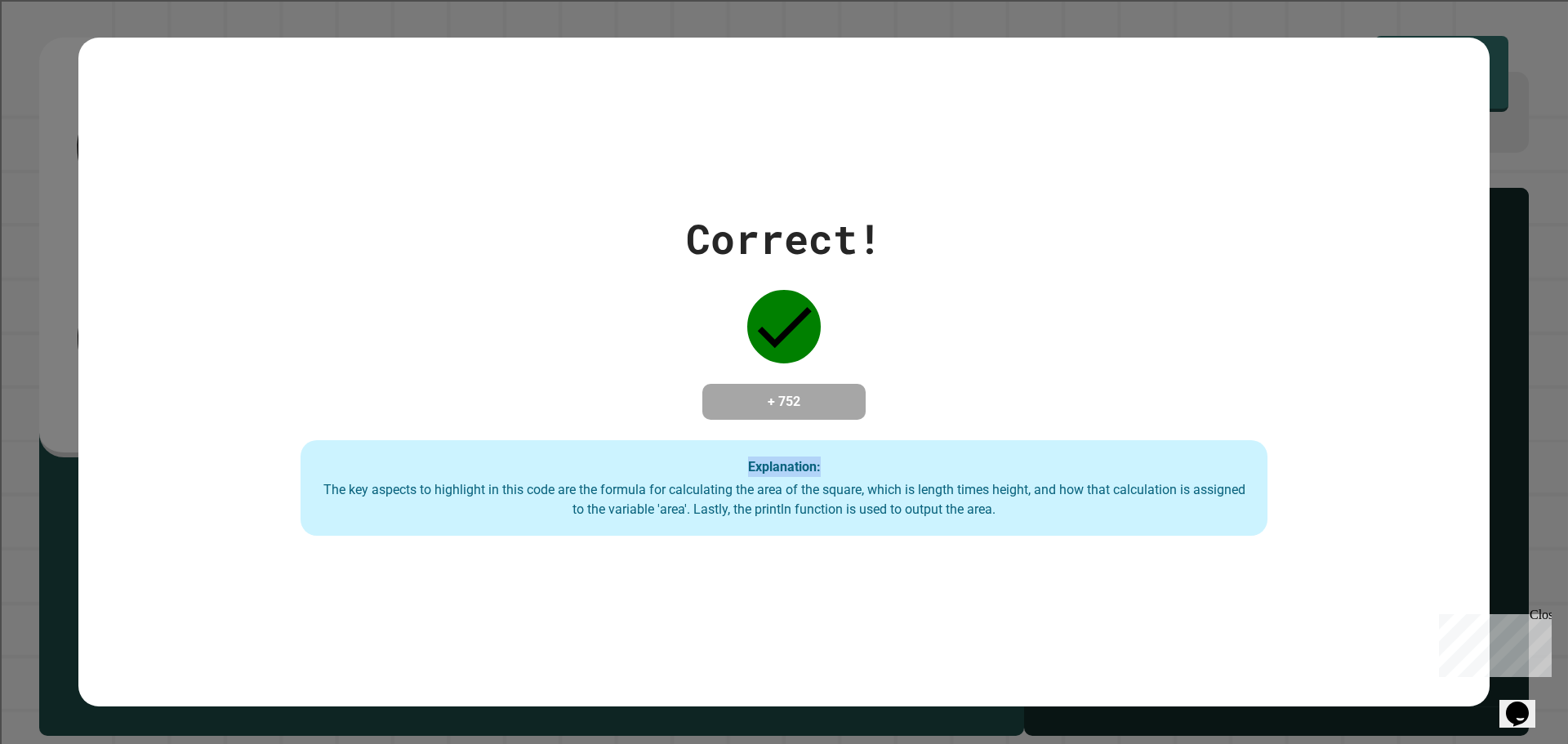
click at [480, 294] on div "Correct! + 752 Explanation: The key aspects to highlight in this code are the f…" at bounding box center [784, 372] width 1381 height 328
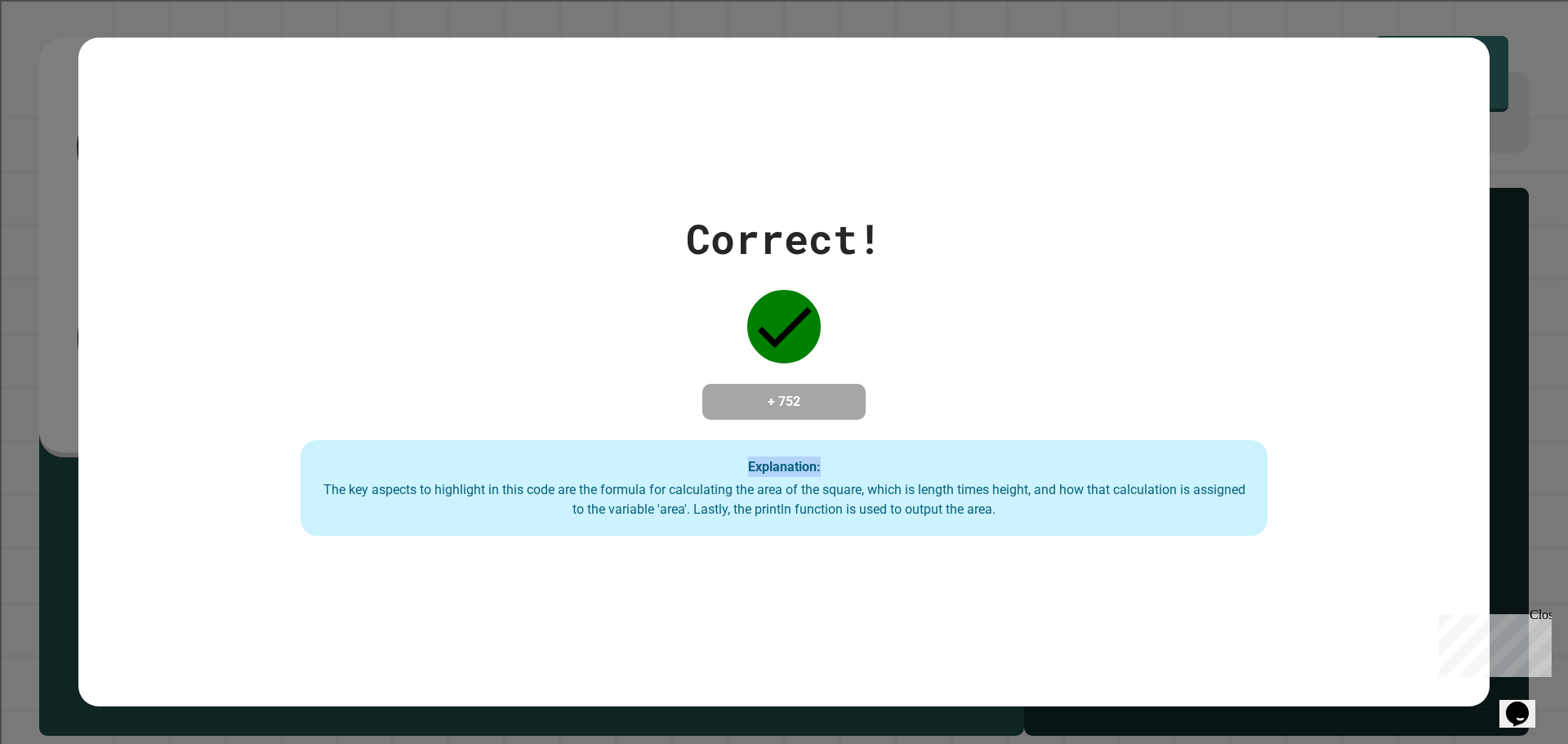
click at [480, 294] on div "Correct! + 752 Explanation: The key aspects to highlight in this code are the f…" at bounding box center [784, 372] width 1381 height 328
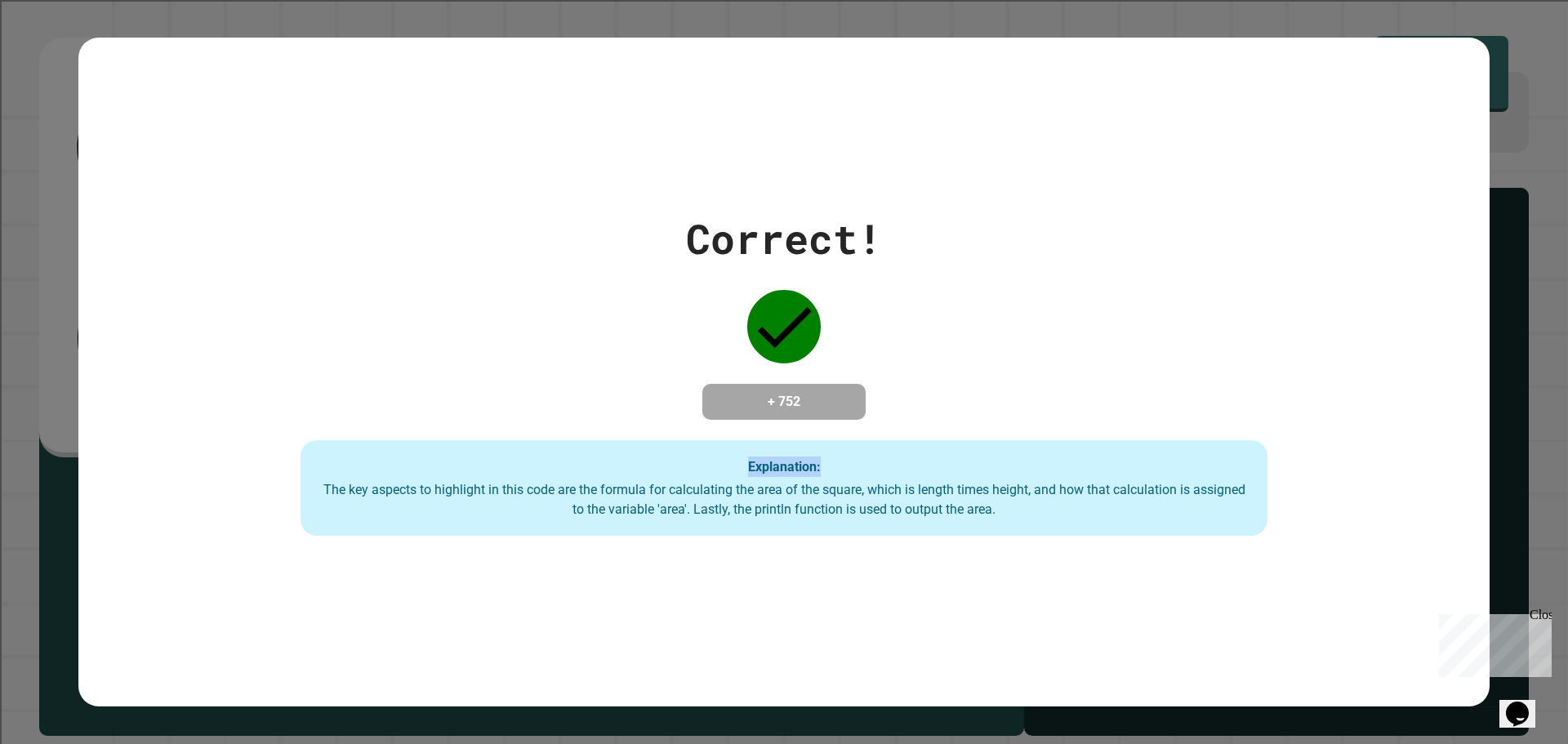
click at [480, 294] on div "Correct! + 752 Explanation: The key aspects to highlight in this code are the f…" at bounding box center [784, 372] width 1381 height 328
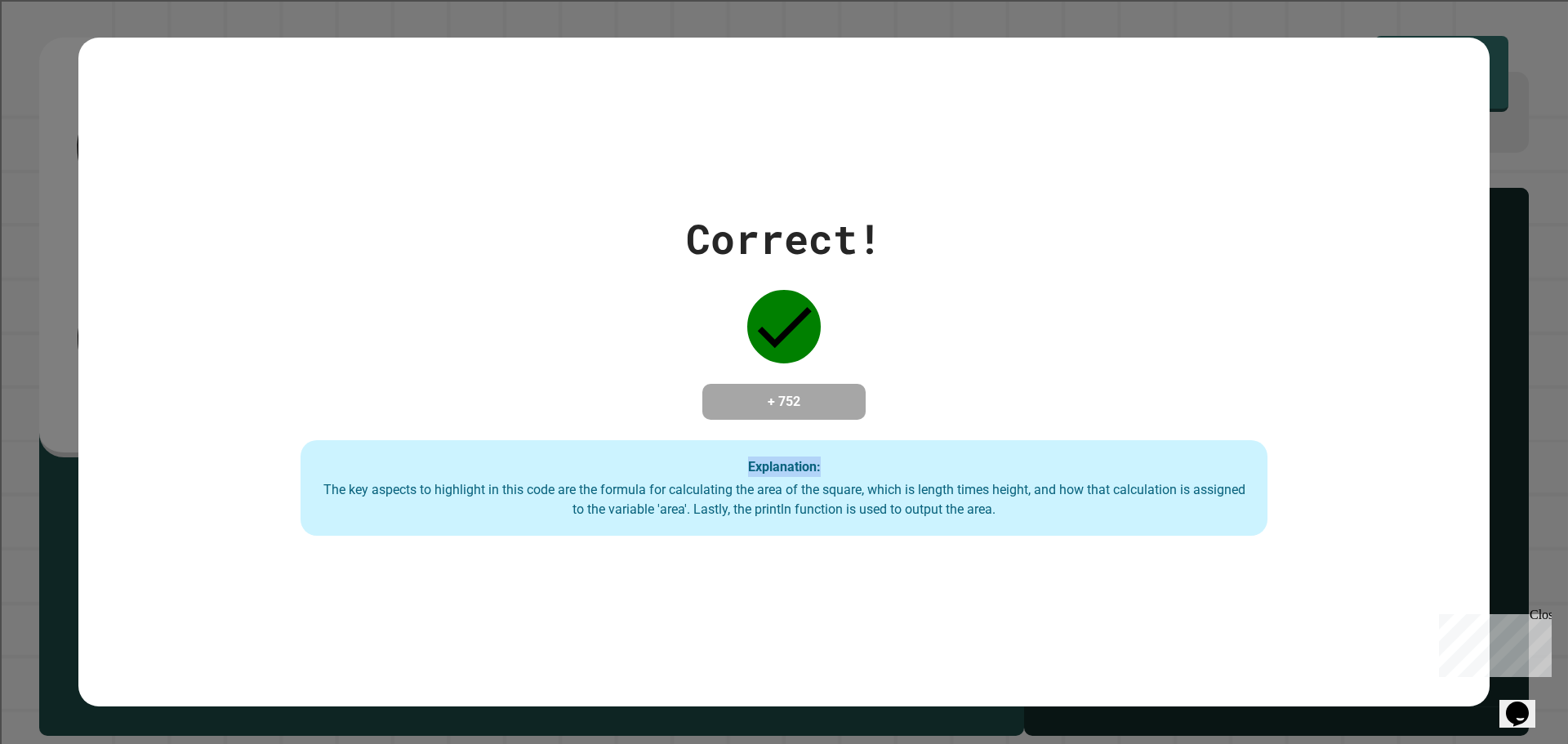
click at [480, 294] on div "Correct! + 752 Explanation: The key aspects to highlight in this code are the f…" at bounding box center [784, 372] width 1381 height 328
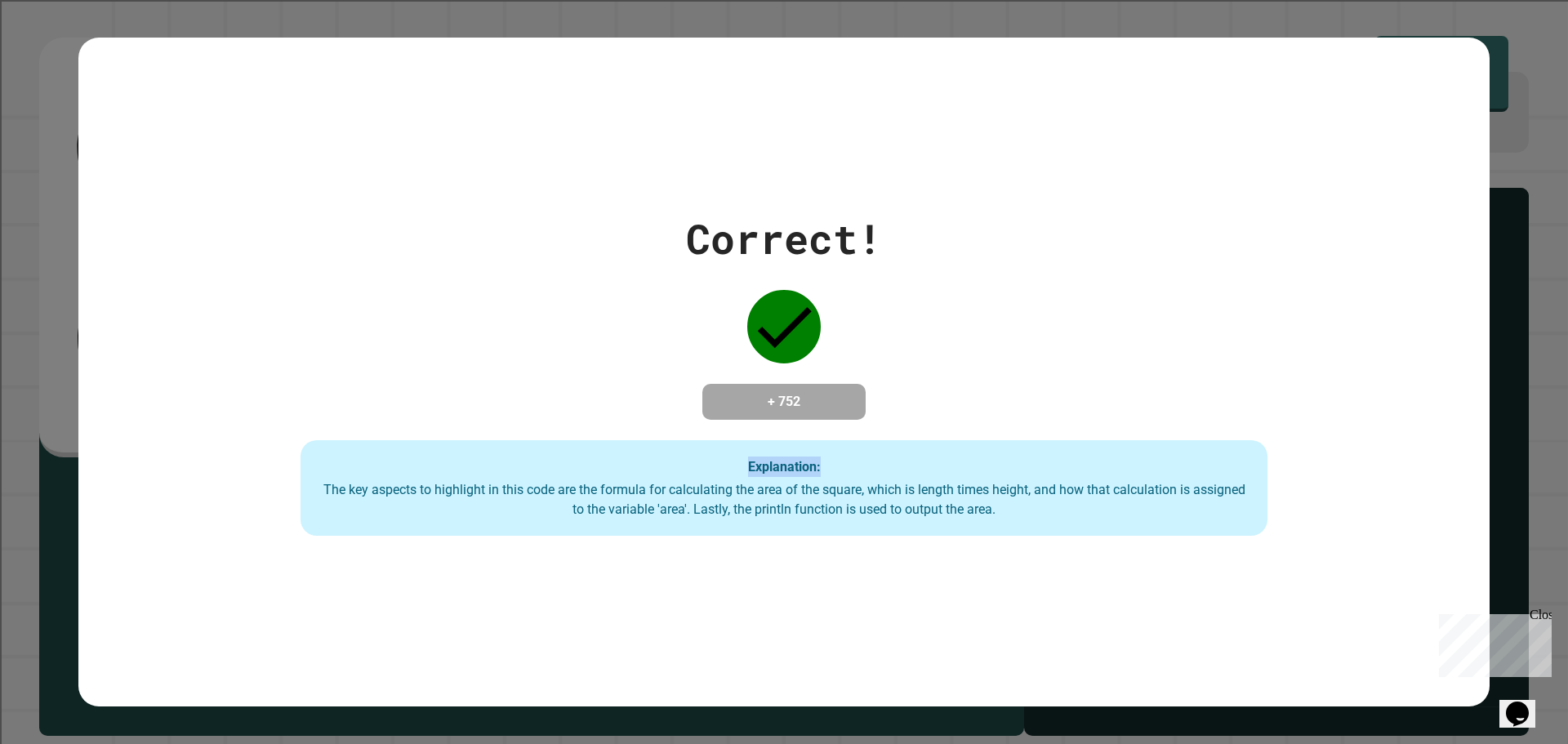
click at [480, 294] on div "Correct! + 752 Explanation: The key aspects to highlight in this code are the f…" at bounding box center [784, 372] width 1381 height 328
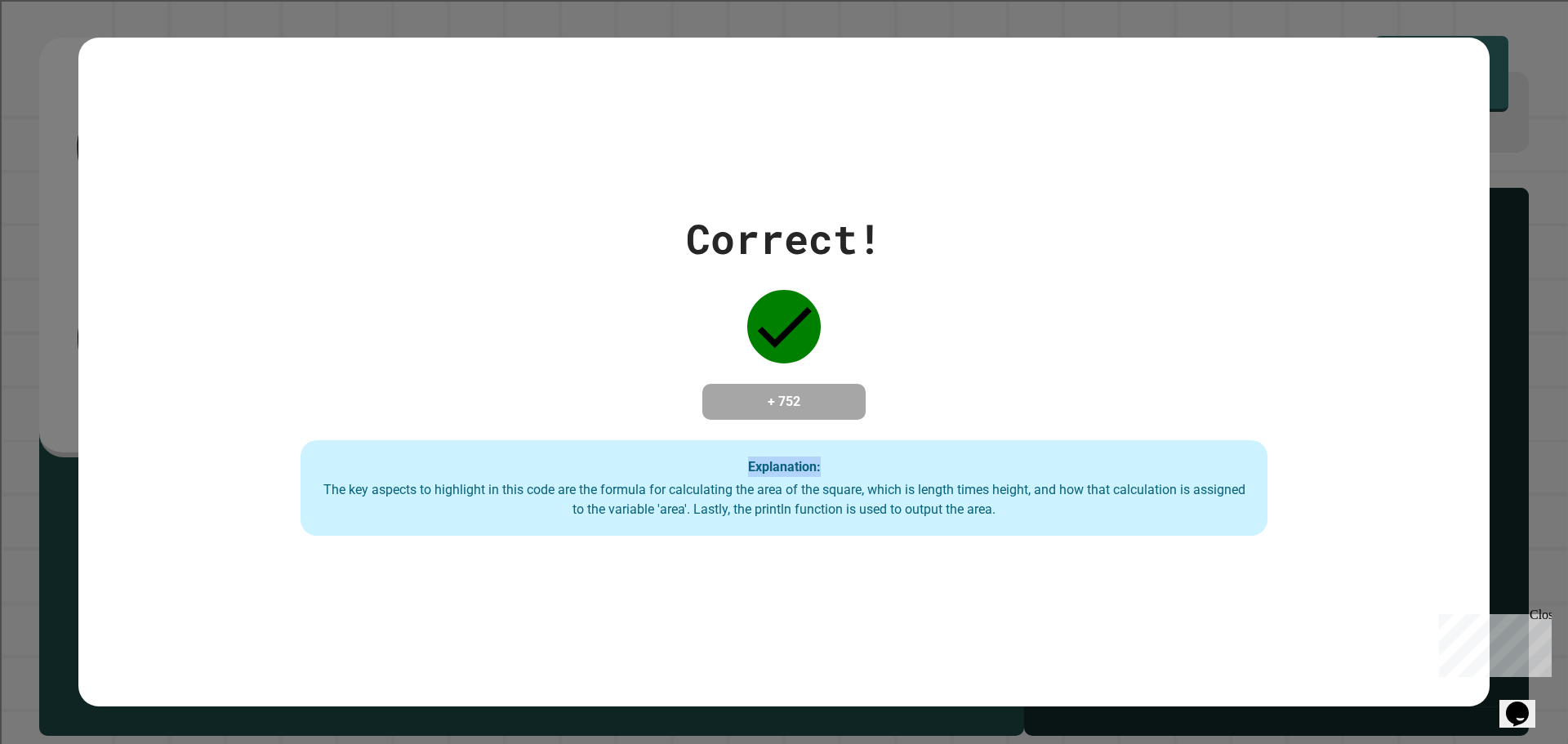
click at [480, 294] on div "Correct! + 752 Explanation: The key aspects to highlight in this code are the f…" at bounding box center [784, 372] width 1381 height 328
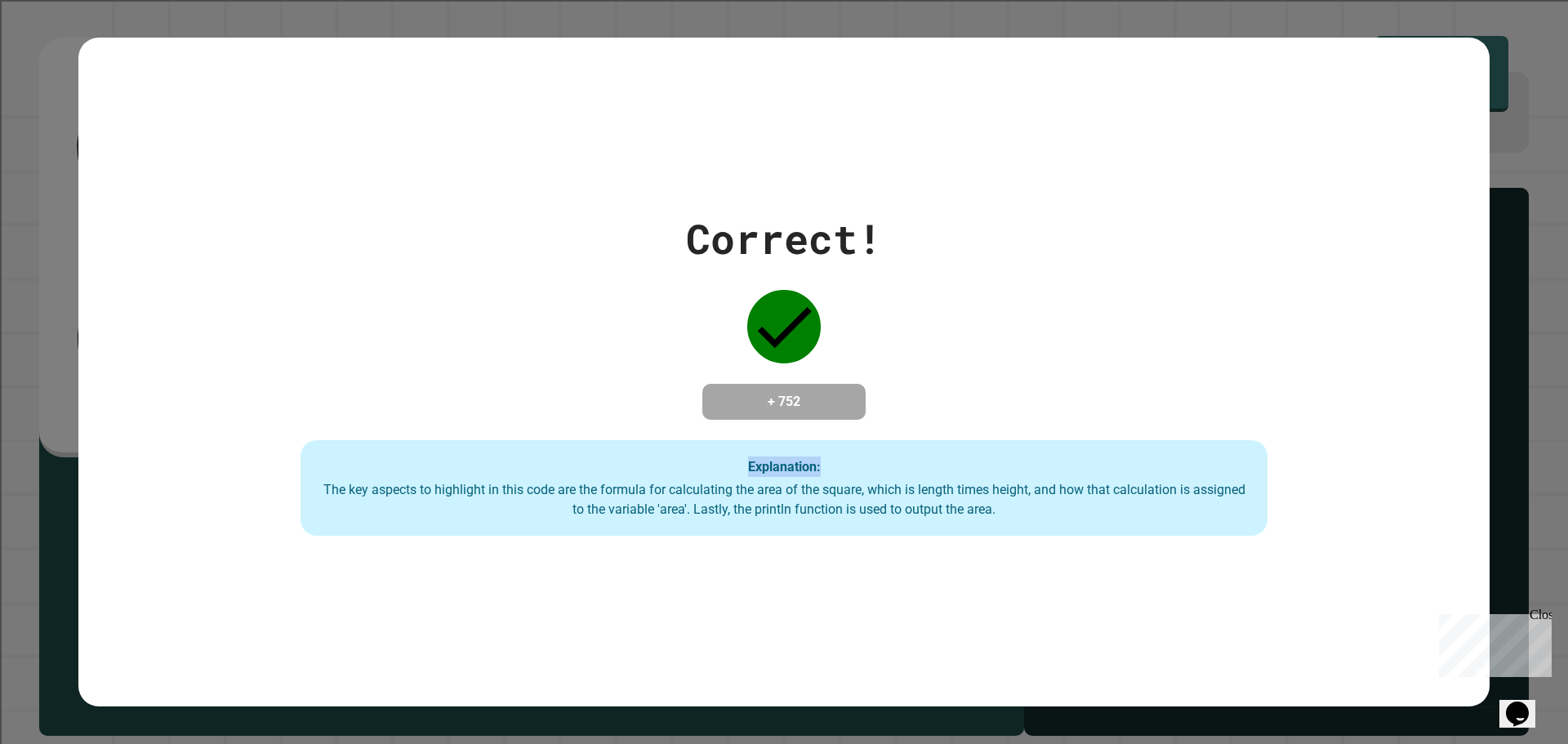
click at [480, 294] on div "Correct! + 752 Explanation: The key aspects to highlight in this code are the f…" at bounding box center [784, 372] width 1381 height 328
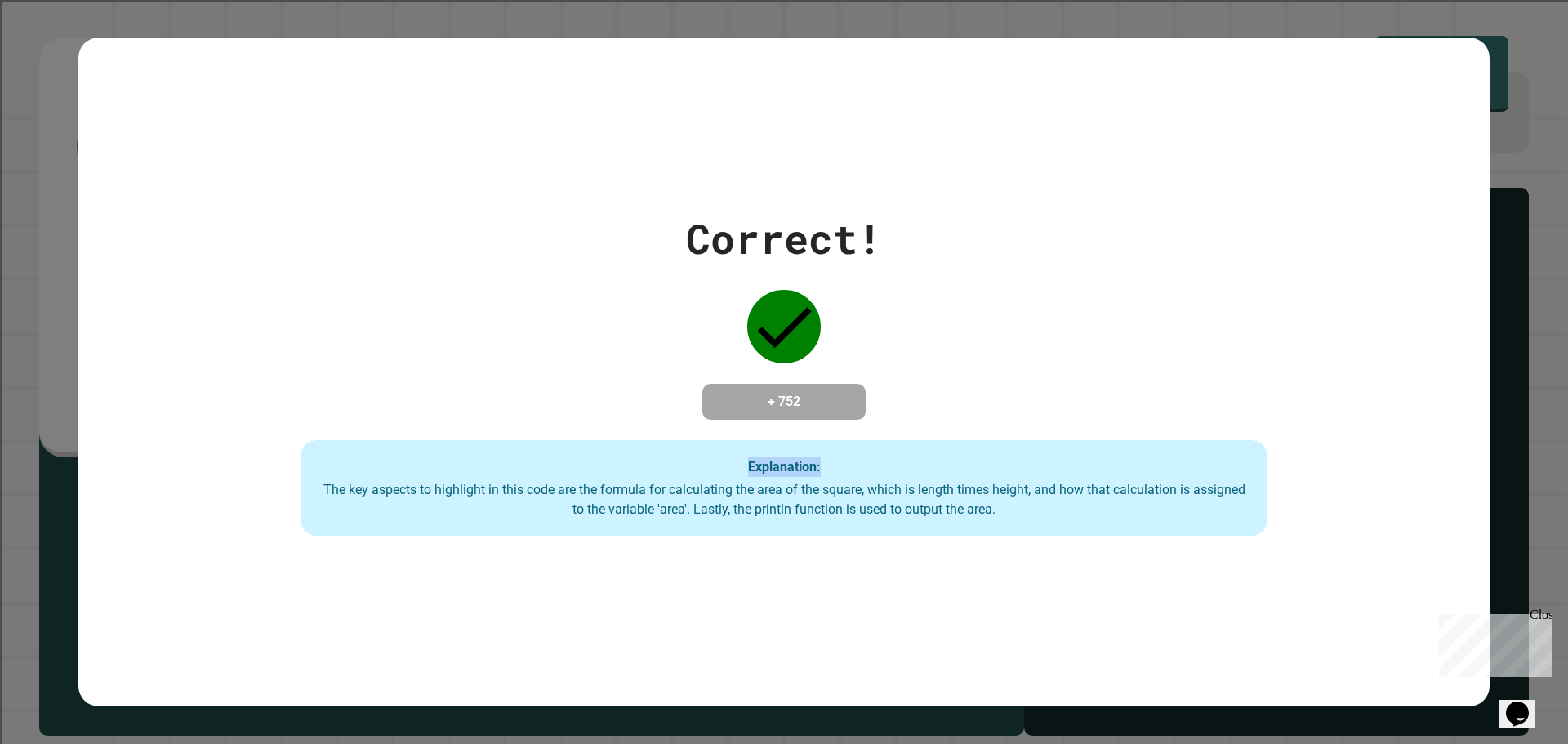
click at [480, 294] on div "Correct! + 752 Explanation: The key aspects to highlight in this code are the f…" at bounding box center [784, 372] width 1381 height 328
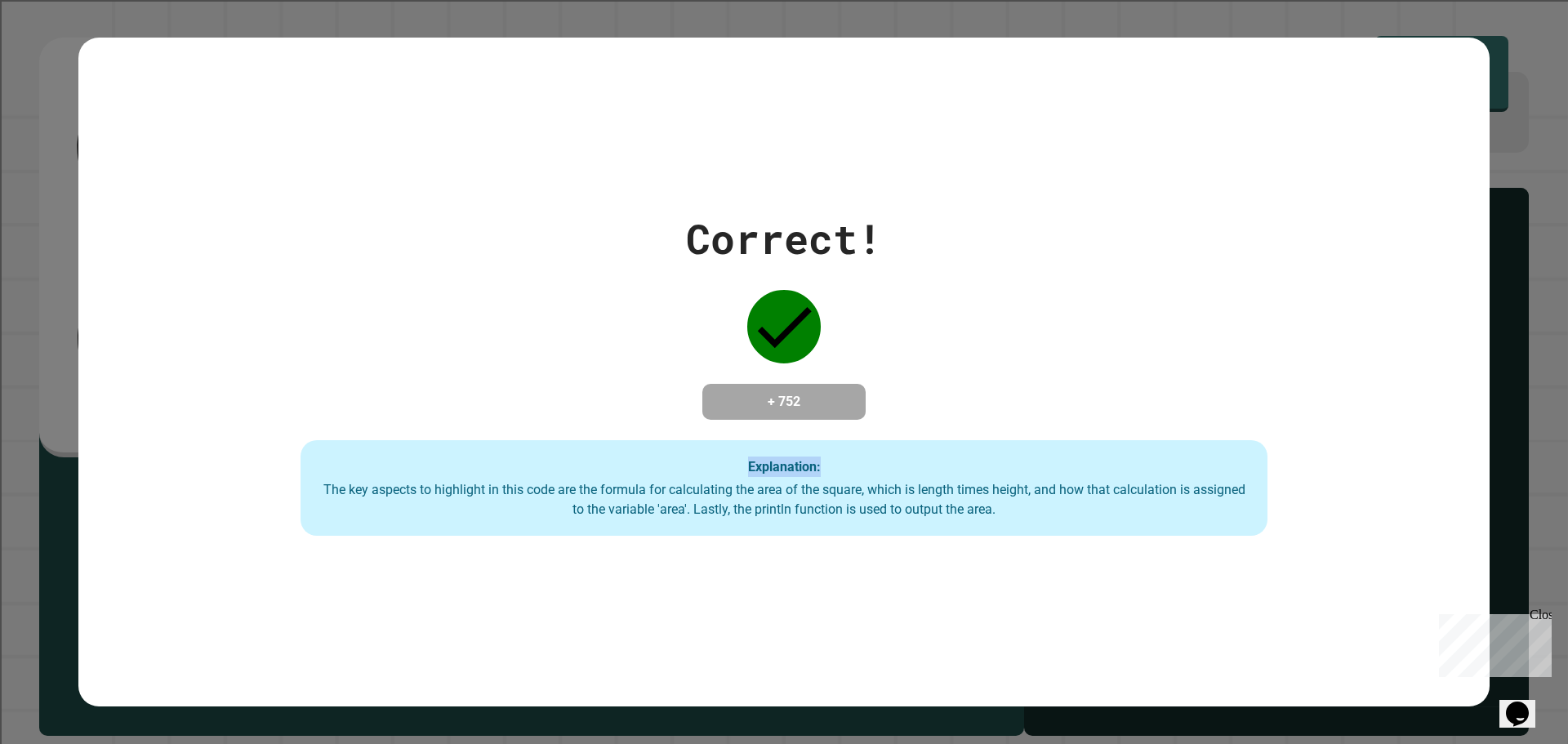
click at [480, 294] on div "Correct! + 752 Explanation: The key aspects to highlight in this code are the f…" at bounding box center [784, 372] width 1381 height 328
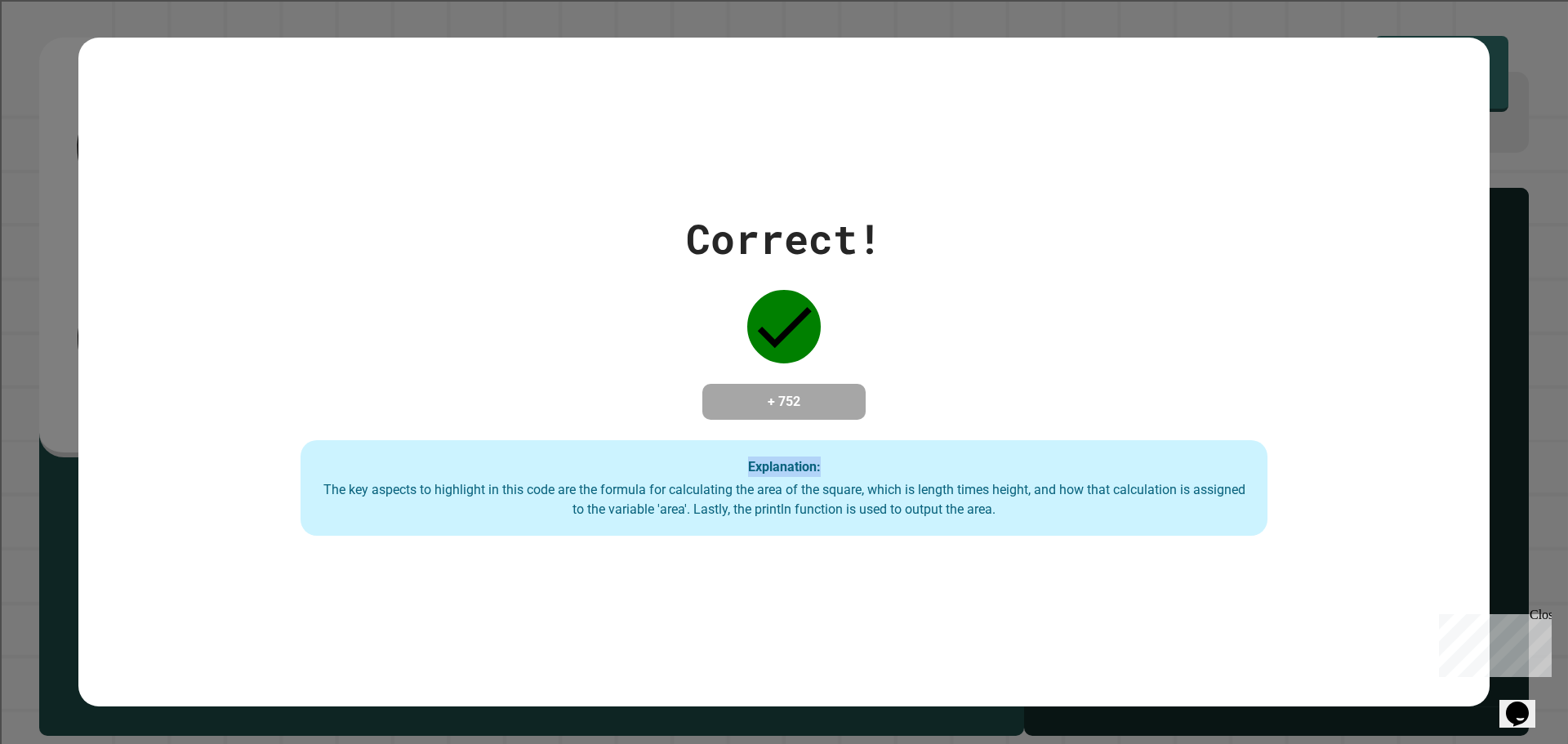
click at [480, 294] on div "Correct! + 752 Explanation: The key aspects to highlight in this code are the f…" at bounding box center [784, 372] width 1381 height 328
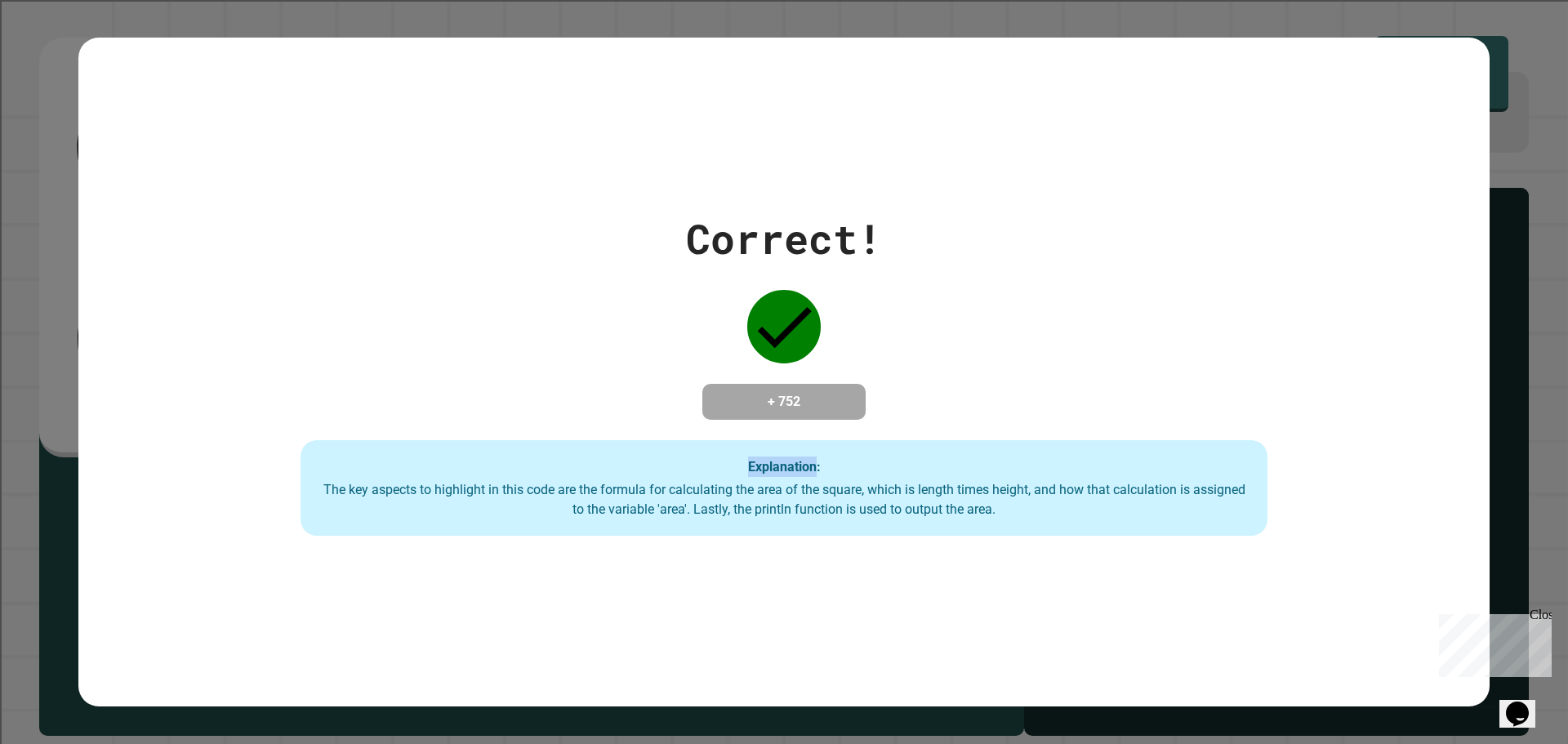
click at [480, 294] on div "Correct! + 752 Explanation: The key aspects to highlight in this code are the f…" at bounding box center [784, 372] width 1381 height 328
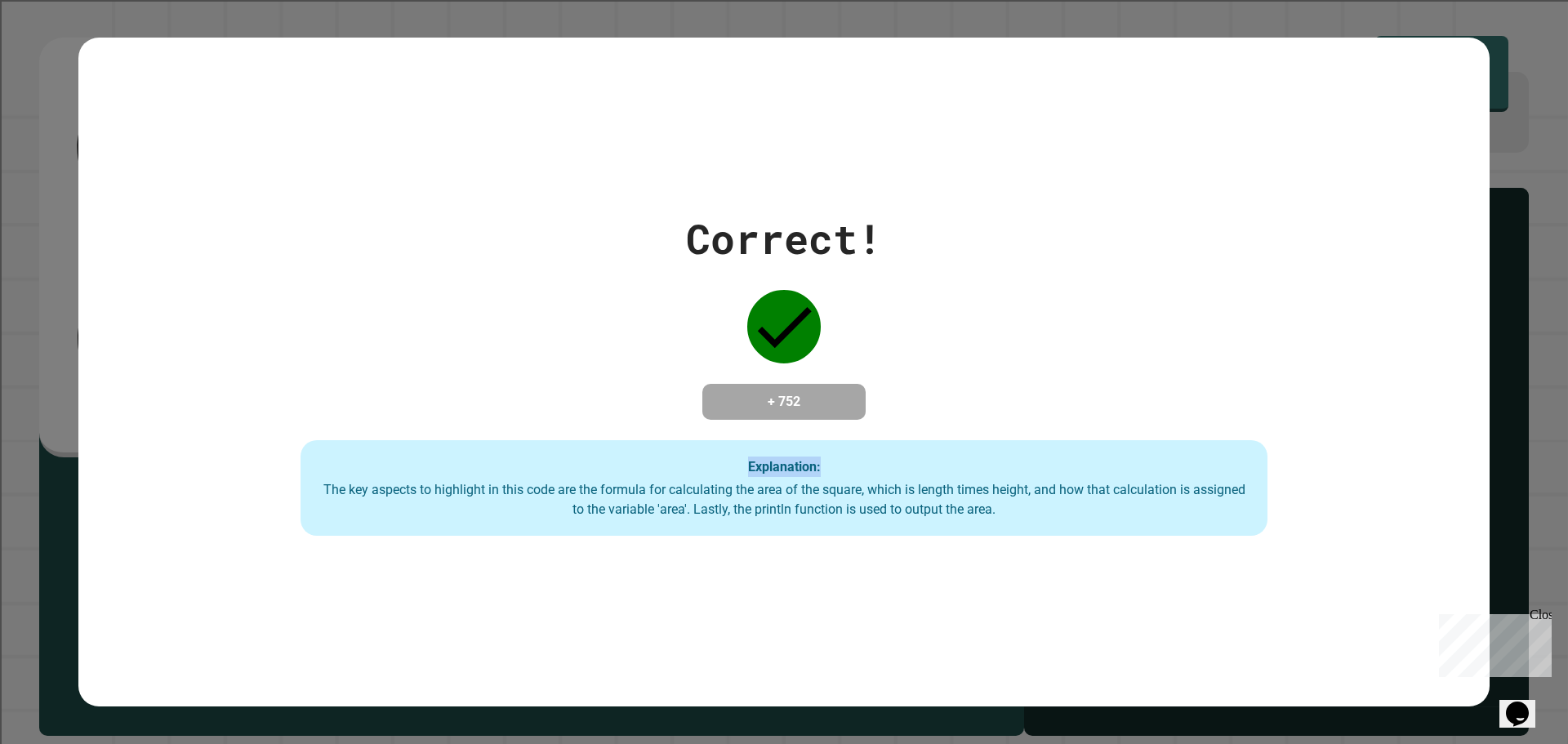
click at [480, 294] on div "Correct! + 752 Explanation: The key aspects to highlight in this code are the f…" at bounding box center [784, 372] width 1381 height 328
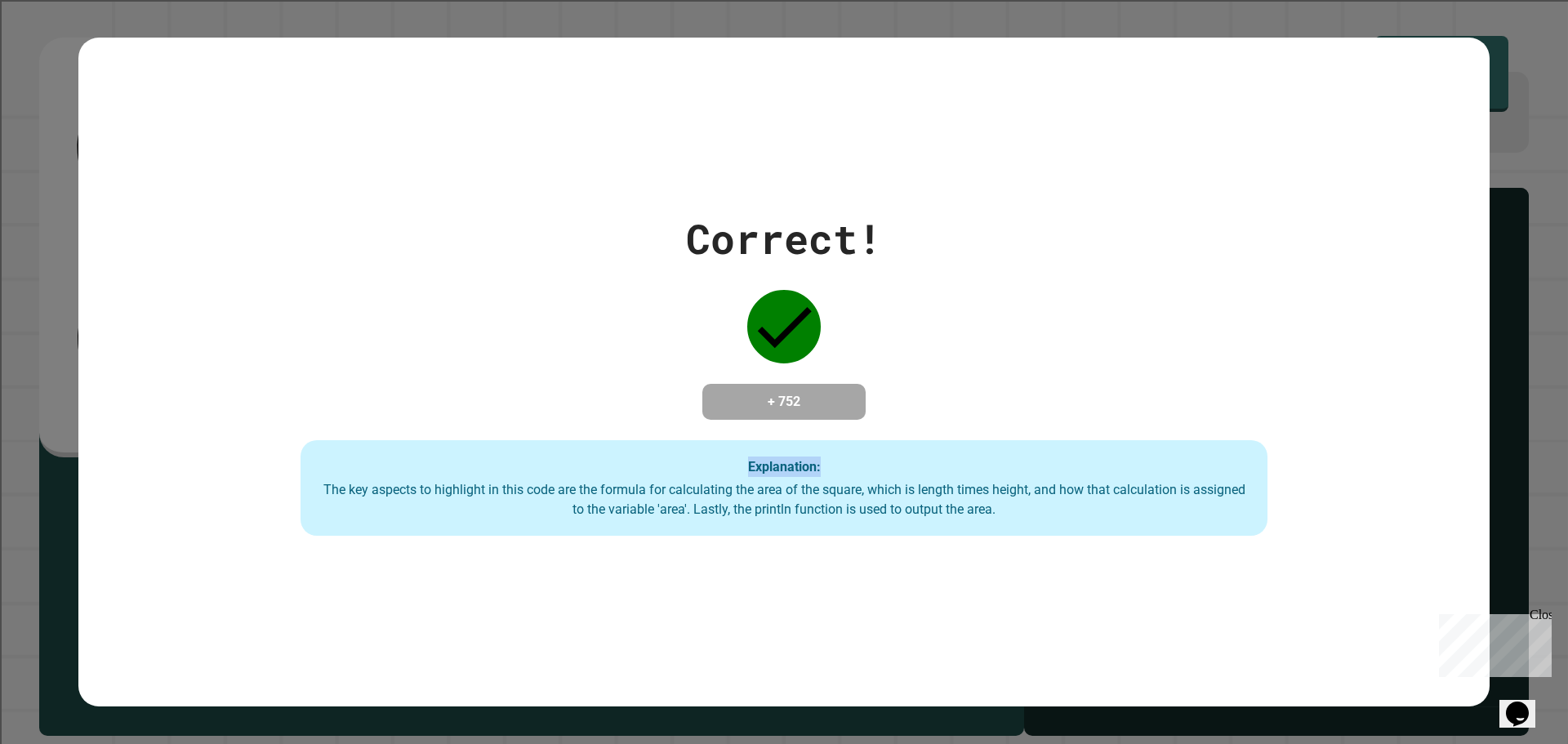
click at [480, 294] on div "Correct! + 752 Explanation: The key aspects to highlight in this code are the f…" at bounding box center [784, 372] width 1381 height 328
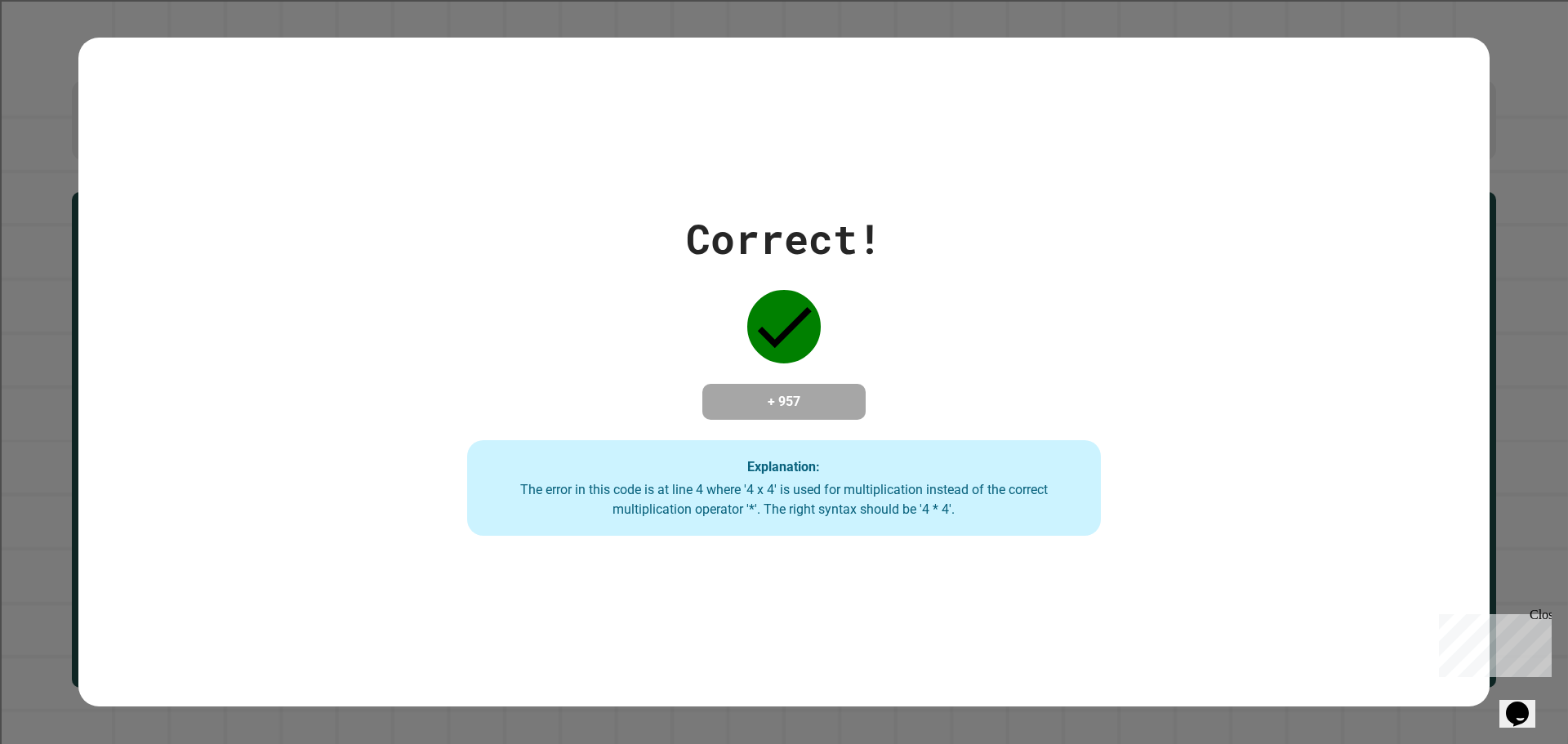
click at [569, 300] on div "Correct! + 957 Explanation: The error in this code is at line 4 where '4 x 4' i…" at bounding box center [784, 372] width 906 height 328
click at [669, 350] on div "Correct! + 957 Explanation: The error in this code is at line 4 where '4 x 4' i…" at bounding box center [784, 372] width 906 height 328
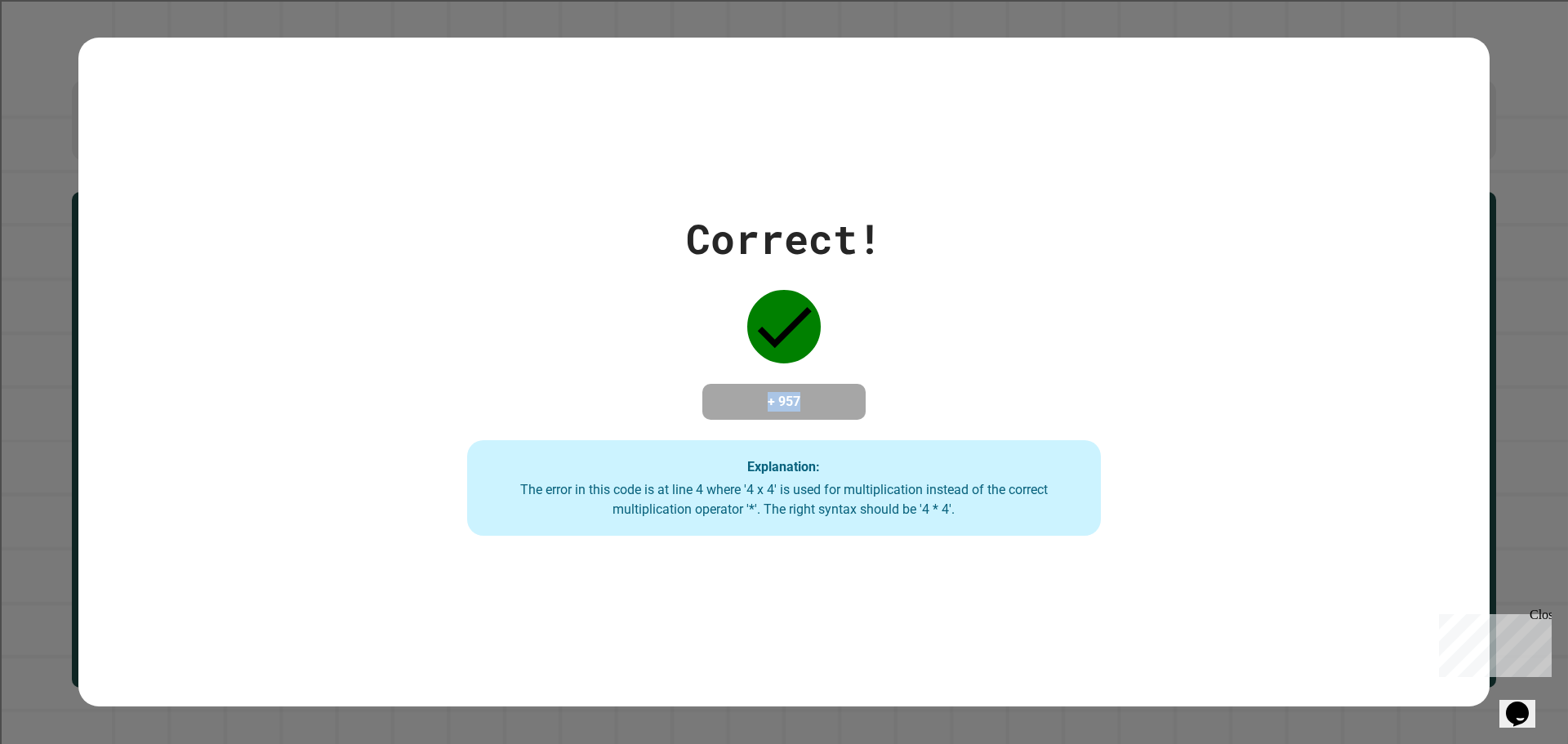
click at [615, 377] on div "Correct! + 957 Explanation: The error in this code is at line 4 where '4 x 4' i…" at bounding box center [784, 372] width 906 height 328
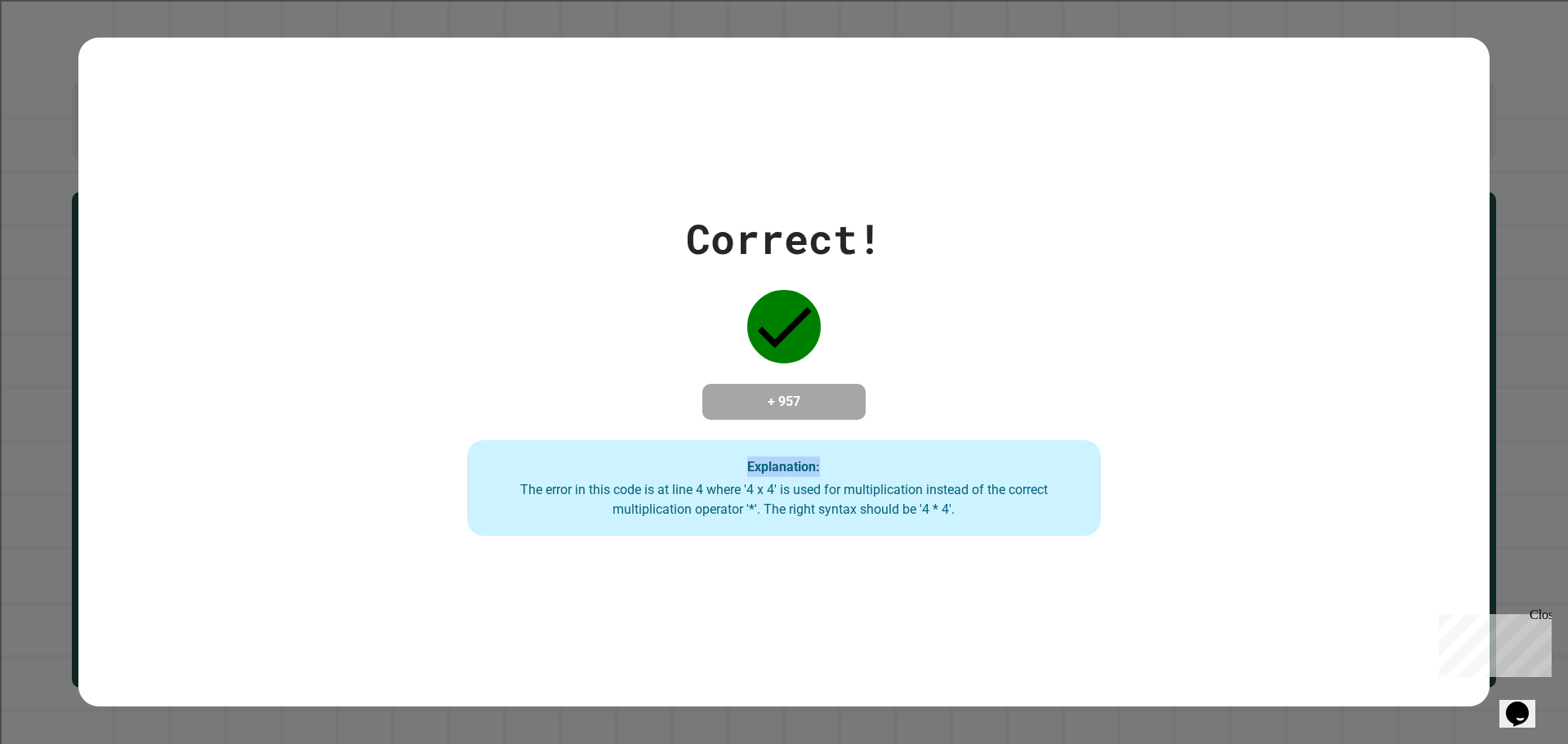
click at [615, 377] on div "Correct! + 957 Explanation: The error in this code is at line 4 where '4 x 4' i…" at bounding box center [784, 372] width 906 height 328
click at [668, 228] on div "Correct! + 957 Explanation: The error in this code is at line 4 where '4 x 4' i…" at bounding box center [784, 372] width 906 height 328
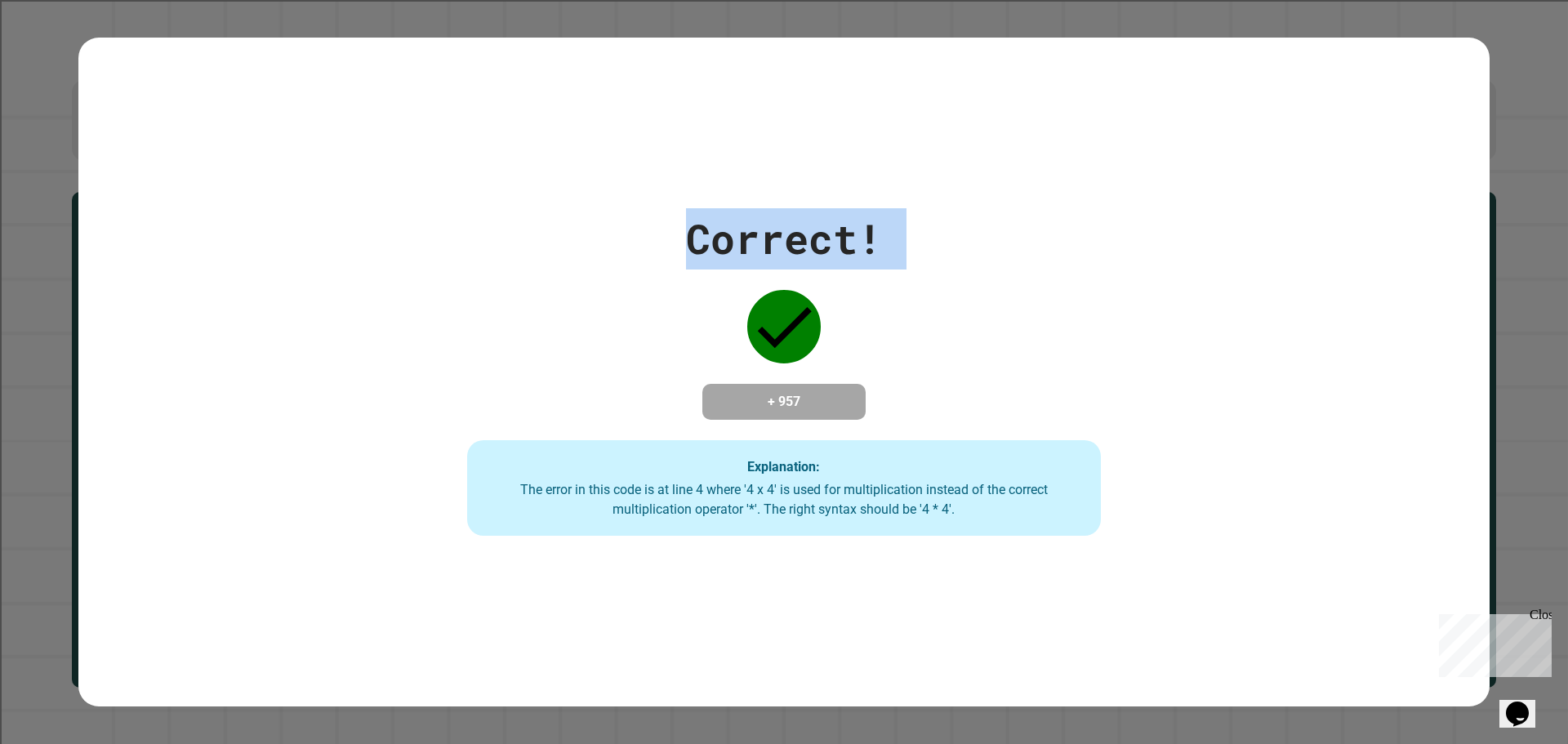
click at [668, 228] on div "Correct! + 957 Explanation: The error in this code is at line 4 where '4 x 4' i…" at bounding box center [784, 372] width 906 height 328
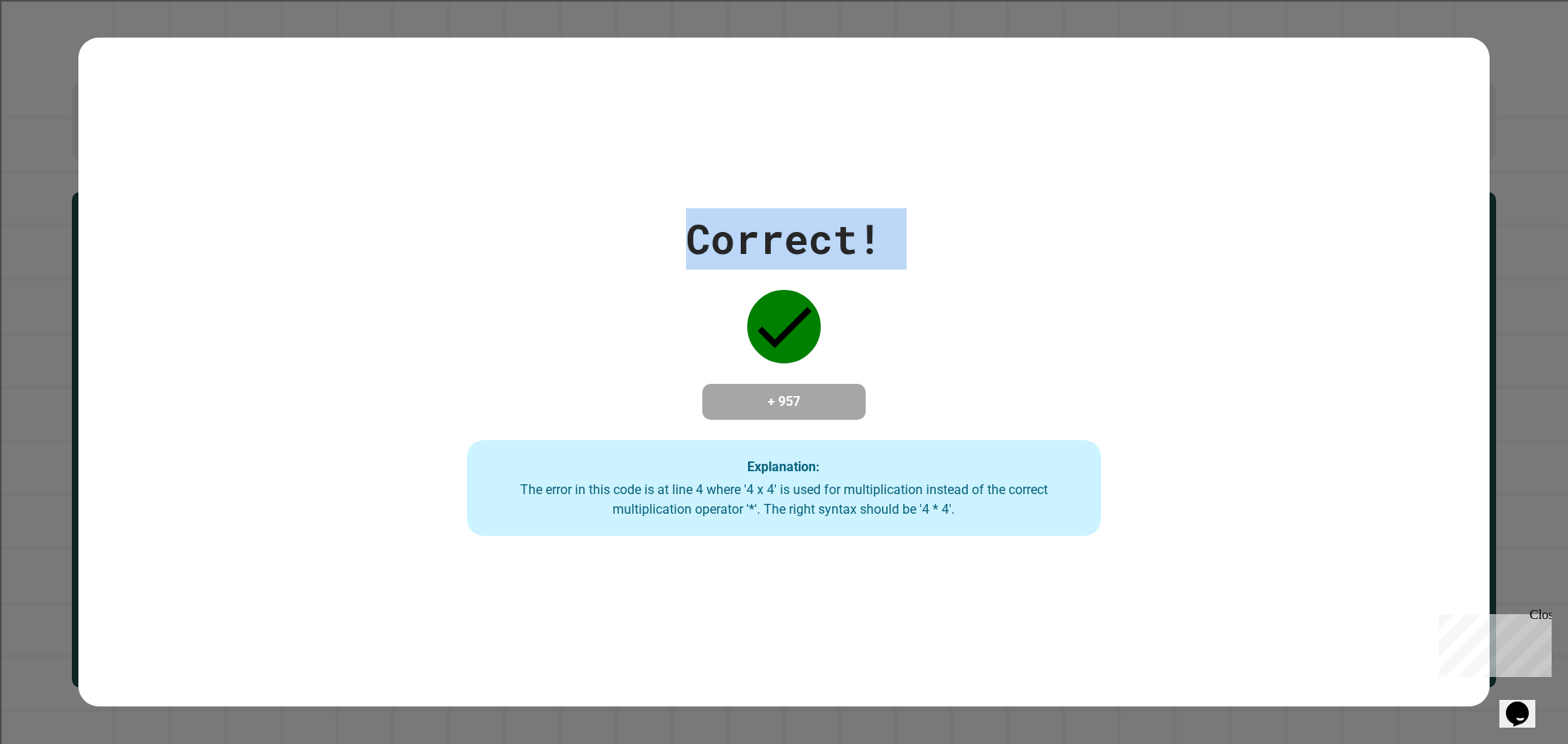
click at [668, 228] on div "Correct! + 957 Explanation: The error in this code is at line 4 where '4 x 4' i…" at bounding box center [784, 372] width 906 height 328
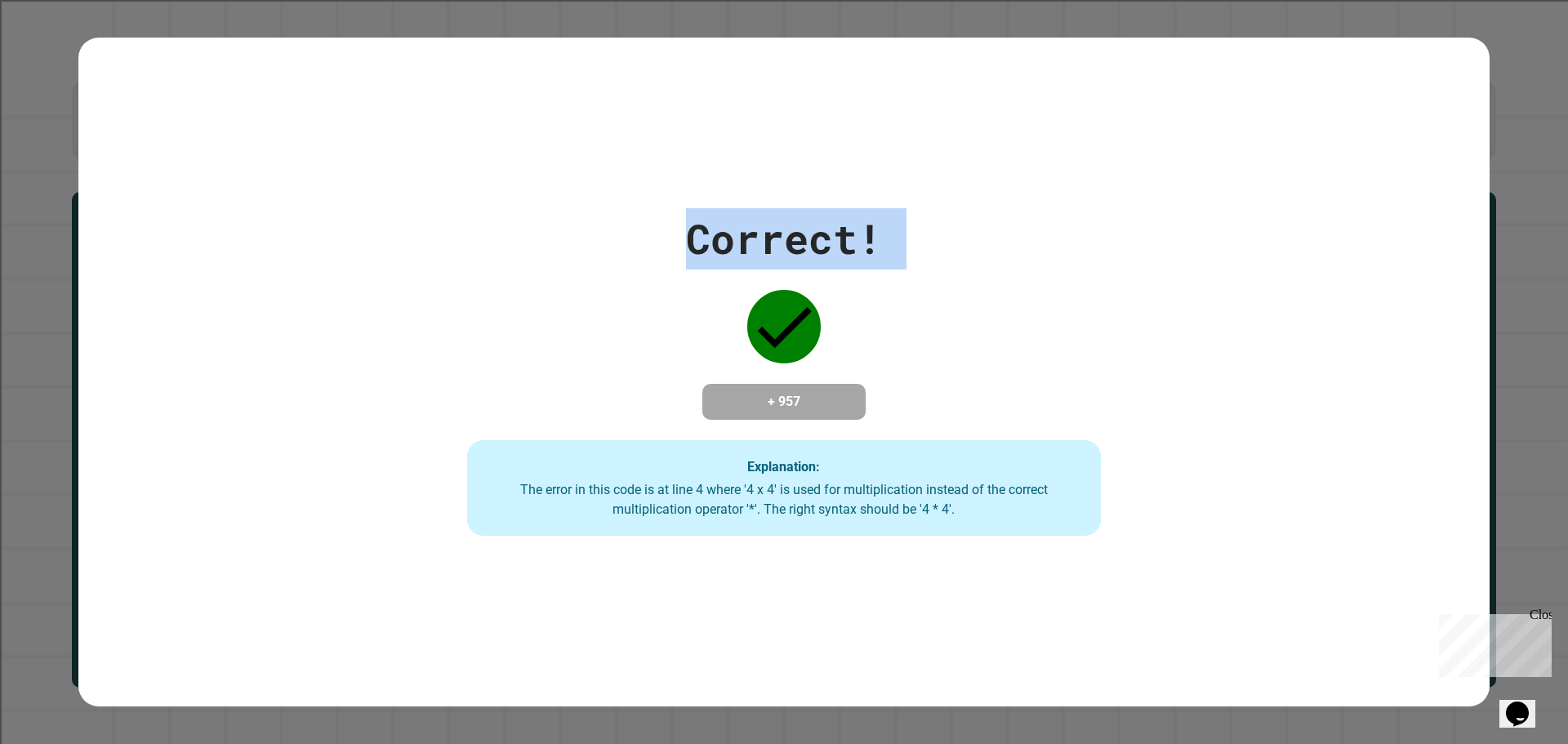
click at [668, 228] on div "Correct! + 957 Explanation: The error in this code is at line 4 where '4 x 4' i…" at bounding box center [784, 372] width 906 height 328
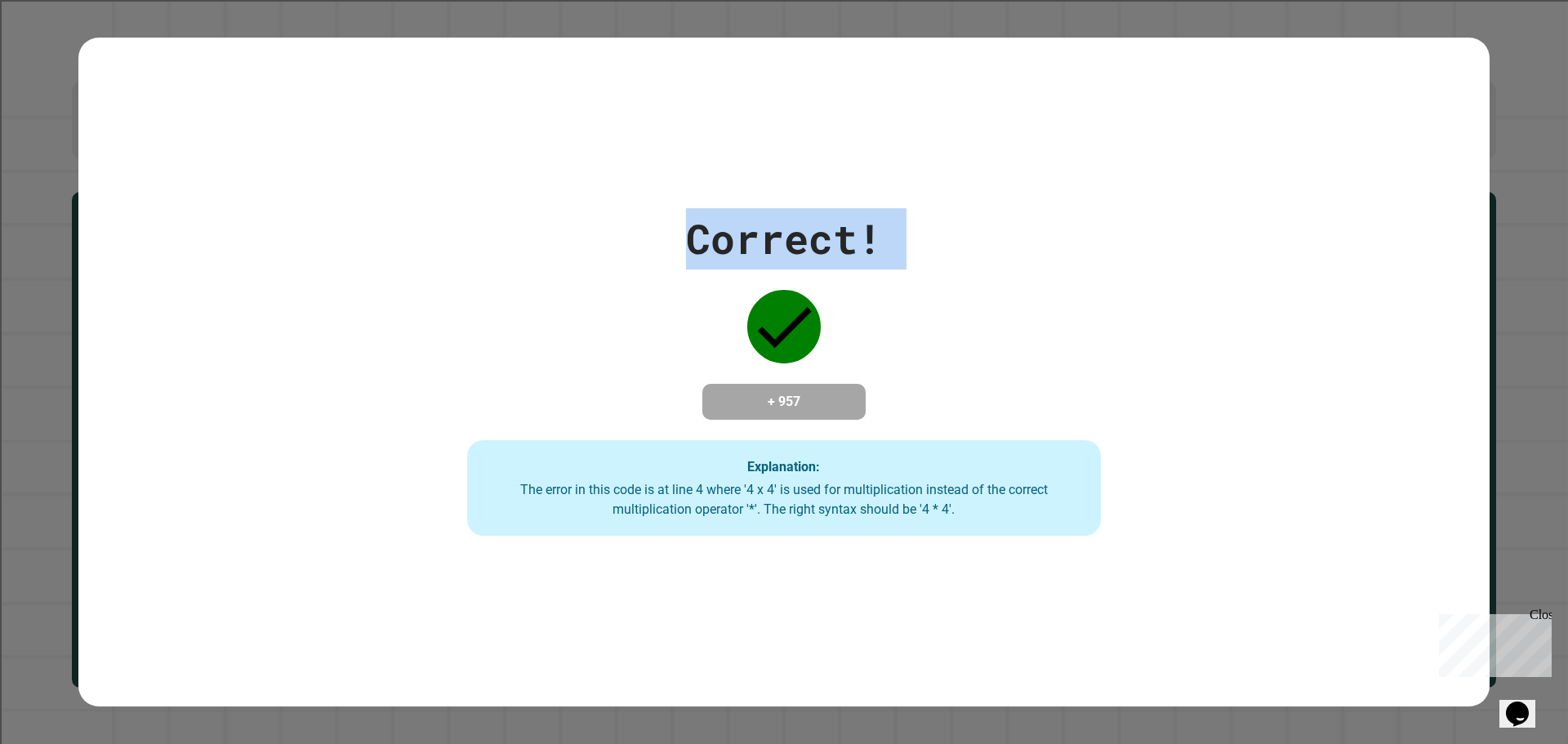
click at [668, 228] on div "Correct! + 957 Explanation: The error in this code is at line 4 where '4 x 4' i…" at bounding box center [784, 372] width 906 height 328
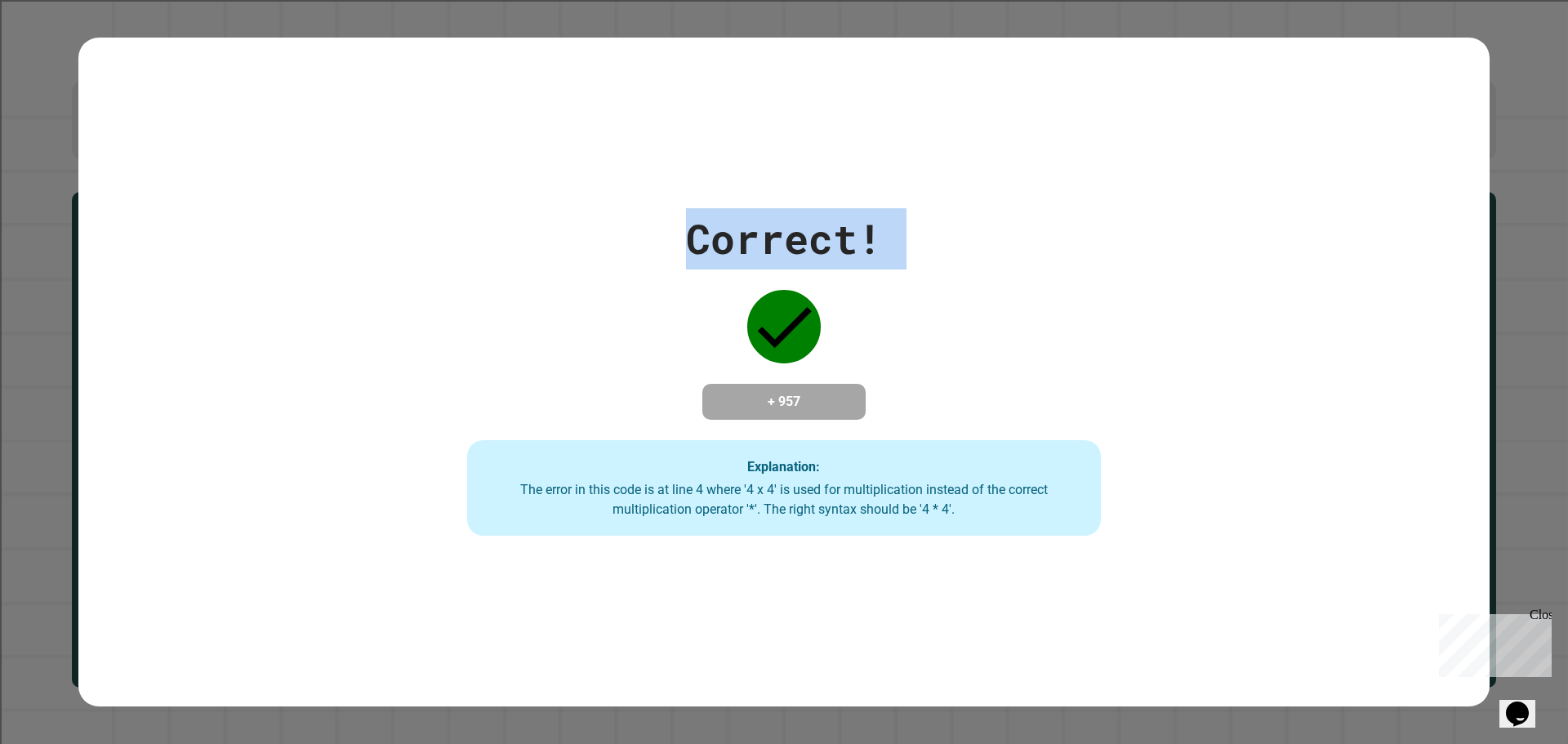
click at [668, 228] on div "Correct! + 957 Explanation: The error in this code is at line 4 where '4 x 4' i…" at bounding box center [784, 372] width 906 height 328
click at [734, 189] on div "Correct! + 957 Explanation: The error in this code is at line 4 where '4 x 4' i…" at bounding box center [784, 372] width 1411 height 670
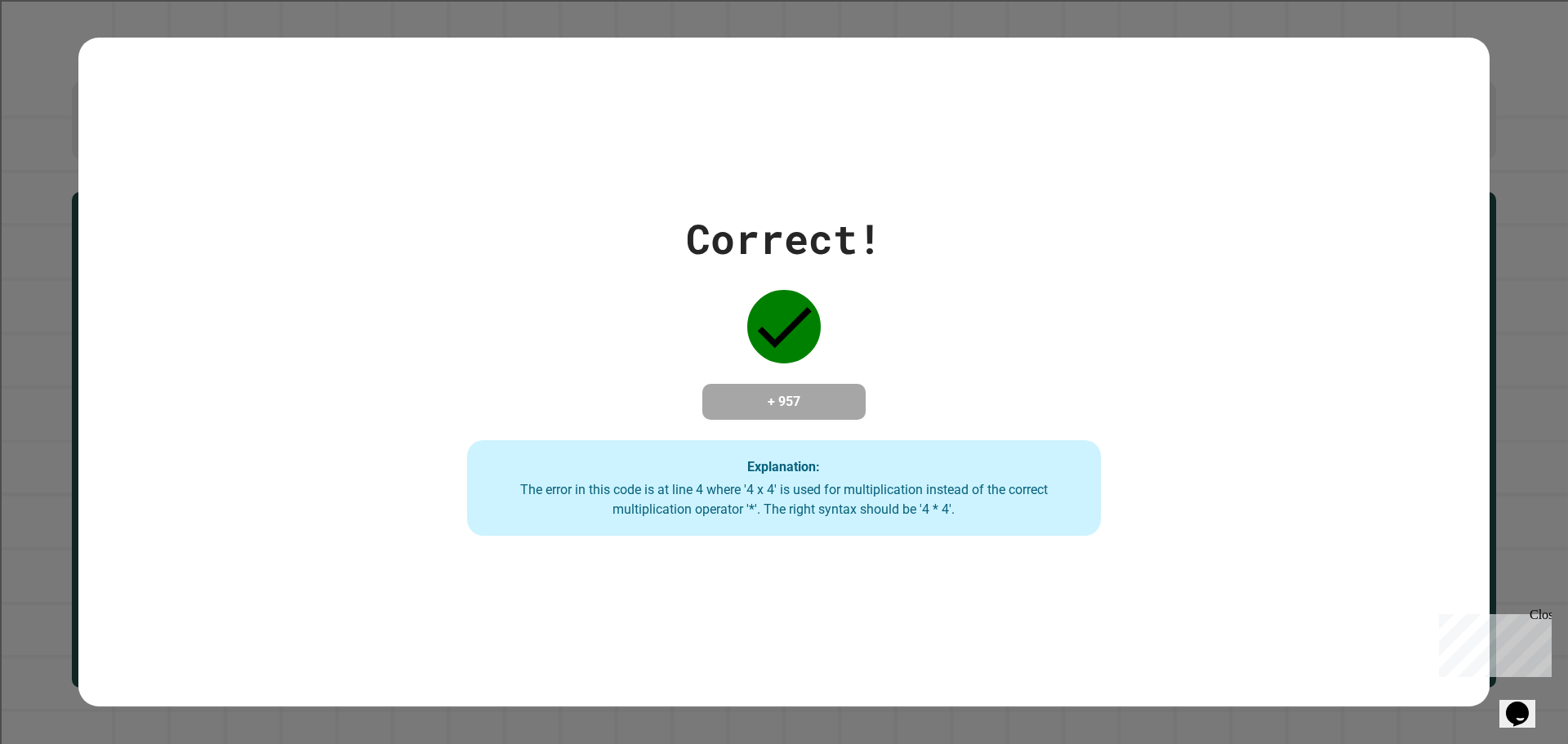
click at [734, 189] on div "Correct! + 957 Explanation: The error in this code is at line 4 where '4 x 4' i…" at bounding box center [784, 372] width 1411 height 670
click at [672, 311] on div "Correct! + 957 Explanation: The error in this code is at line 4 where '4 x 4' i…" at bounding box center [784, 372] width 906 height 328
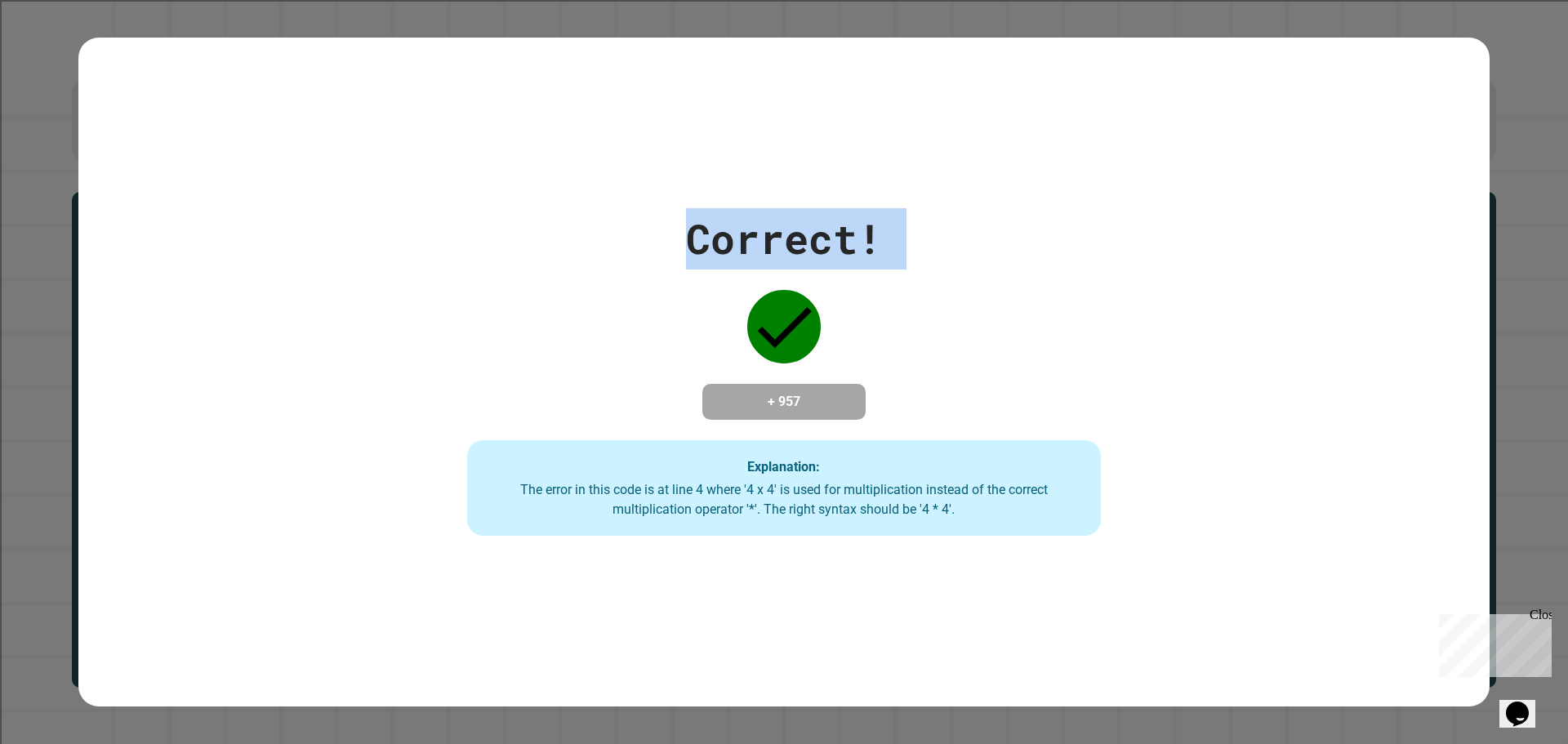
click at [672, 311] on div "Correct! + 957 Explanation: The error in this code is at line 4 where '4 x 4' i…" at bounding box center [784, 372] width 906 height 328
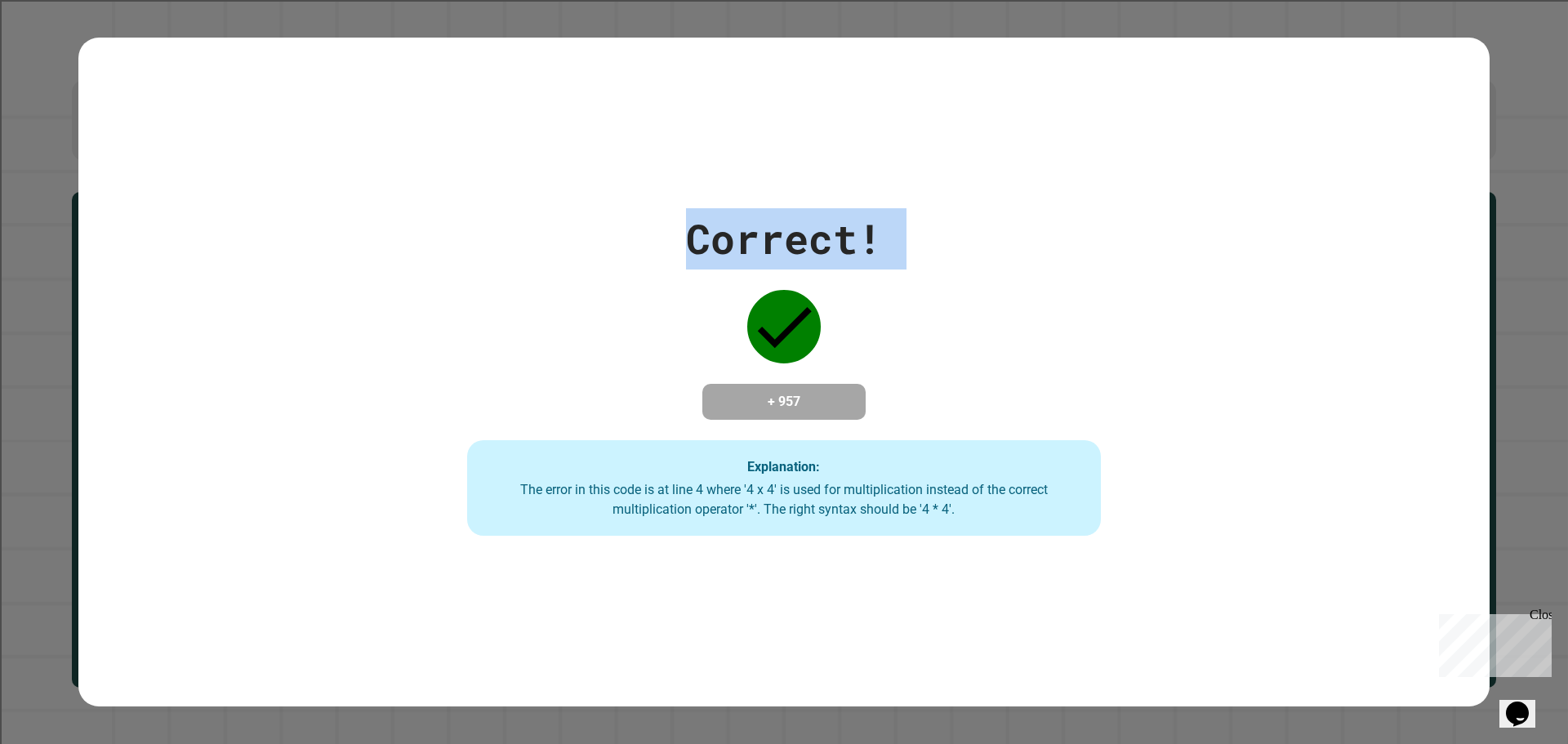
click at [672, 311] on div "Correct! + 957 Explanation: The error in this code is at line 4 where '4 x 4' i…" at bounding box center [784, 372] width 906 height 328
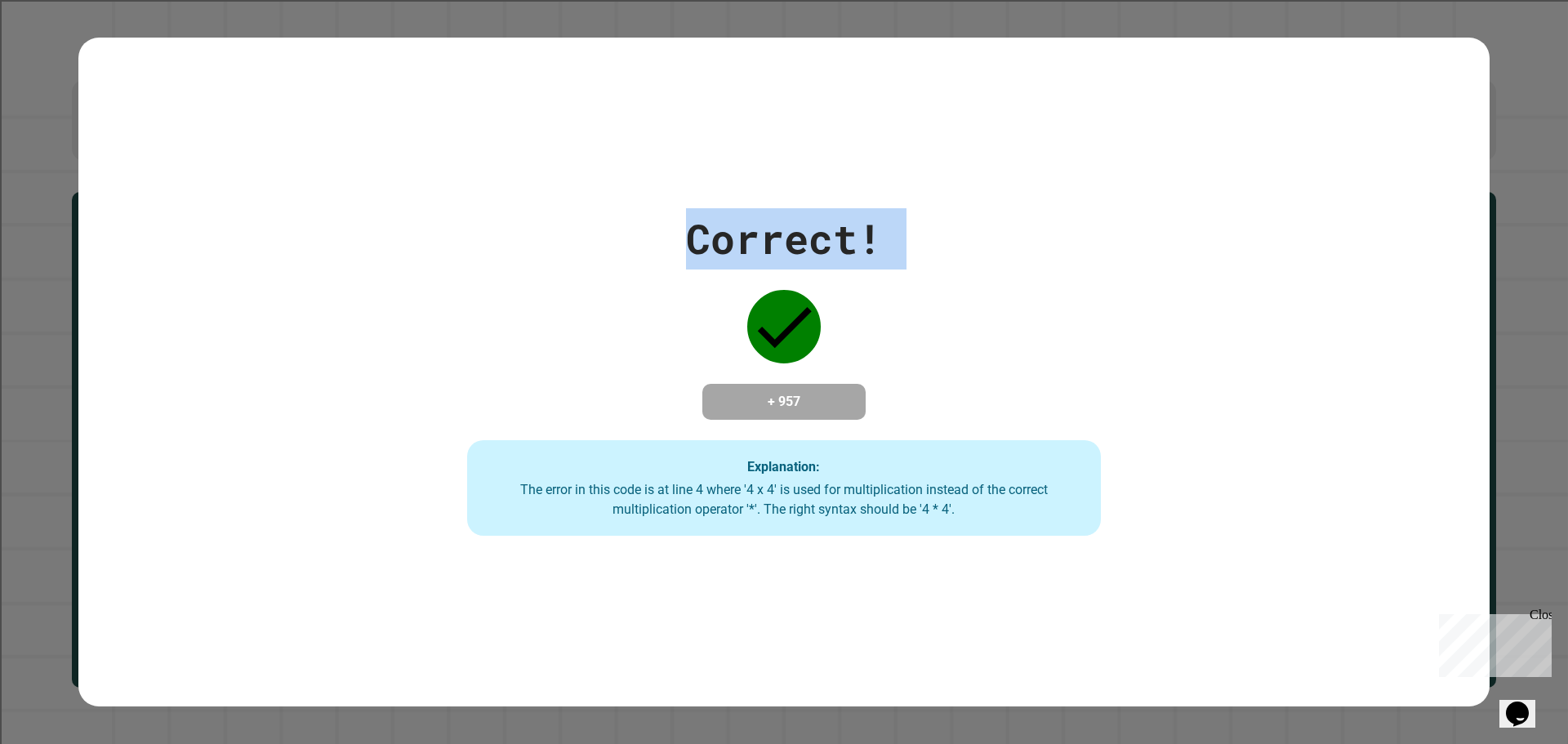
click at [672, 311] on div "Correct! + 957 Explanation: The error in this code is at line 4 where '4 x 4' i…" at bounding box center [784, 372] width 906 height 328
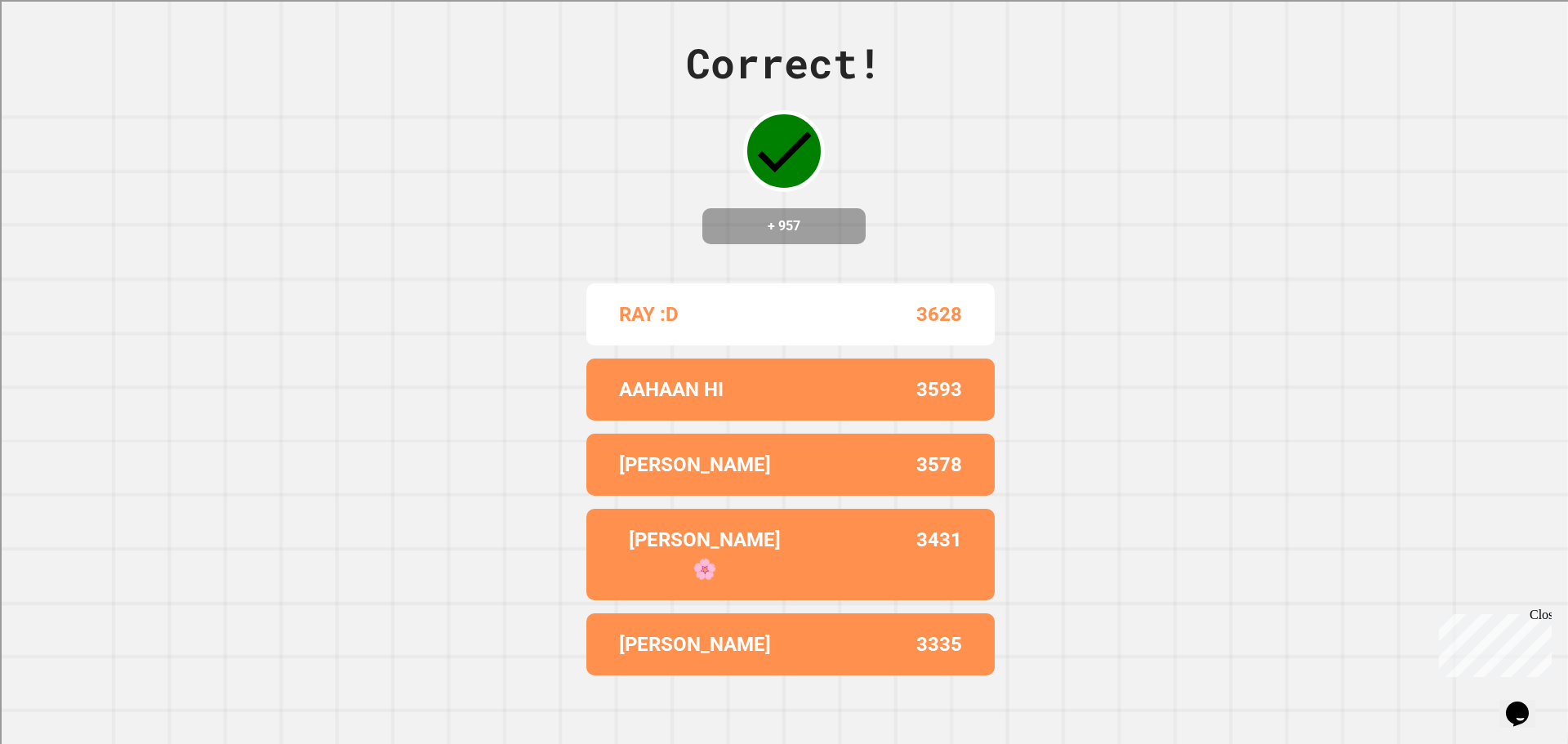
click at [672, 311] on div "RAY :D 3628" at bounding box center [790, 314] width 408 height 62
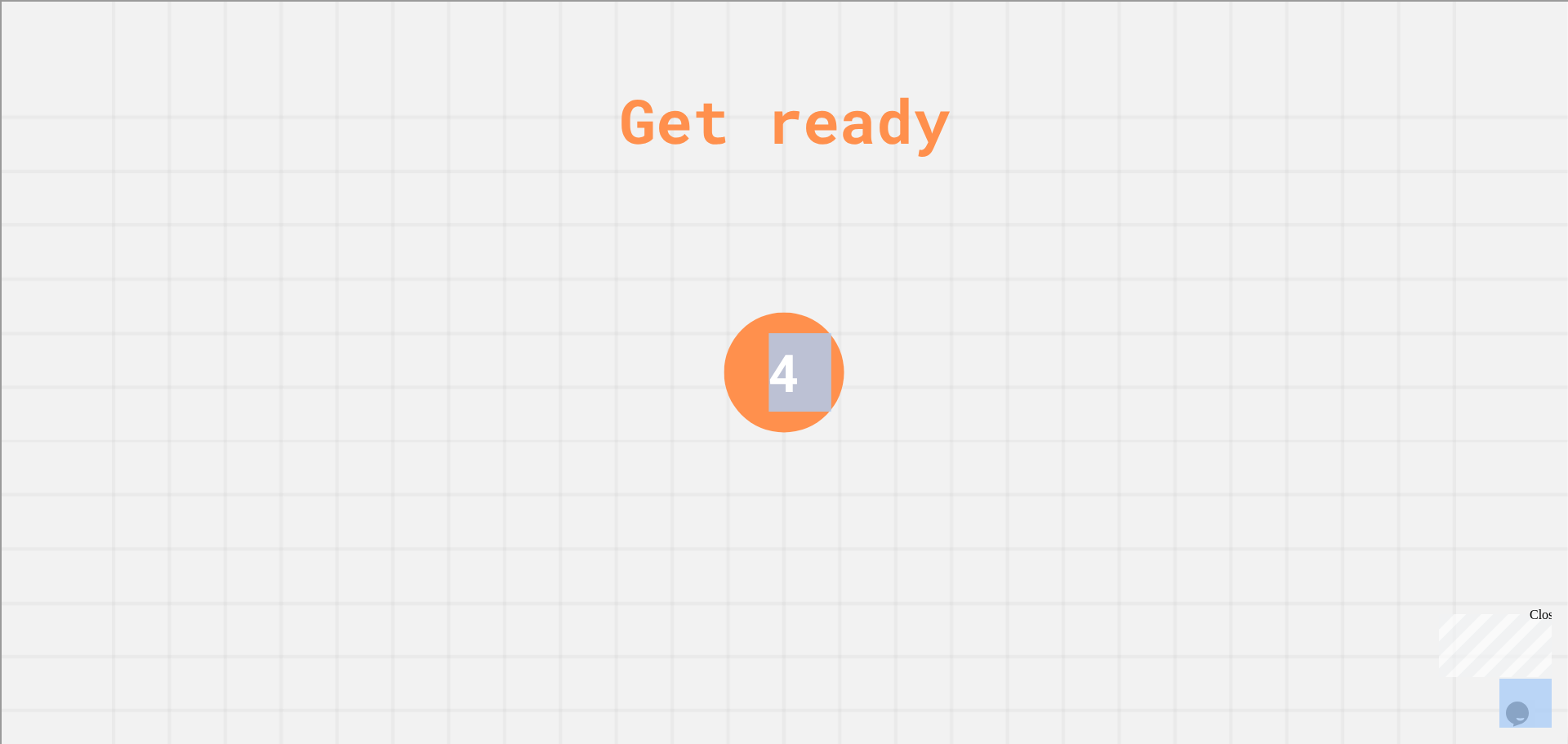
click at [672, 311] on div "Get ready 4" at bounding box center [784, 372] width 1568 height 744
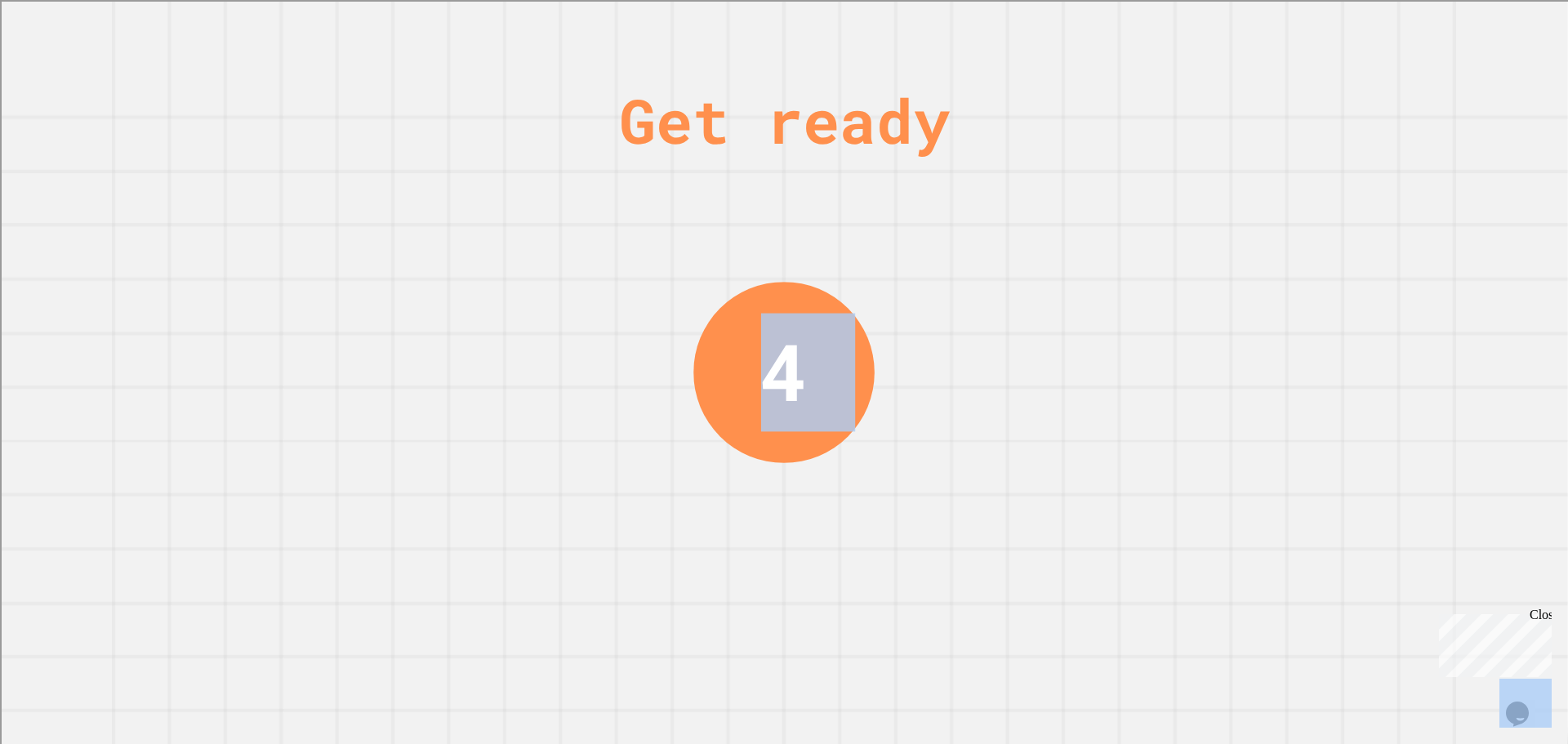
click at [672, 311] on div "Get ready 4" at bounding box center [784, 372] width 1568 height 744
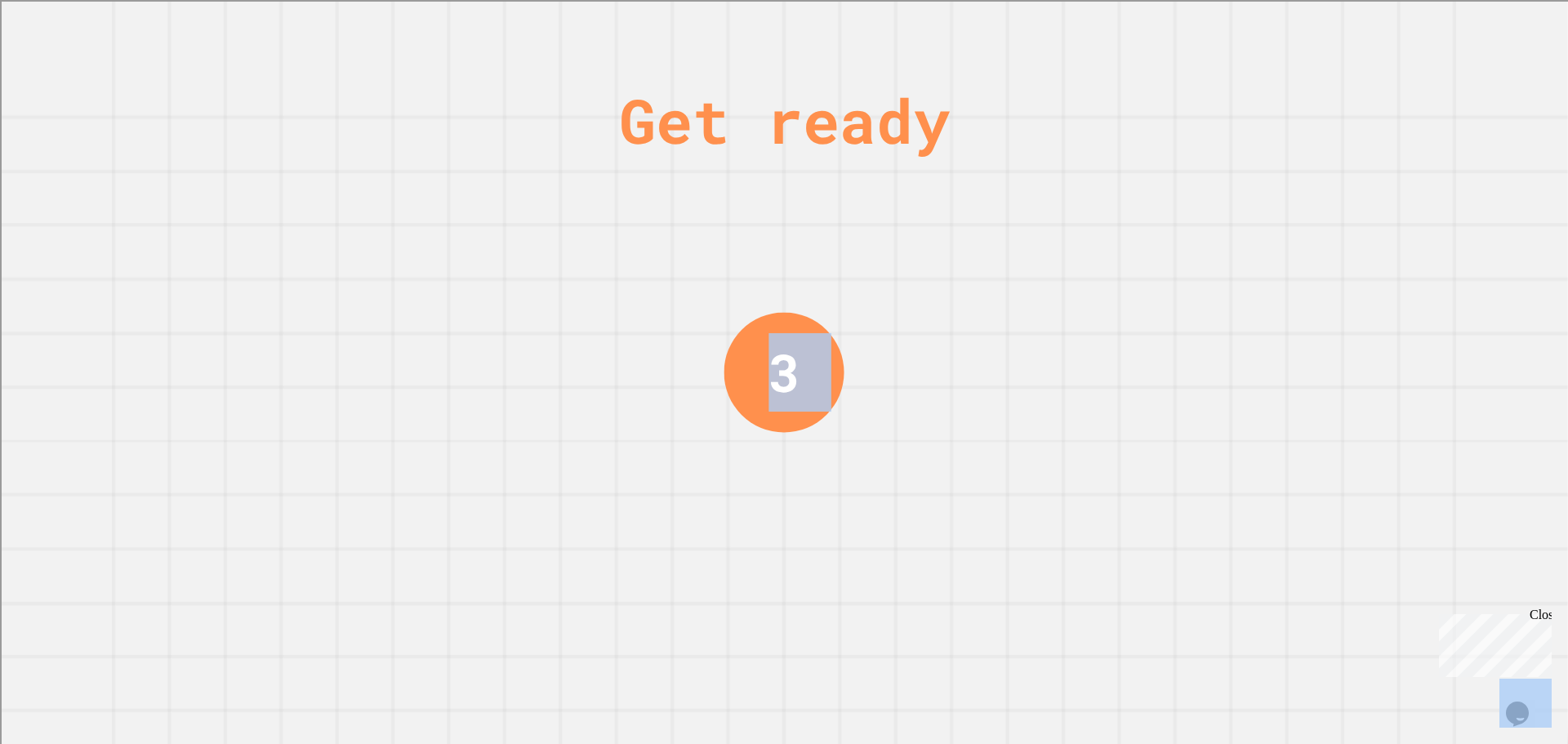
click at [672, 311] on div "Get ready 3" at bounding box center [784, 372] width 1568 height 744
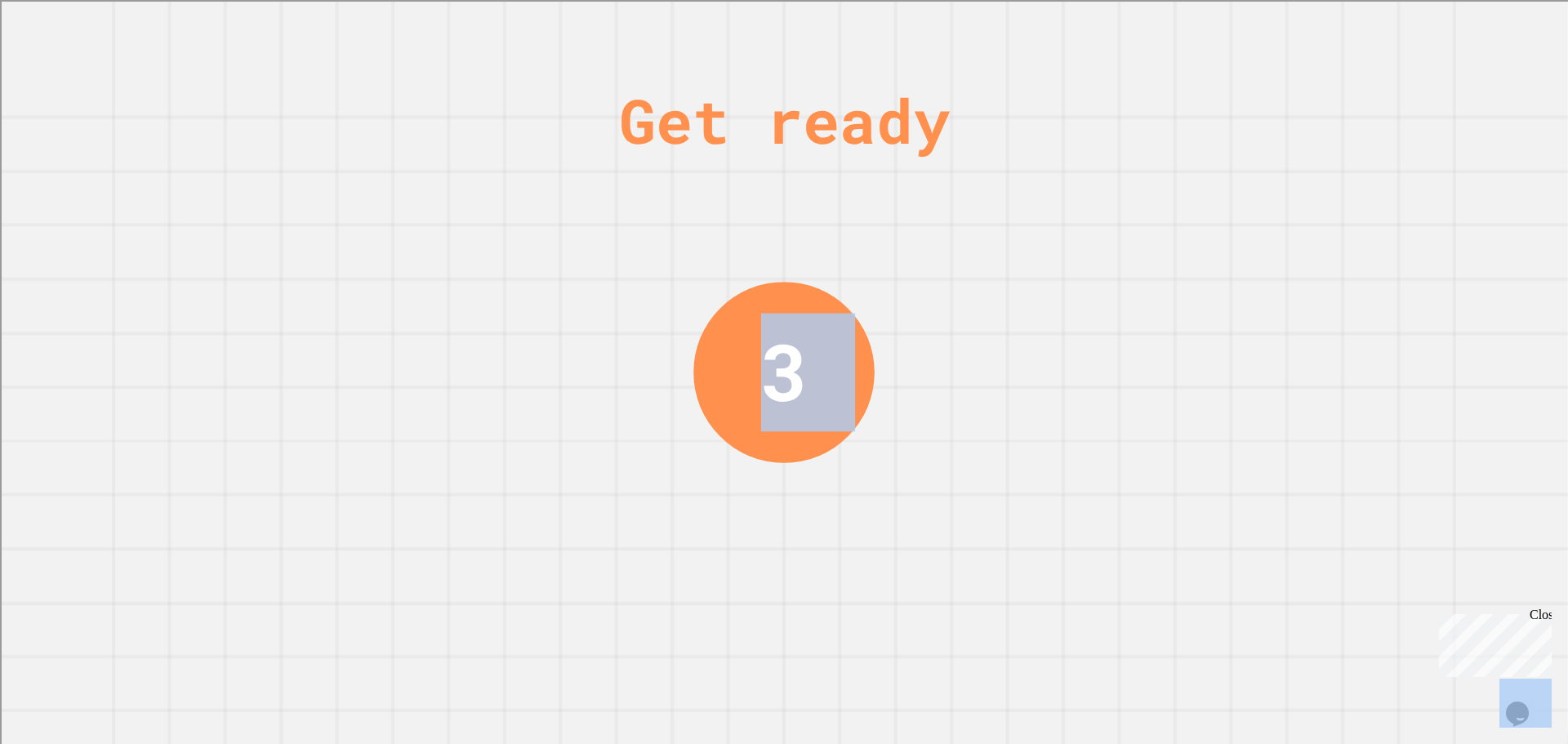
click at [672, 311] on div "Get ready 3" at bounding box center [784, 372] width 1568 height 744
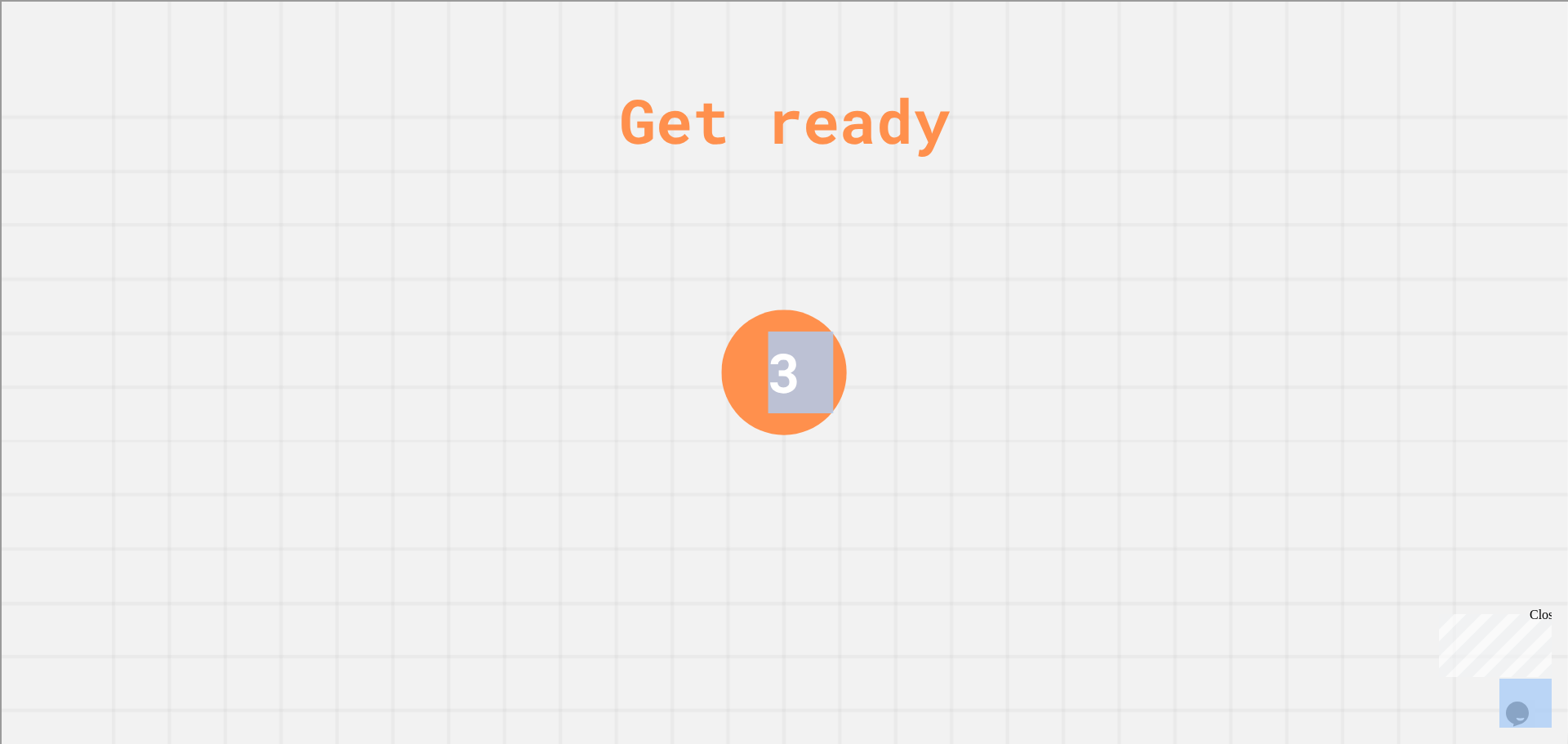
click at [672, 311] on div "Get ready 3" at bounding box center [784, 372] width 1568 height 744
click at [672, 311] on div "Get ready 2" at bounding box center [784, 372] width 1568 height 744
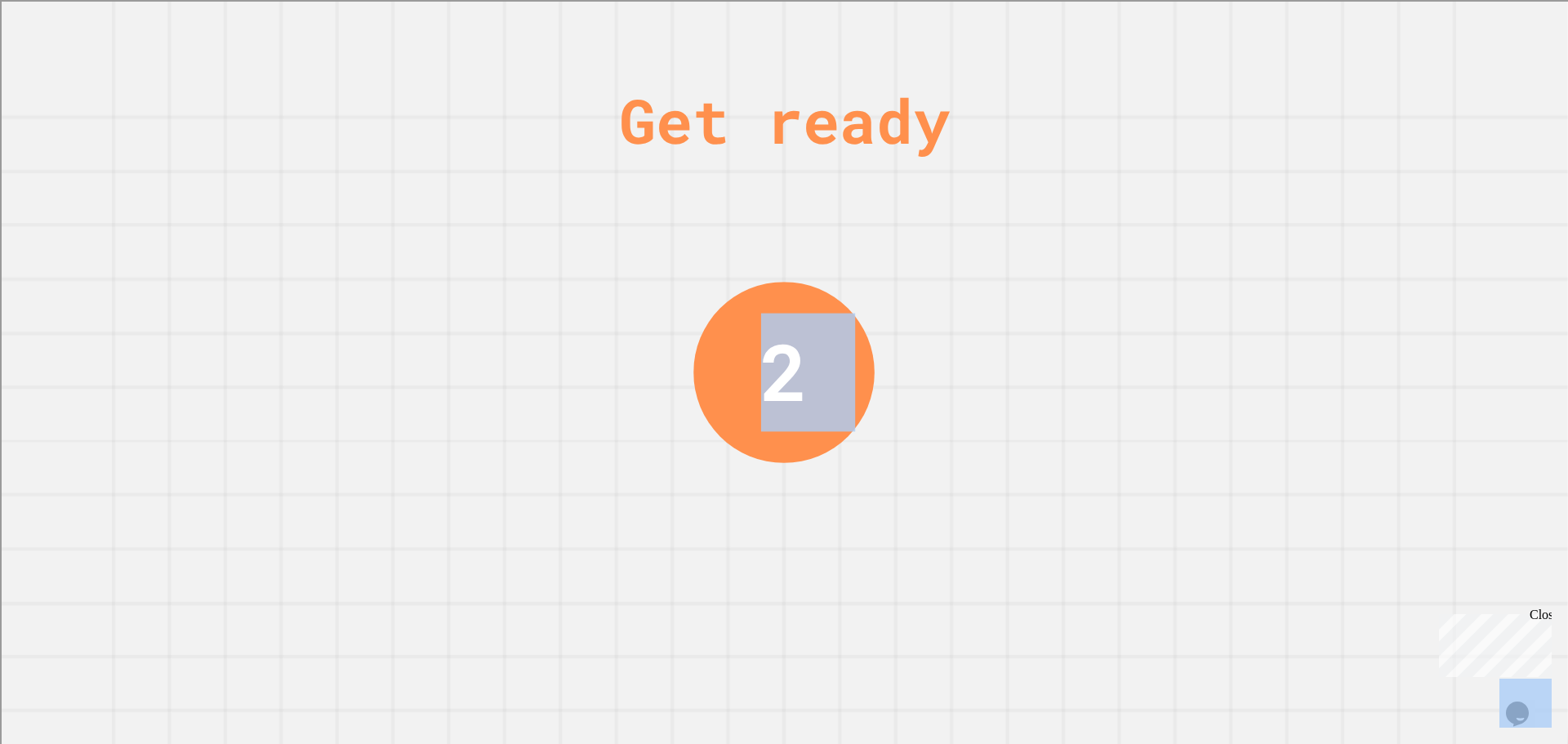
click at [672, 311] on div "Get ready 2" at bounding box center [784, 372] width 1568 height 744
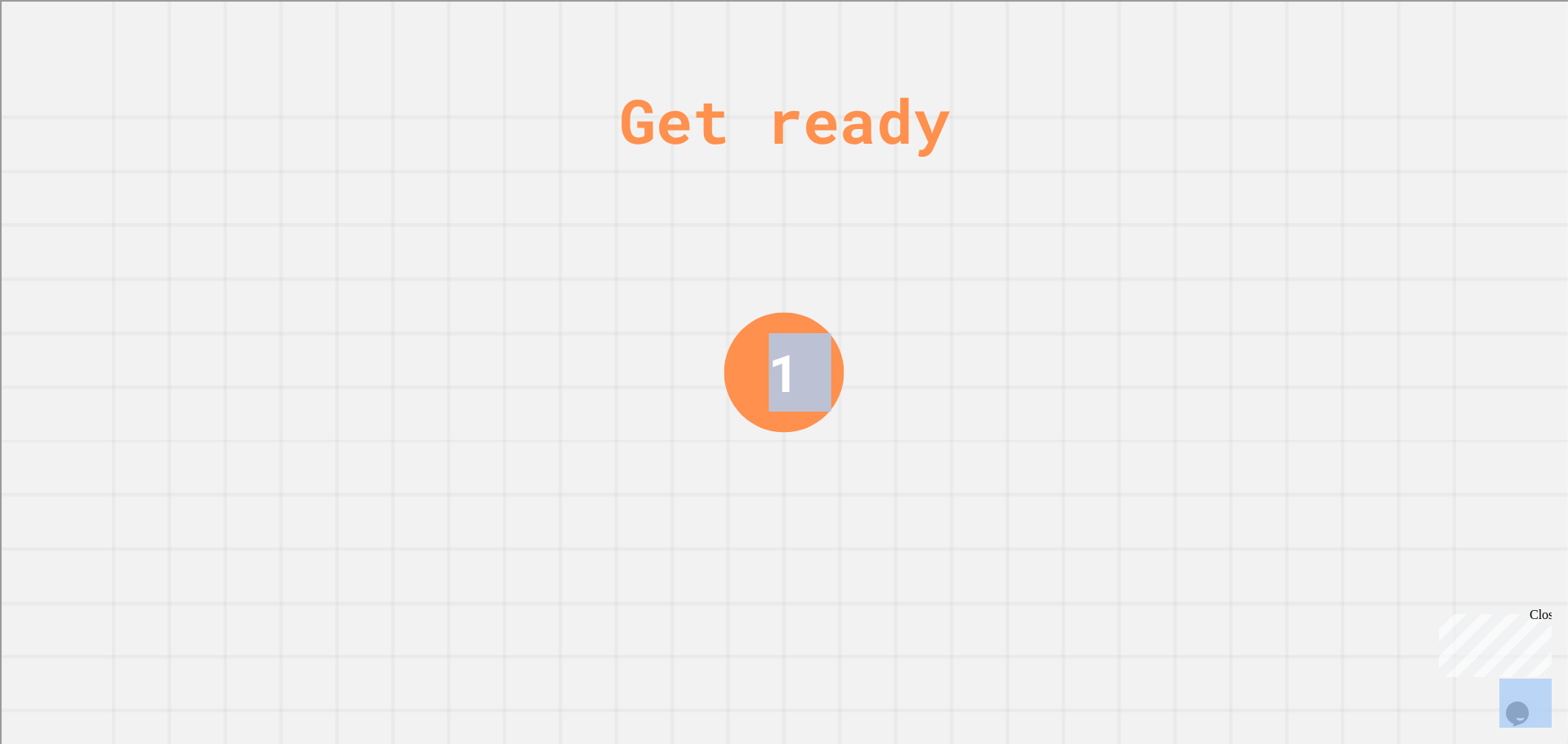
click at [672, 311] on div "Get ready 1" at bounding box center [784, 372] width 1568 height 744
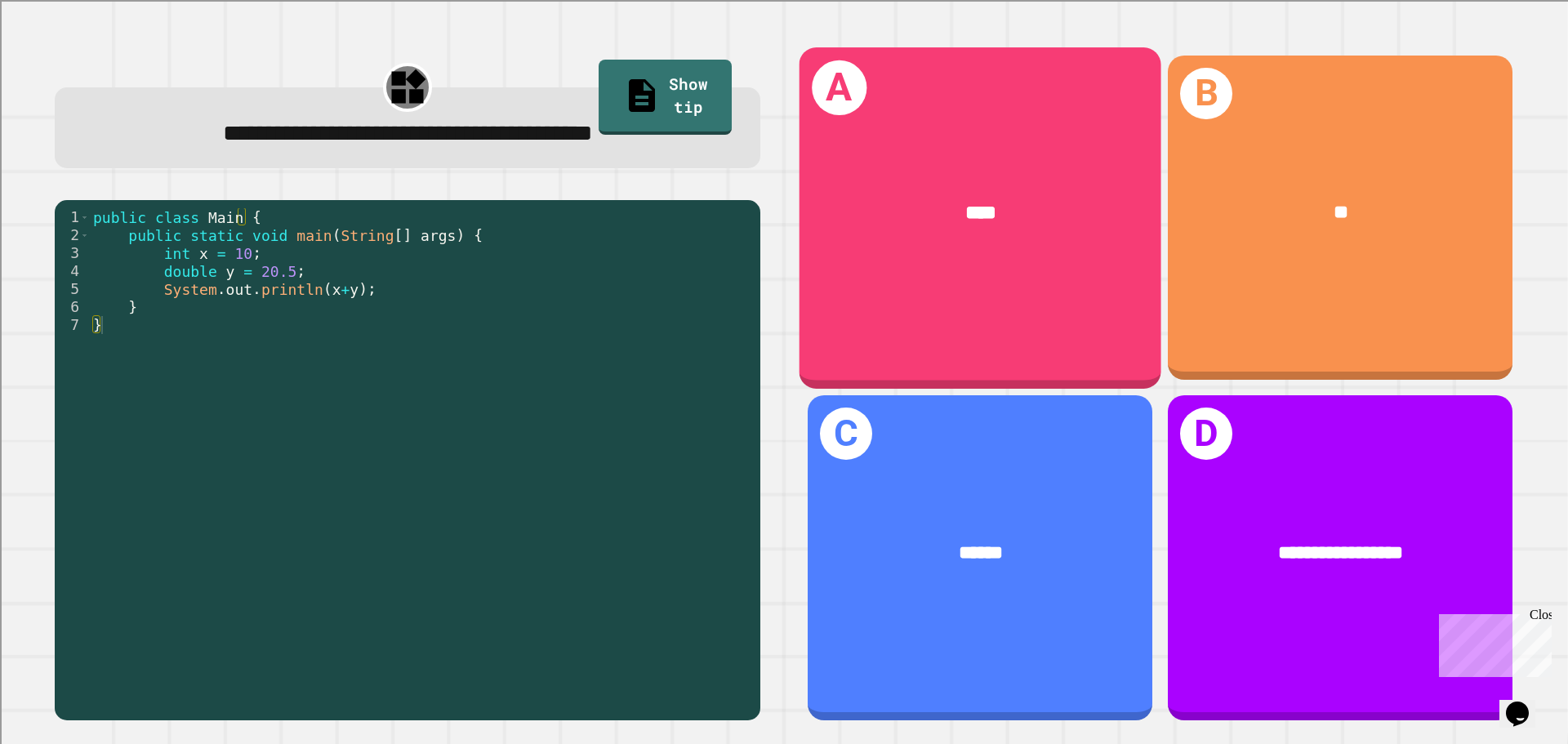
click at [1045, 250] on div "****" at bounding box center [980, 213] width 362 height 109
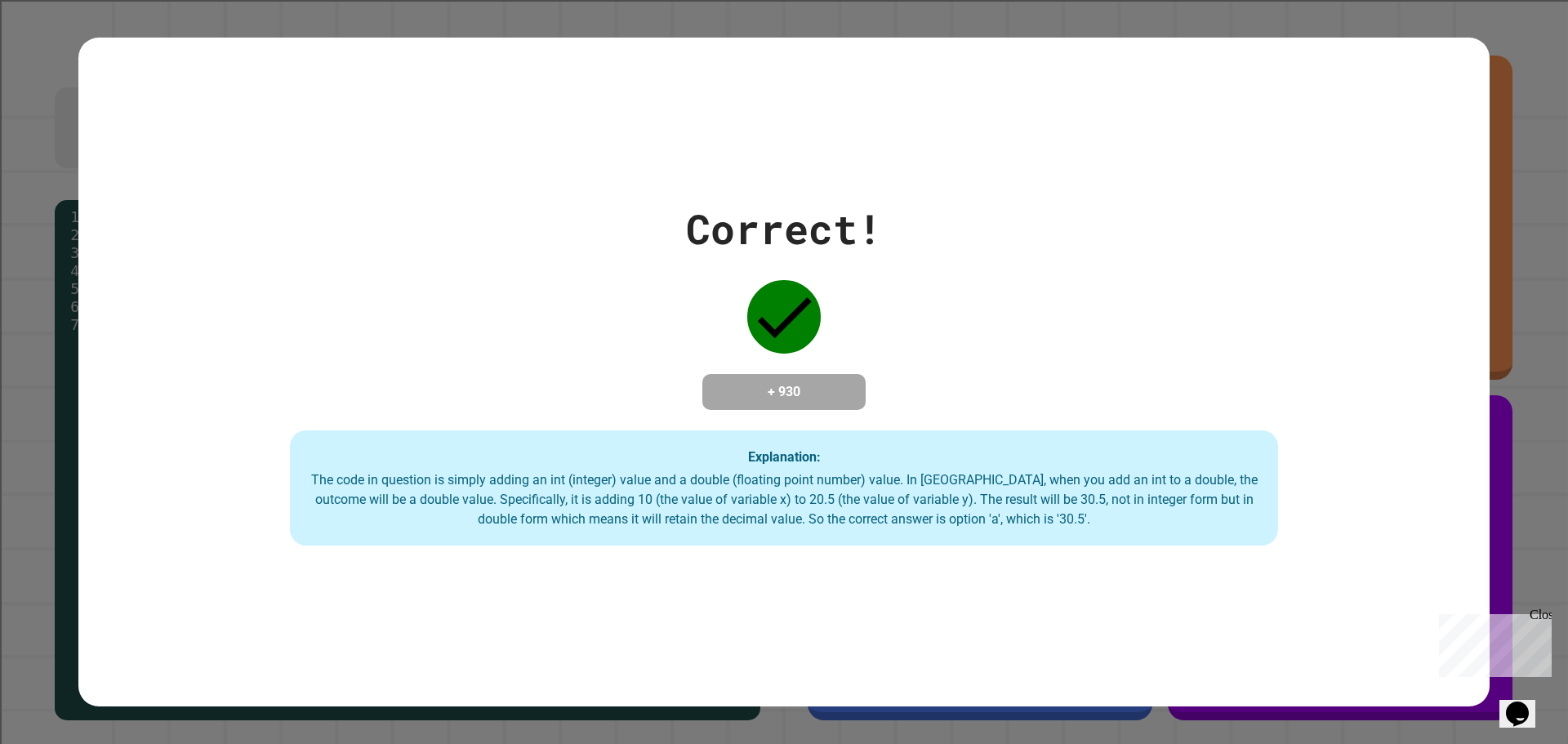
click at [1045, 250] on div "Correct! + 930 Explanation: The code in question is simply adding an int (integ…" at bounding box center [784, 372] width 1411 height 348
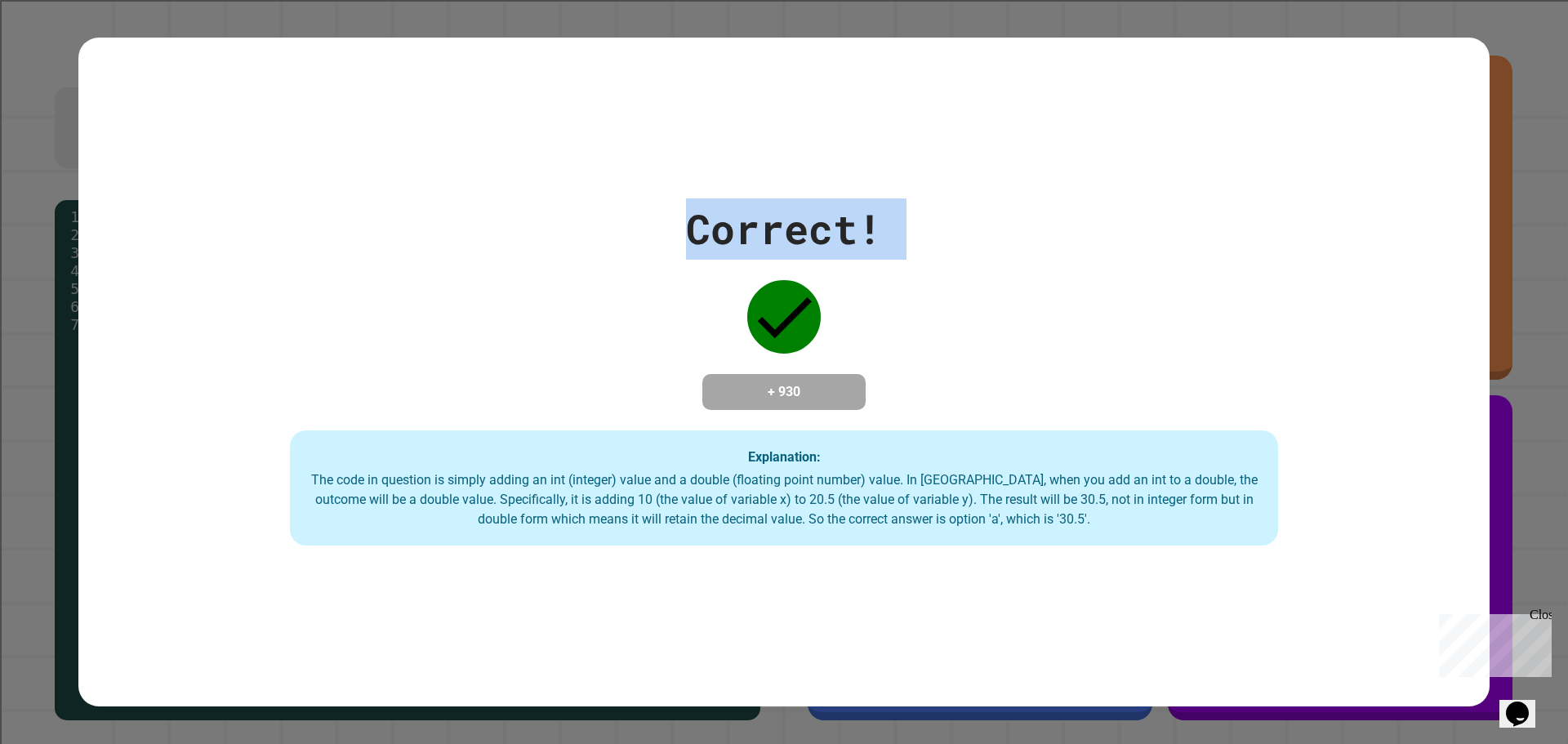
click at [1045, 250] on div "Correct! + 930 Explanation: The code in question is simply adding an int (integ…" at bounding box center [784, 372] width 1411 height 348
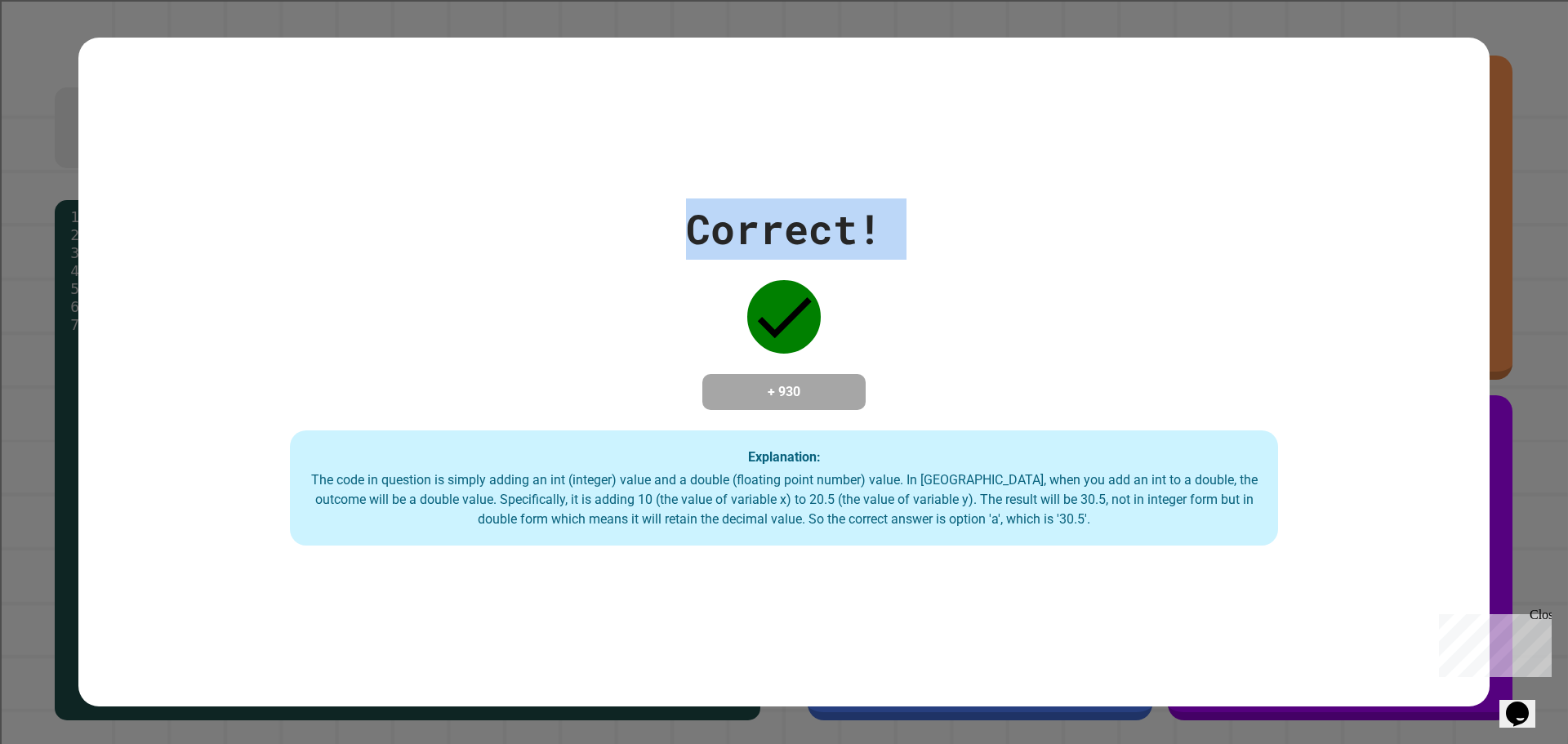
click at [1045, 250] on div "Correct! + 930 Explanation: The code in question is simply adding an int (integ…" at bounding box center [784, 372] width 1411 height 348
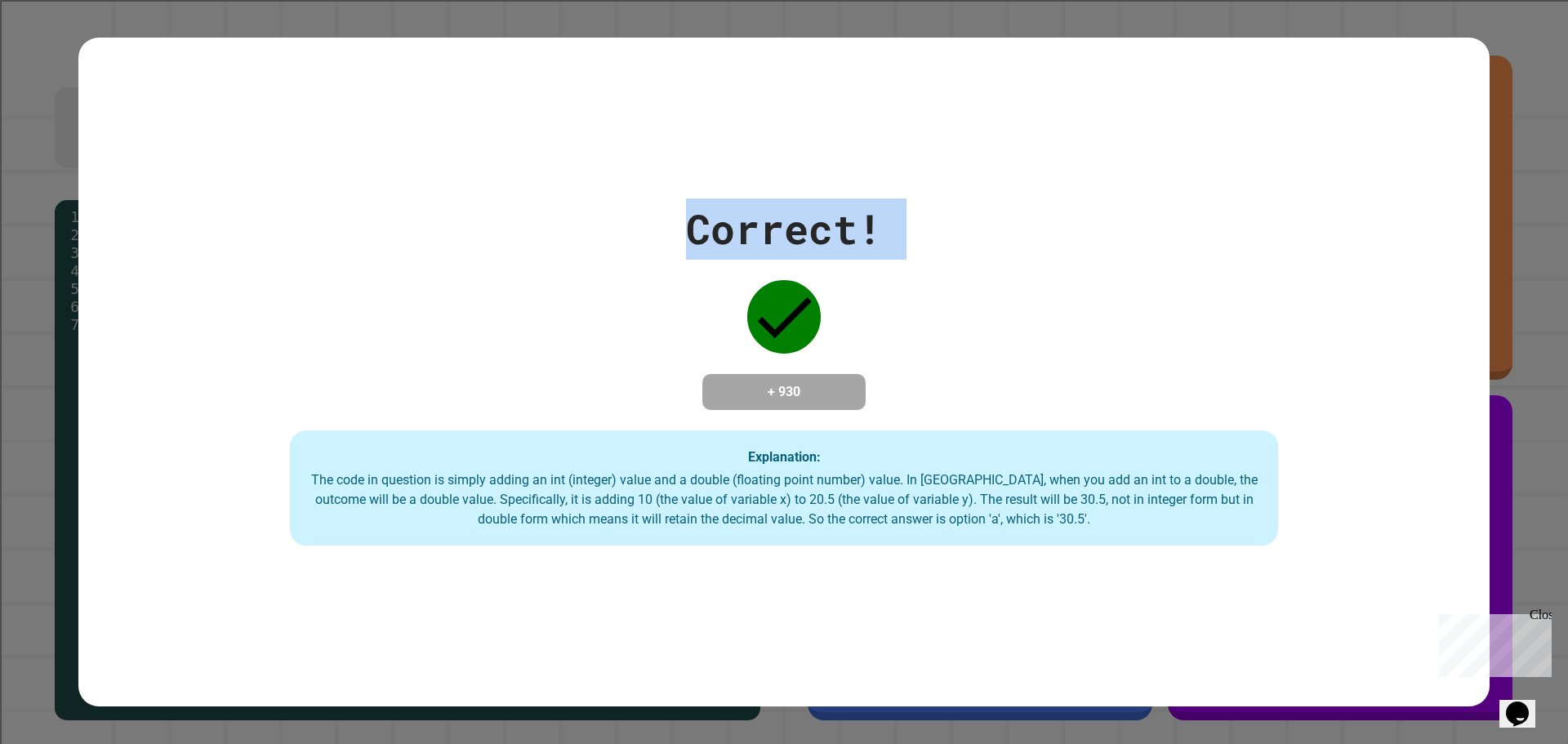
click at [1045, 250] on div "Correct! + 930 Explanation: The code in question is simply adding an int (integ…" at bounding box center [784, 372] width 1411 height 348
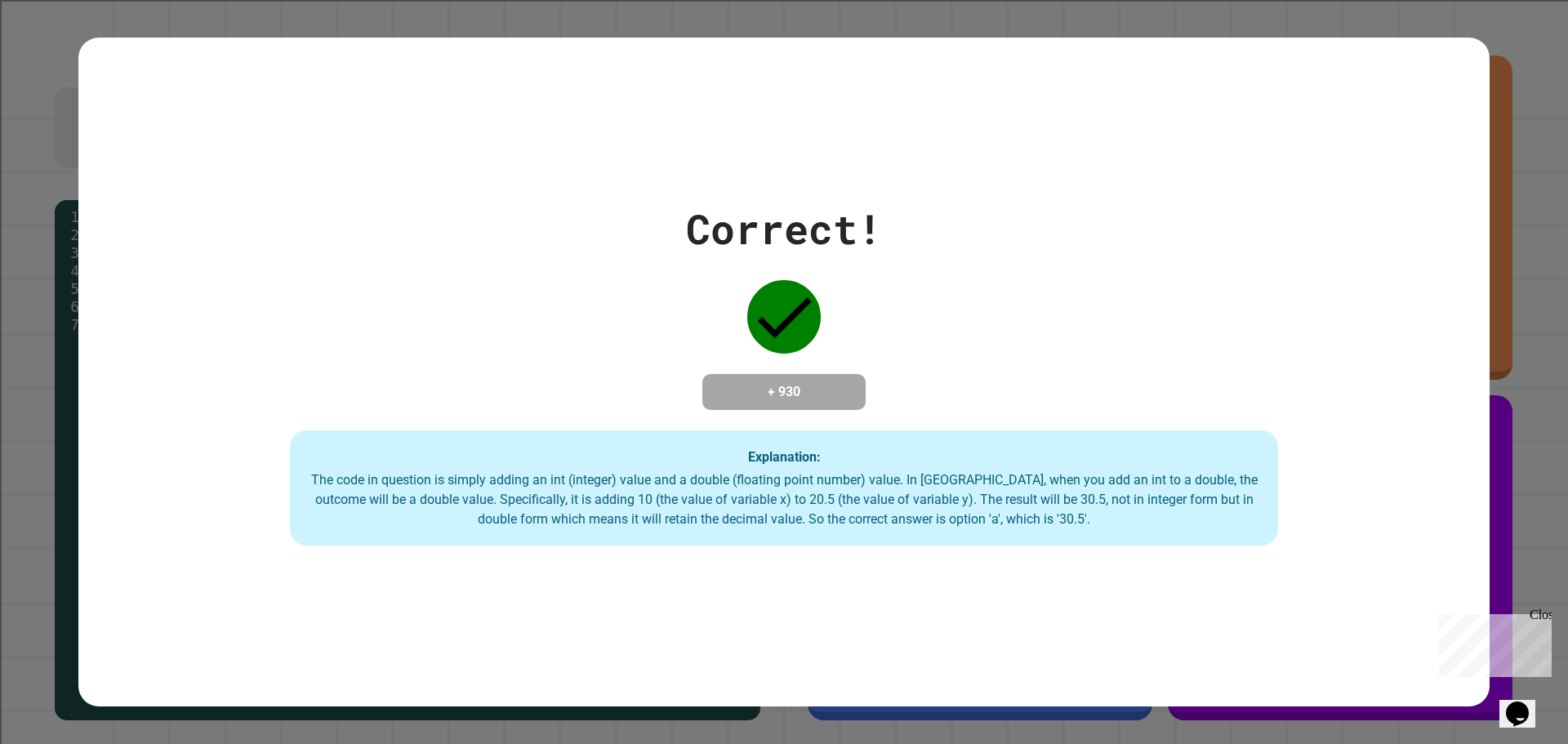
click at [1045, 250] on div "Correct! + 930 Explanation: The code in question is simply adding an int (integ…" at bounding box center [784, 372] width 1411 height 348
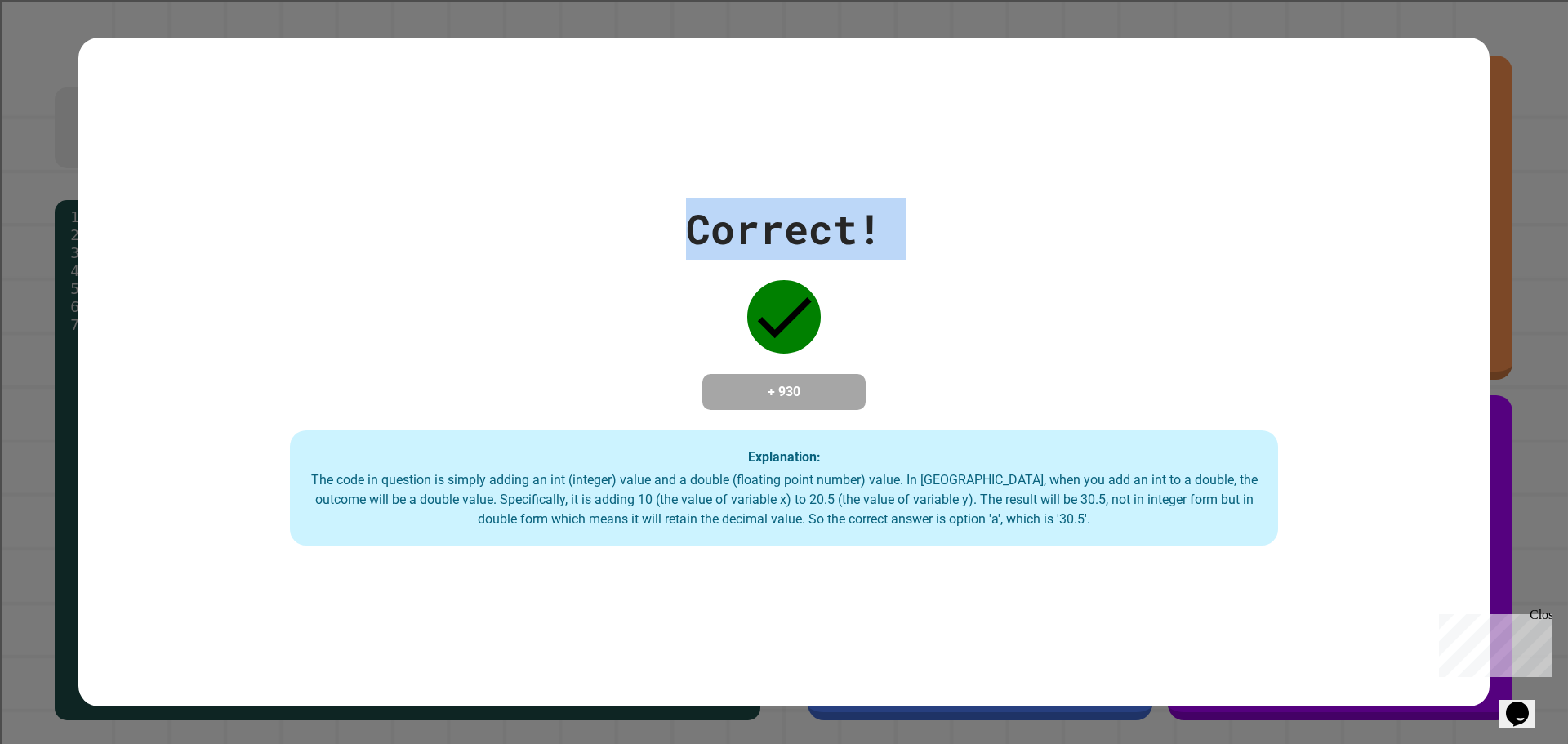
click at [1045, 250] on div "Correct! + 930 Explanation: The code in question is simply adding an int (integ…" at bounding box center [784, 372] width 1411 height 348
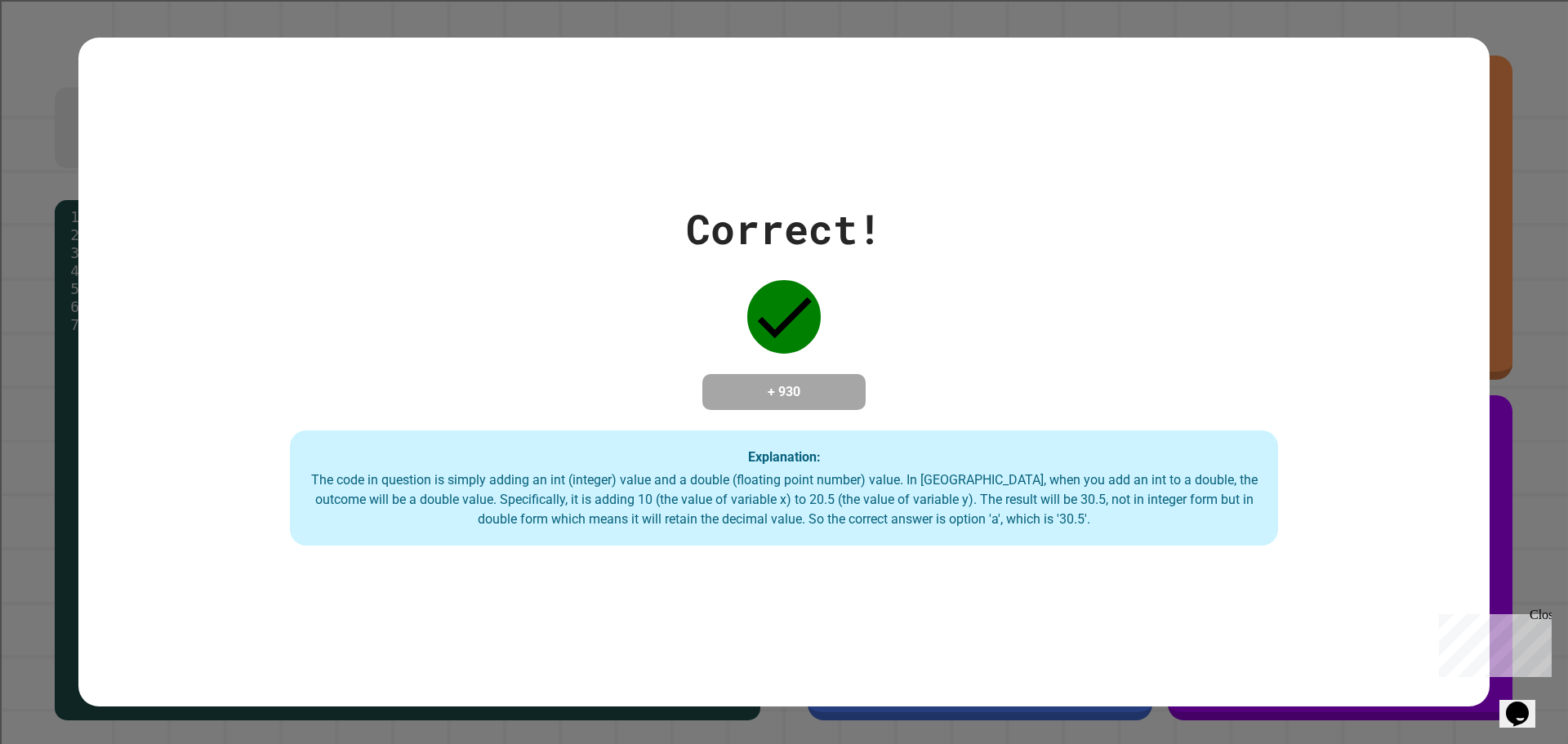
click at [1045, 250] on div "Correct! + 930 Explanation: The code in question is simply adding an int (integ…" at bounding box center [784, 372] width 1411 height 348
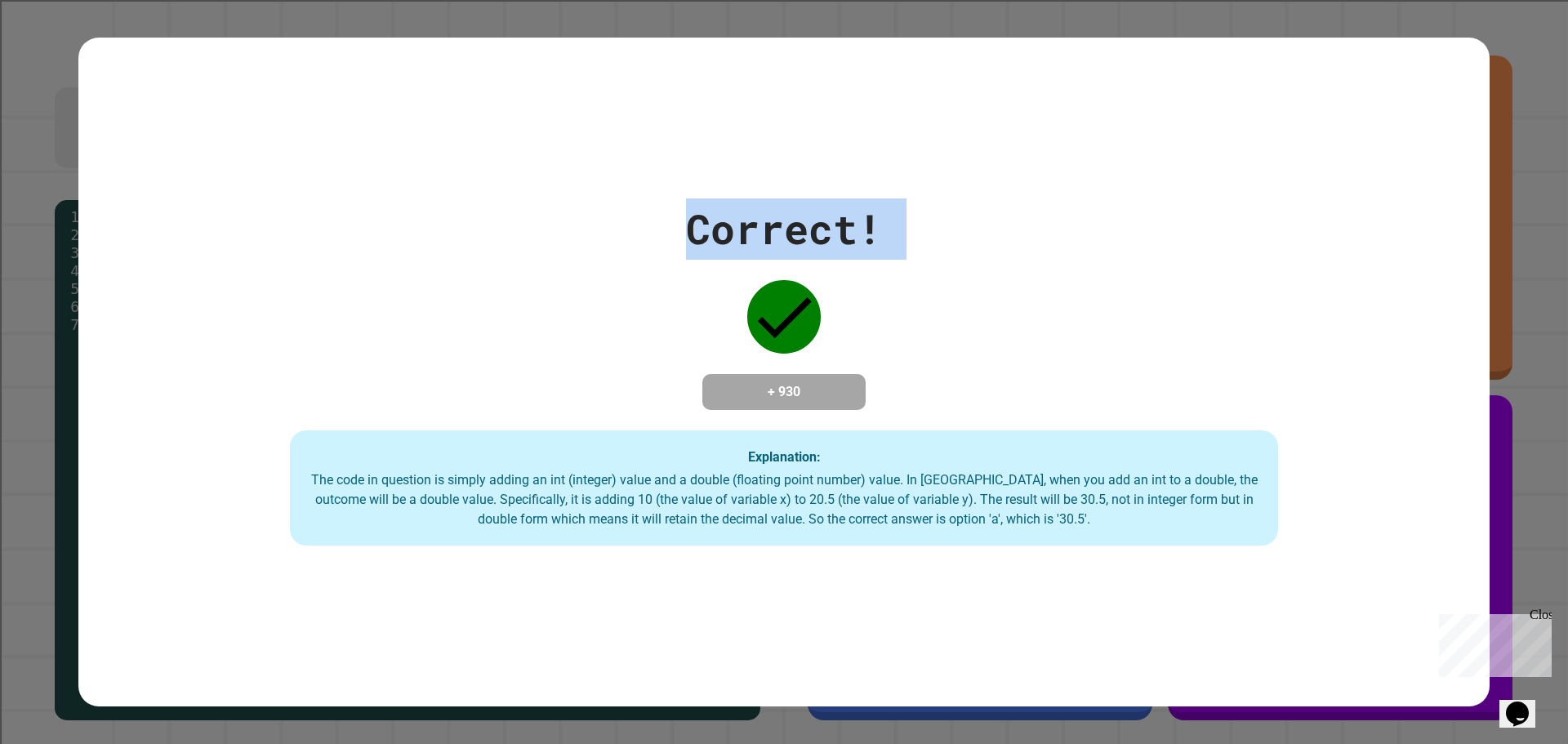
click at [1045, 250] on div "Correct! + 930 Explanation: The code in question is simply adding an int (integ…" at bounding box center [784, 372] width 1411 height 348
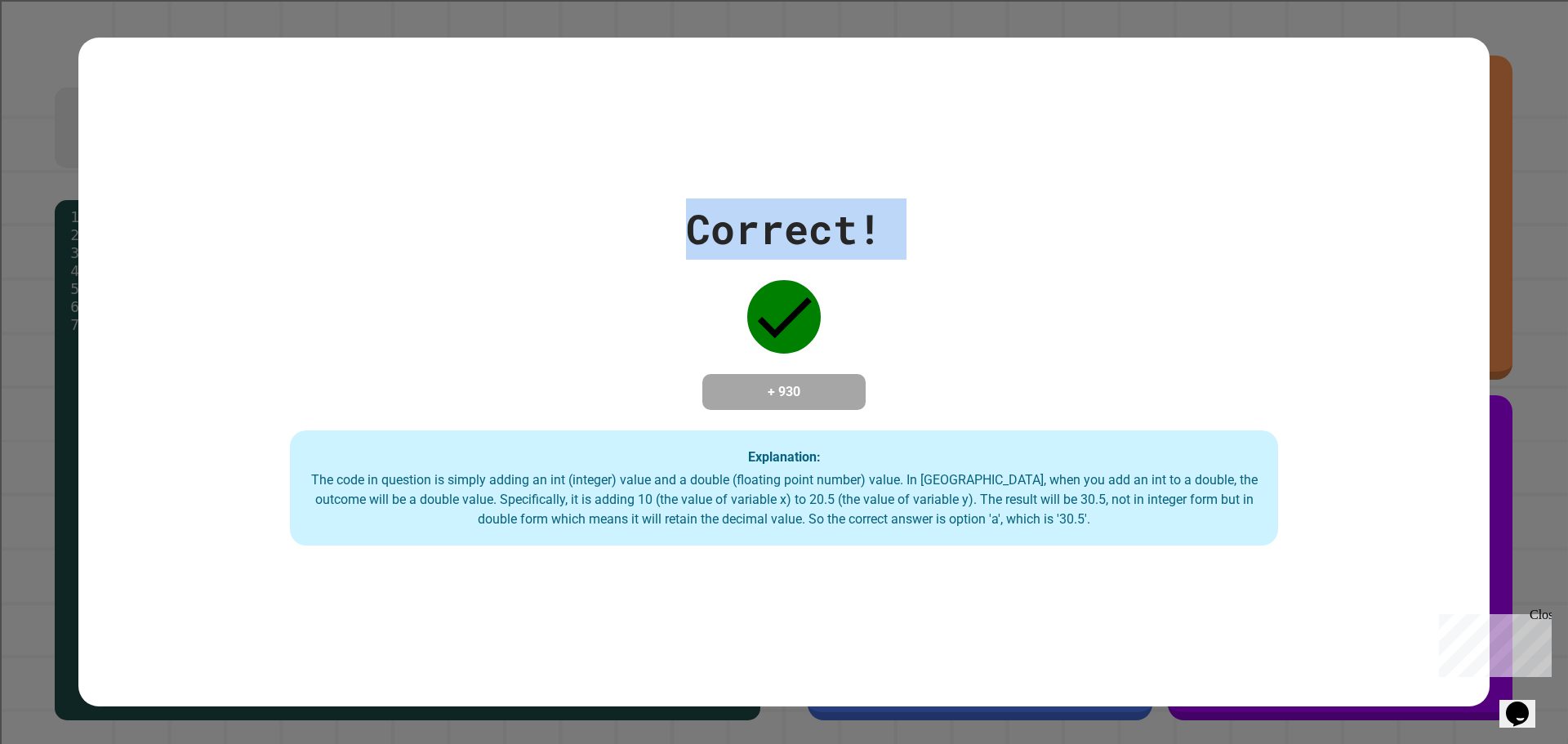
click at [1045, 250] on div "Correct! + 930 Explanation: The code in question is simply adding an int (integ…" at bounding box center [784, 372] width 1411 height 348
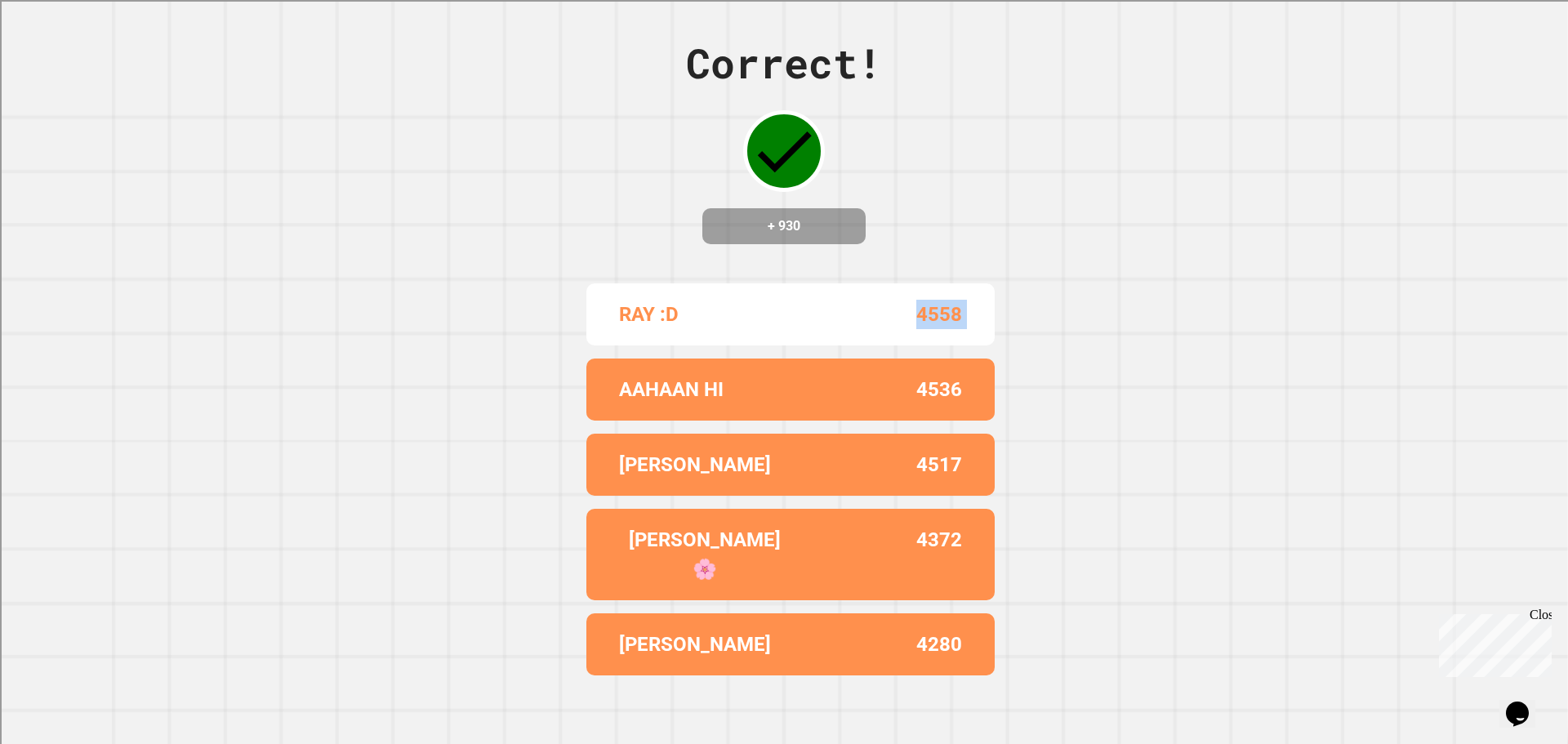
click at [1045, 250] on div "Correct! + 930 RAY :D 4558 AAHAAN HI 4536 [PERSON_NAME] 4517 [PERSON_NAME]🌸 437…" at bounding box center [784, 372] width 1568 height 744
click at [1047, 263] on div "Correct! + 930 RAY :D 4558 AAHAAN HI 4536 [PERSON_NAME] 4517 [PERSON_NAME]🌸 437…" at bounding box center [784, 372] width 1568 height 744
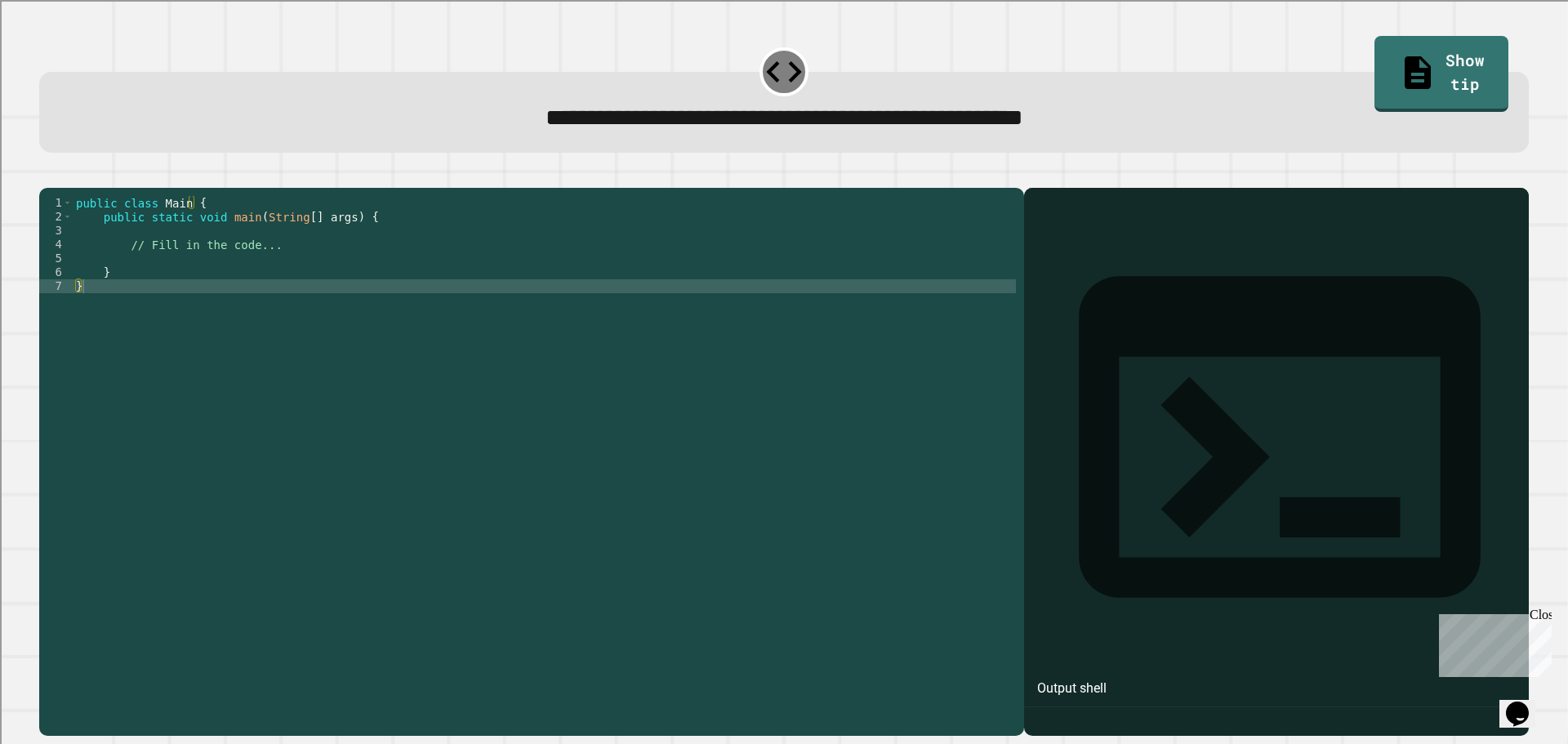
click at [570, 282] on div "public class Main { public static void main ( String [ ] args ) { // Fill in th…" at bounding box center [544, 445] width 943 height 499
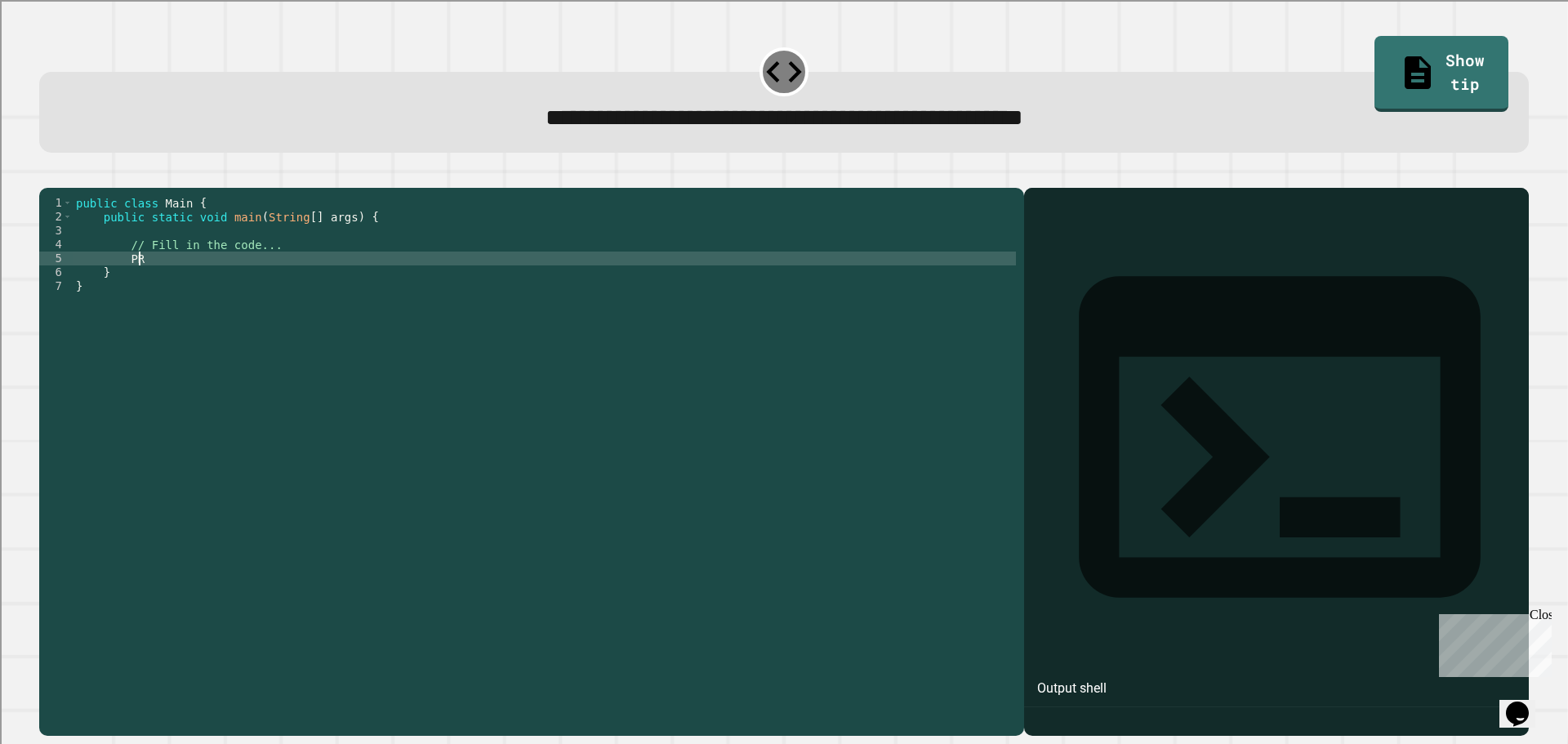
type textarea "*"
click at [307, 278] on div "public class Main { public static void main ( String [ ] args ) { // Fill in th…" at bounding box center [544, 445] width 943 height 499
type textarea "**********"
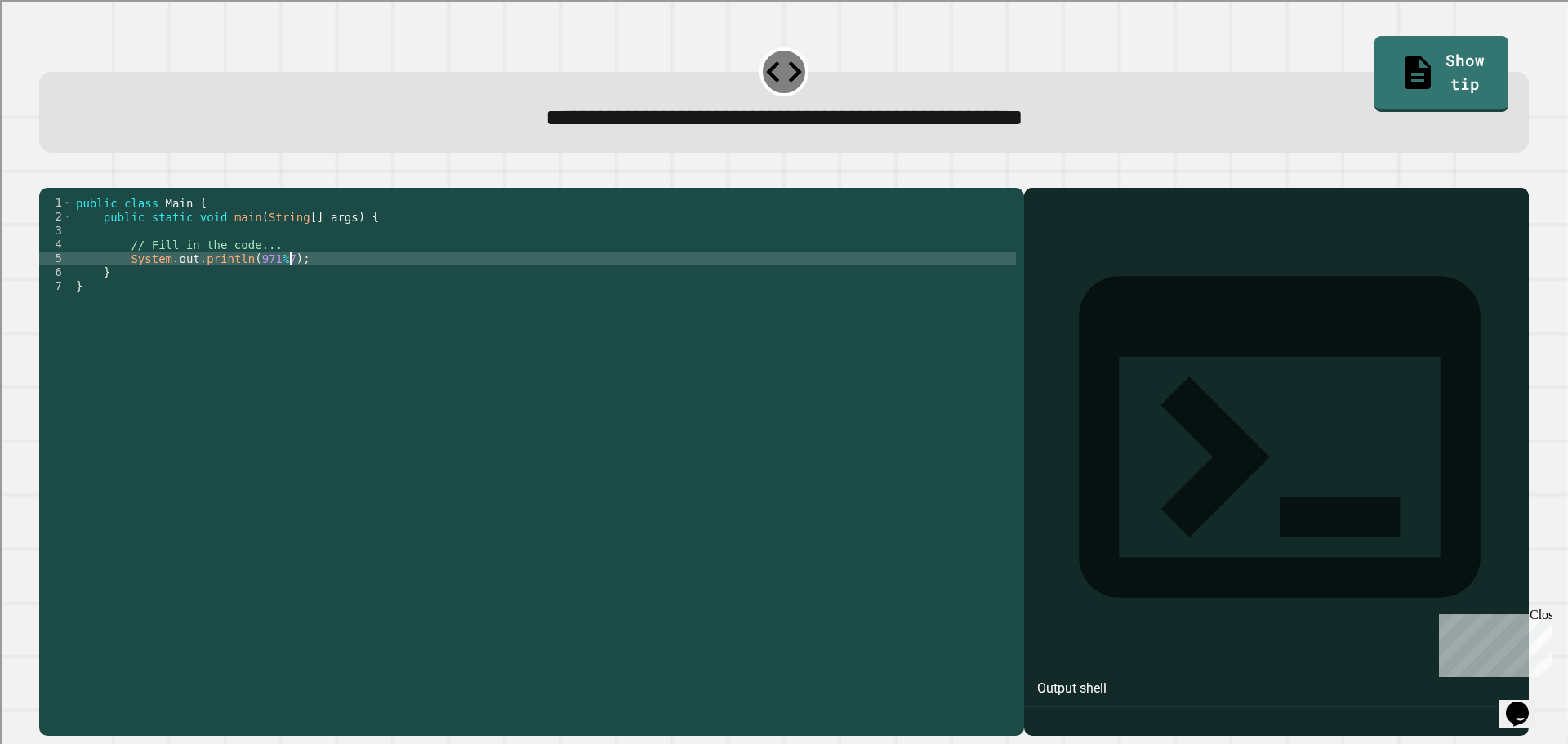
click at [47, 175] on button "button" at bounding box center [47, 175] width 0 height 0
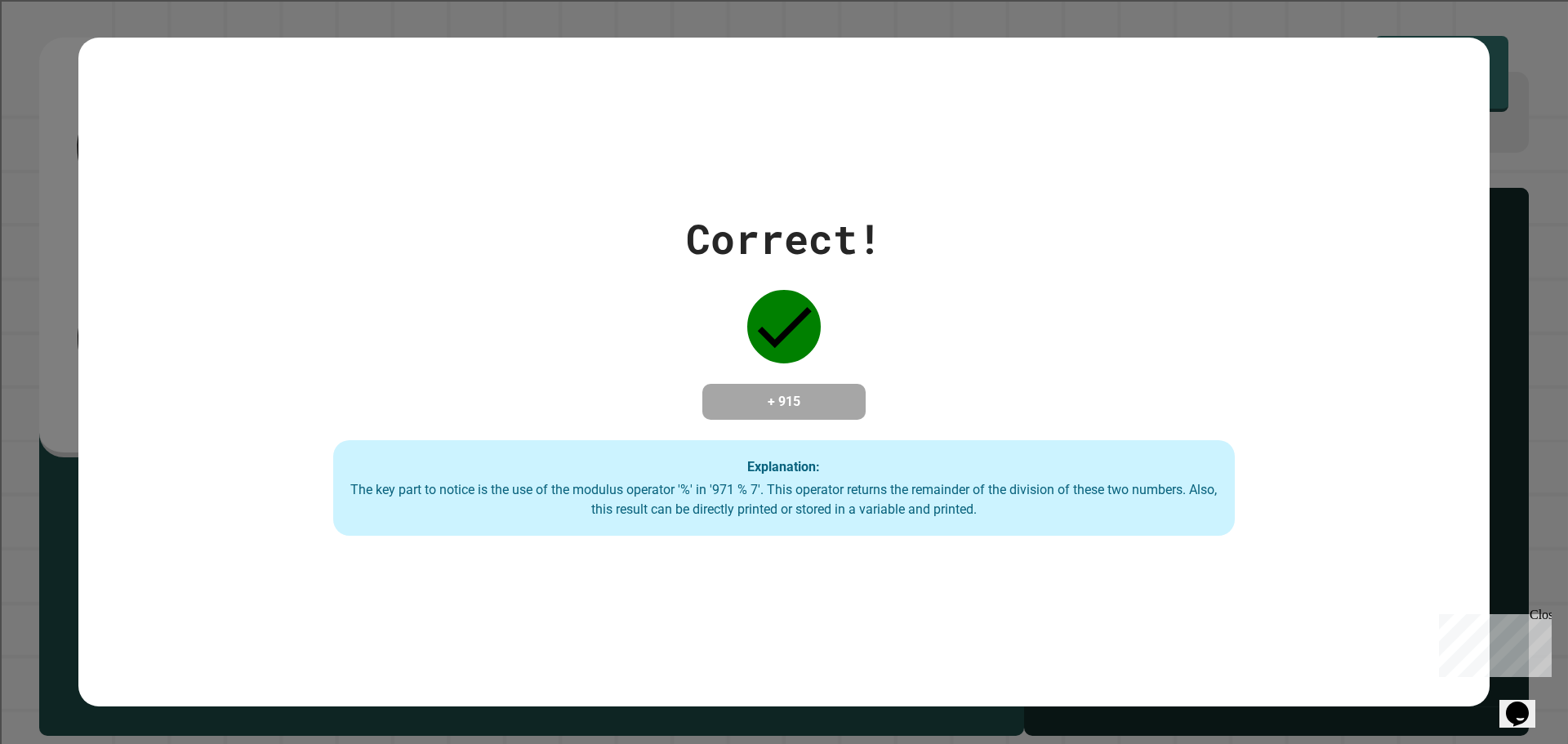
click at [141, 208] on div "Correct! + 915 Explanation: The key part to notice is the use of the modulus op…" at bounding box center [784, 372] width 1288 height 328
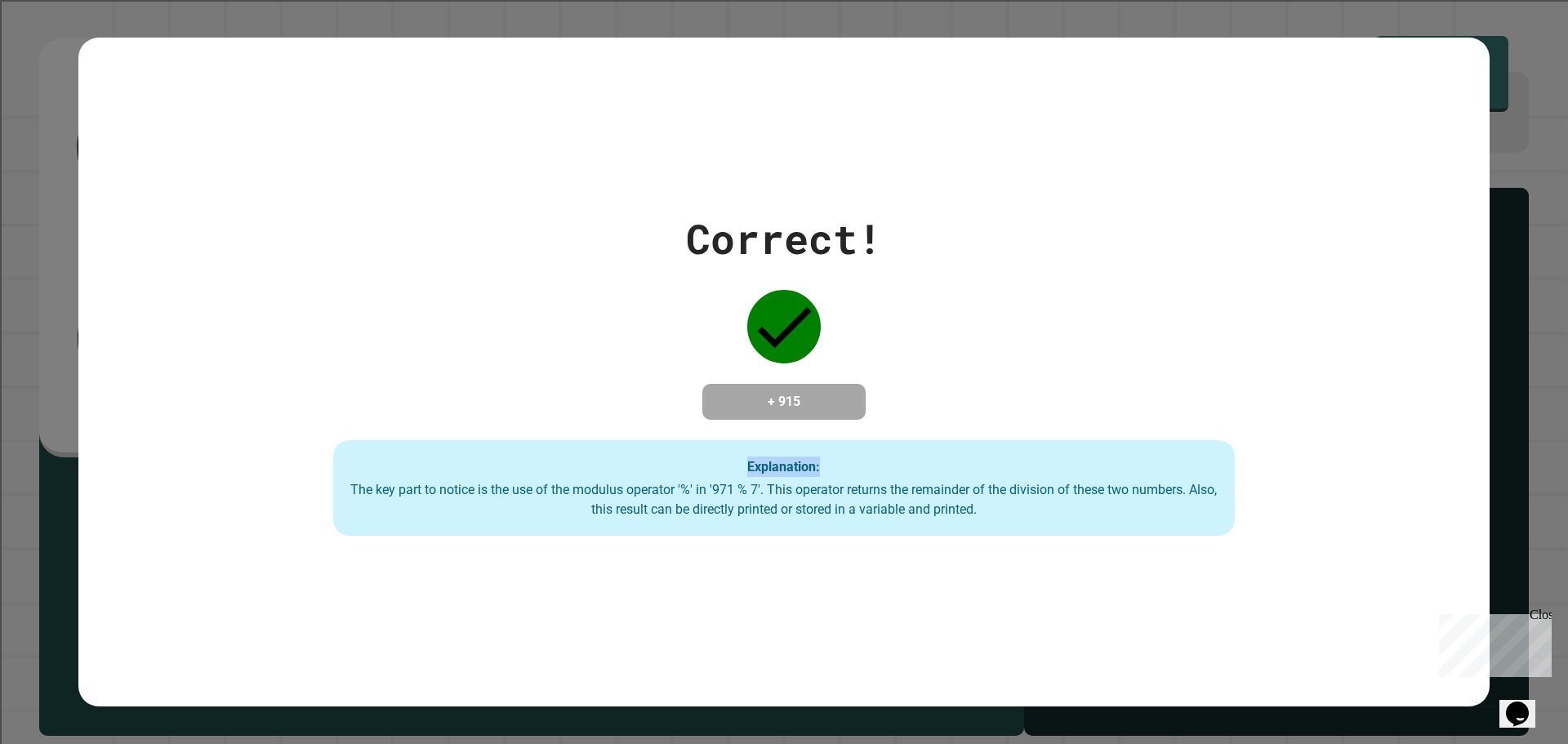
click at [141, 208] on div "Correct! + 915 Explanation: The key part to notice is the use of the modulus op…" at bounding box center [784, 372] width 1288 height 328
click at [214, 109] on div "Correct! + 915 Explanation: The key part to notice is the use of the modulus op…" at bounding box center [784, 372] width 1411 height 670
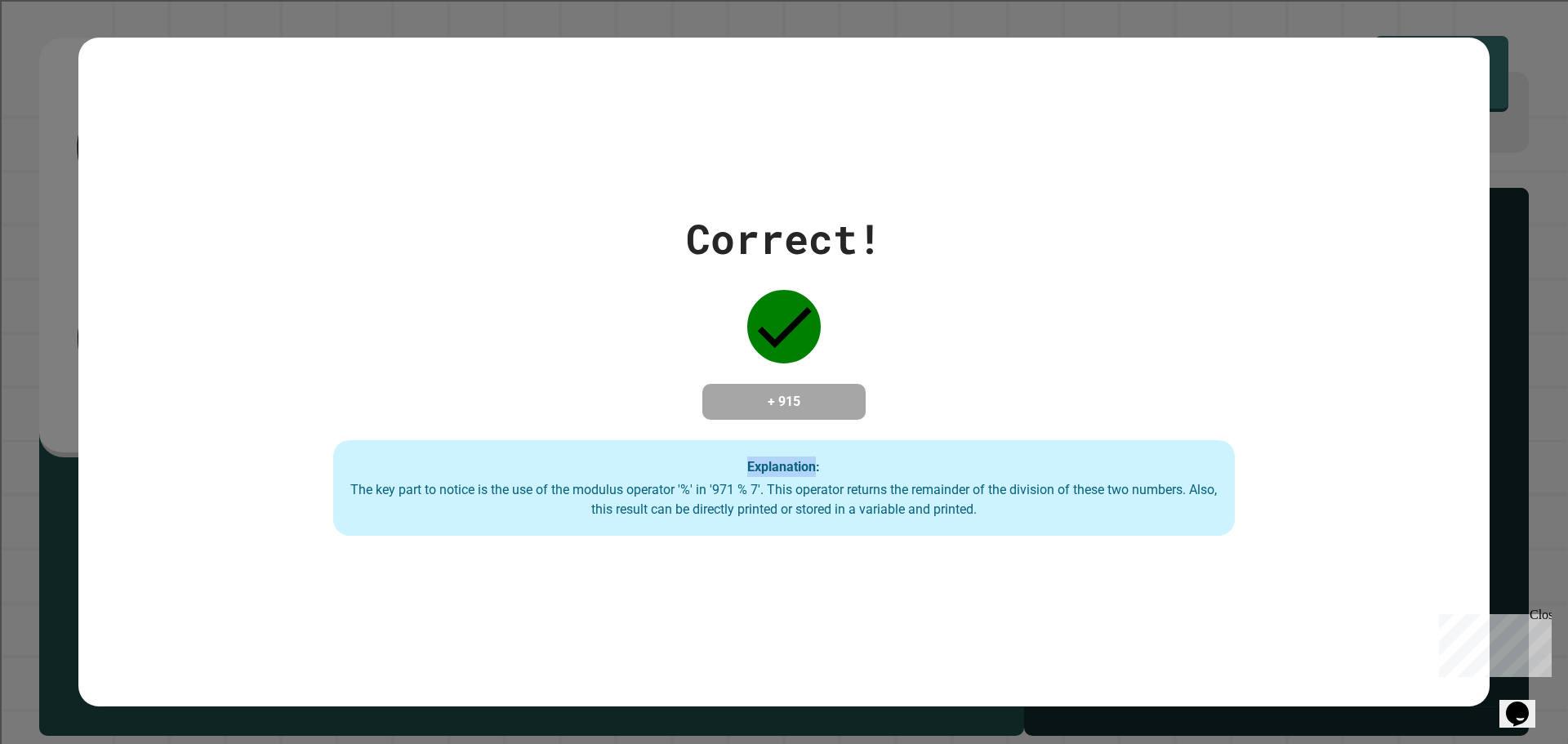
click at [214, 109] on div "Correct! + 915 Explanation: The key part to notice is the use of the modulus op…" at bounding box center [784, 372] width 1411 height 670
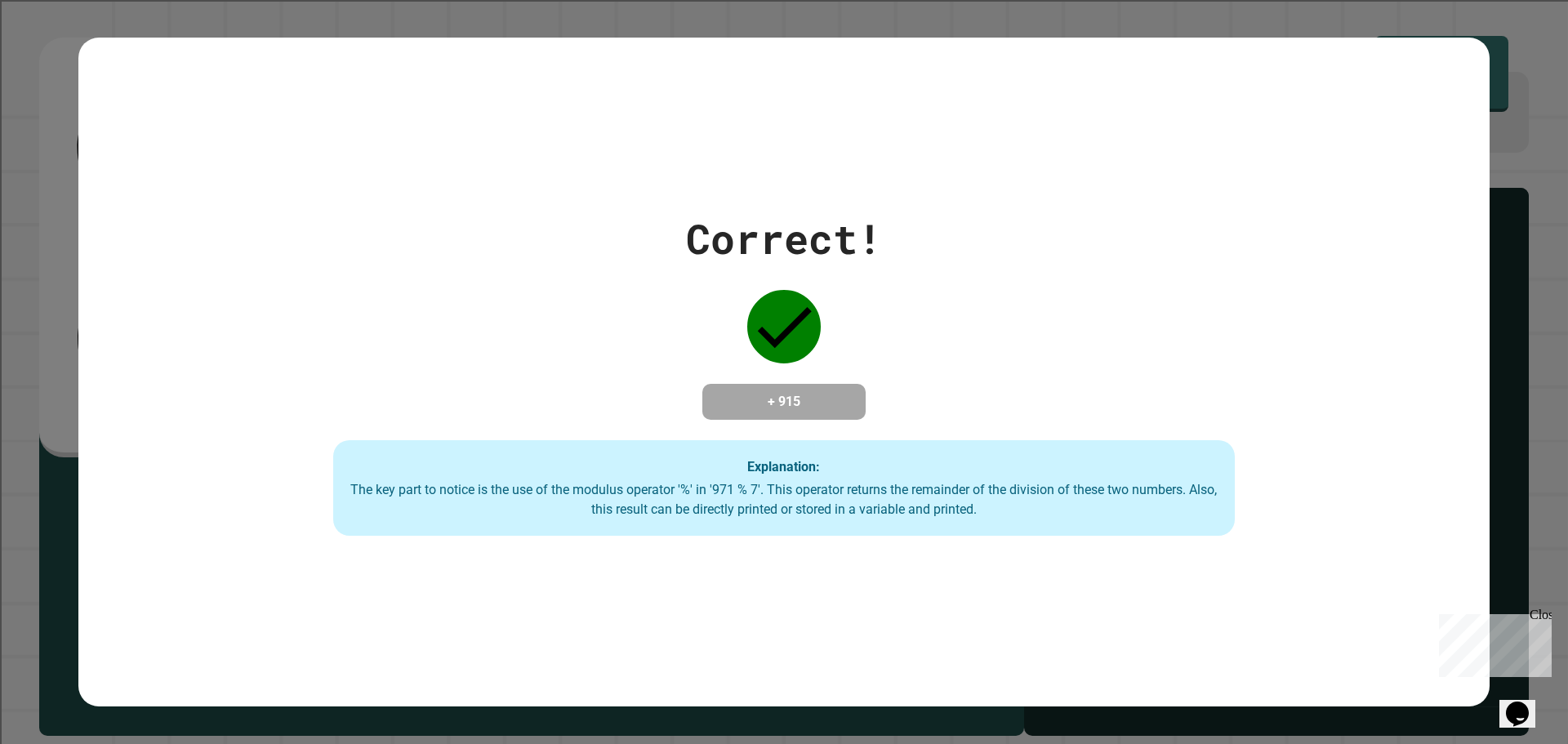
click at [214, 109] on div "Correct! + 915 Explanation: The key part to notice is the use of the modulus op…" at bounding box center [784, 372] width 1411 height 670
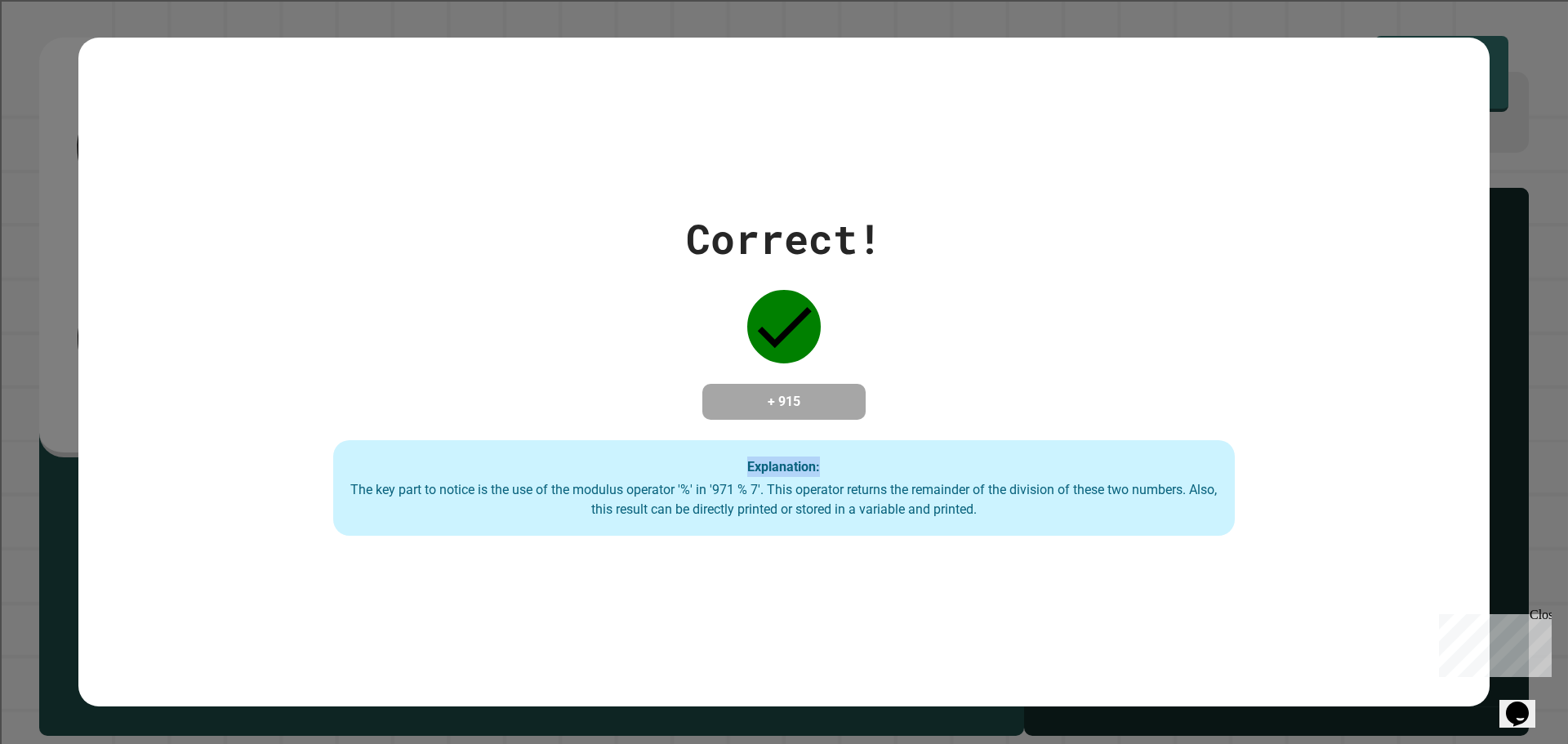
click at [214, 109] on div "Correct! + 915 Explanation: The key part to notice is the use of the modulus op…" at bounding box center [784, 372] width 1411 height 670
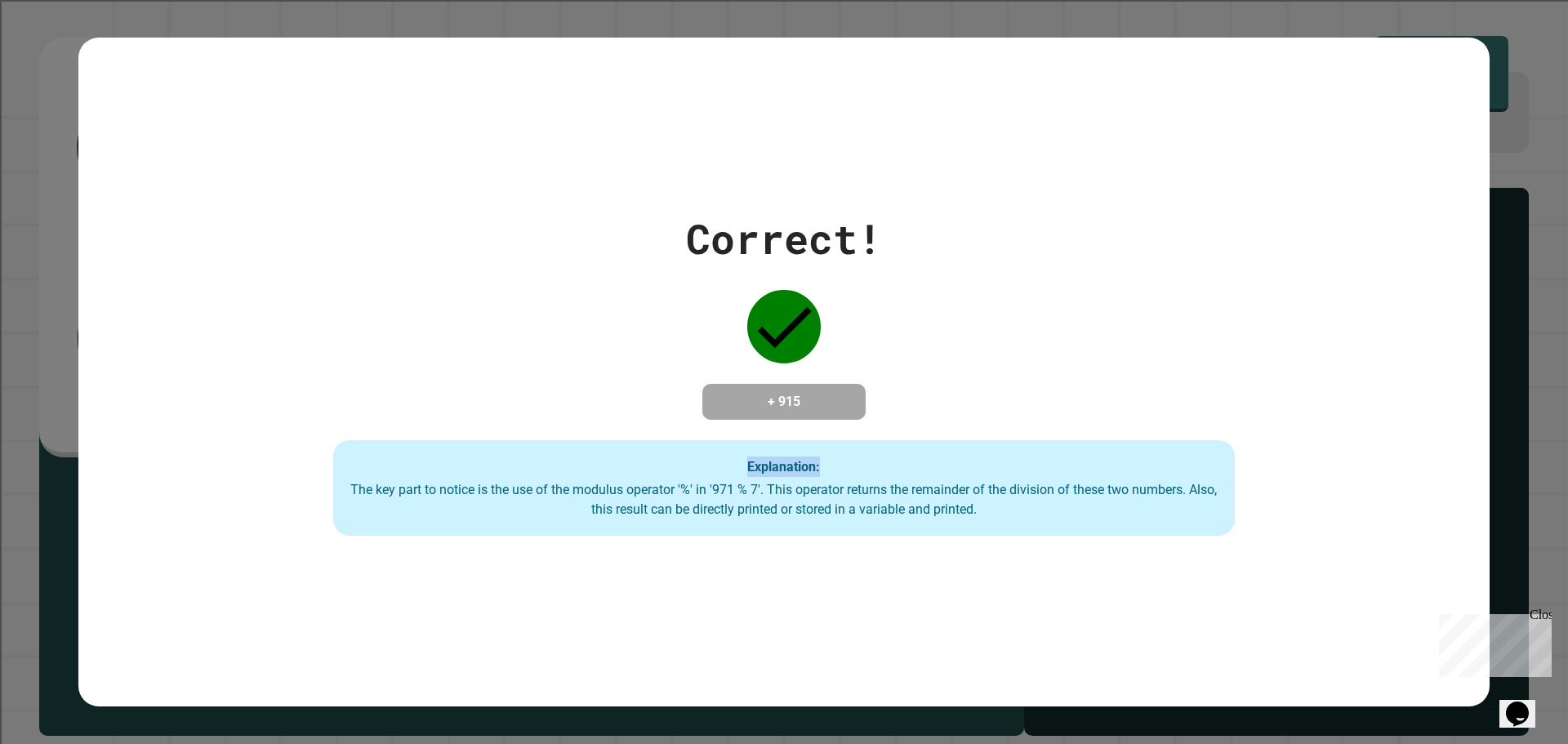
click at [214, 109] on div "Correct! + 915 Explanation: The key part to notice is the use of the modulus op…" at bounding box center [784, 372] width 1411 height 670
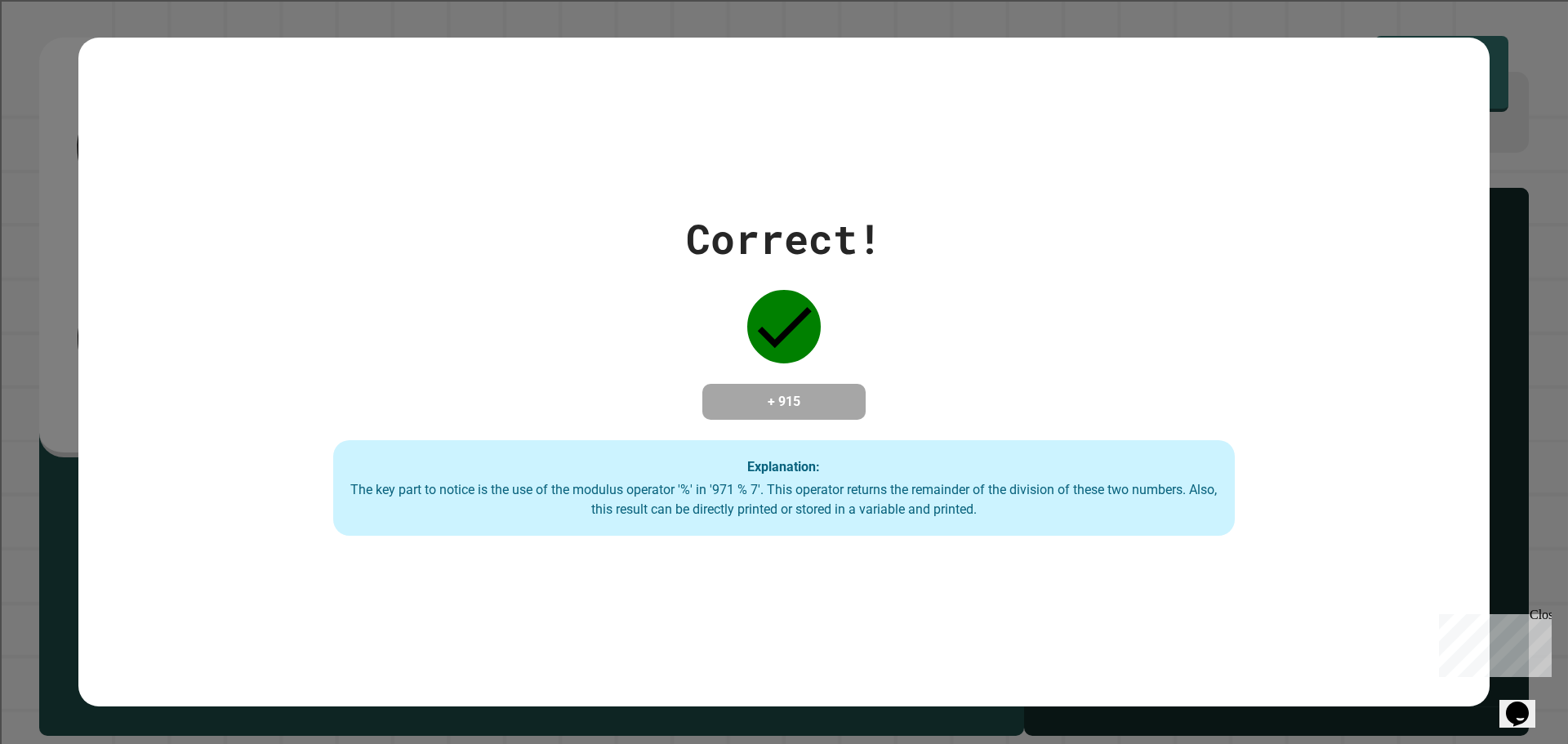
click at [214, 109] on div "Correct! + 915 Explanation: The key part to notice is the use of the modulus op…" at bounding box center [784, 372] width 1411 height 670
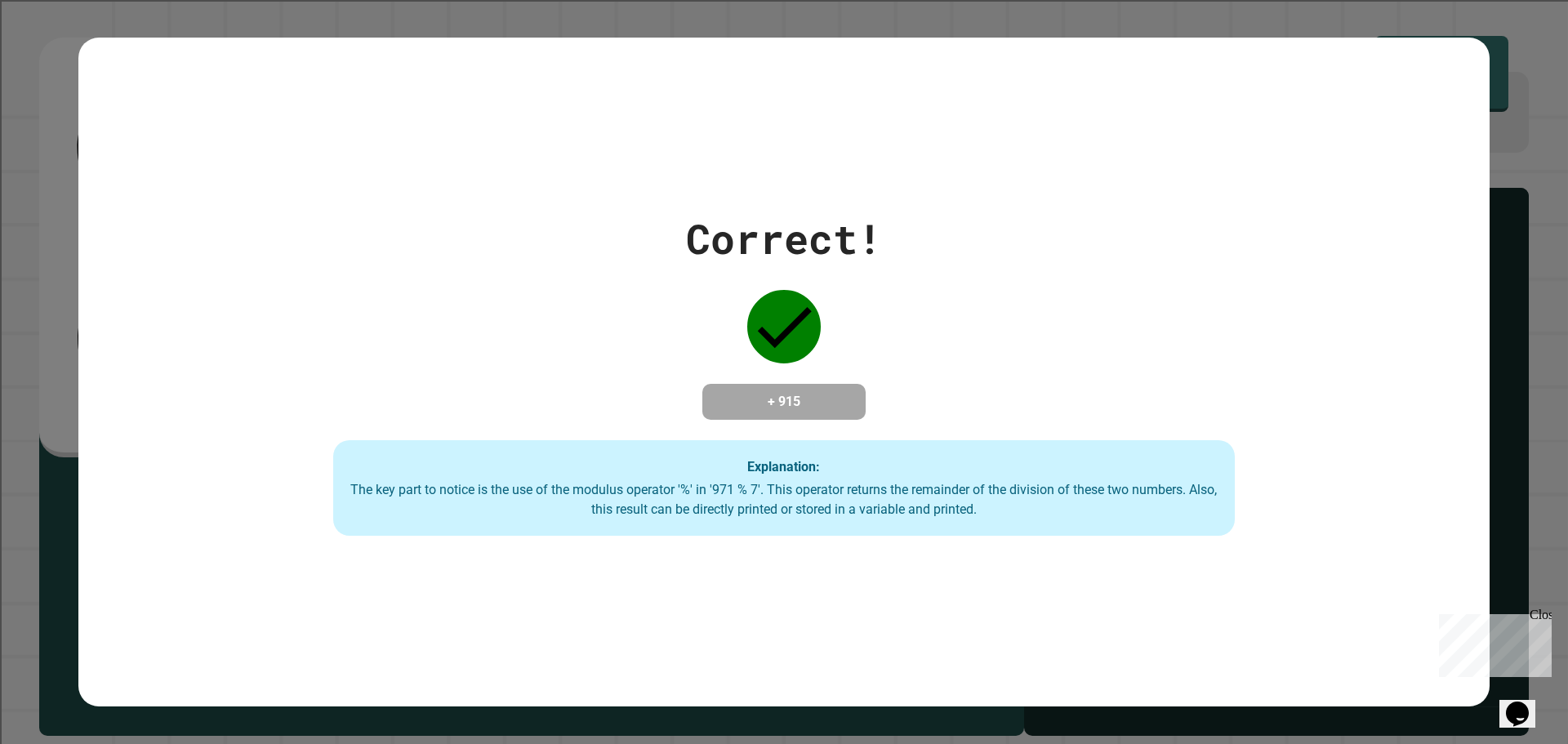
click at [214, 109] on div "Correct! + 915 Explanation: The key part to notice is the use of the modulus op…" at bounding box center [784, 372] width 1411 height 670
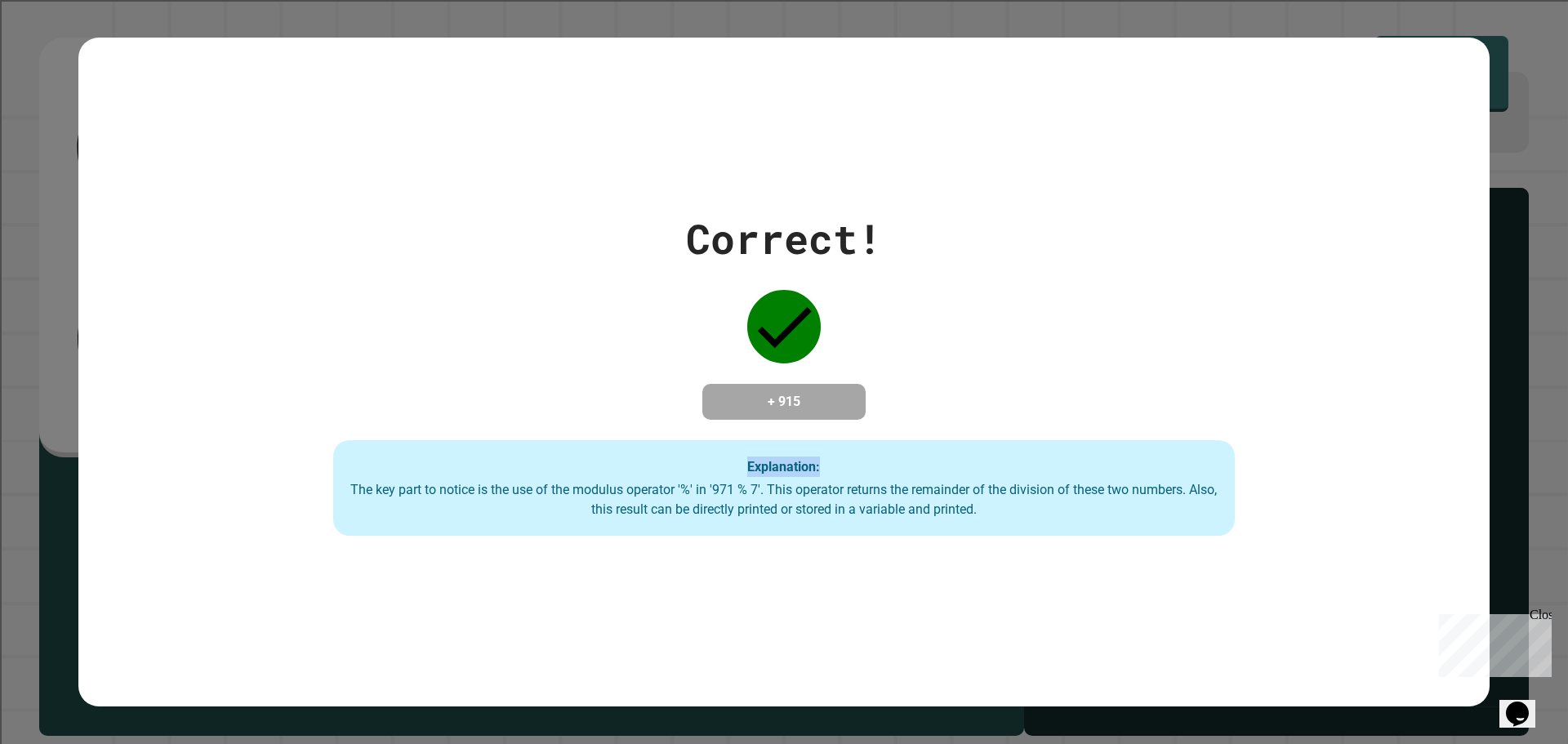
click at [214, 109] on div "Correct! + 915 Explanation: The key part to notice is the use of the modulus op…" at bounding box center [784, 372] width 1411 height 670
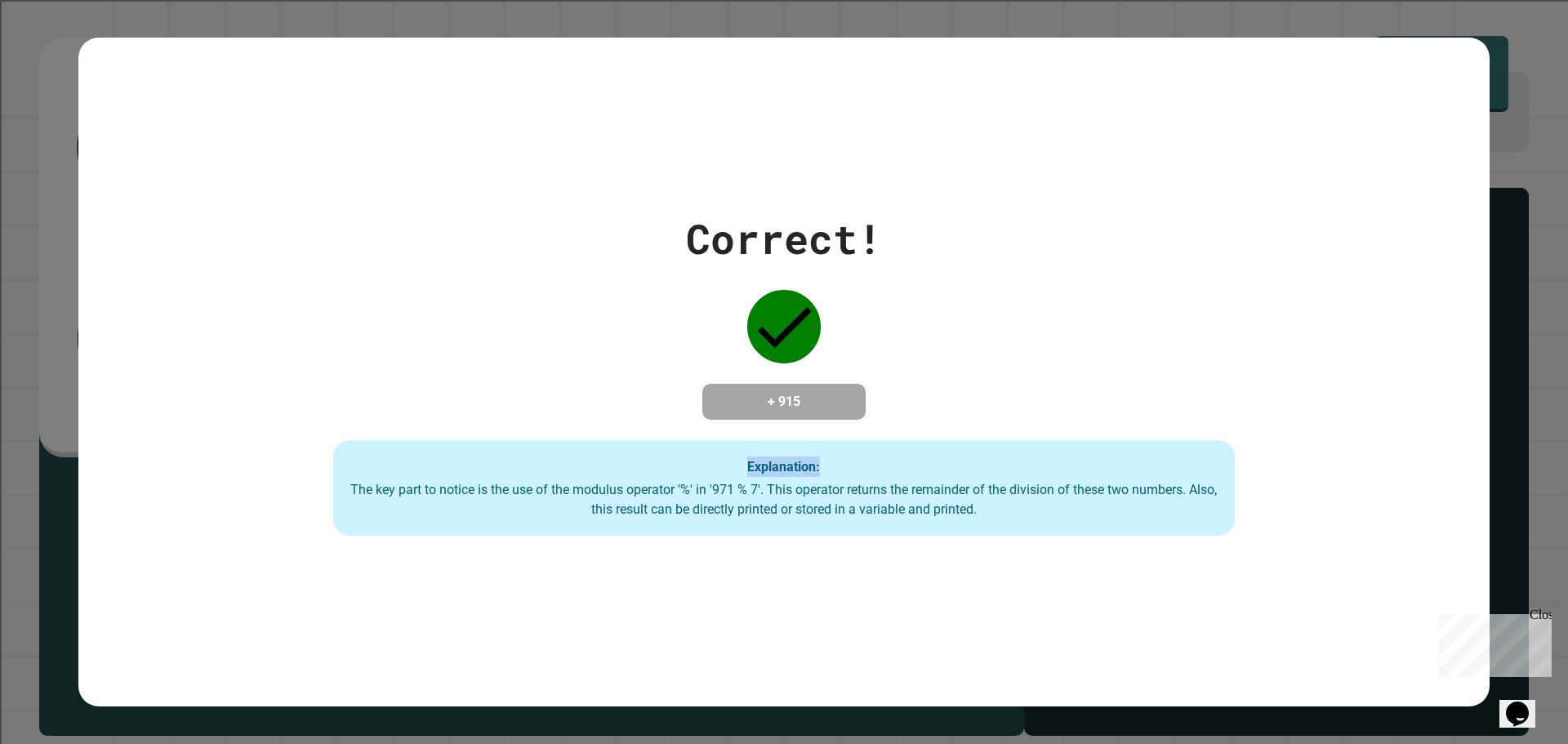
click at [214, 109] on div "Correct! + 915 Explanation: The key part to notice is the use of the modulus op…" at bounding box center [784, 372] width 1411 height 670
click at [214, 109] on div "Correct! + 915 Explanation: The key part to notice is the use of the modulus op…" at bounding box center [784, 372] width 1411 height 670
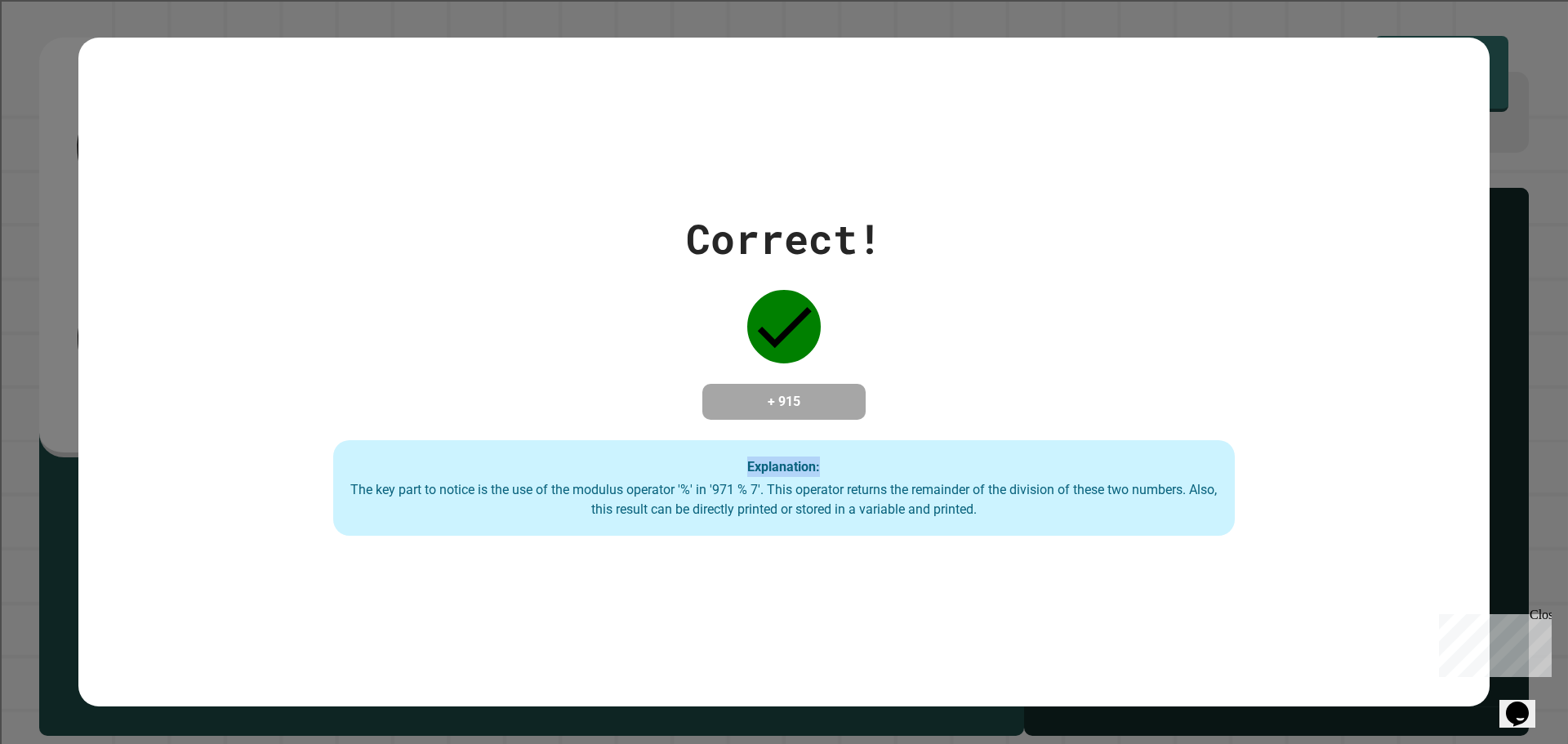
click at [214, 109] on div "Correct! + 915 Explanation: The key part to notice is the use of the modulus op…" at bounding box center [784, 372] width 1411 height 670
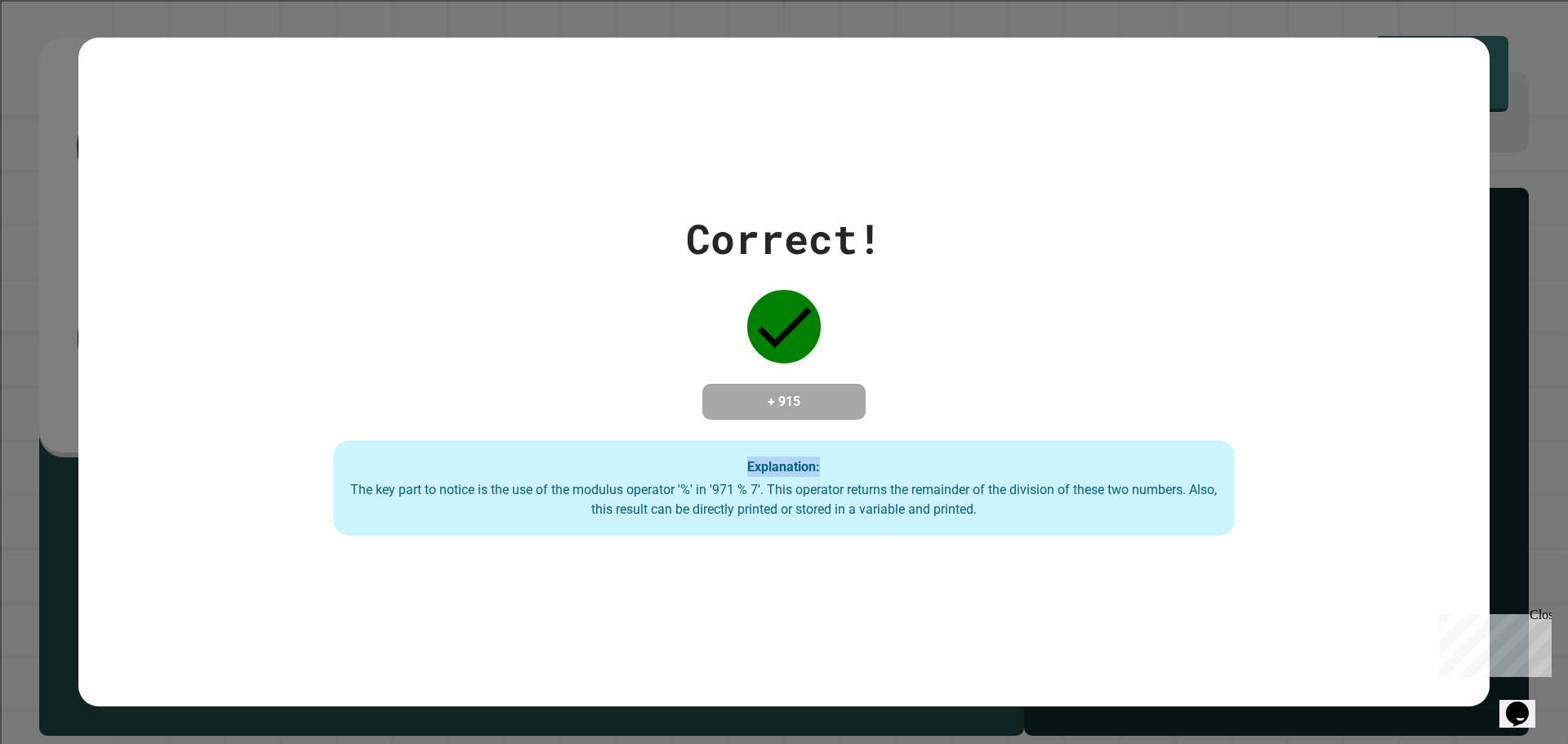
click at [214, 109] on div "Correct! + 915 Explanation: The key part to notice is the use of the modulus op…" at bounding box center [784, 372] width 1411 height 670
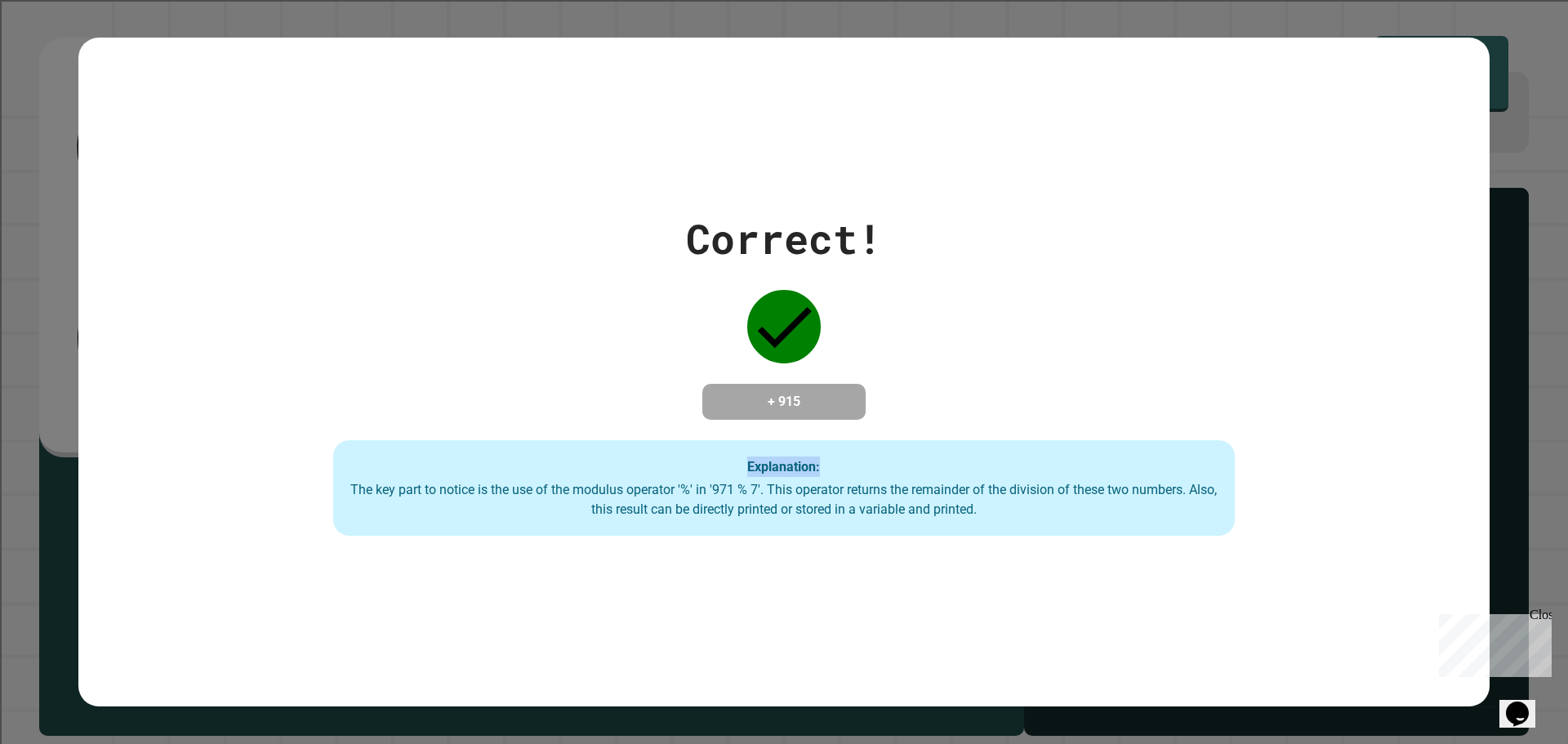
click at [214, 109] on div "Correct! + 915 Explanation: The key part to notice is the use of the modulus op…" at bounding box center [784, 372] width 1411 height 670
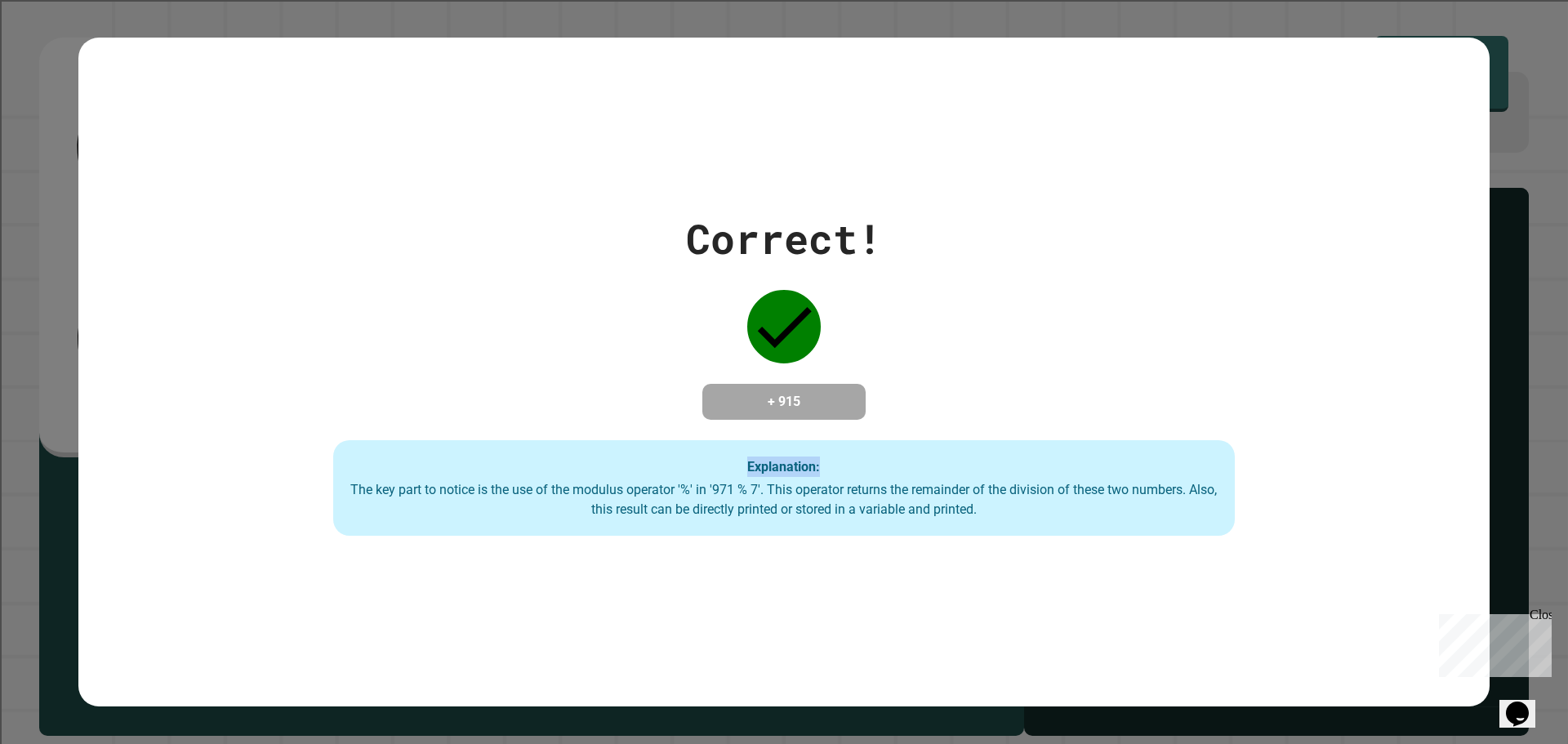
click at [214, 109] on div "Correct! + 915 Explanation: The key part to notice is the use of the modulus op…" at bounding box center [784, 372] width 1411 height 670
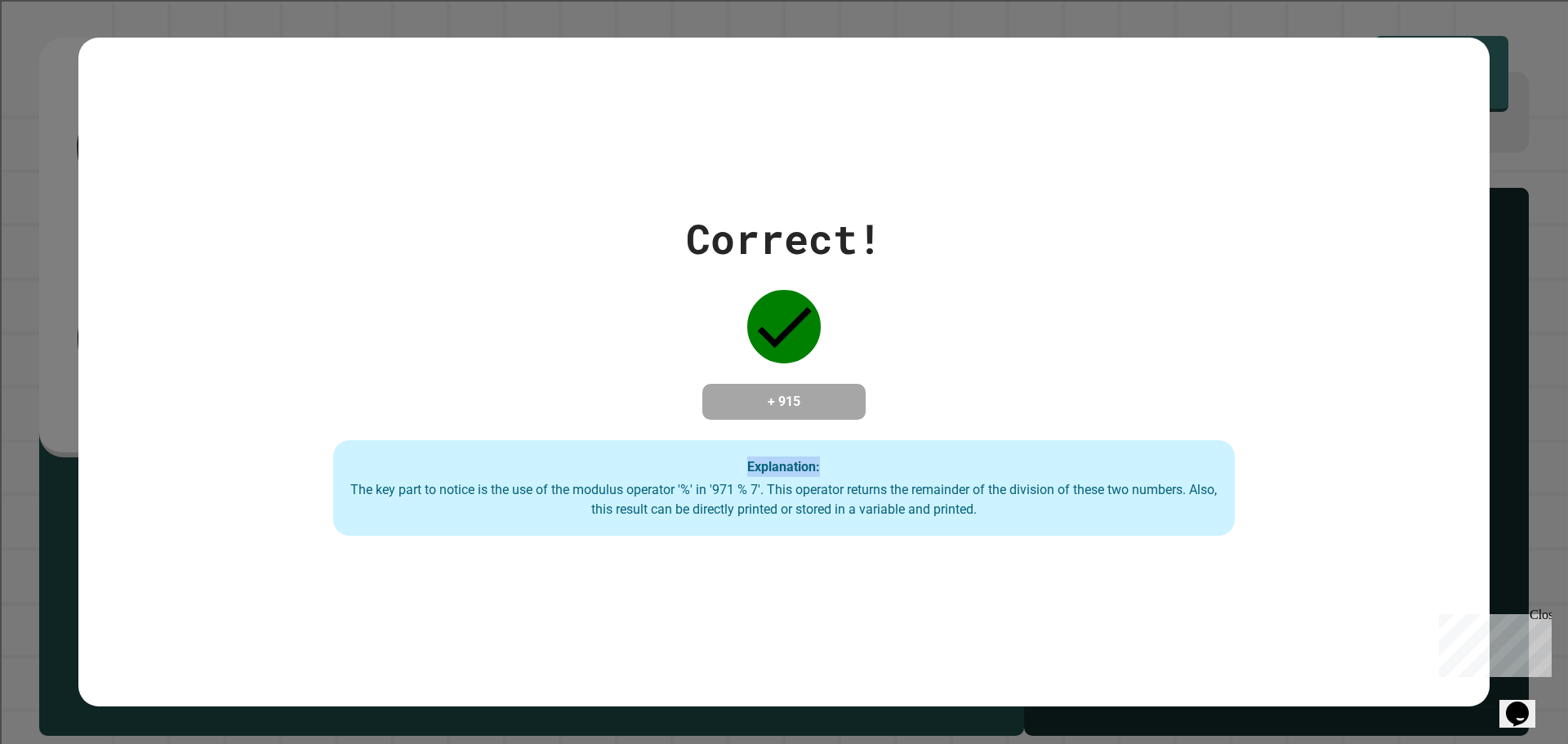
click at [214, 109] on div "Correct! + 915 Explanation: The key part to notice is the use of the modulus op…" at bounding box center [784, 372] width 1411 height 670
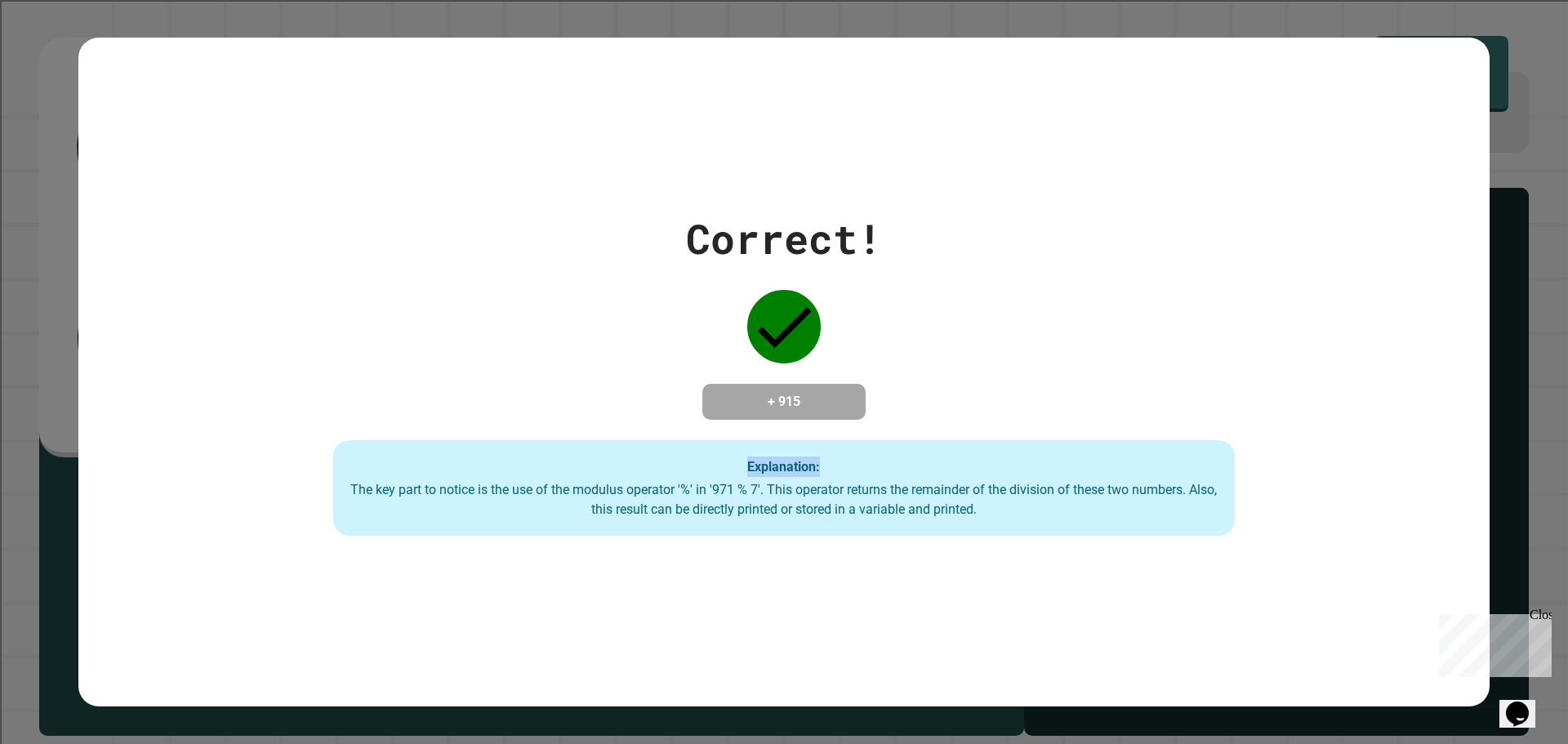
click at [214, 109] on div "Correct! + 915 Explanation: The key part to notice is the use of the modulus op…" at bounding box center [784, 372] width 1411 height 670
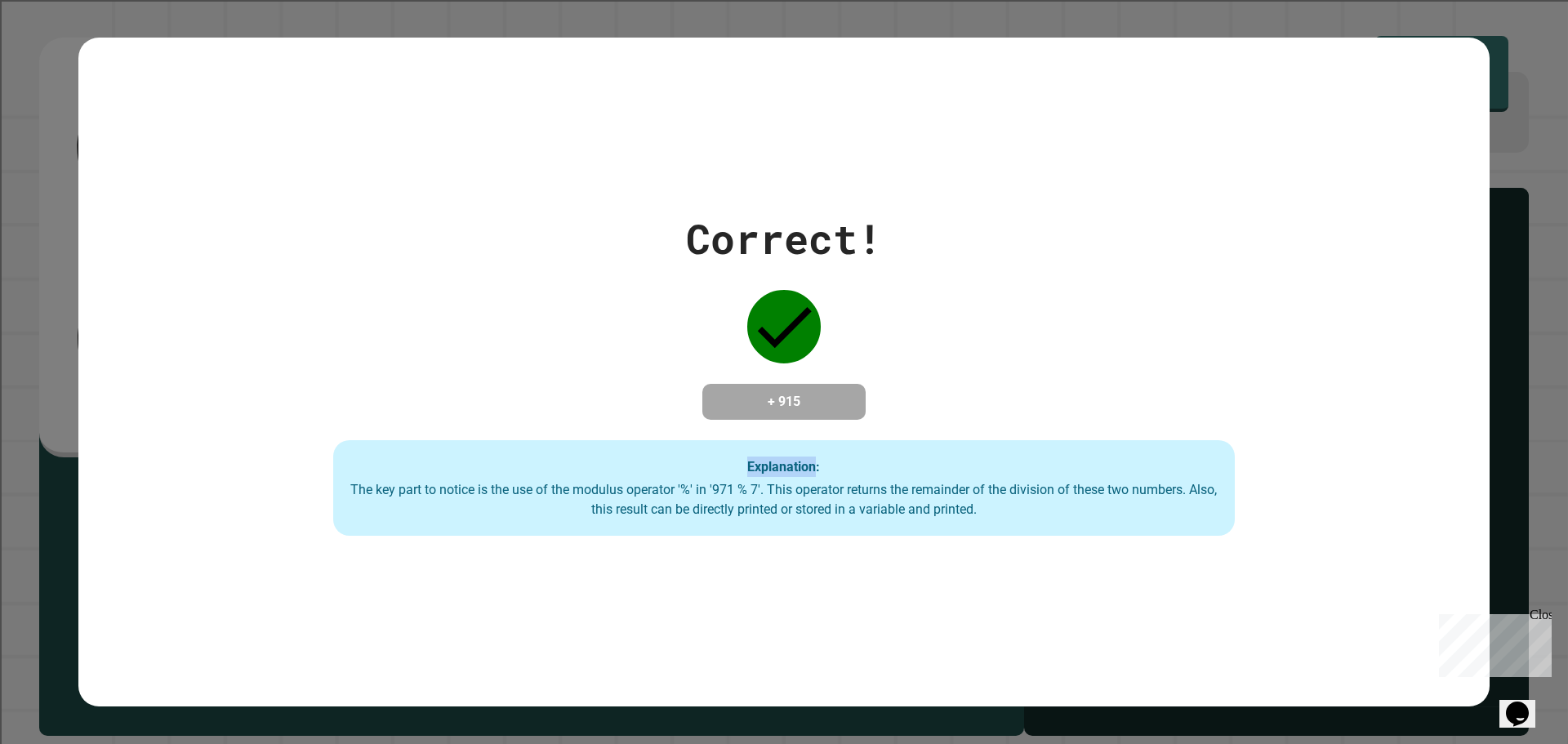
click at [214, 109] on div "Correct! + 915 Explanation: The key part to notice is the use of the modulus op…" at bounding box center [784, 372] width 1411 height 670
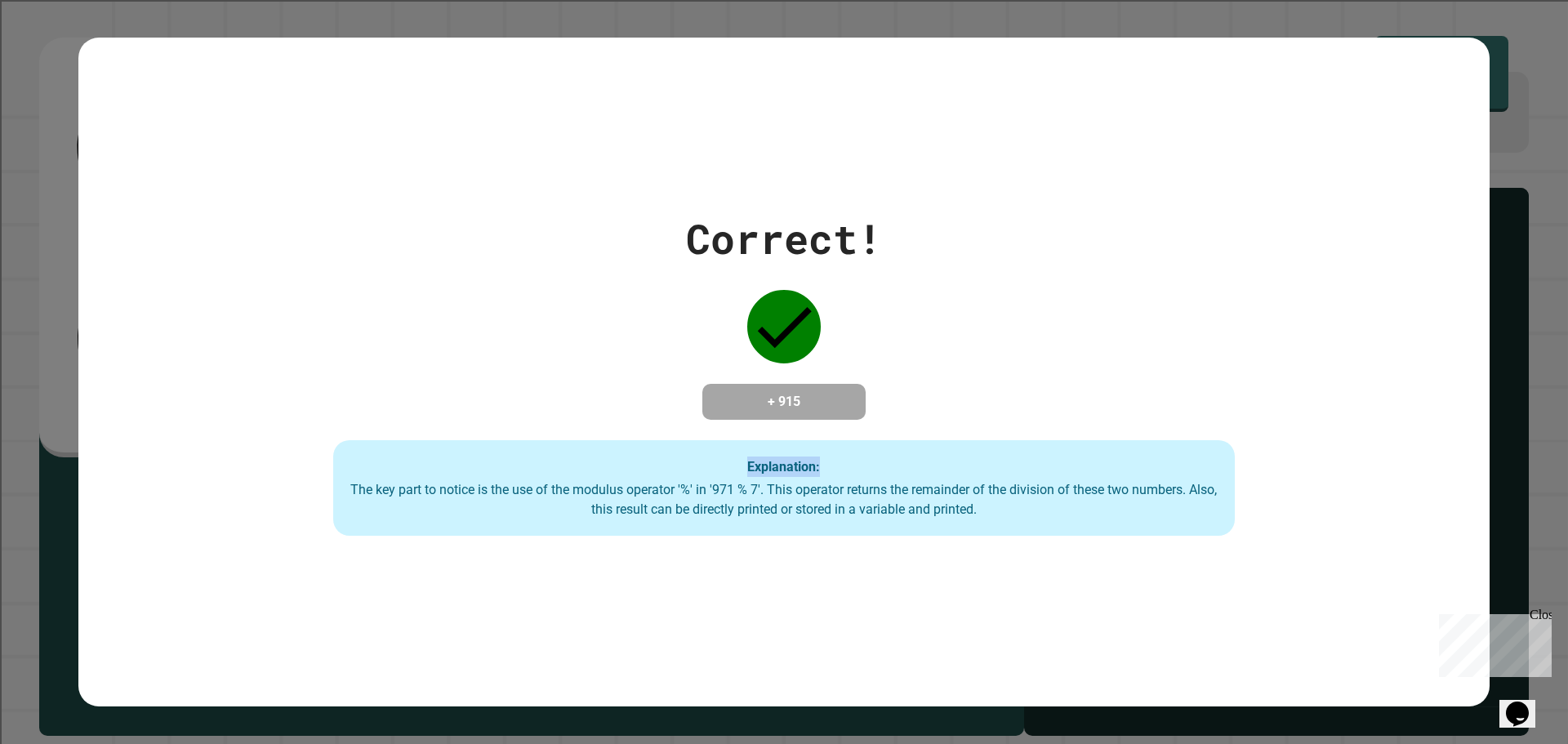
click at [214, 109] on div "Correct! + 915 Explanation: The key part to notice is the use of the modulus op…" at bounding box center [784, 372] width 1411 height 670
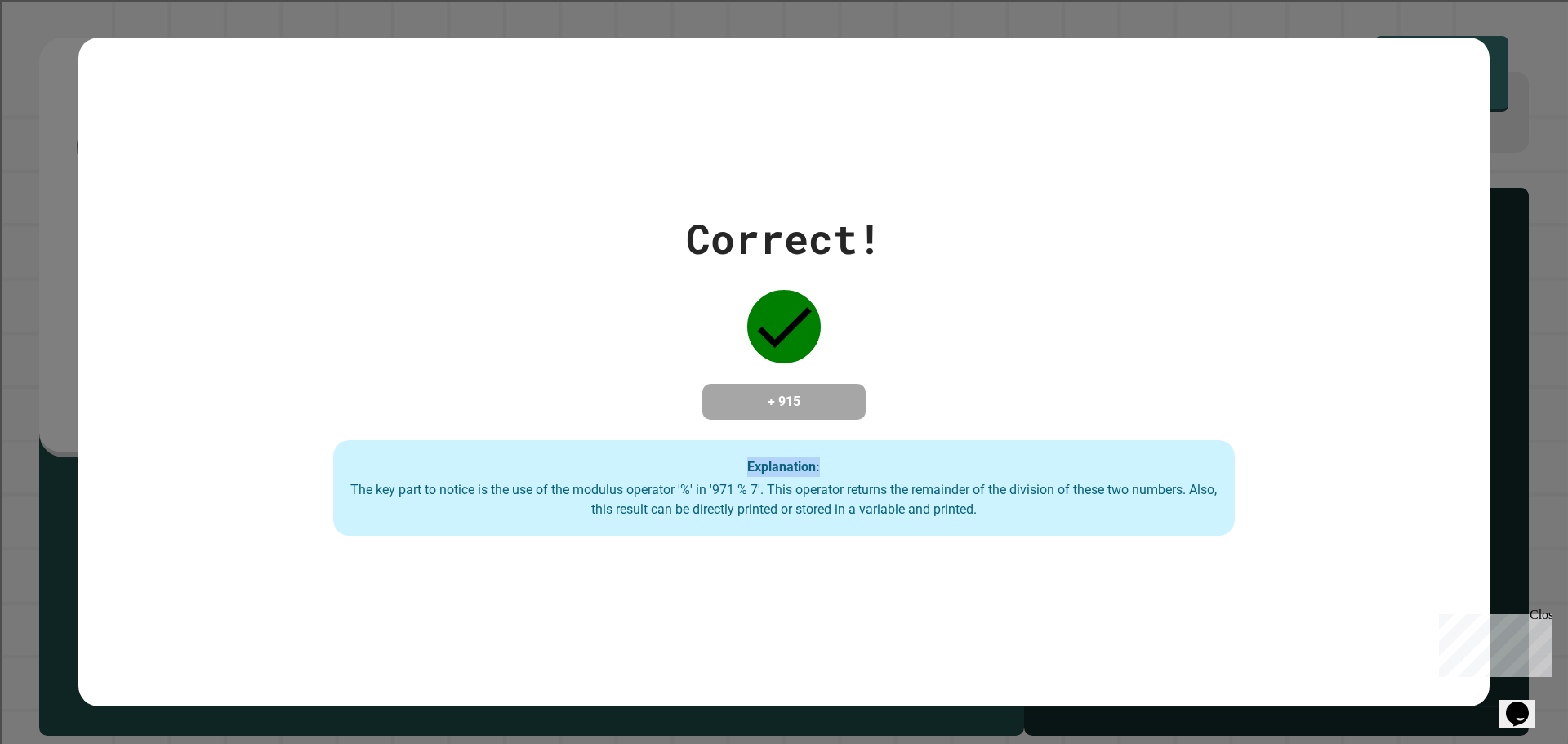
click at [214, 109] on div "Correct! + 915 Explanation: The key part to notice is the use of the modulus op…" at bounding box center [784, 372] width 1411 height 670
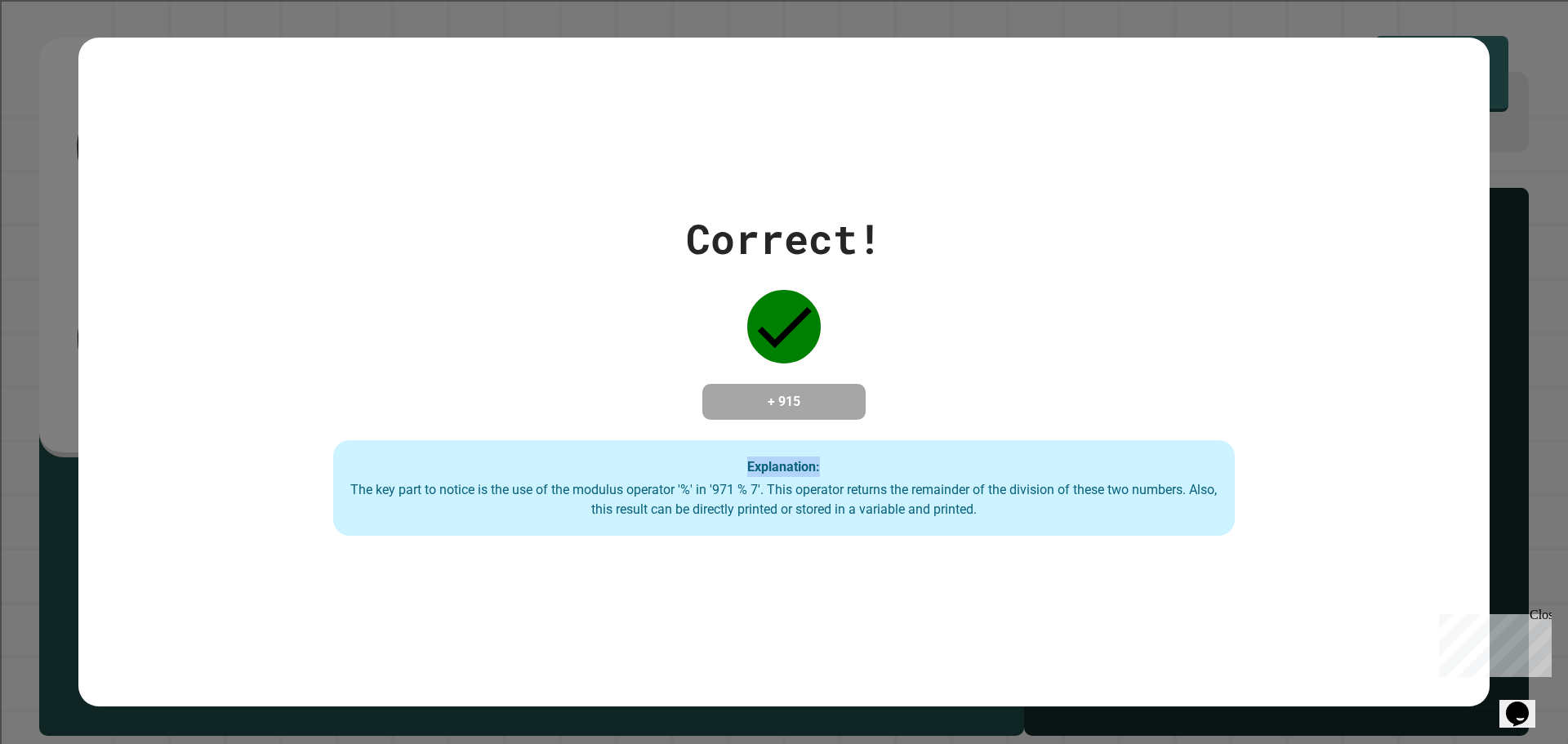
click at [214, 109] on div "Correct! + 915 Explanation: The key part to notice is the use of the modulus op…" at bounding box center [784, 372] width 1411 height 670
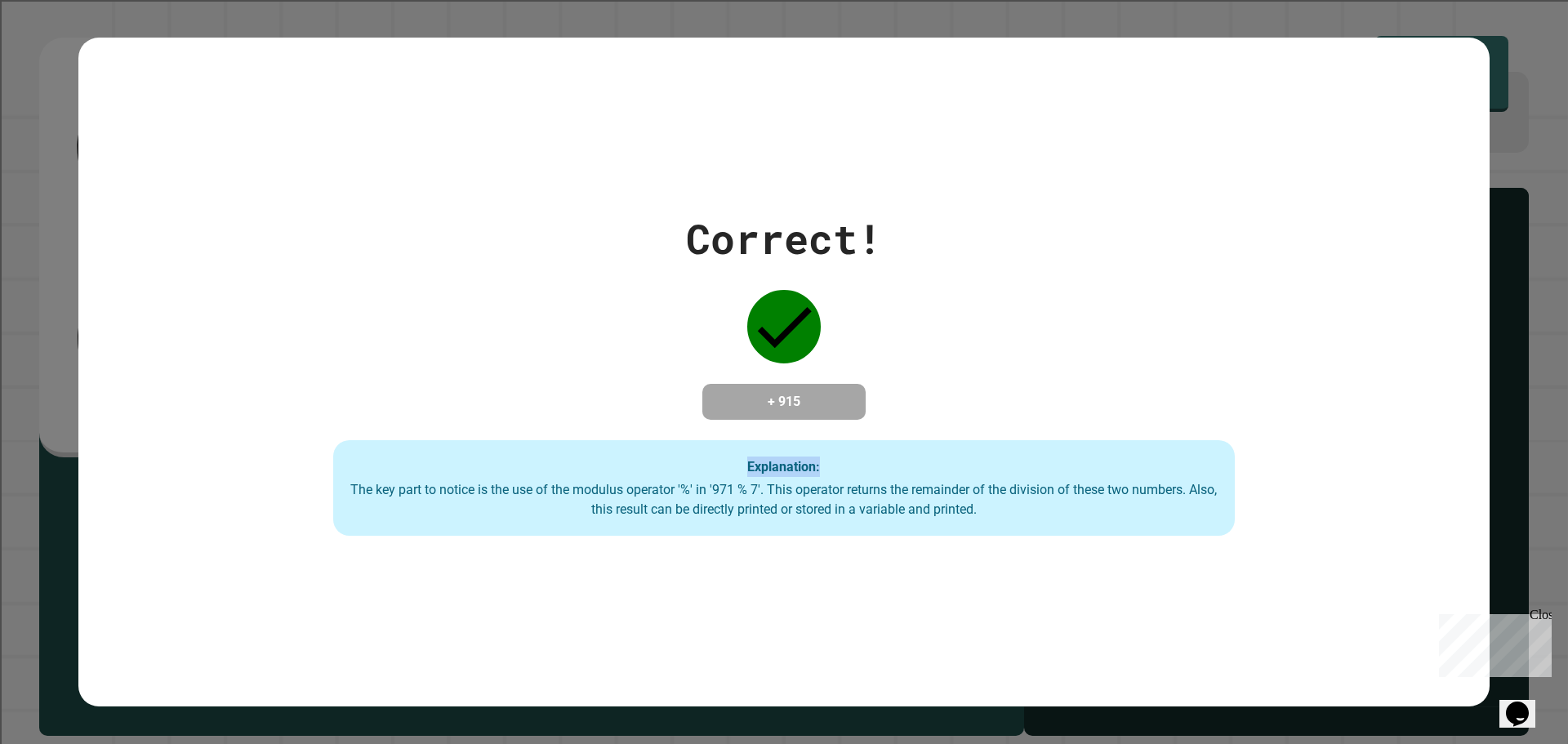
click at [214, 109] on div "Correct! + 915 Explanation: The key part to notice is the use of the modulus op…" at bounding box center [784, 372] width 1411 height 670
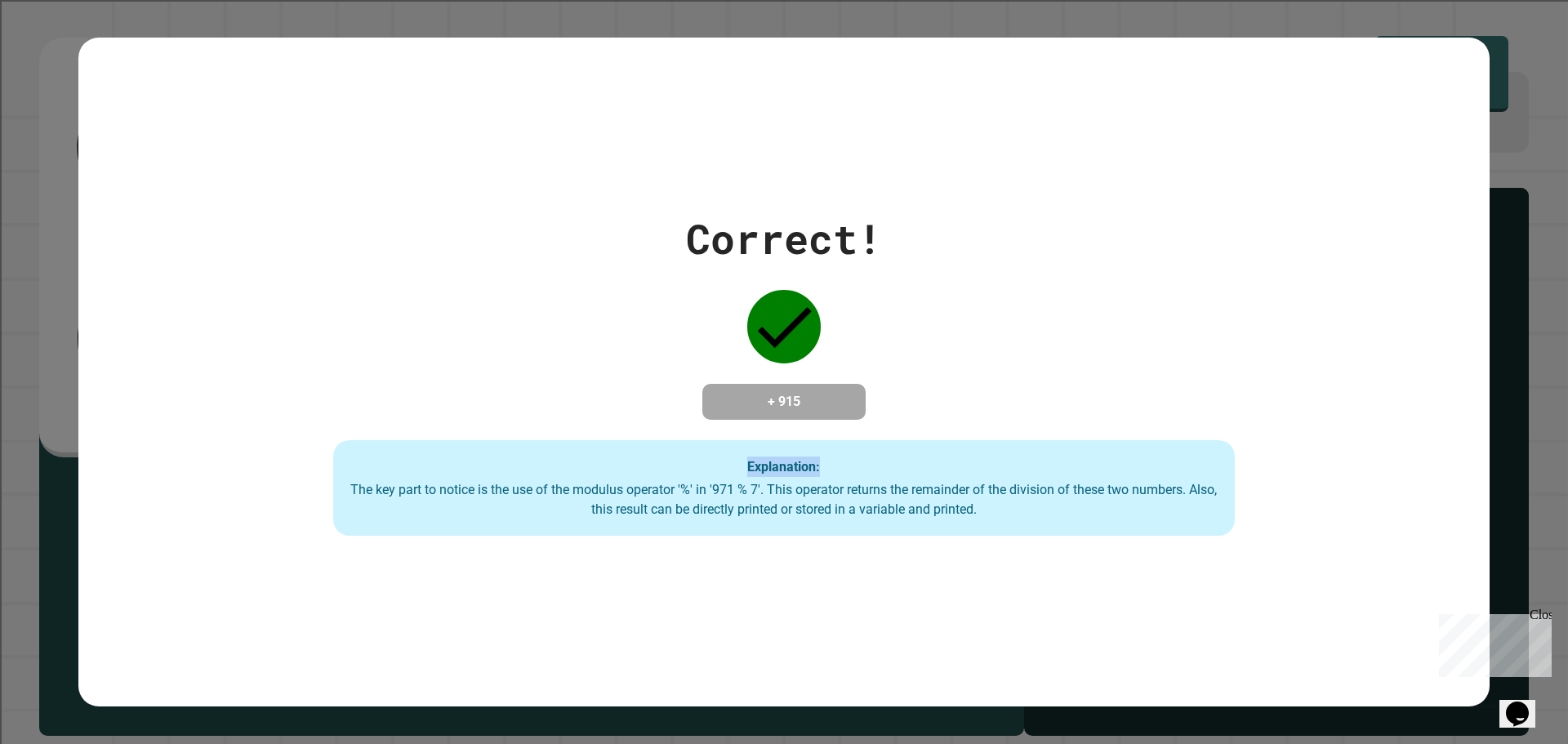
click at [214, 109] on div "Correct! + 915 Explanation: The key part to notice is the use of the modulus op…" at bounding box center [784, 372] width 1411 height 670
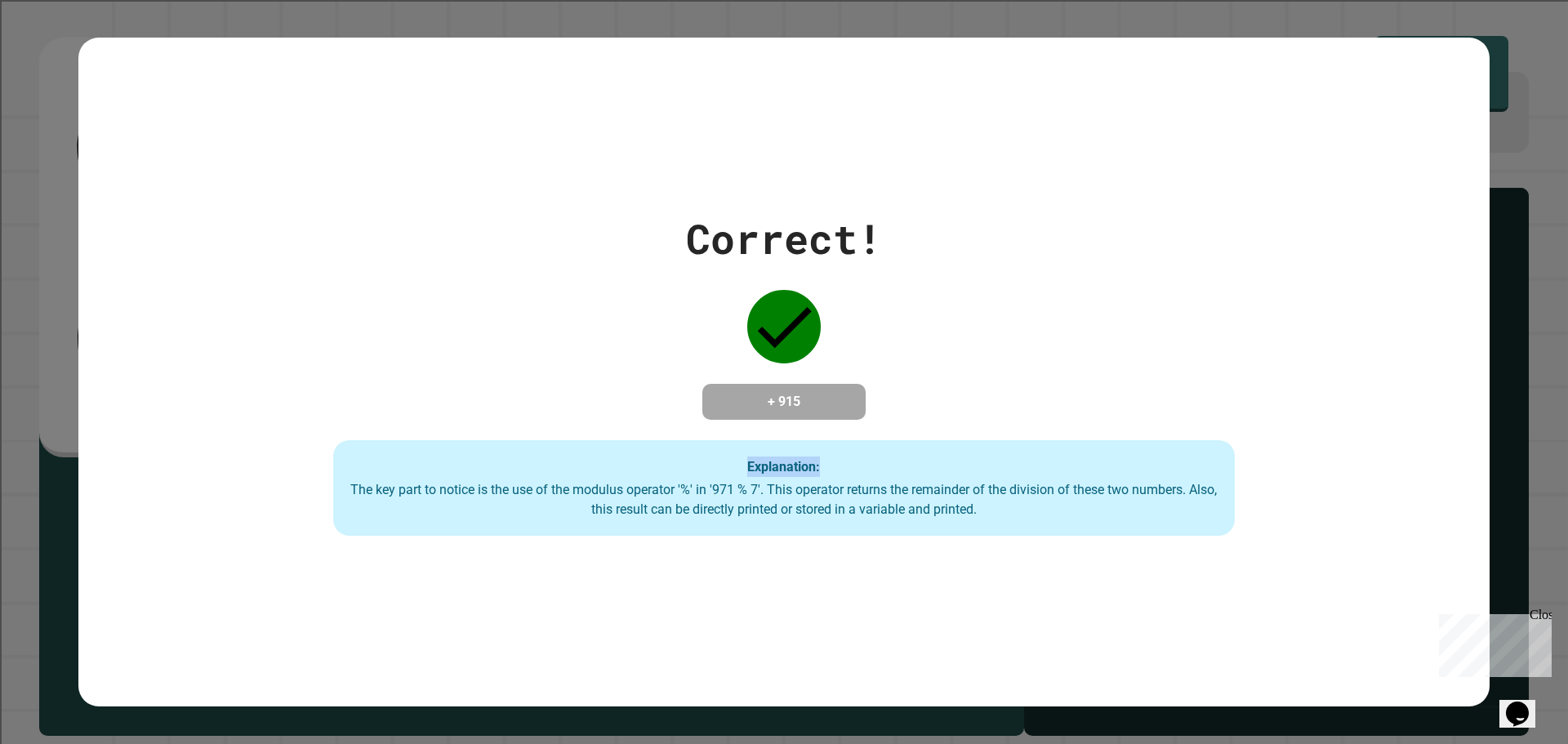
click
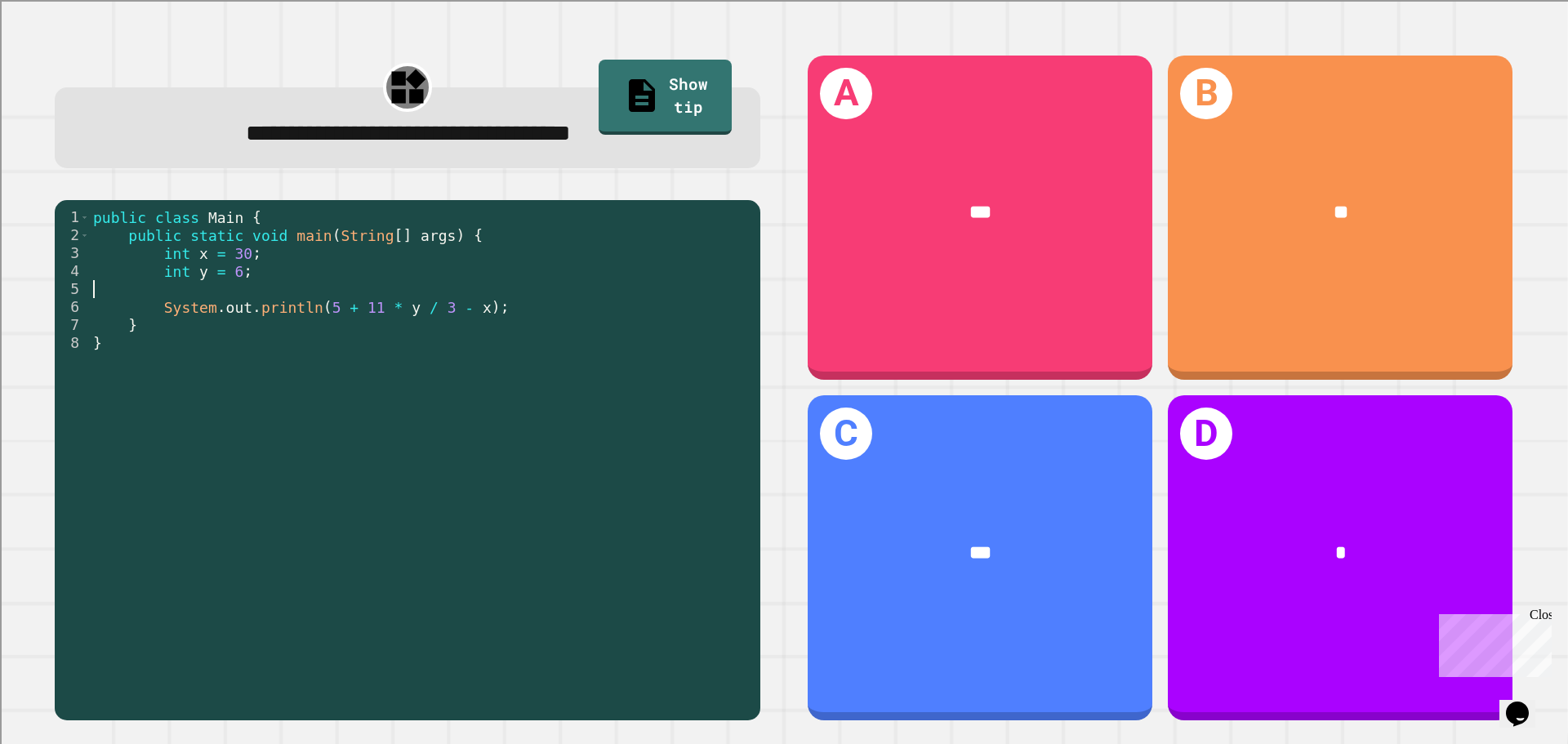
drag, startPoint x: 398, startPoint y: 289, endPoint x: 271, endPoint y: 238, distance: 136.9
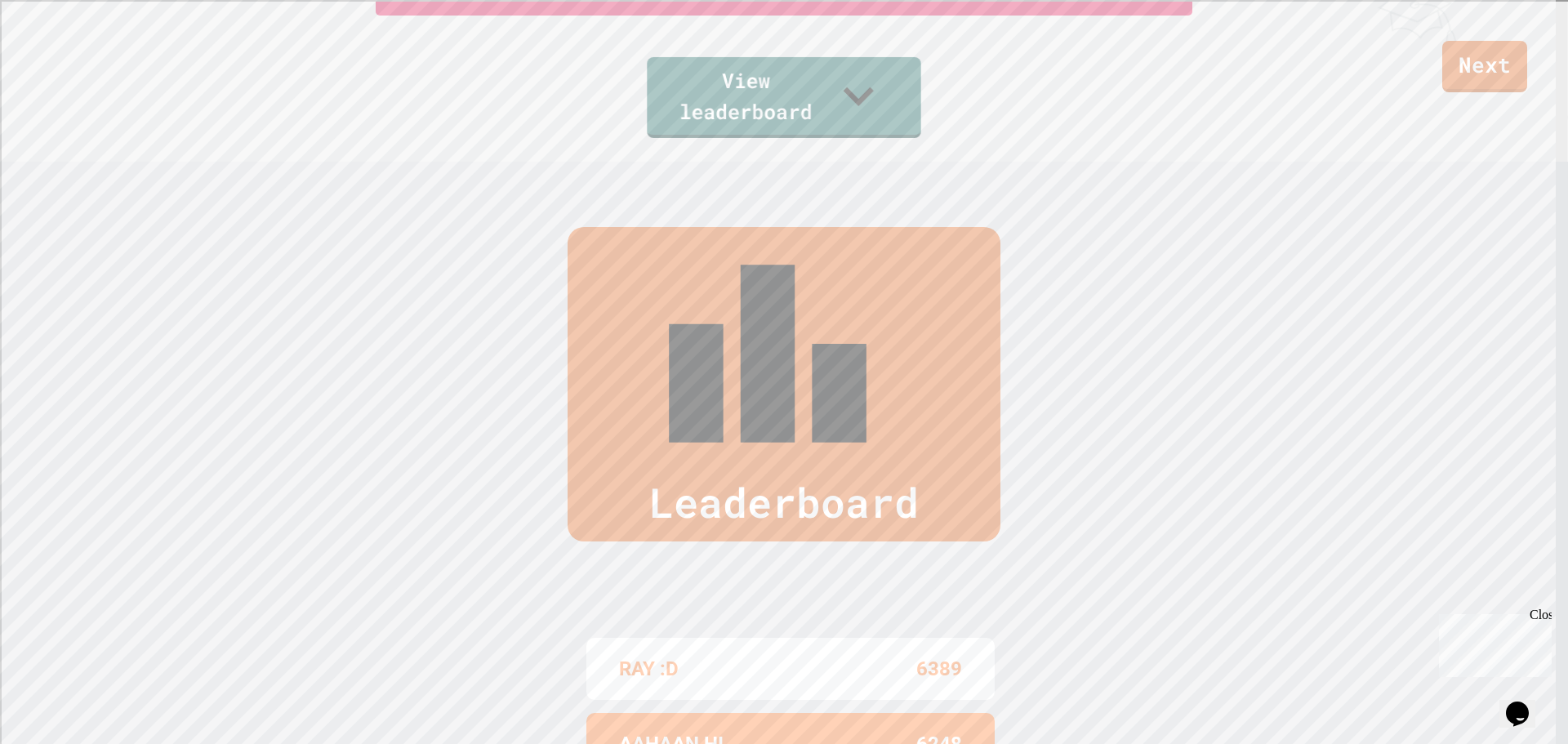
scroll to position [738, 0]
